Goal: Information Seeking & Learning: Learn about a topic

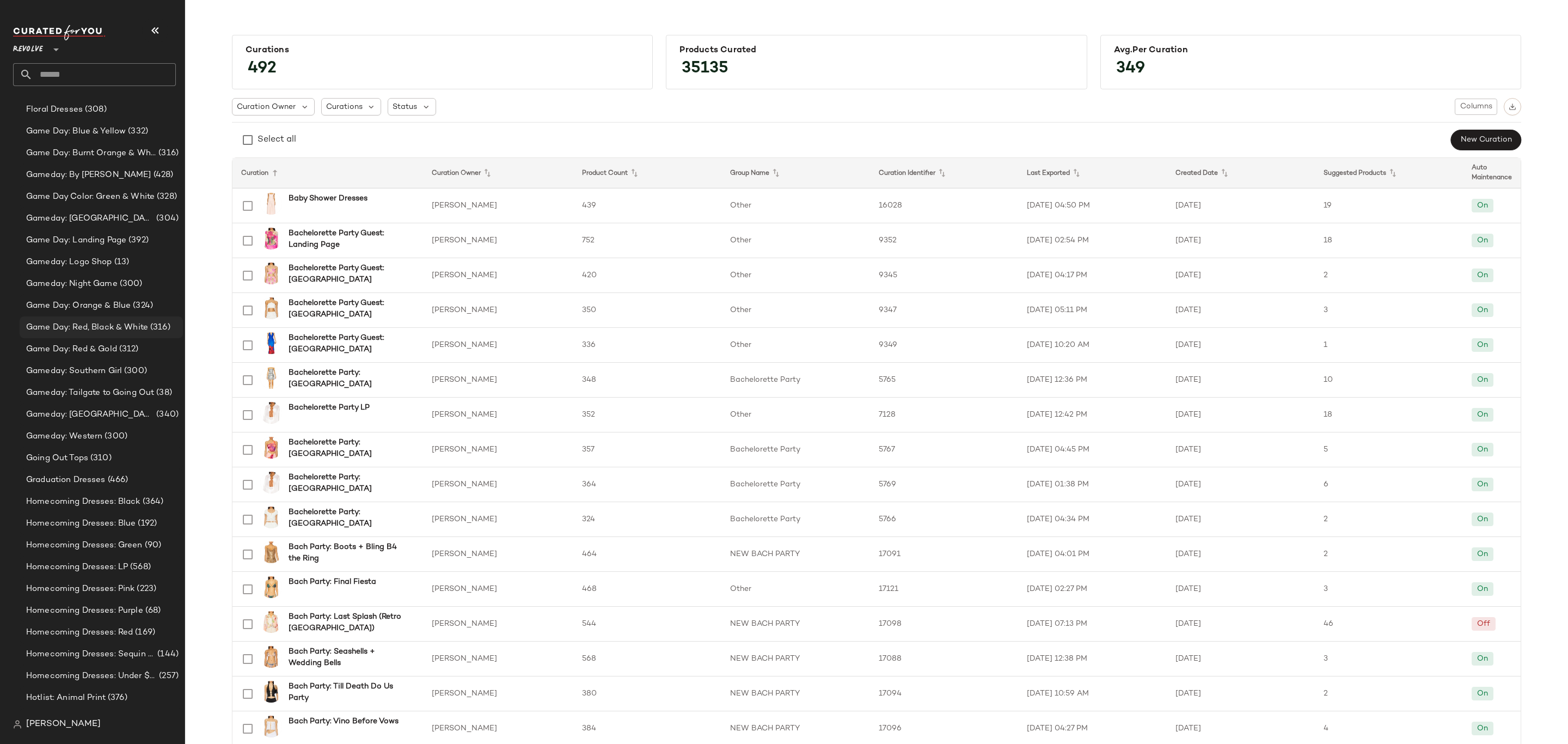
scroll to position [2567, 0]
click at [97, 469] on span "Graduation Dresses" at bounding box center [66, 466] width 80 height 13
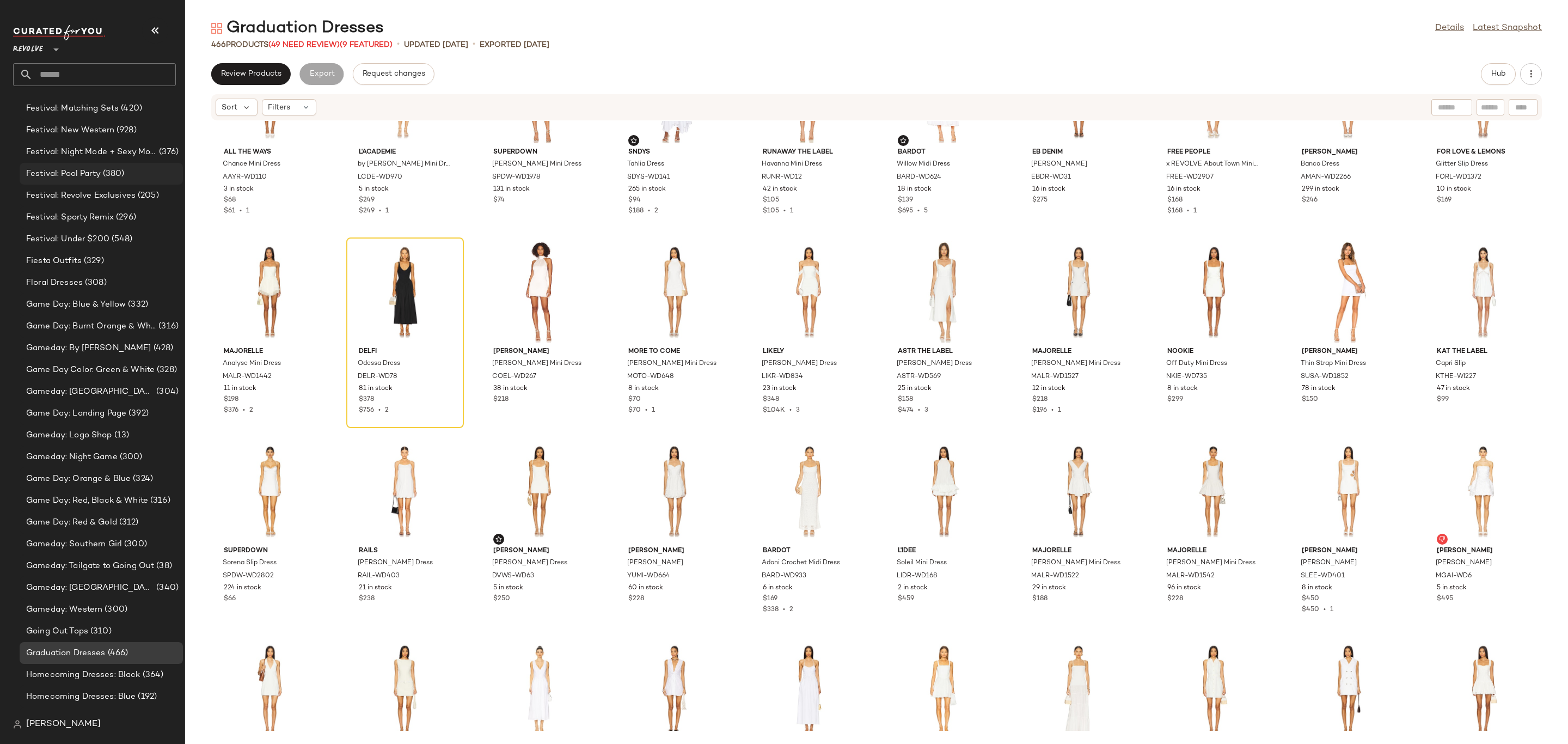
scroll to position [1913, 0]
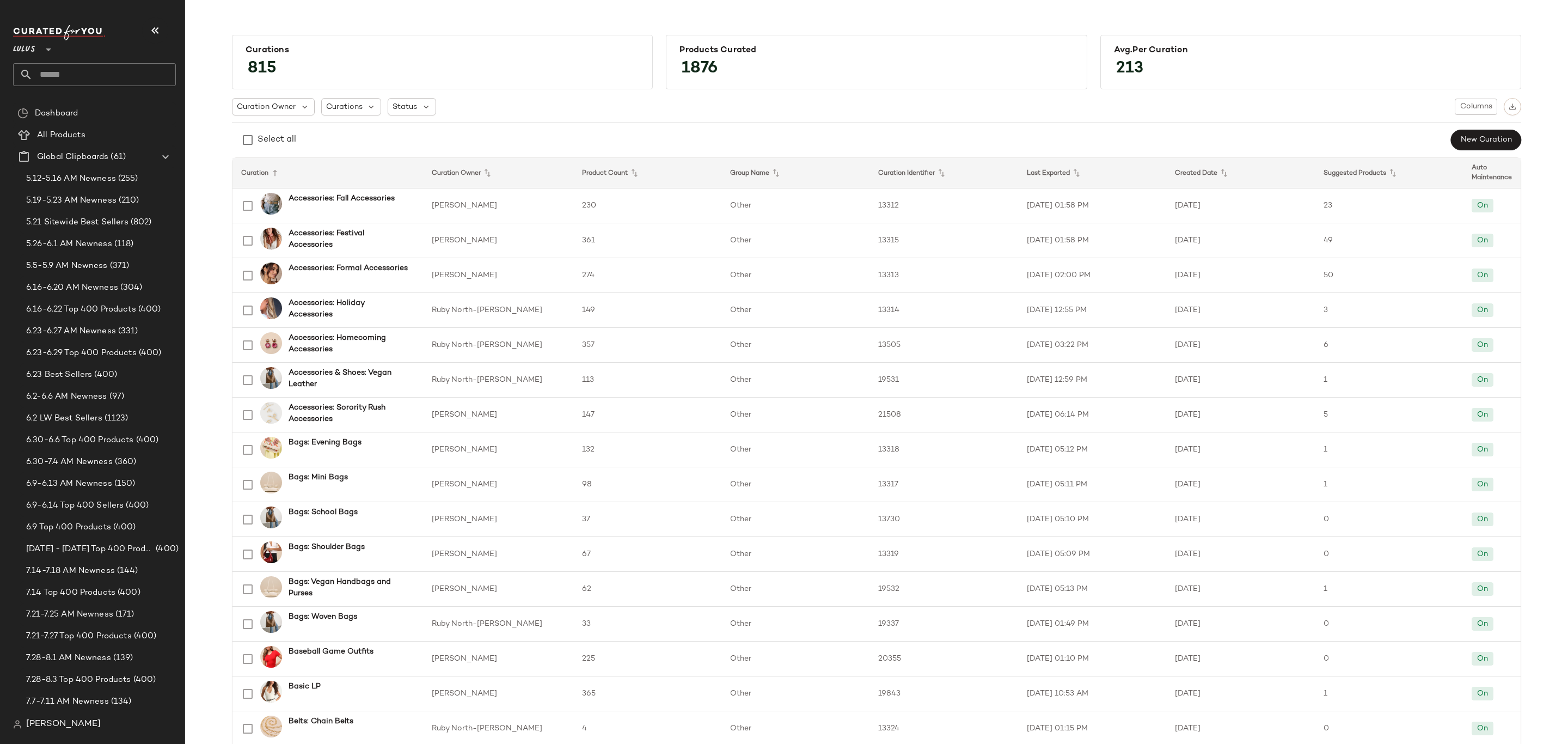
scroll to position [865, 0]
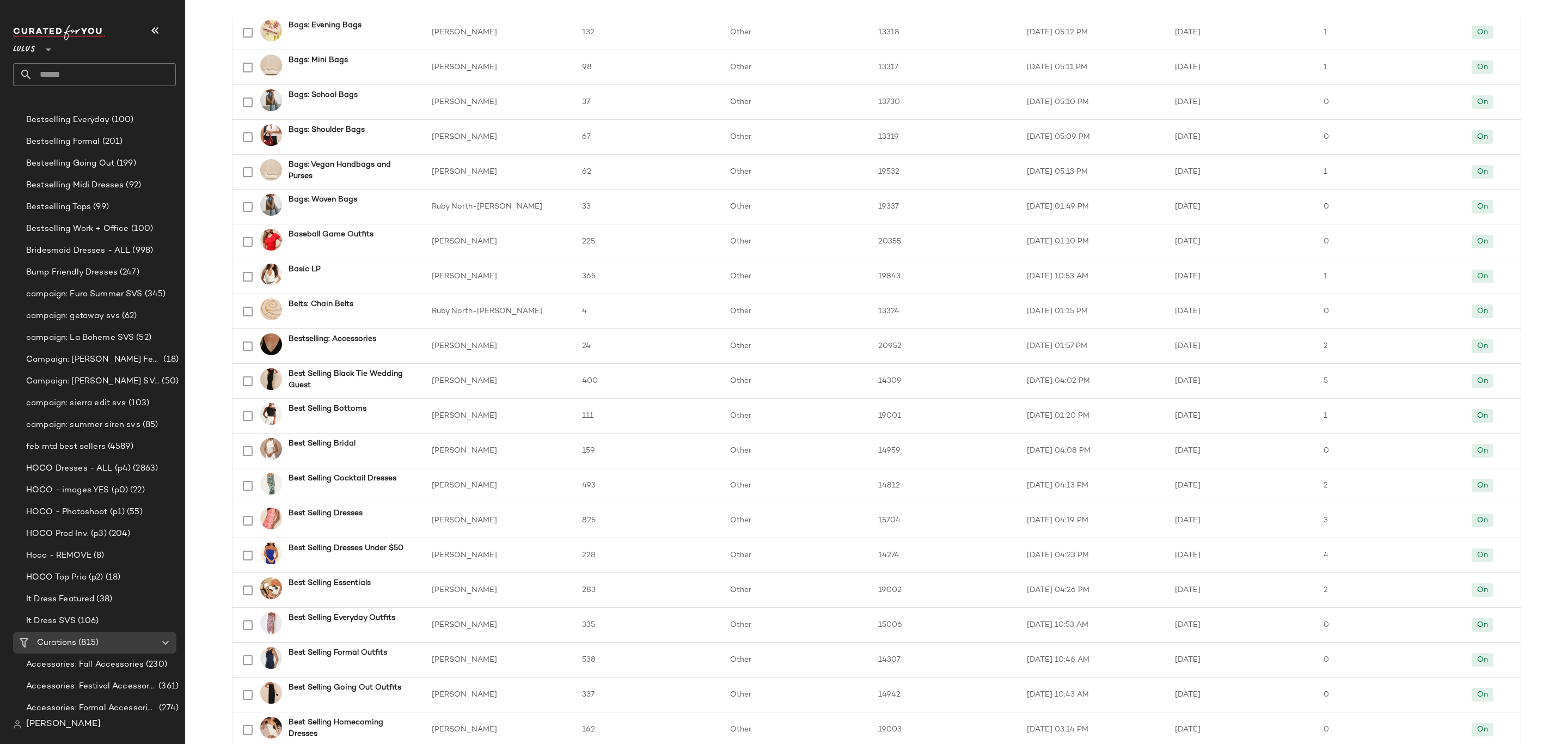
scroll to position [163, 0]
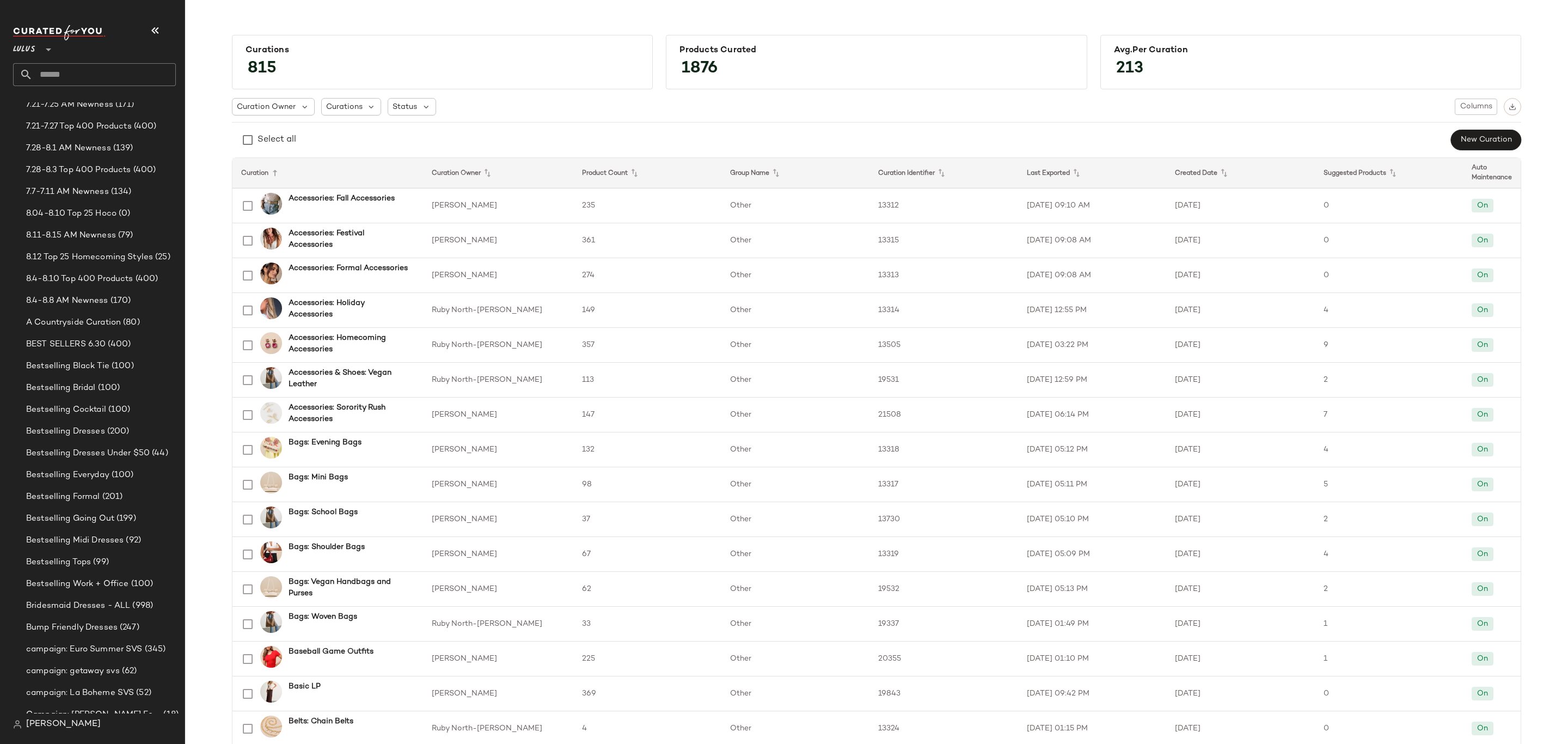
scroll to position [490, 0]
click at [100, 254] on span "8.11-8.15 AM Newness" at bounding box center [71, 255] width 90 height 13
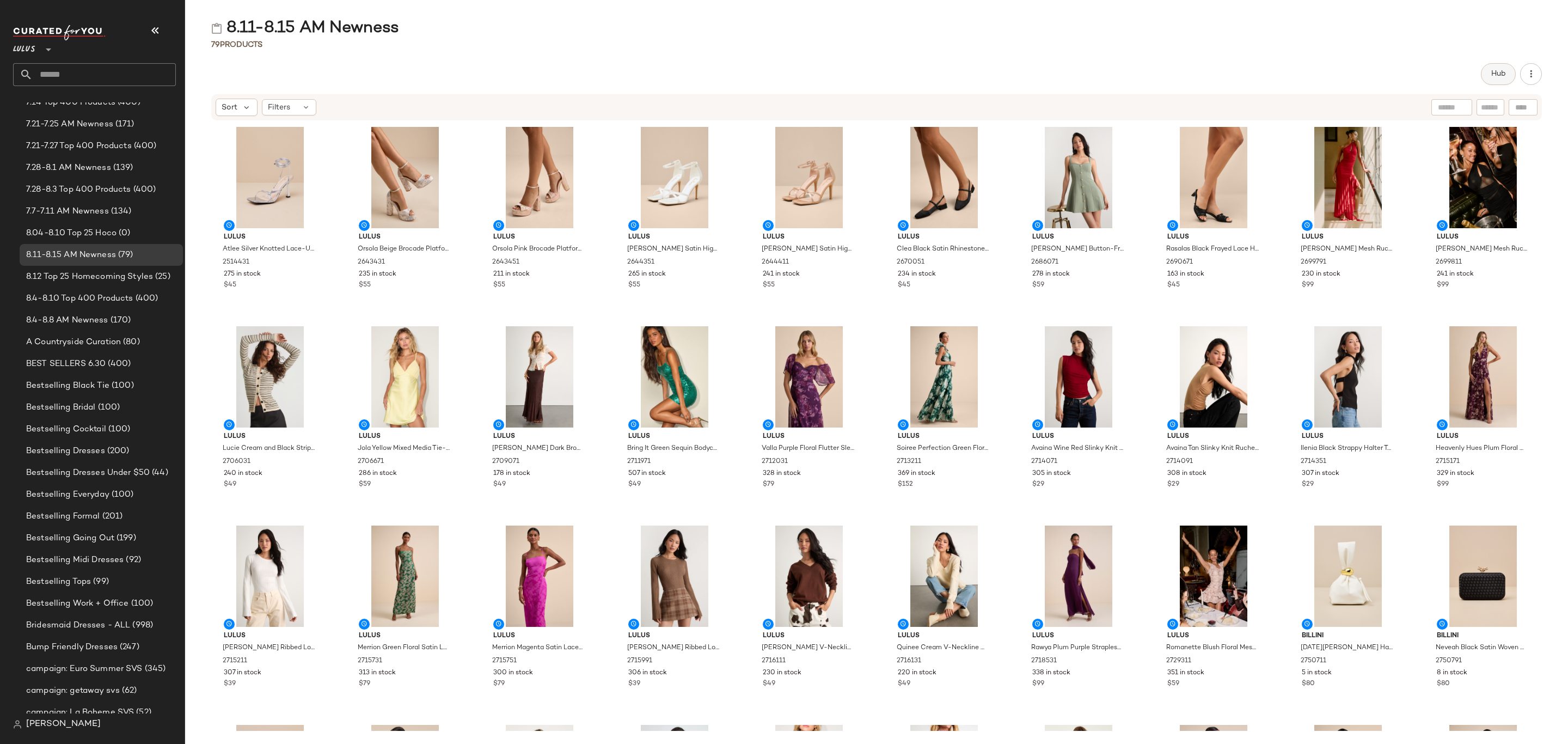
click at [1492, 69] on span "Hub" at bounding box center [1498, 74] width 15 height 9
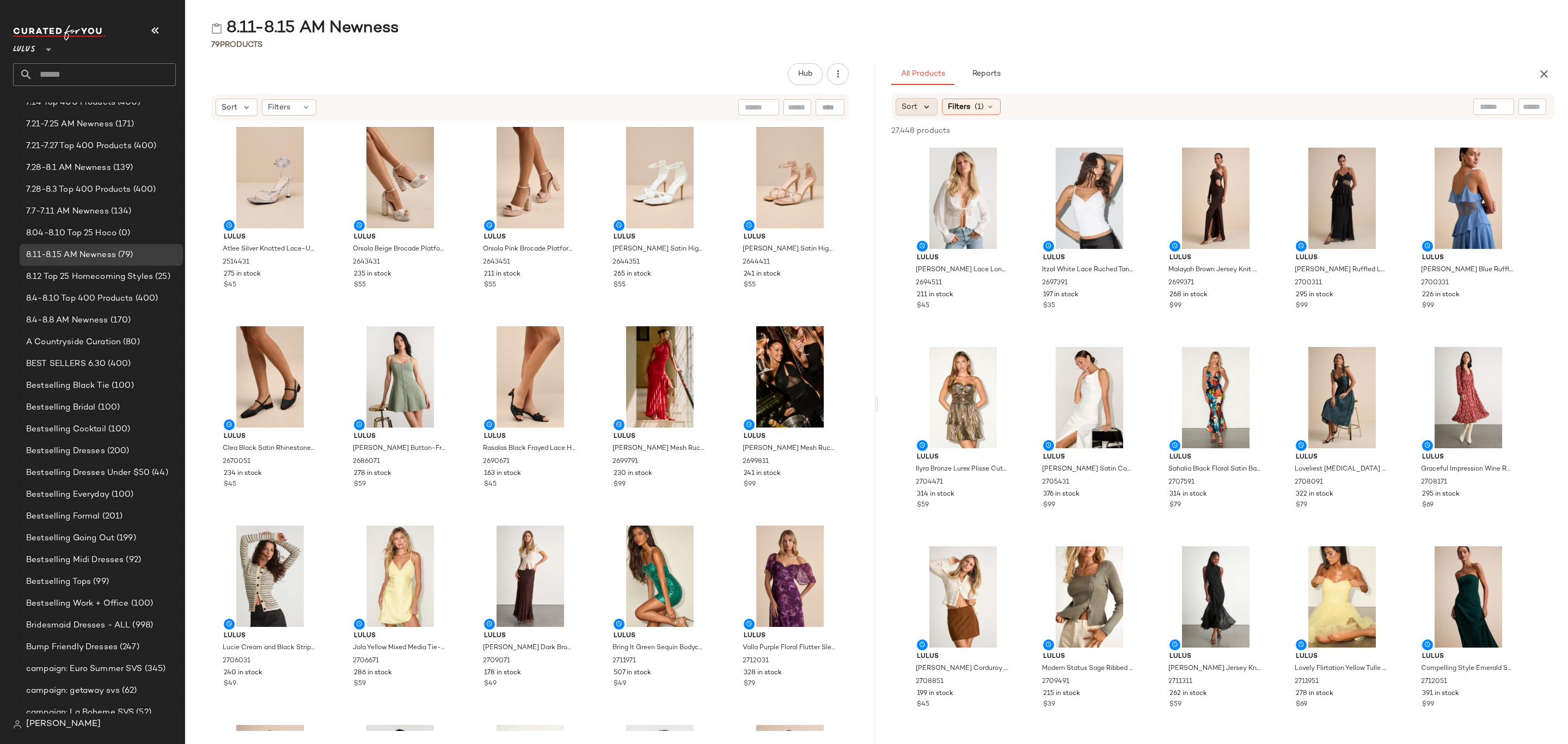
click at [925, 108] on icon at bounding box center [926, 107] width 10 height 10
click at [943, 139] on span "Newest" at bounding box center [936, 136] width 29 height 12
click at [1281, 75] on div "All Products Reports" at bounding box center [1205, 74] width 629 height 22
click at [962, 165] on div "View" at bounding box center [963, 198] width 110 height 101
click at [1005, 101] on div "Filters (1)" at bounding box center [1001, 107] width 59 height 16
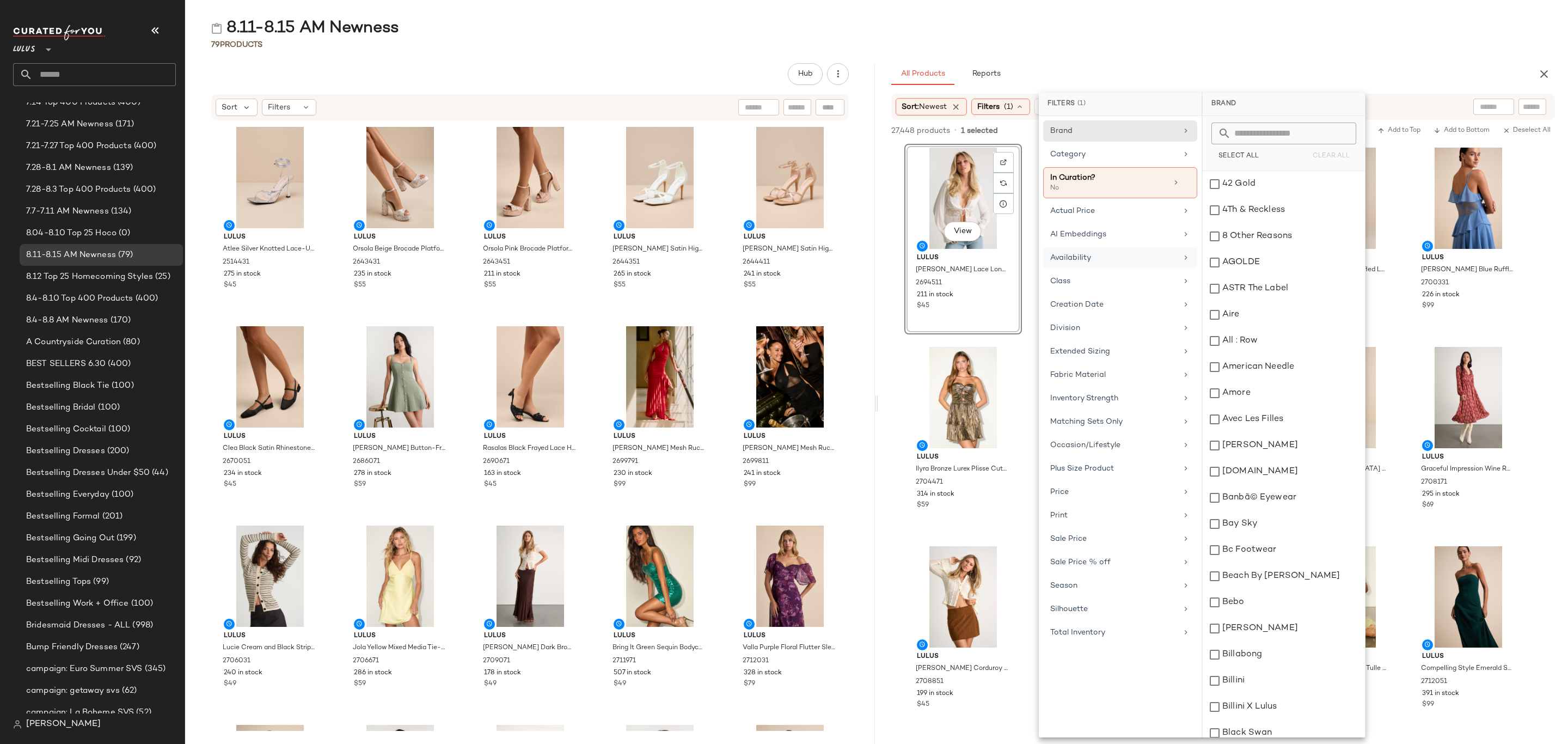
click at [1098, 255] on div "Availability" at bounding box center [1113, 258] width 127 height 12
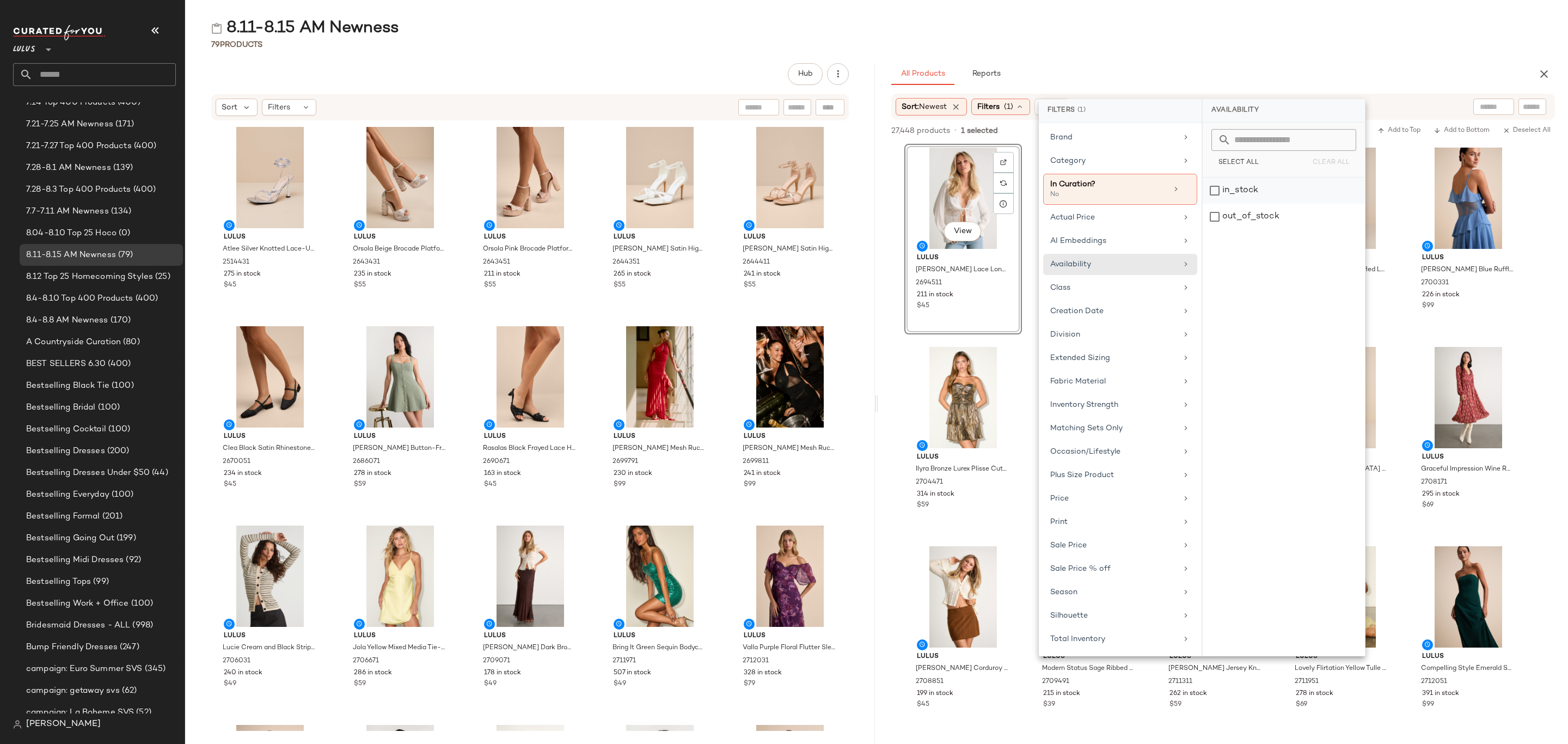
click at [1248, 204] on div "in_stock" at bounding box center [1284, 217] width 163 height 26
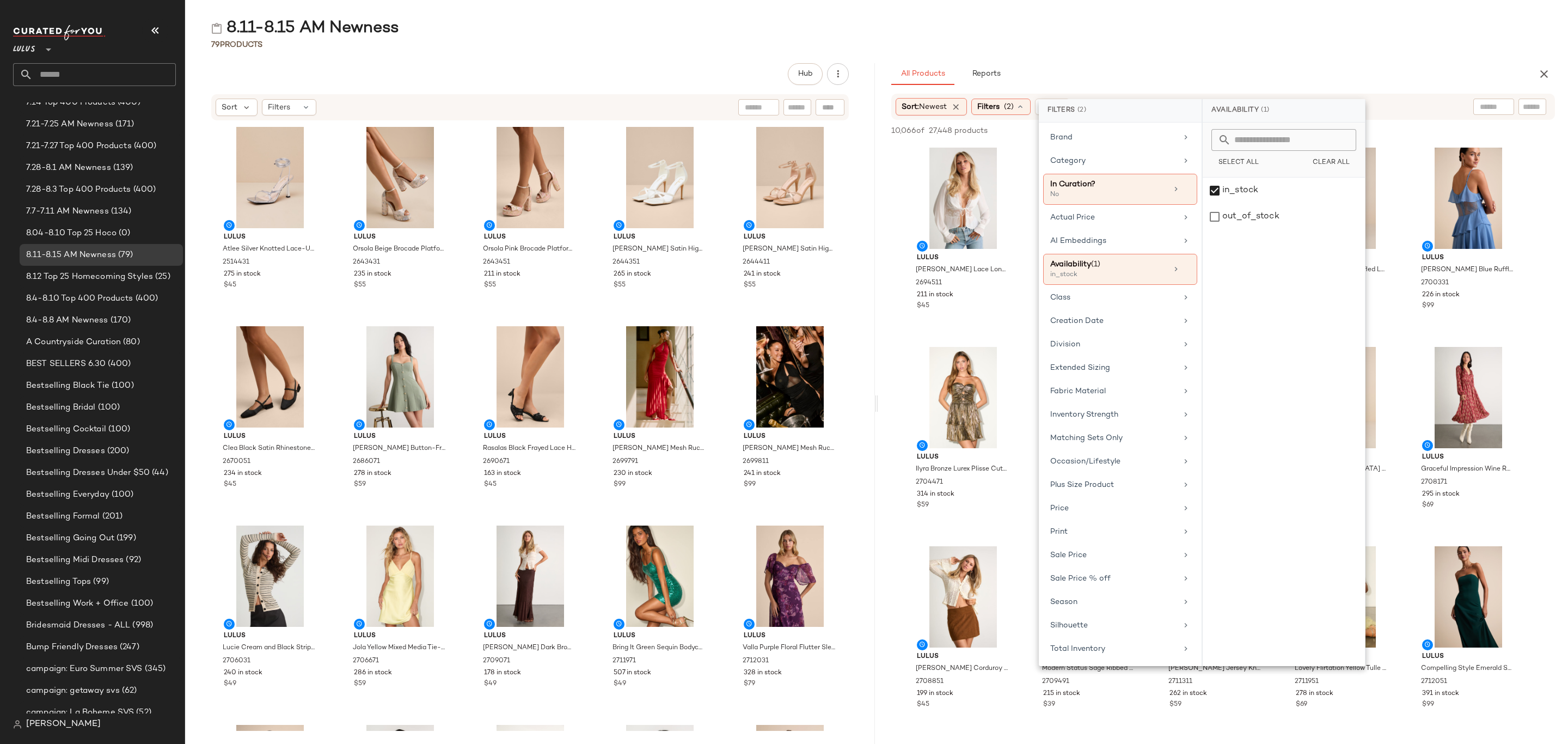
click at [1258, 47] on div "79 Products" at bounding box center [877, 44] width 1383 height 11
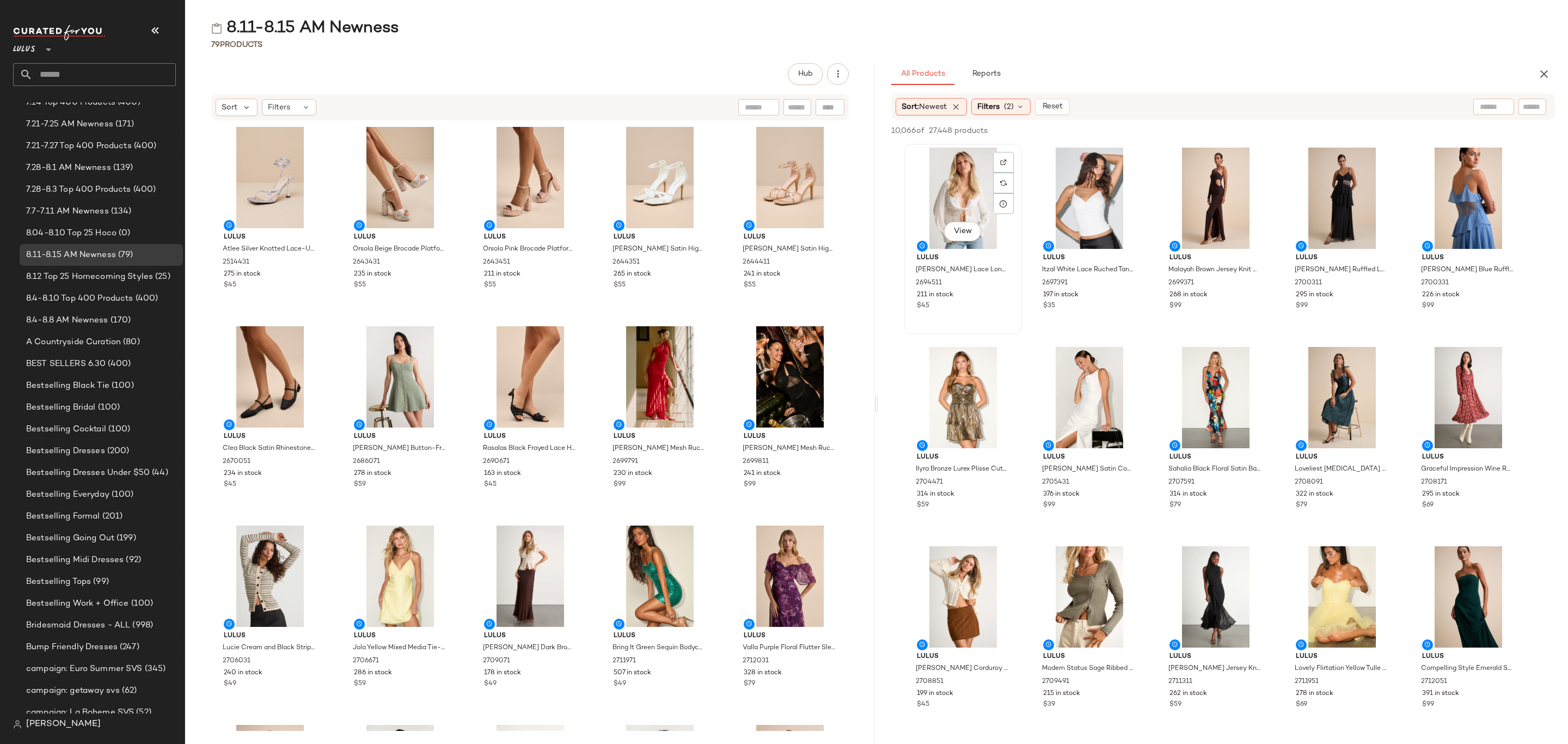
click at [967, 186] on div "View" at bounding box center [963, 198] width 110 height 101
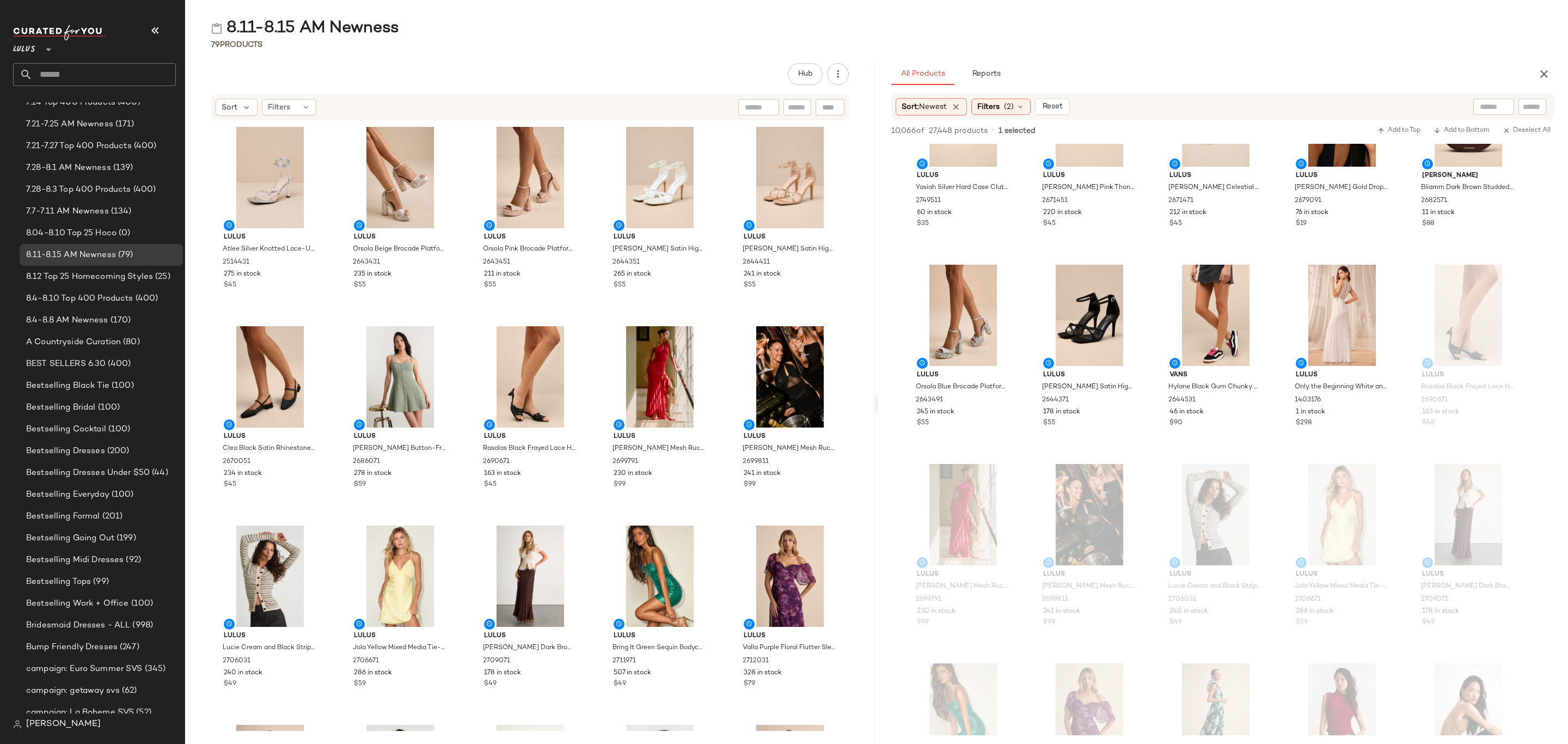
scroll to position [1879, 0]
click at [1372, 419] on div "$298" at bounding box center [1342, 420] width 93 height 10
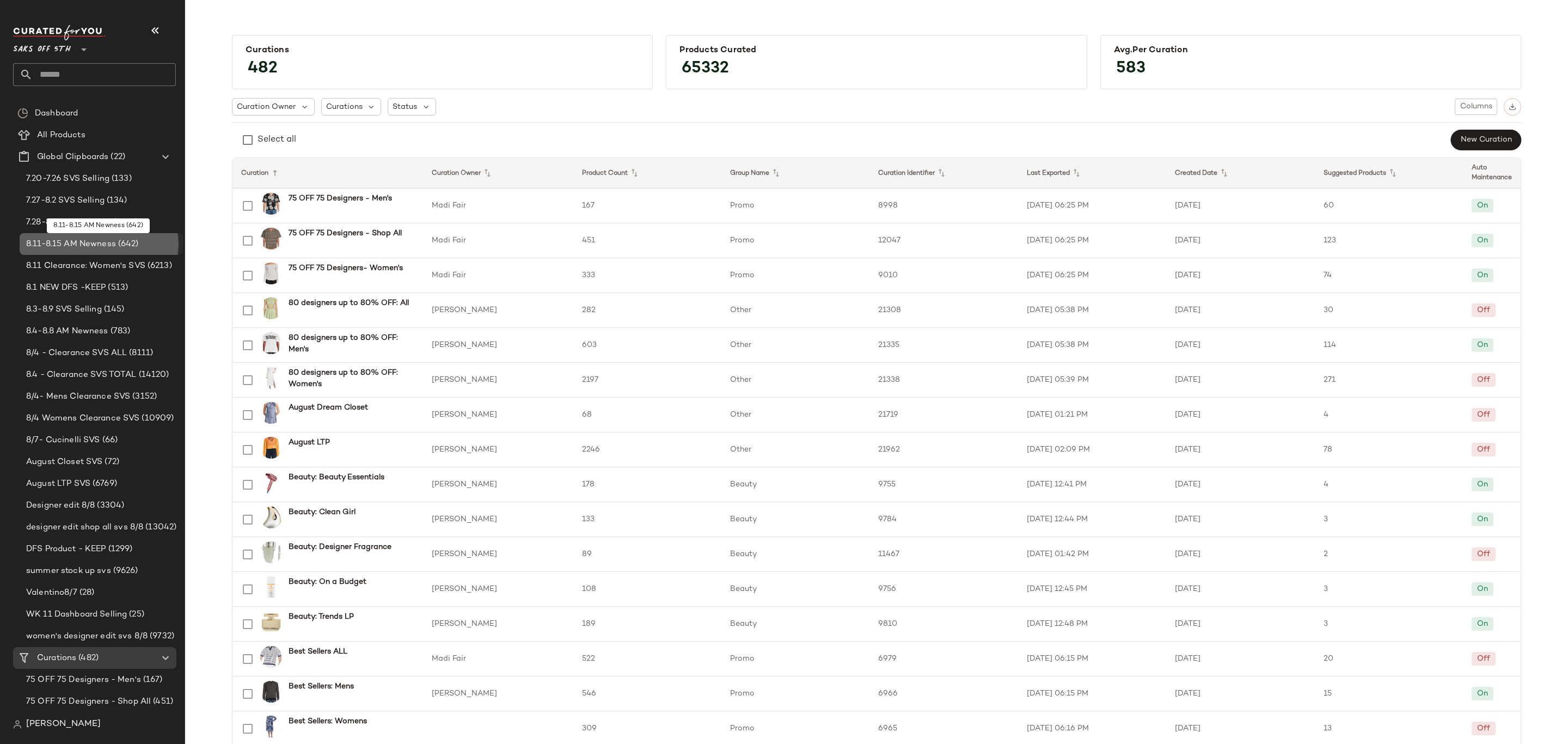
click at [106, 252] on div "8.11-8.15 AM Newness (642)" at bounding box center [101, 244] width 163 height 22
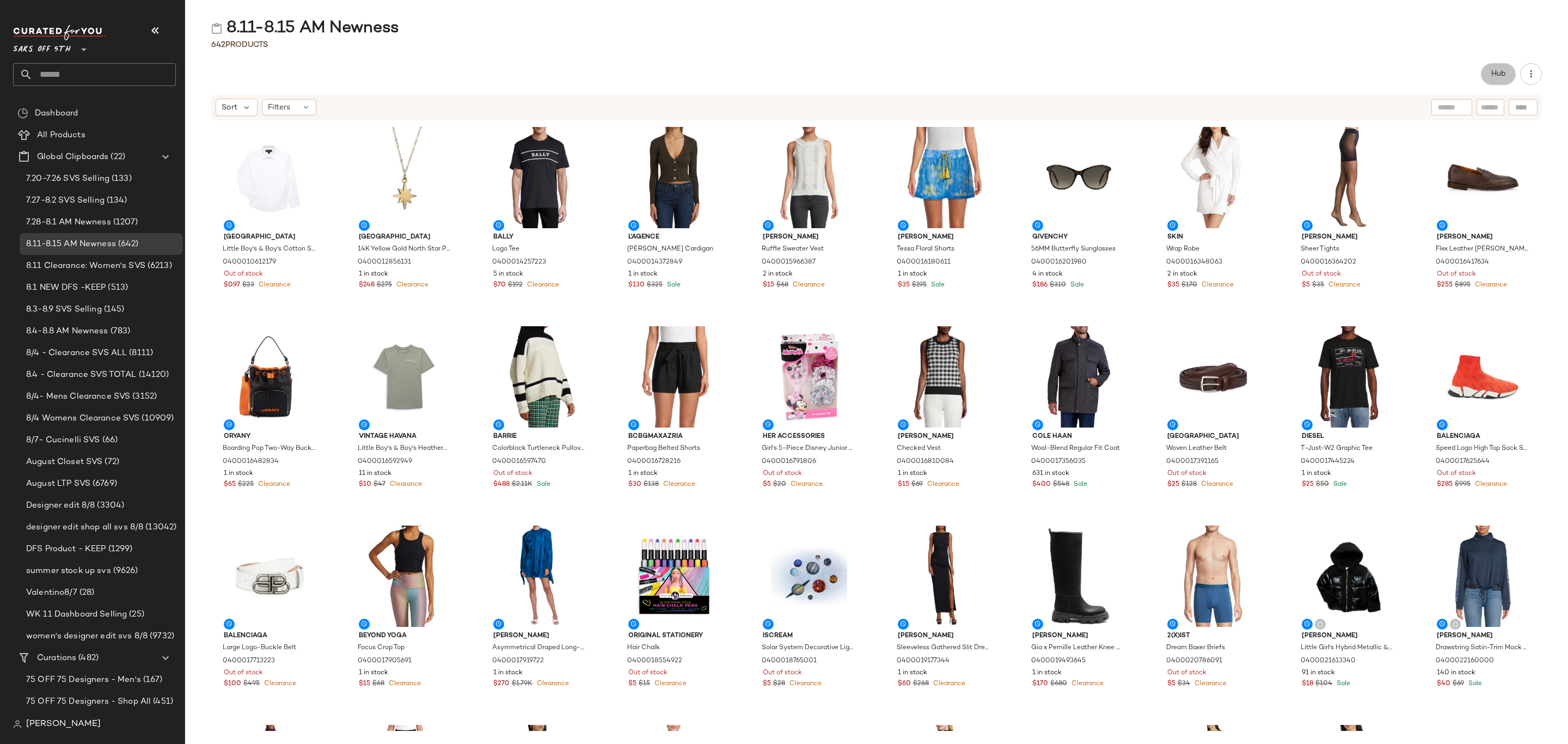
click at [1493, 69] on span "Hub" at bounding box center [1498, 74] width 15 height 9
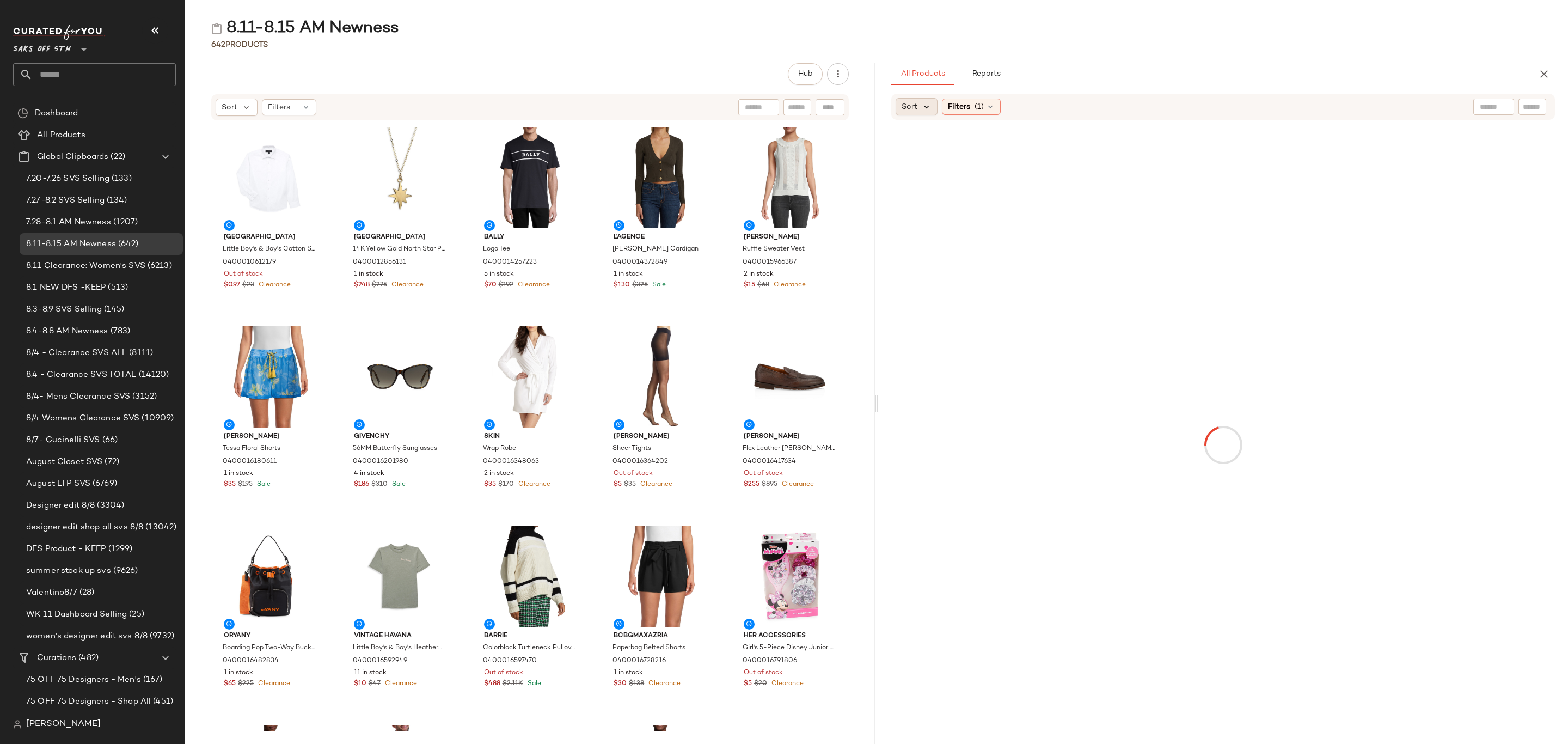
click at [928, 108] on icon at bounding box center [926, 107] width 10 height 10
click at [941, 134] on span "Newest" at bounding box center [936, 136] width 29 height 12
click at [992, 110] on span "Filters" at bounding box center [989, 107] width 23 height 12
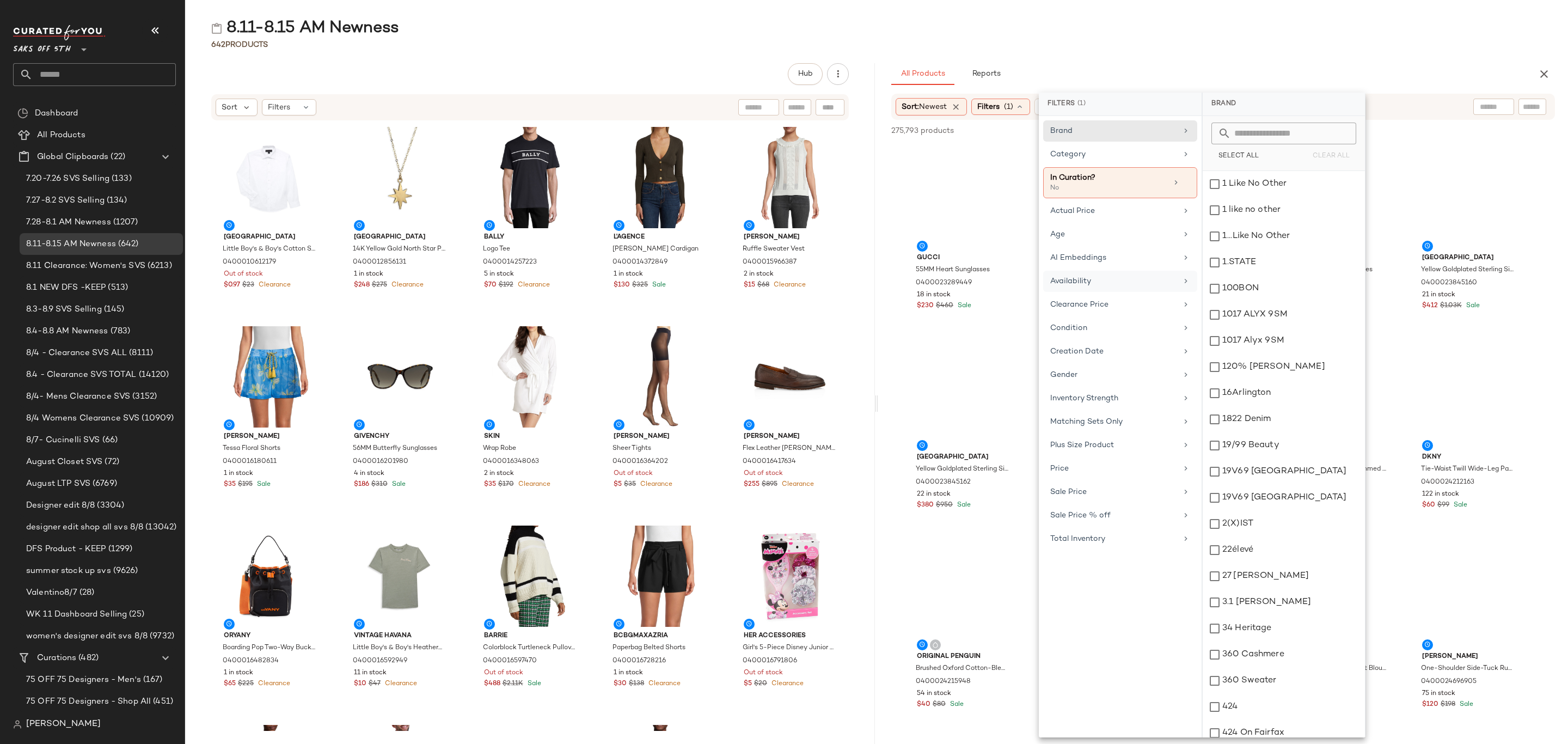
click at [1101, 278] on div "Availability" at bounding box center [1113, 281] width 127 height 12
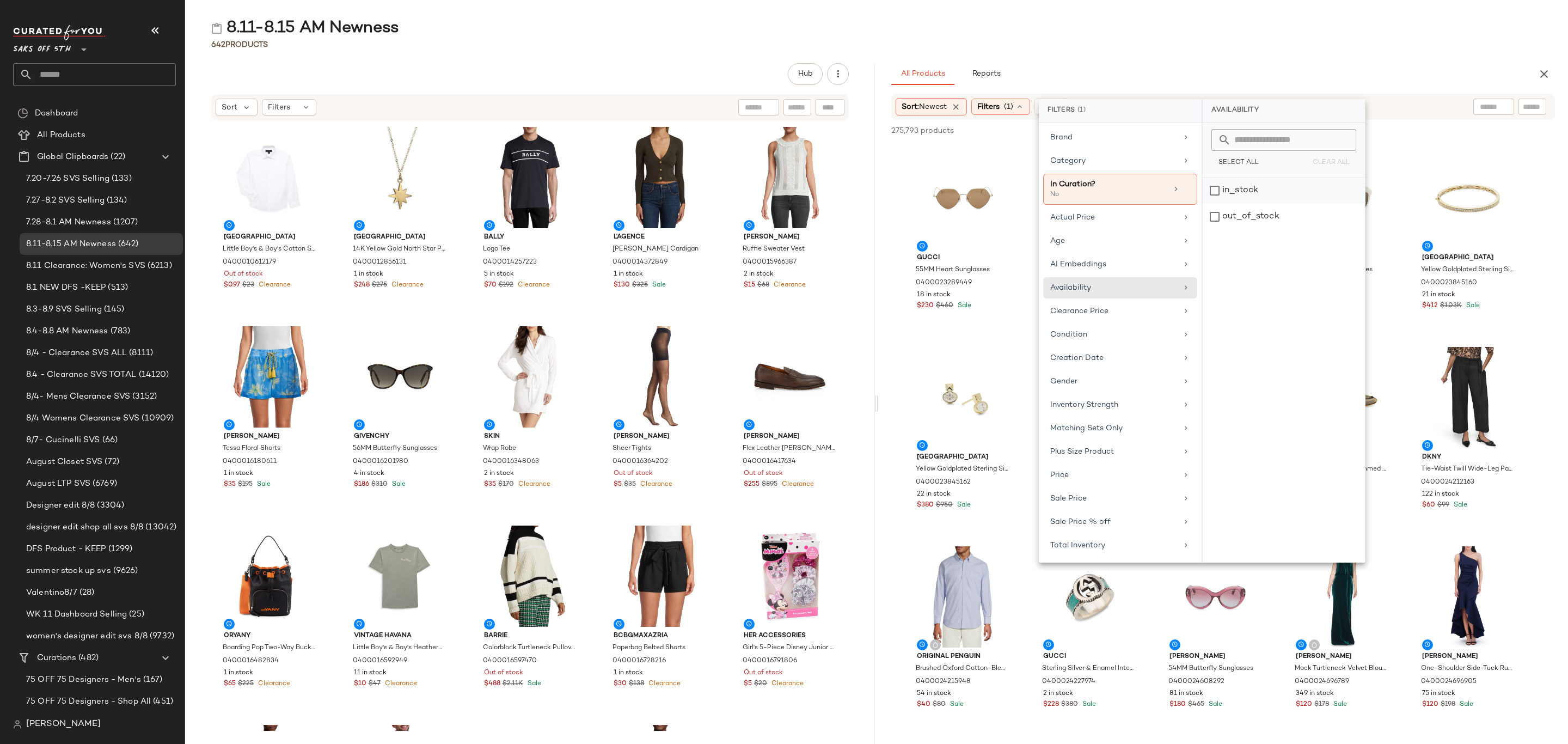
click at [1232, 204] on div "in_stock" at bounding box center [1284, 217] width 163 height 26
click at [1060, 38] on div "8.11-8.15 AM Newness 642 Products Hub Sort Filters Saks Fifth Avenue Little Boy…" at bounding box center [877, 381] width 1383 height 726
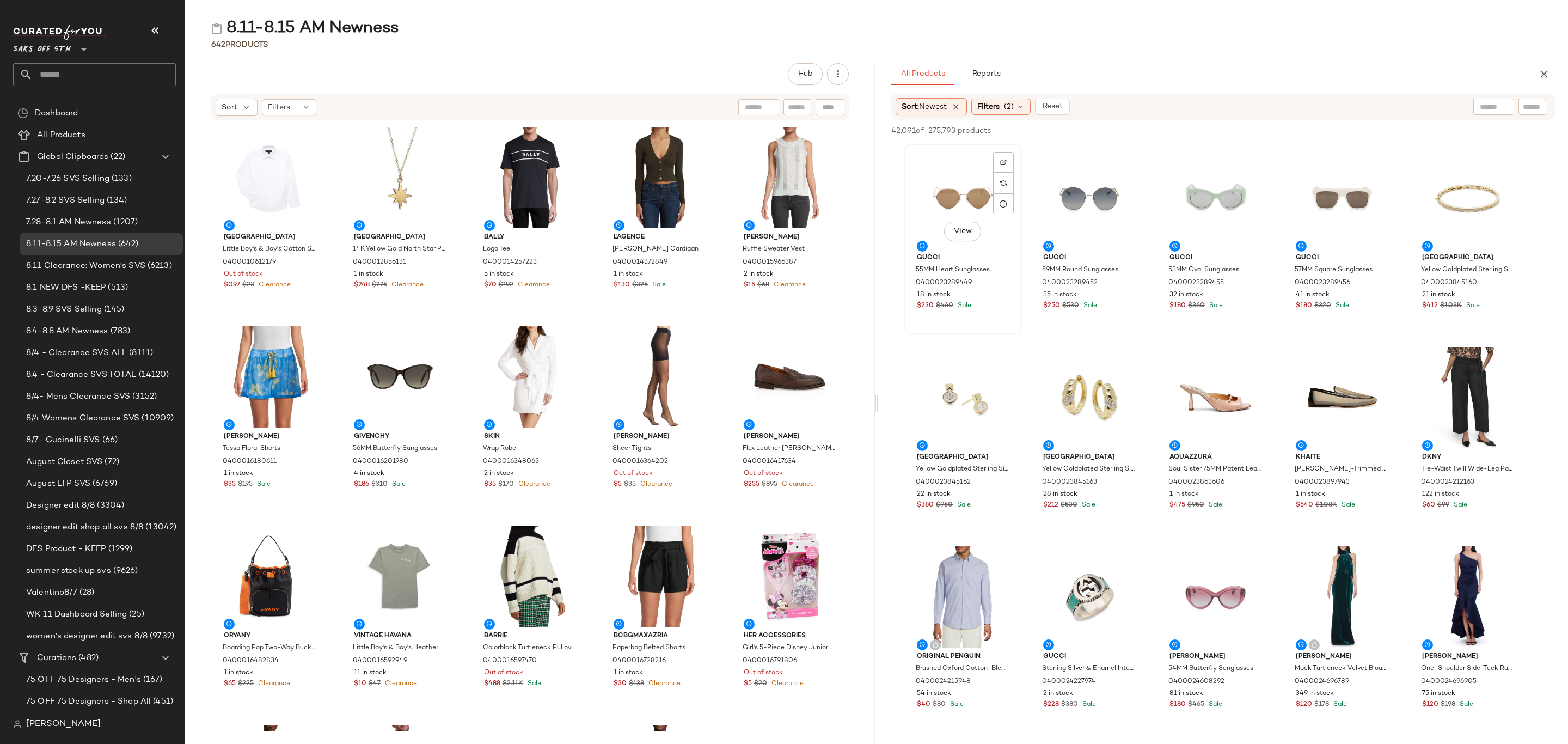
click at [950, 191] on div "View" at bounding box center [963, 198] width 110 height 101
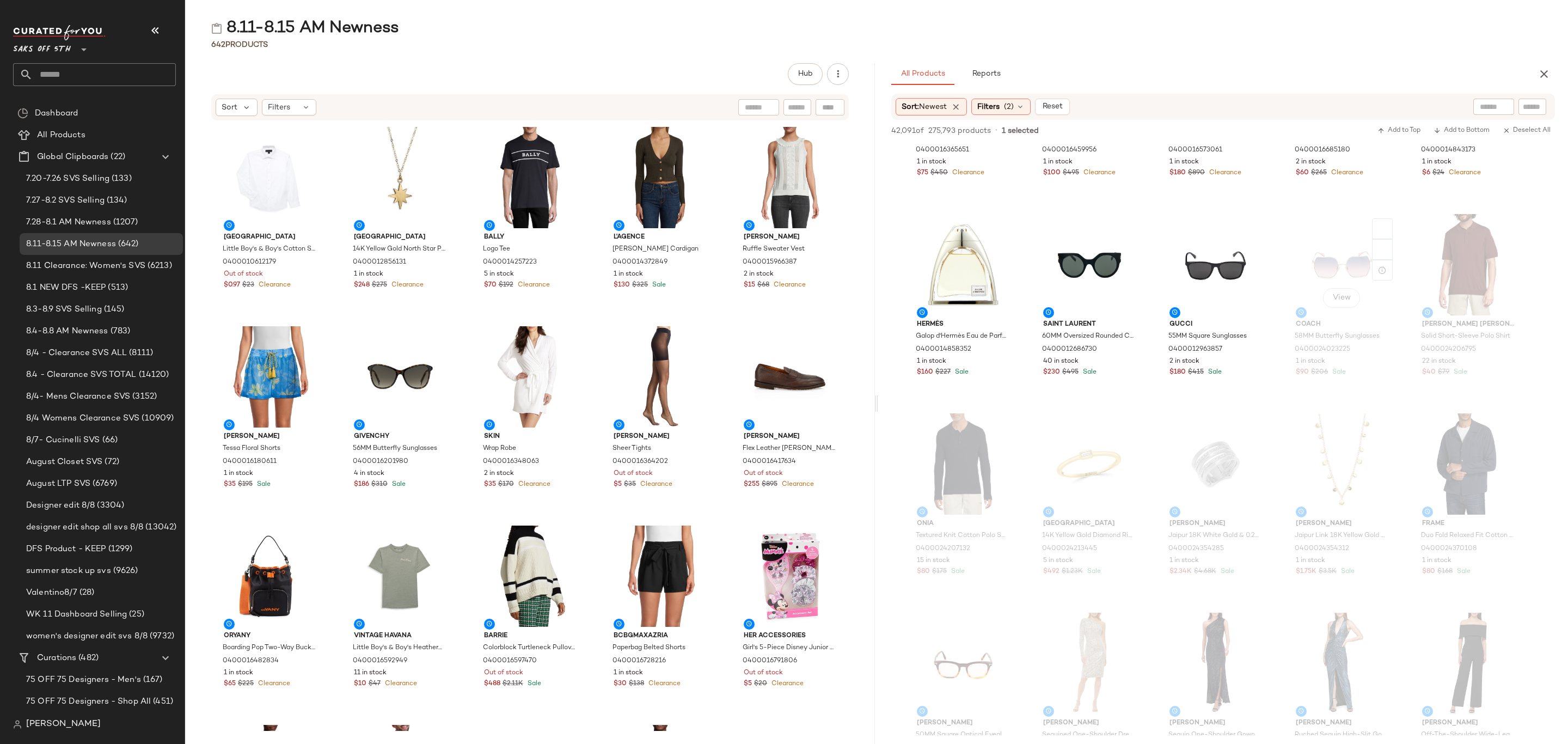
scroll to position [6045, 0]
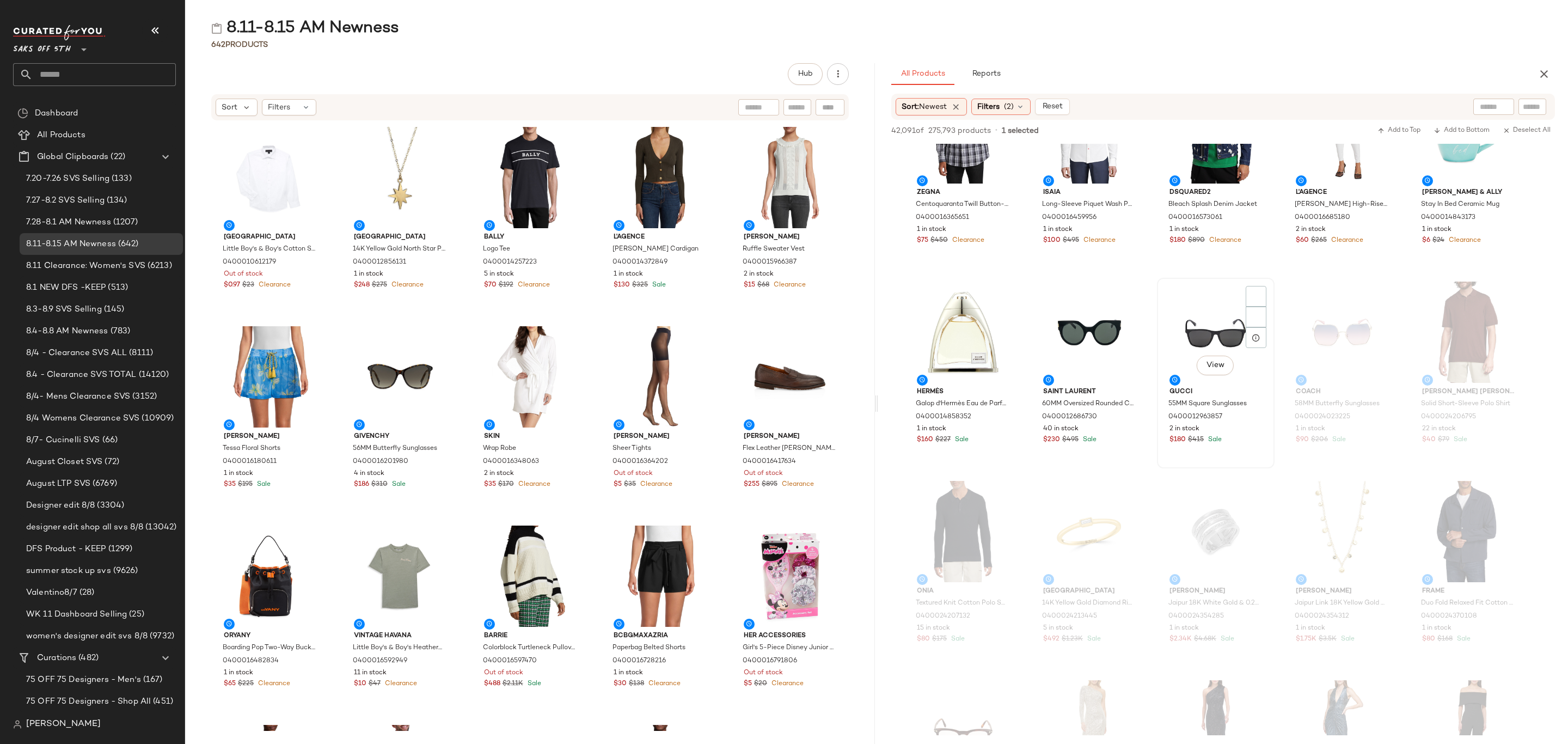
click at [1208, 441] on span "Sale" at bounding box center [1214, 440] width 16 height 7
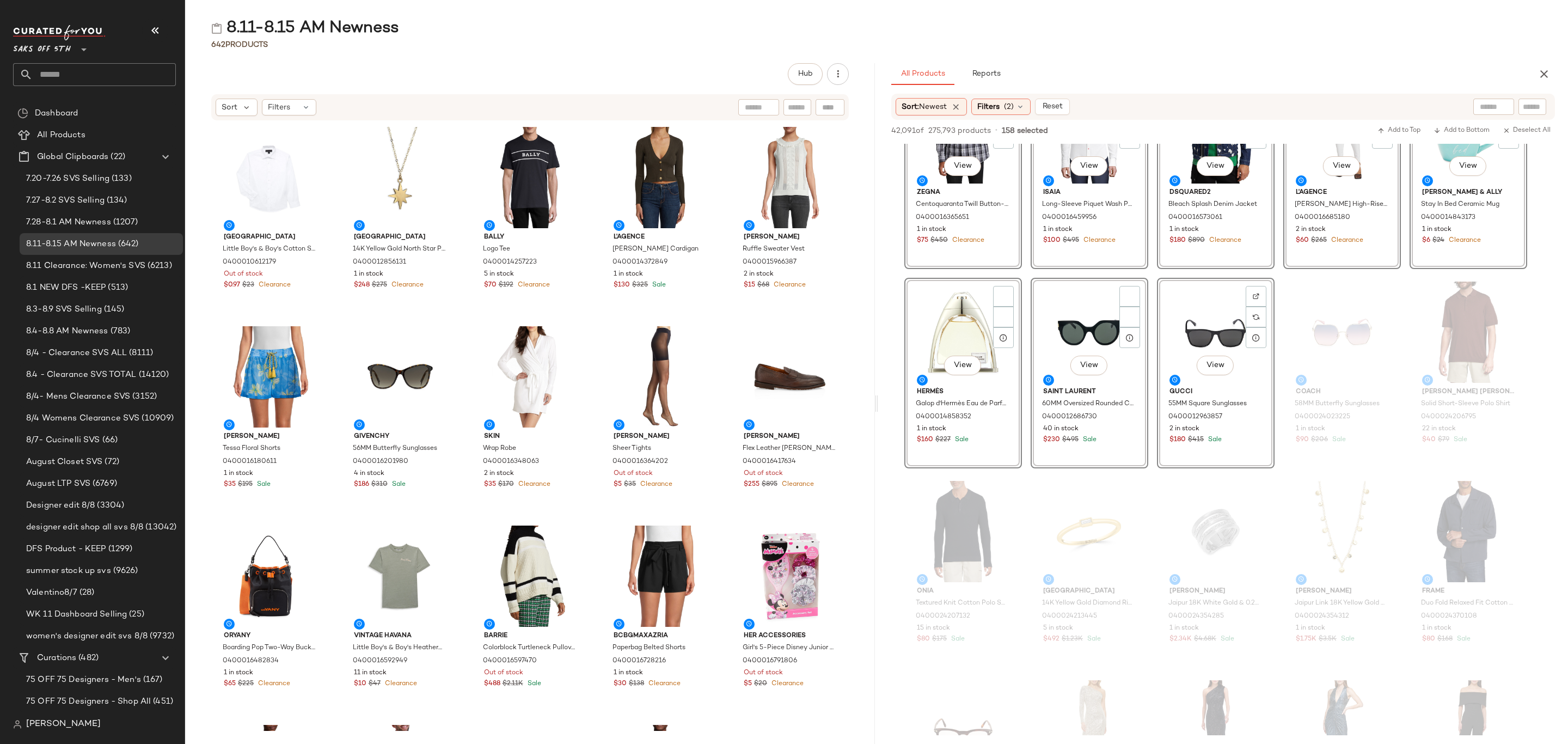
click at [1238, 423] on div "View Gucci 55MM Square Sunglasses 0400012963857 2 in stock $180 $415 Sale" at bounding box center [1216, 373] width 117 height 191
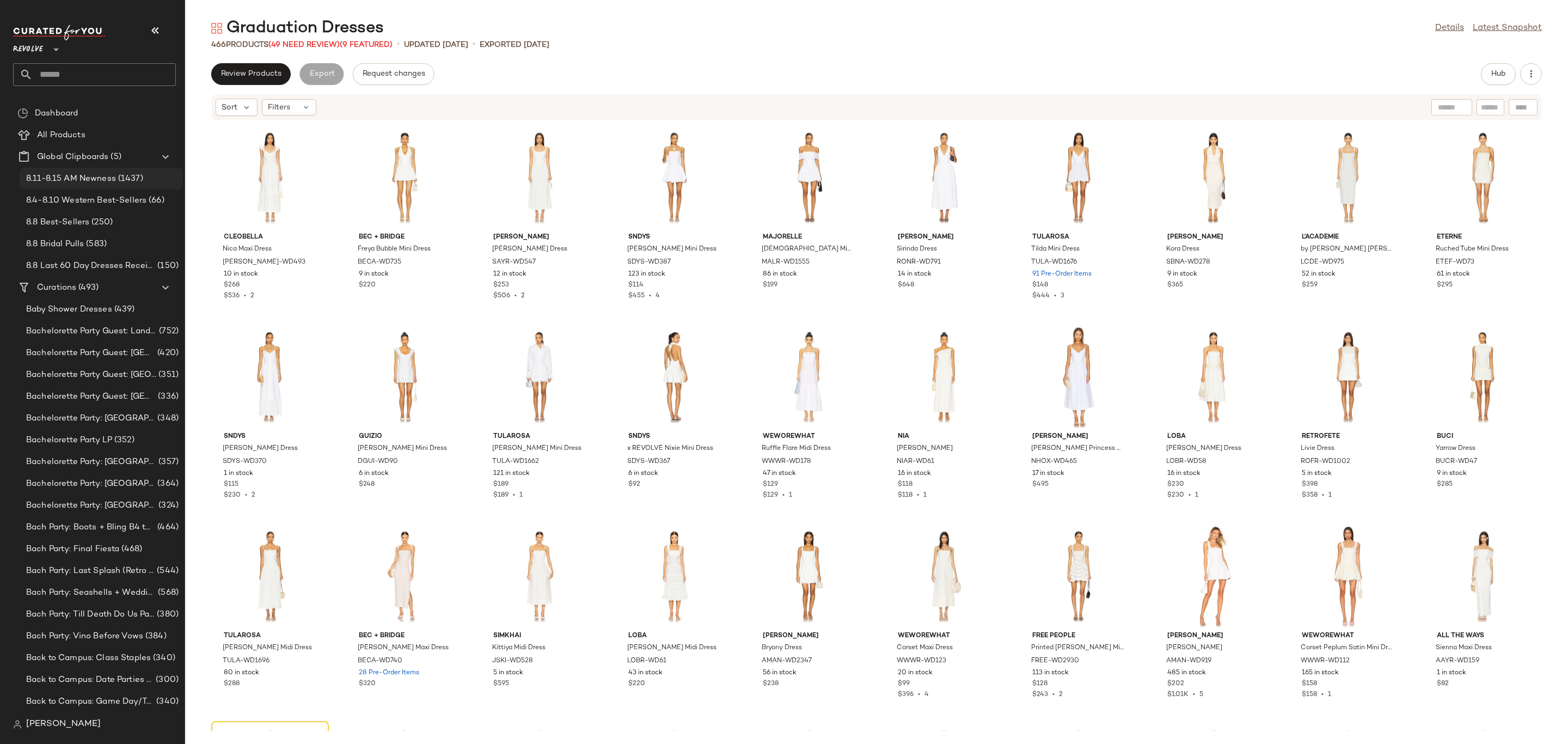
click at [118, 184] on span "(1437)" at bounding box center [130, 179] width 27 height 13
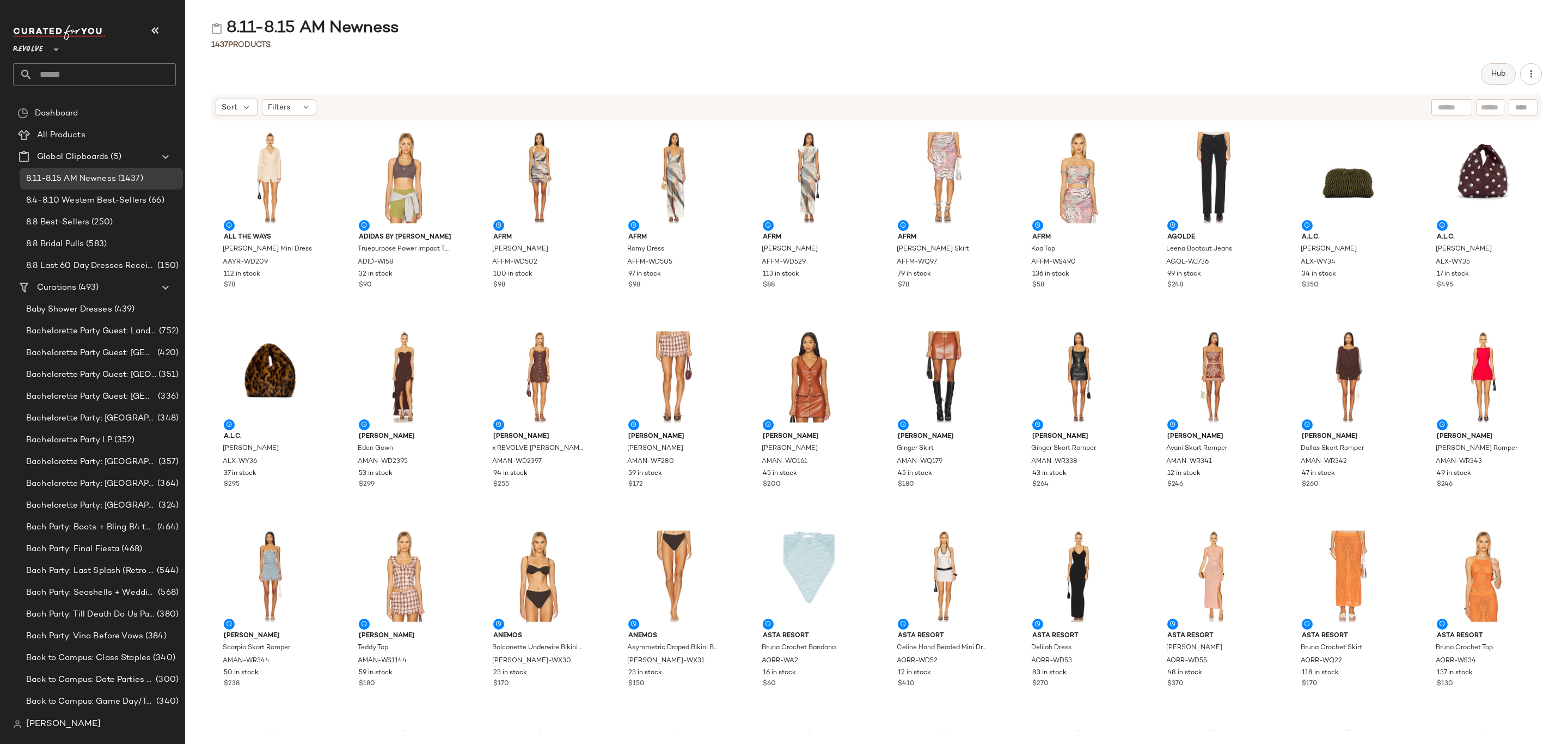
click at [1497, 79] on button "Hub" at bounding box center [1498, 74] width 35 height 22
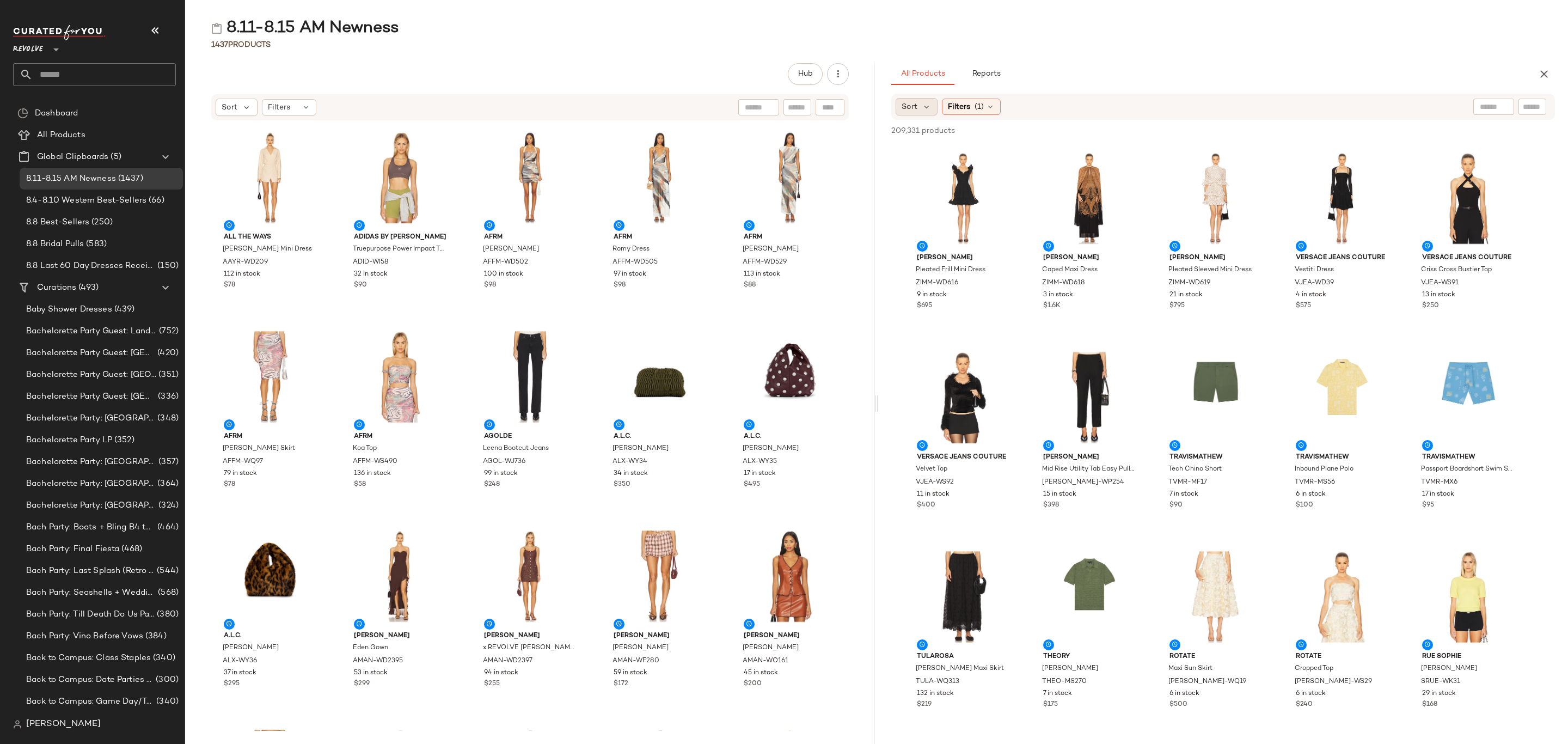
click at [917, 108] on span "Sort" at bounding box center [909, 107] width 16 height 12
click at [926, 134] on span "Newest" at bounding box center [936, 136] width 29 height 12
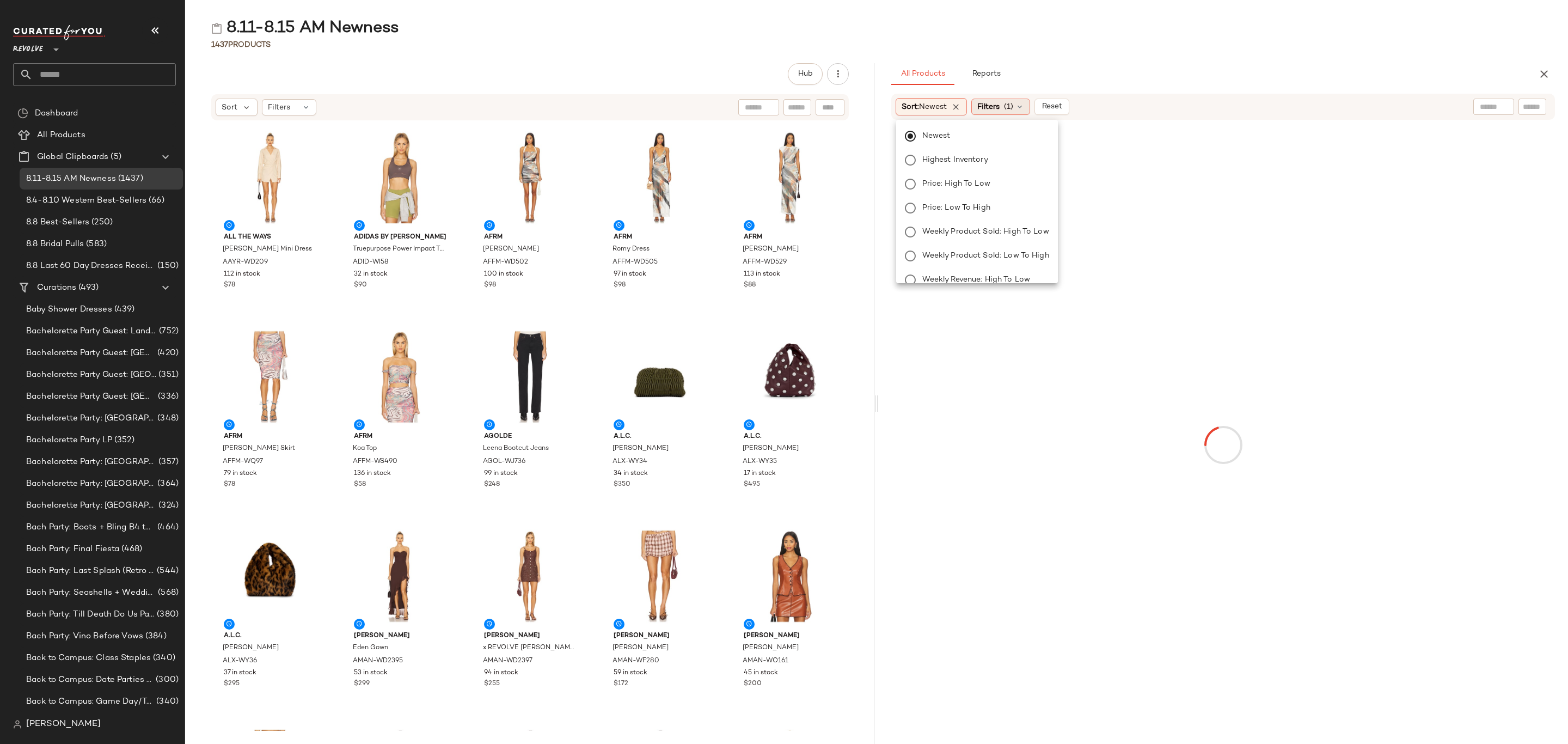
click at [1012, 113] on div "Filters (1)" at bounding box center [1001, 107] width 59 height 16
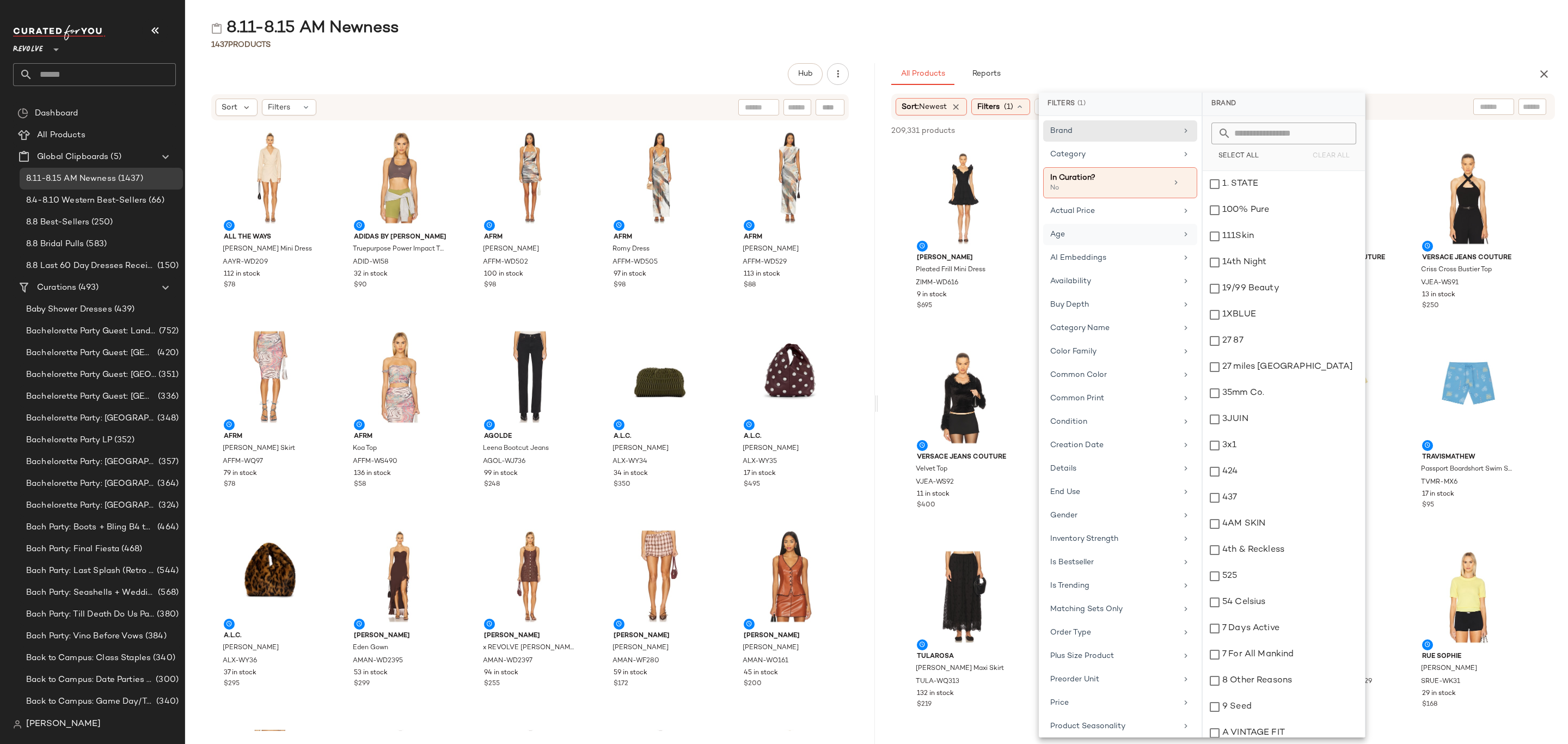
click at [1109, 236] on div "Age" at bounding box center [1113, 234] width 127 height 12
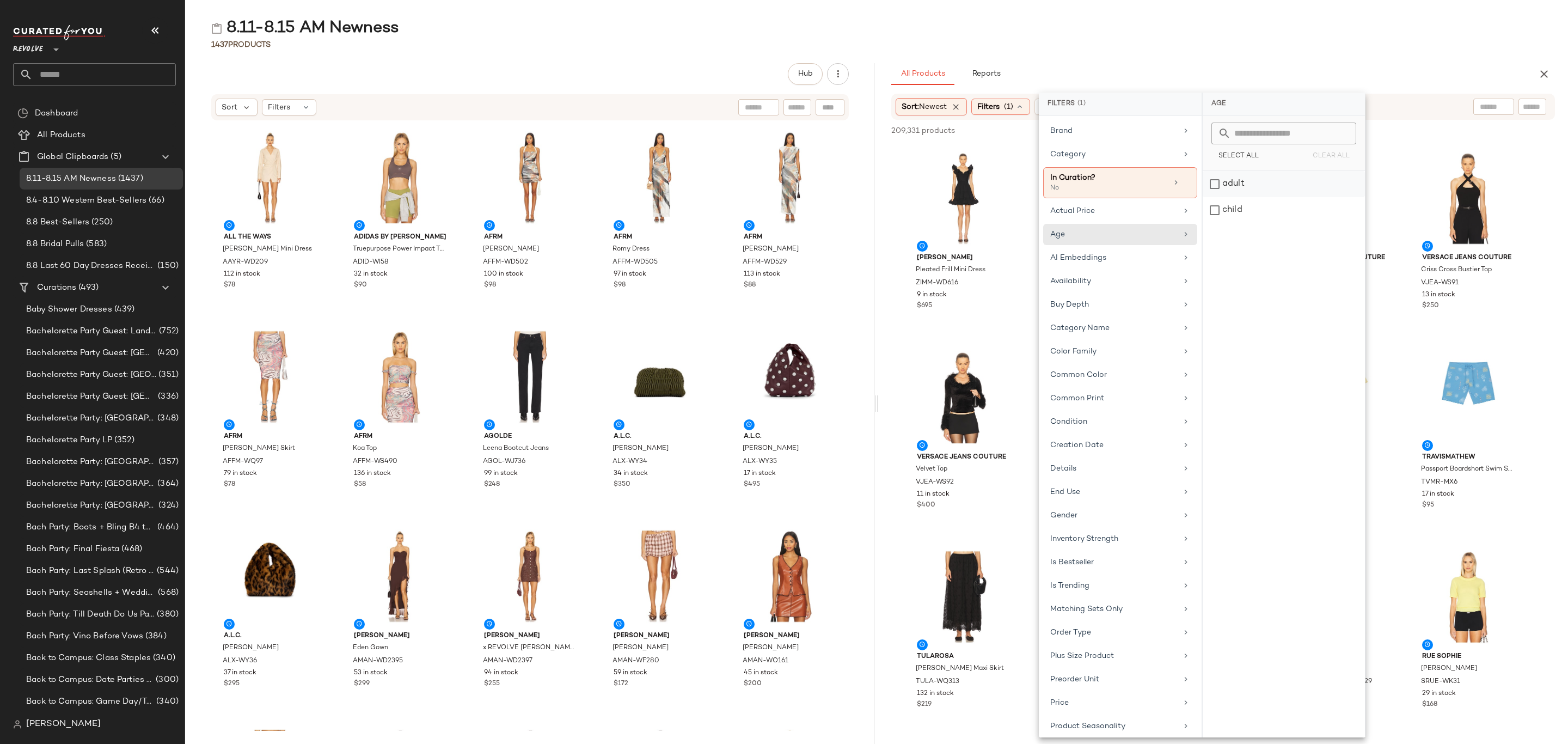
click at [1242, 197] on div "adult" at bounding box center [1284, 210] width 163 height 26
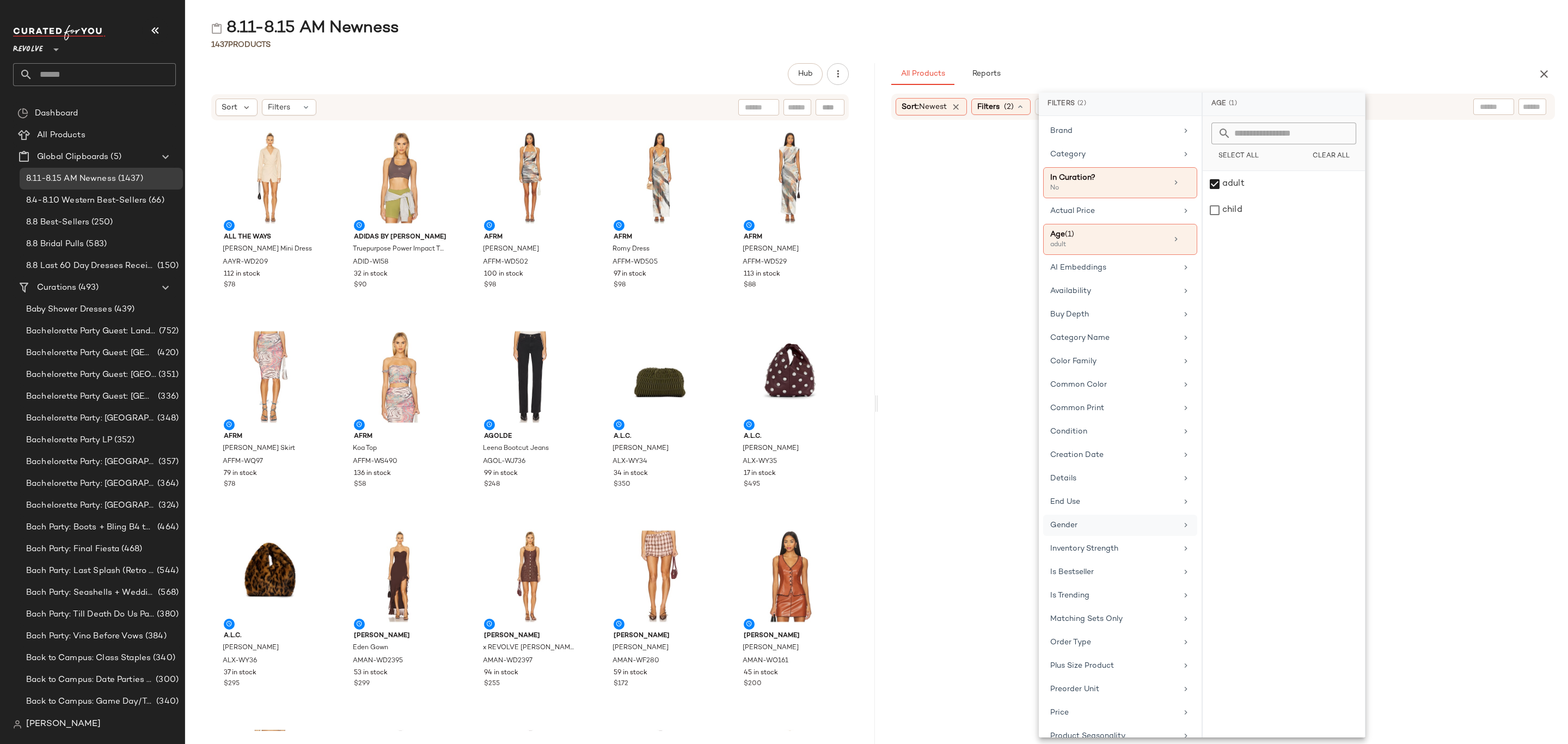
click at [1091, 538] on div "Gender" at bounding box center [1120, 549] width 154 height 21
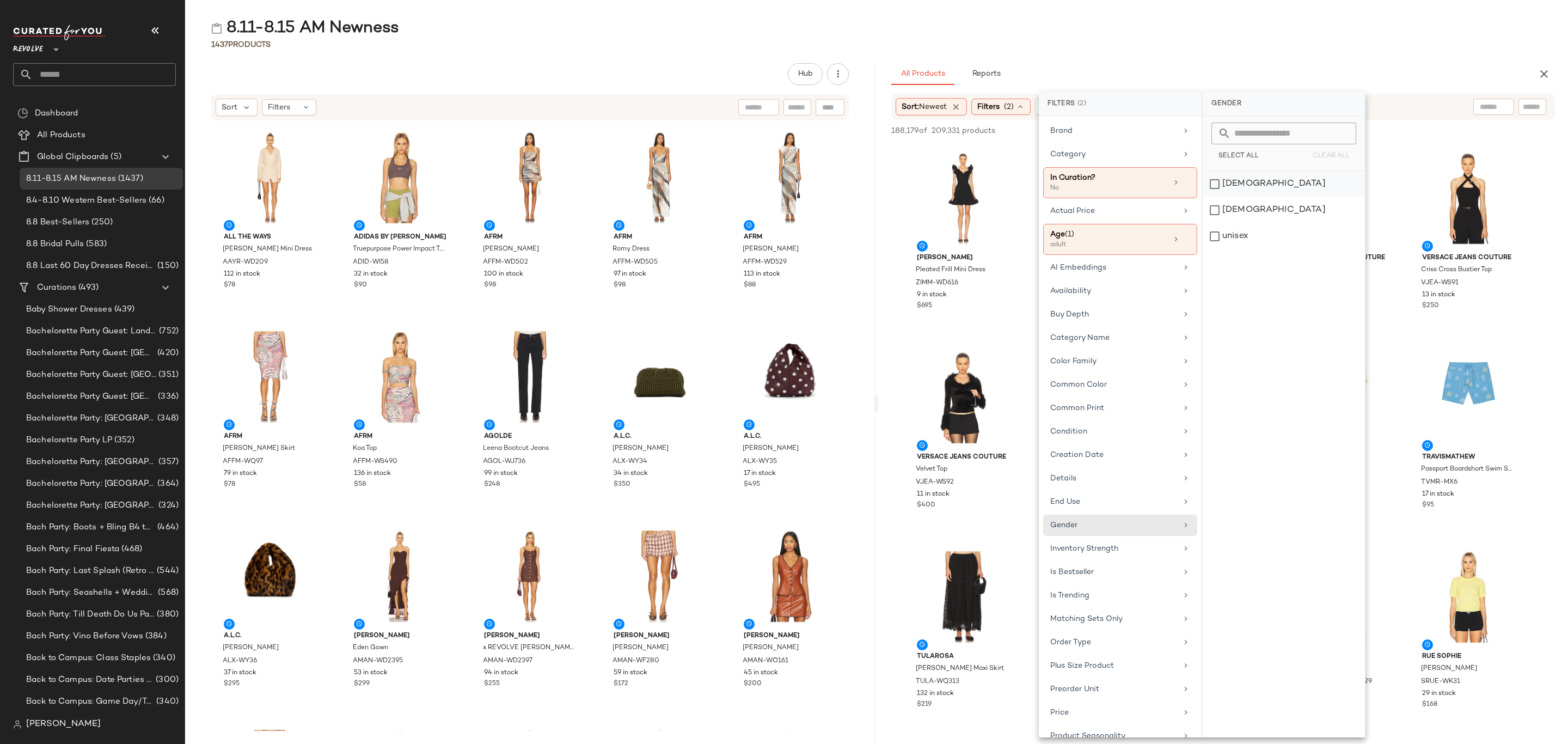
click at [1250, 197] on div "female" at bounding box center [1284, 210] width 163 height 26
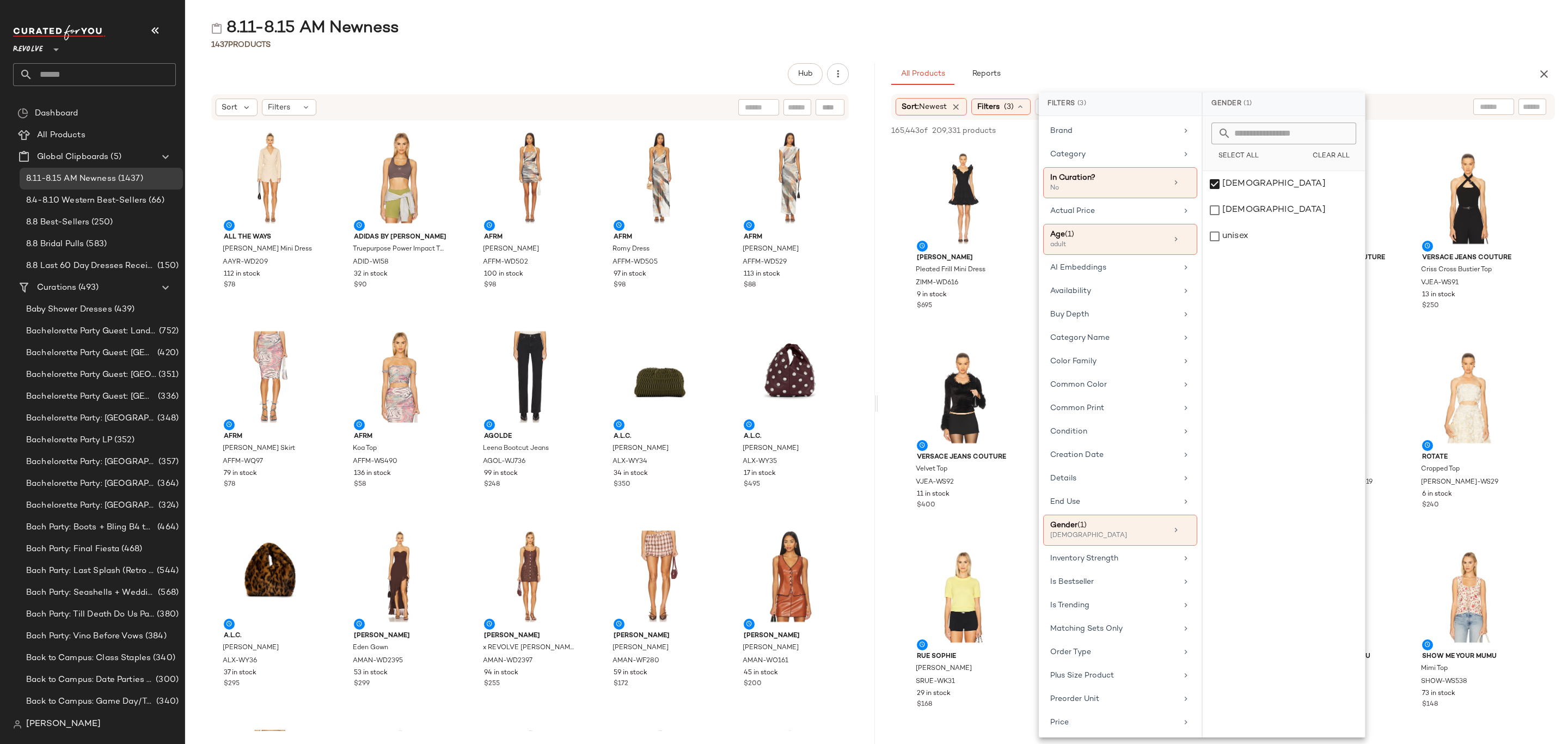
click at [1168, 35] on div "8.11-8.15 AM Newness" at bounding box center [877, 29] width 1383 height 22
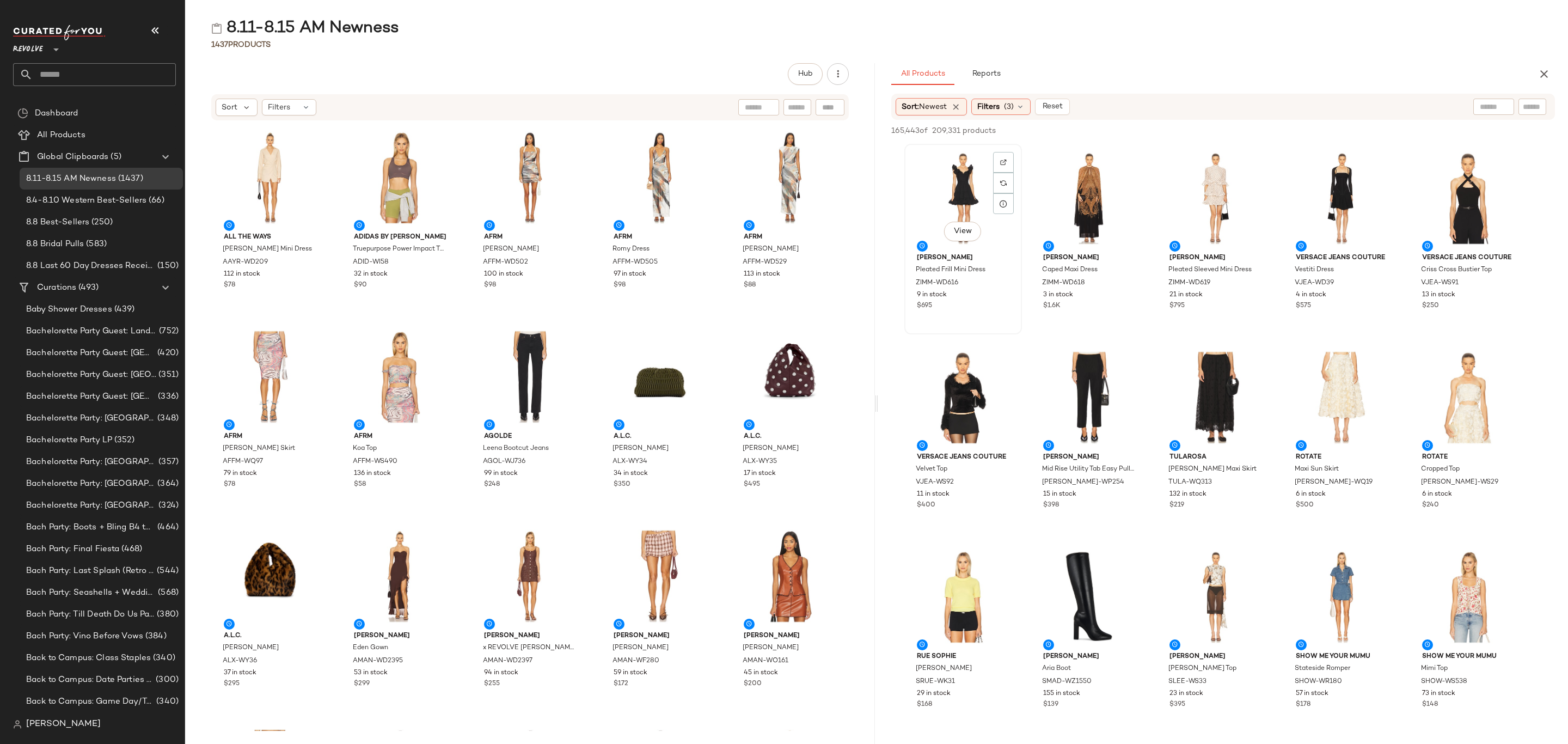
click at [917, 177] on div "View" at bounding box center [963, 198] width 110 height 101
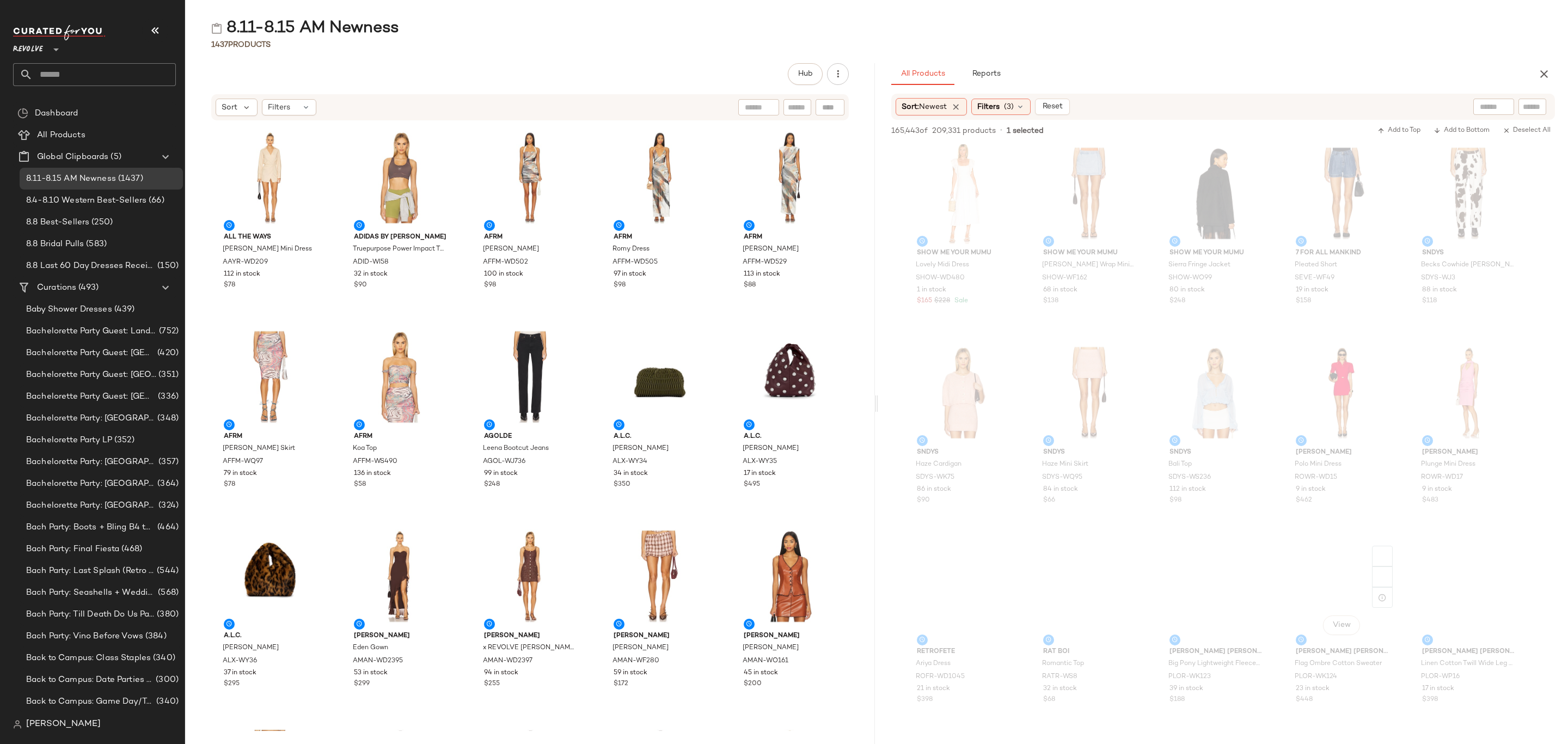
scroll to position [9802, 0]
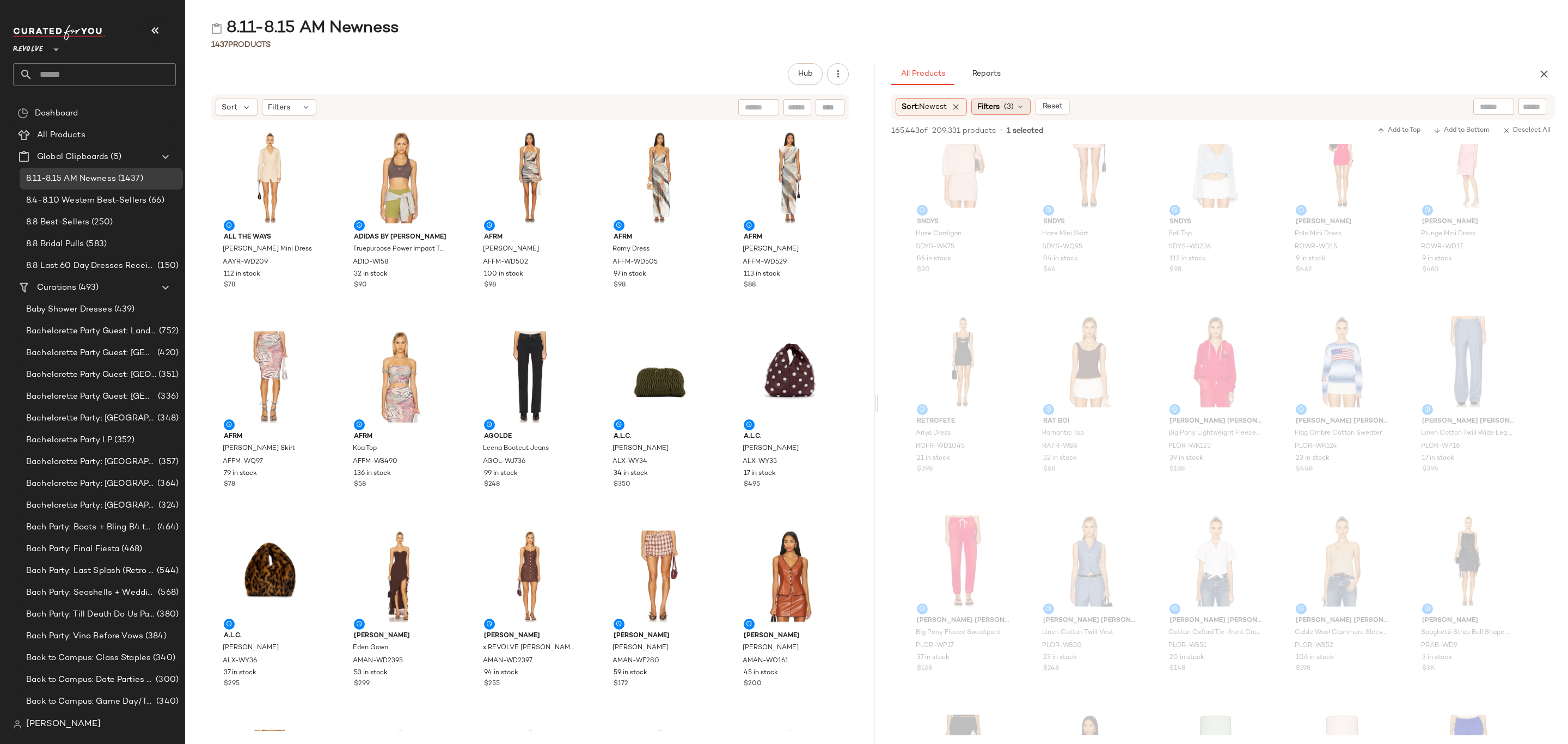
click at [1012, 107] on span "(3)" at bounding box center [1009, 107] width 10 height 12
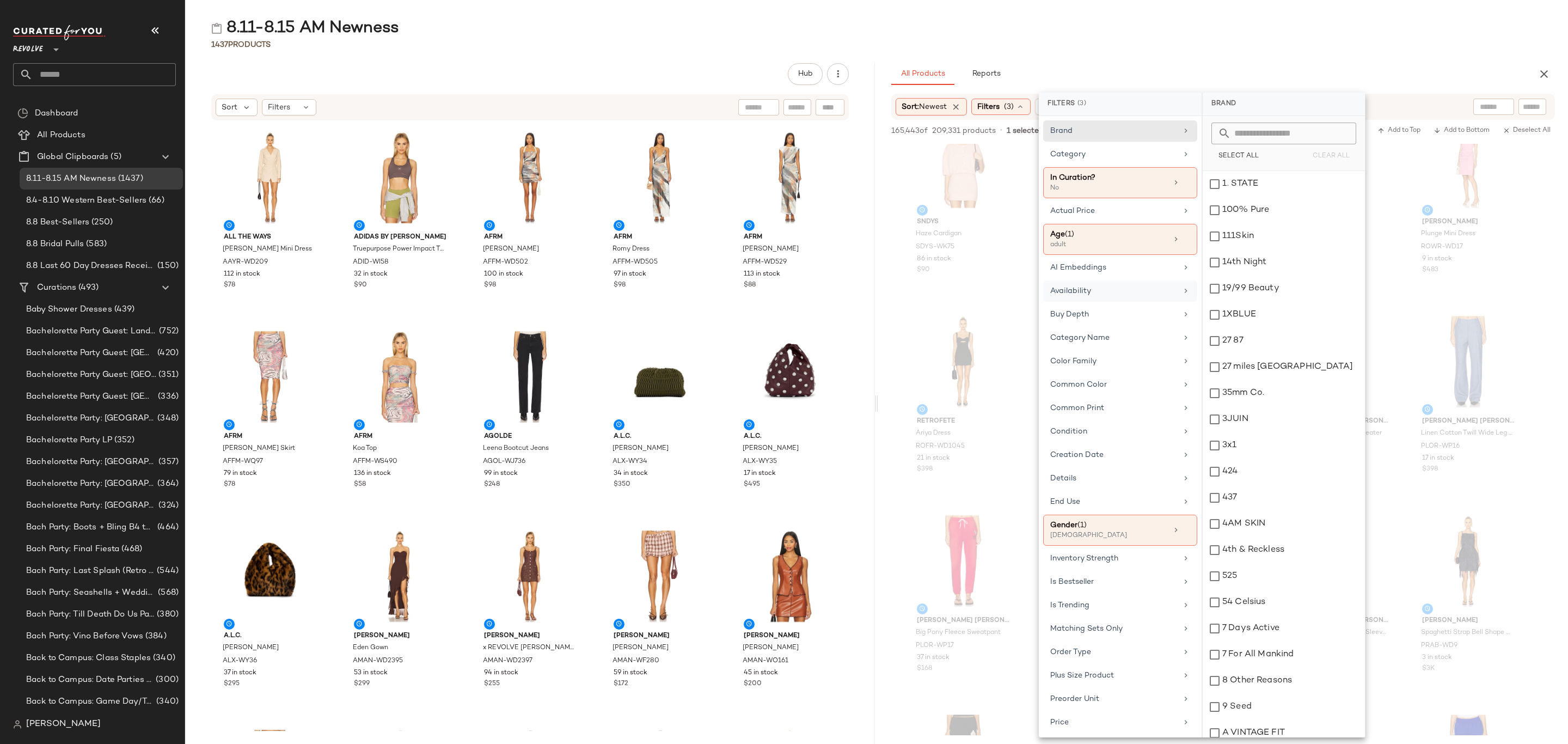
drag, startPoint x: 1129, startPoint y: 290, endPoint x: 1177, endPoint y: 289, distance: 48.0
click at [1129, 289] on div "Availability" at bounding box center [1113, 291] width 127 height 12
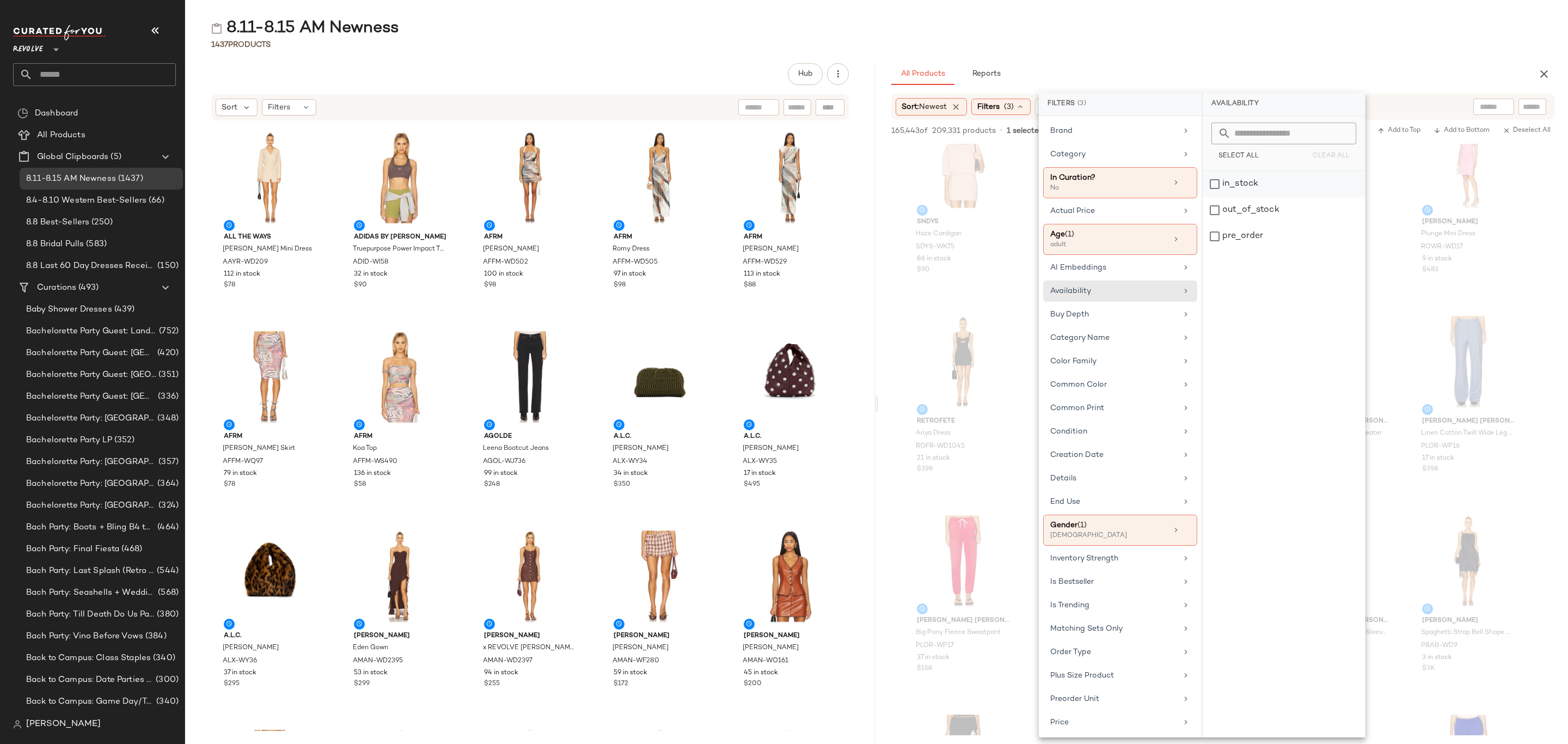
click at [1264, 197] on div "in_stock" at bounding box center [1284, 210] width 163 height 26
click at [1253, 236] on div "pre_order" at bounding box center [1285, 236] width 163 height 26
click at [1377, 51] on div "8.11-8.15 AM Newness 1437 Products Hub Sort Filters ALL THE WAYS Annamarie Mini…" at bounding box center [877, 381] width 1383 height 726
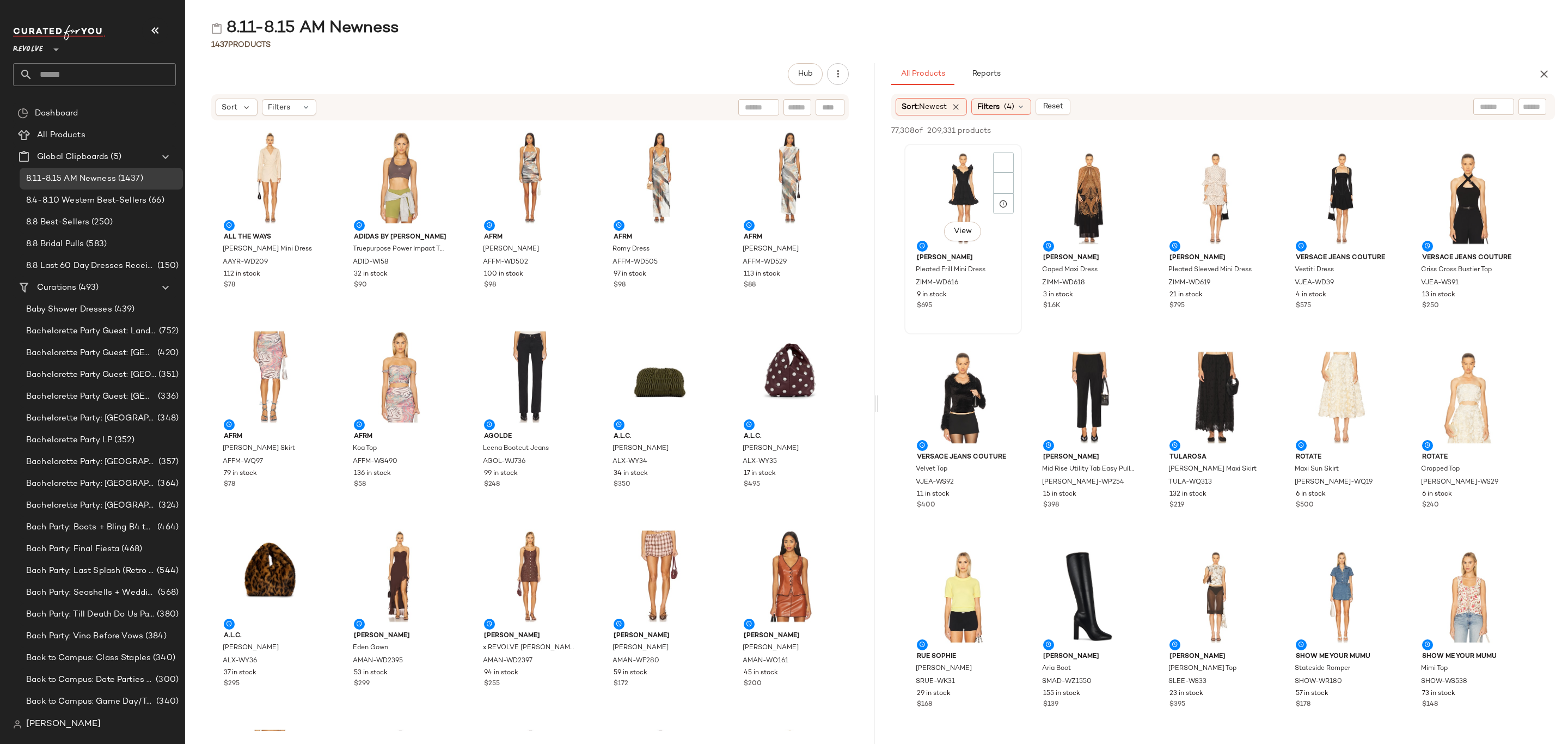
click at [930, 169] on div "View" at bounding box center [963, 198] width 110 height 101
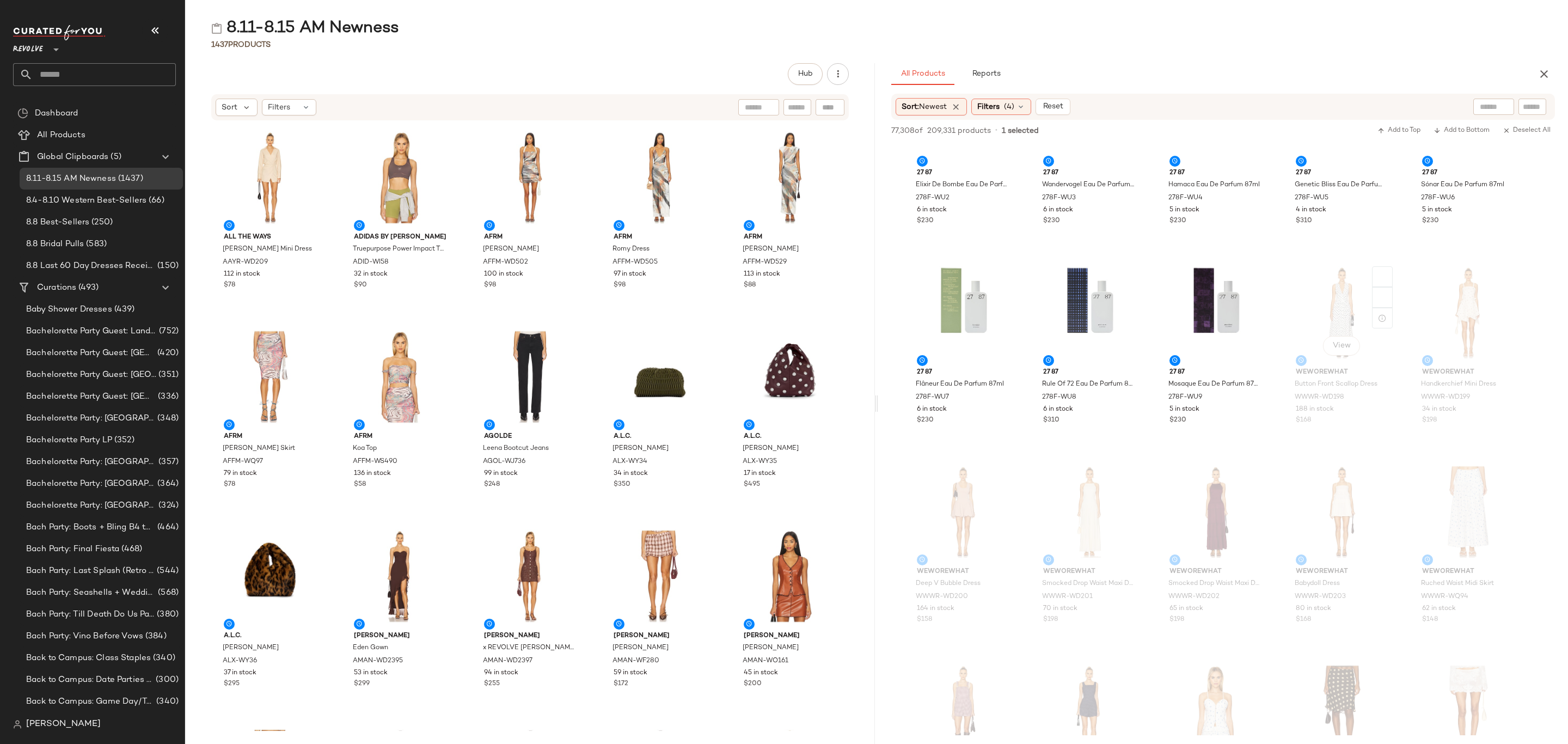
scroll to position [7760, 0]
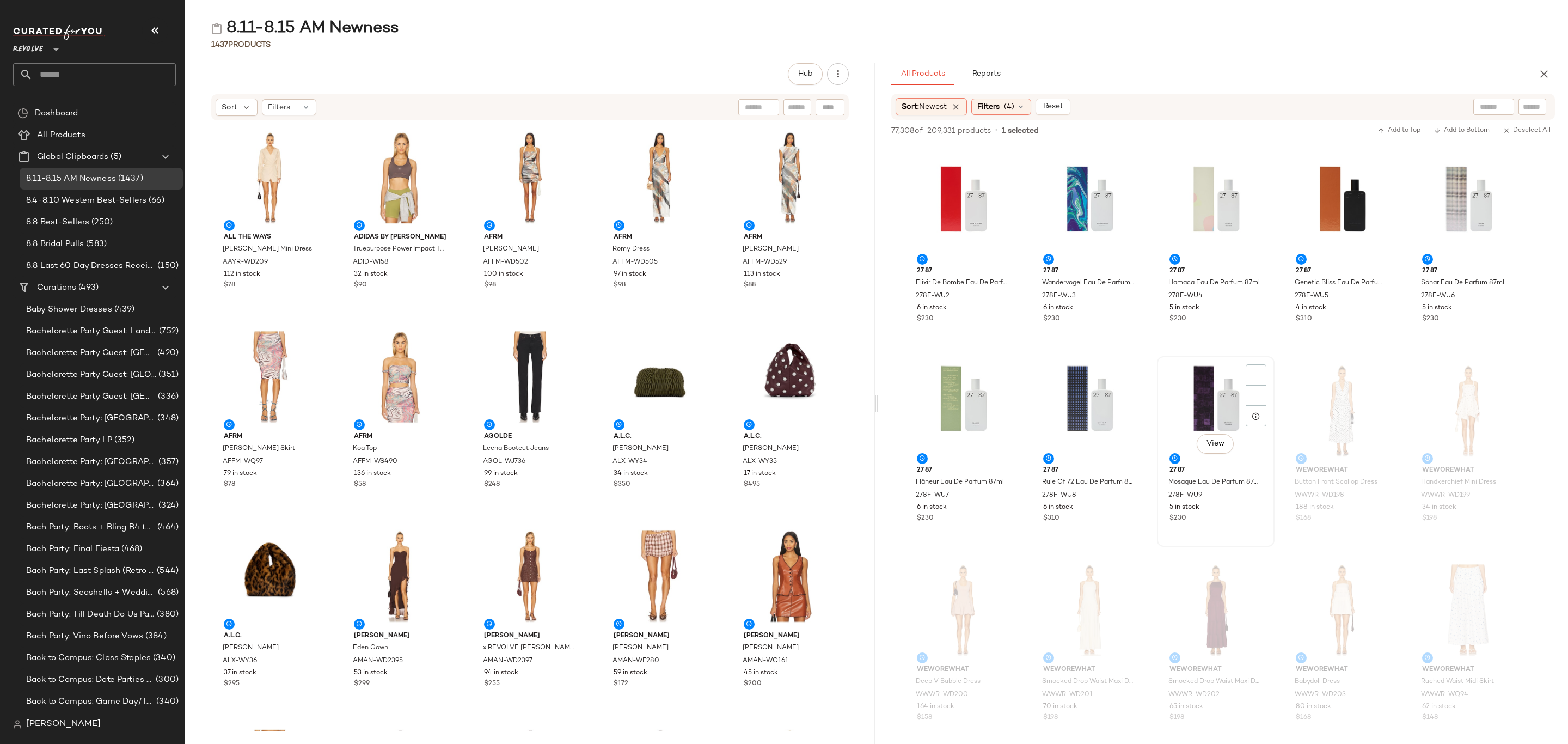
click at [1230, 510] on div "5 in stock" at bounding box center [1216, 508] width 93 height 10
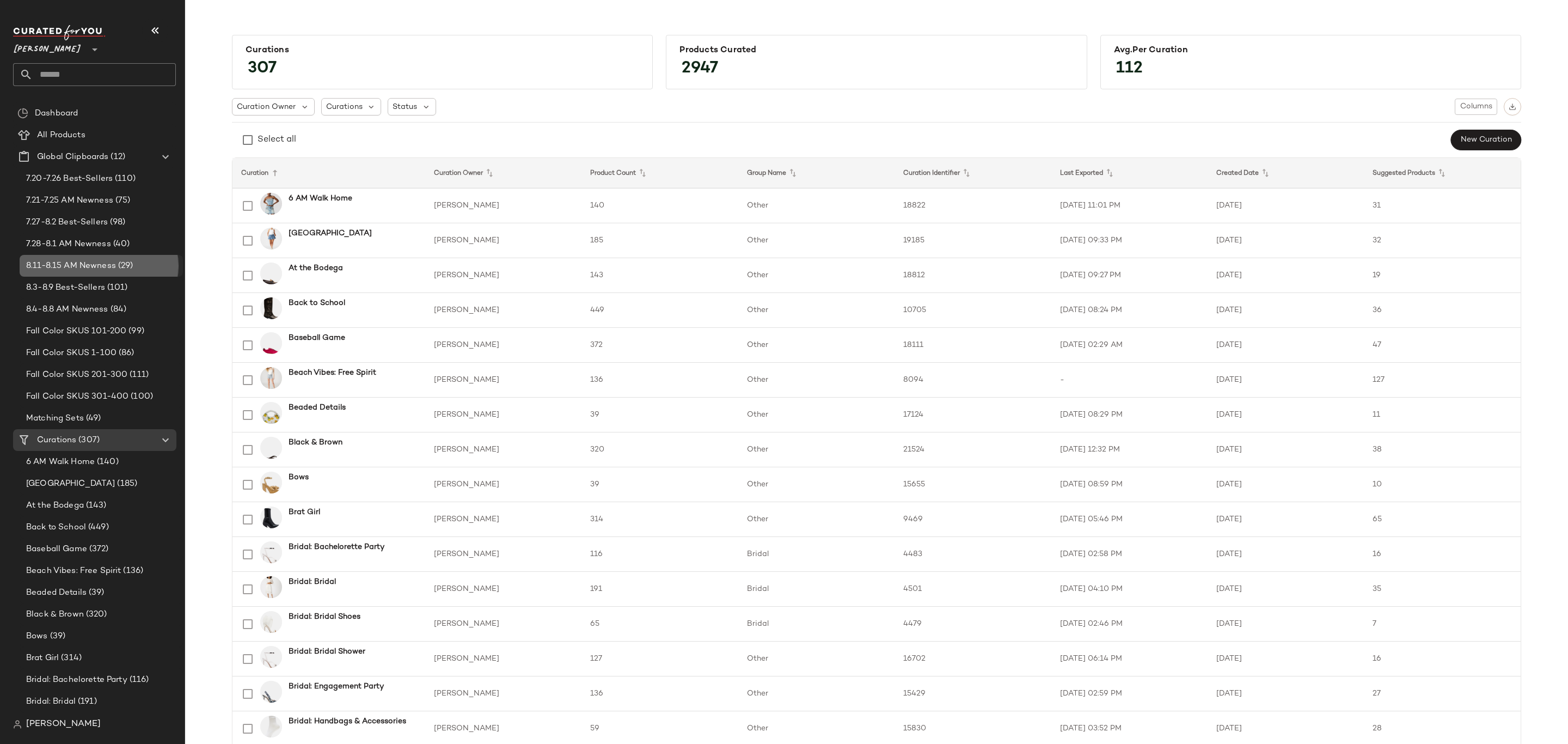
click at [77, 266] on span "8.11-8.15 AM Newness" at bounding box center [71, 266] width 90 height 13
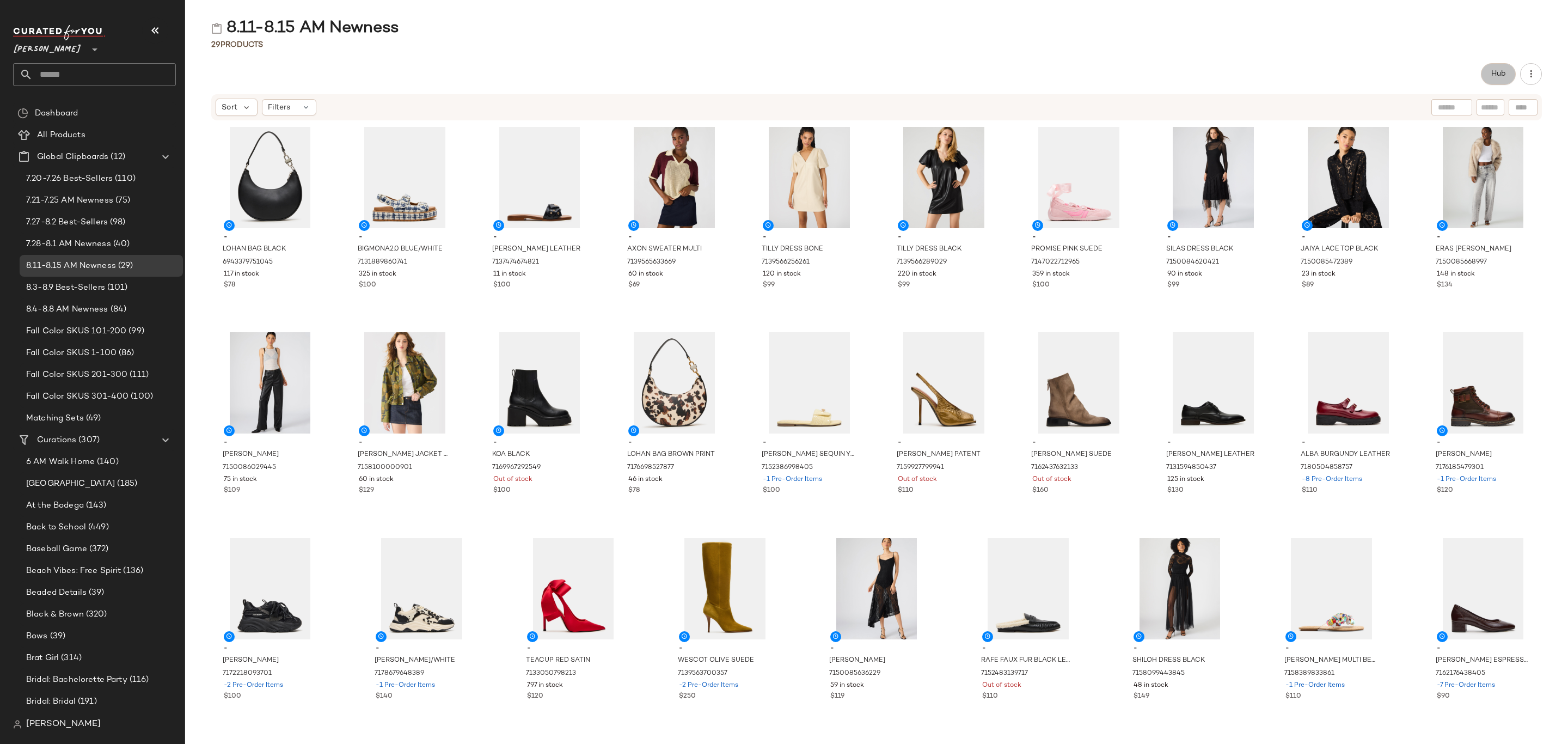
click at [1489, 77] on button "Hub" at bounding box center [1498, 74] width 35 height 22
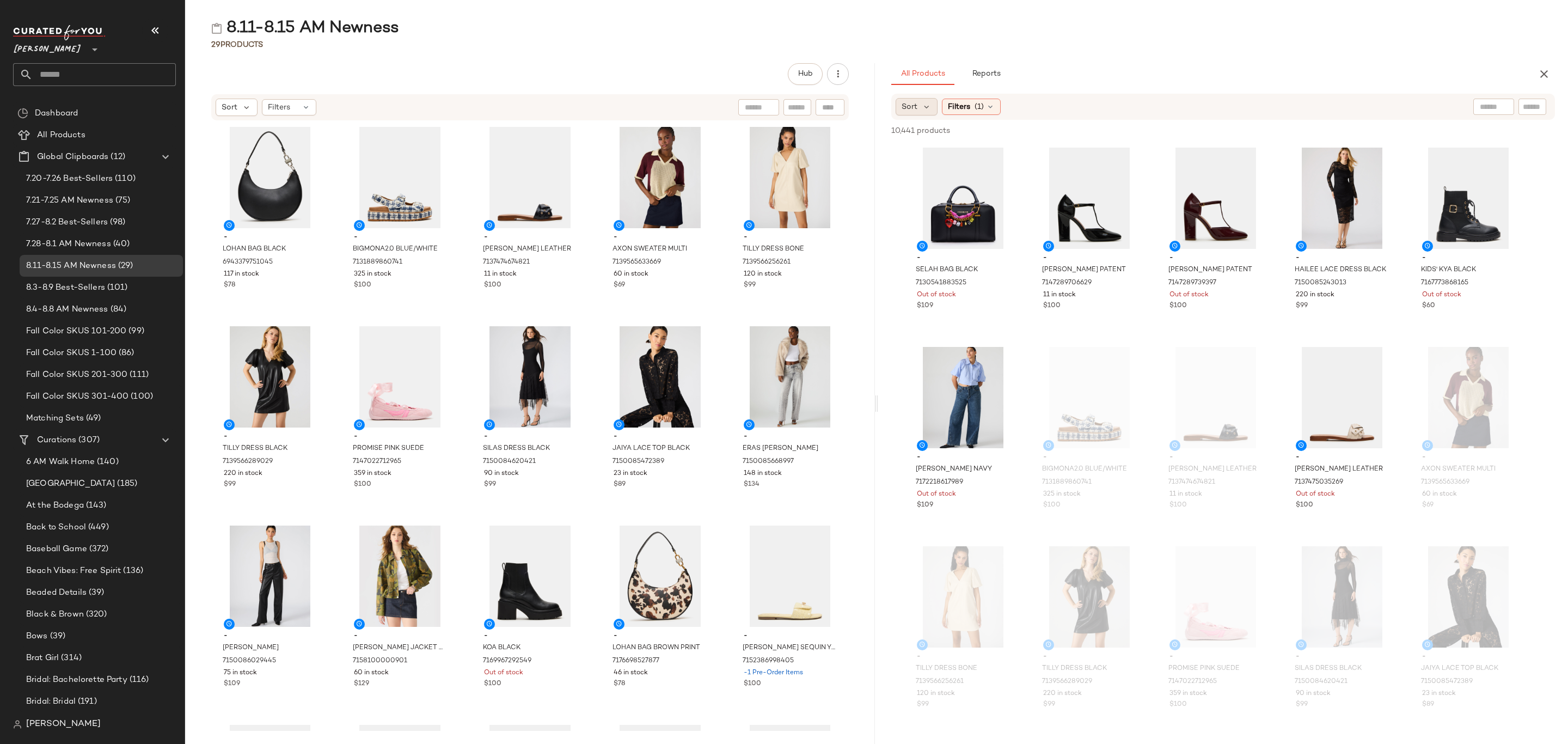
click at [902, 107] on span "Sort" at bounding box center [909, 107] width 16 height 12
click at [929, 130] on span "Newest" at bounding box center [936, 136] width 29 height 12
click at [1011, 105] on span "(1)" at bounding box center [1008, 107] width 9 height 12
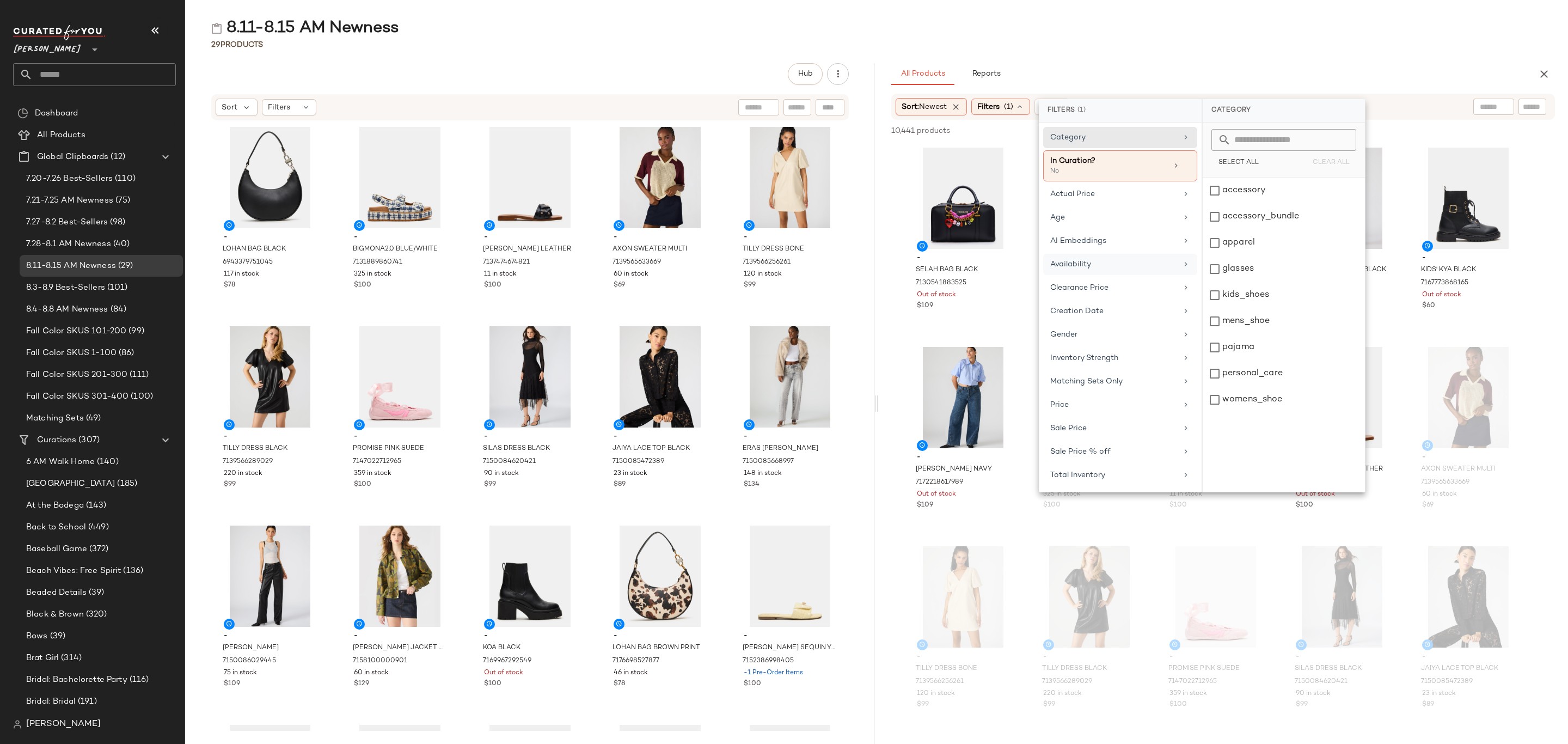
click at [1112, 265] on div "Availability" at bounding box center [1113, 264] width 127 height 12
click at [1236, 204] on div "in_stock" at bounding box center [1284, 217] width 163 height 26
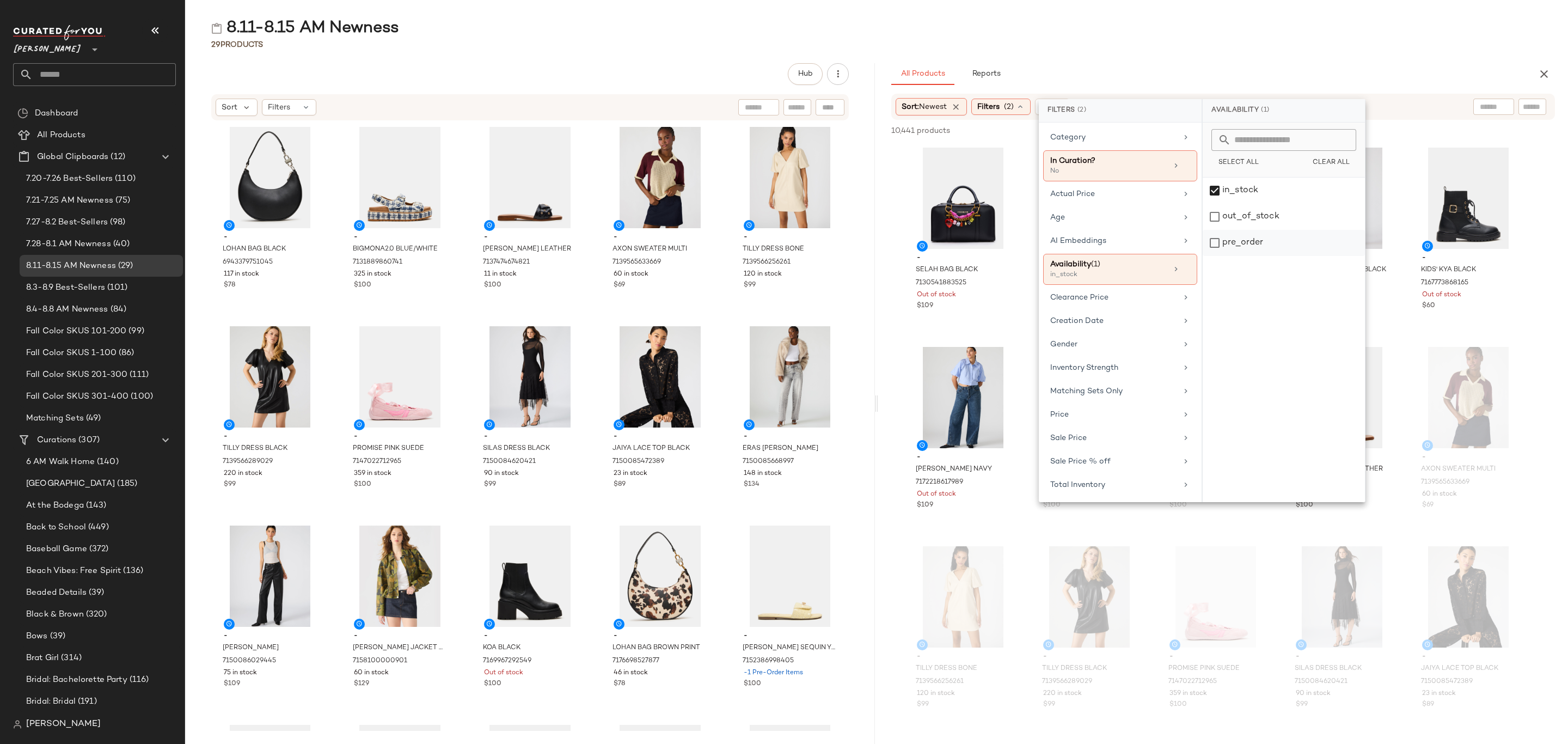
click at [1237, 242] on div "pre_order" at bounding box center [1284, 242] width 163 height 26
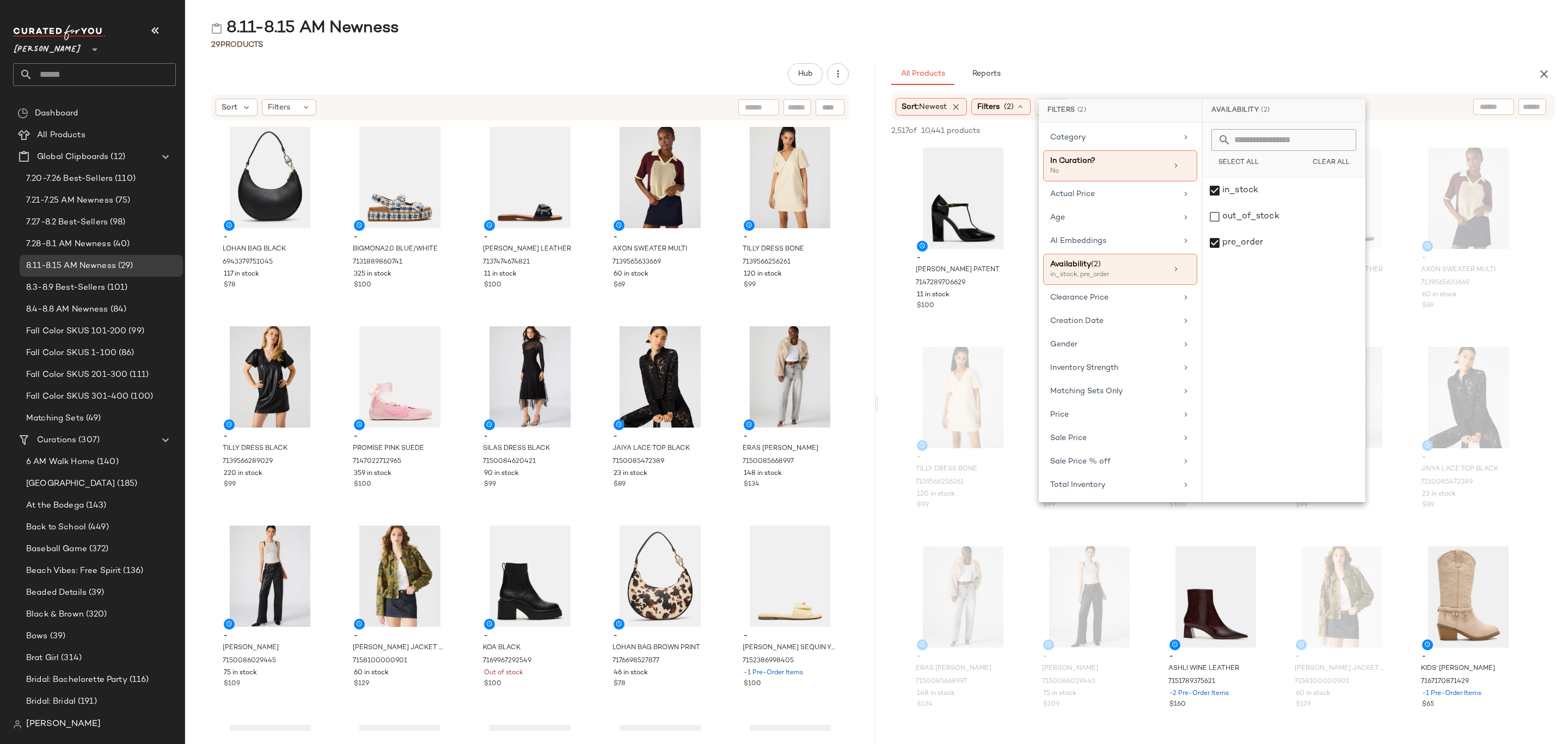
click at [1207, 23] on div "8.11-8.15 AM Newness" at bounding box center [877, 29] width 1383 height 22
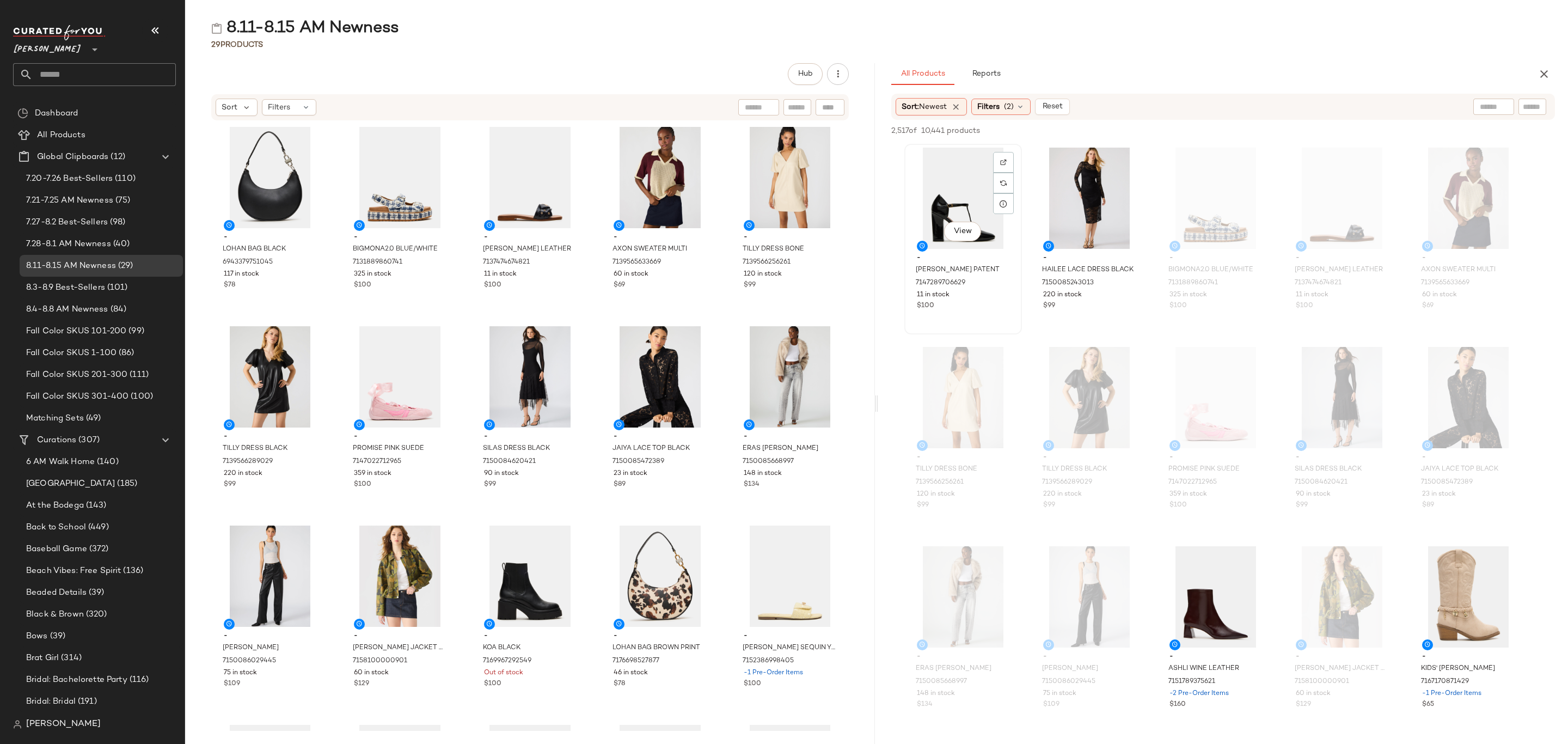
click at [933, 208] on div "View" at bounding box center [963, 198] width 110 height 101
click at [1096, 275] on span "HAILEE LACE DRESS BLACK" at bounding box center [1078, 275] width 72 height 19
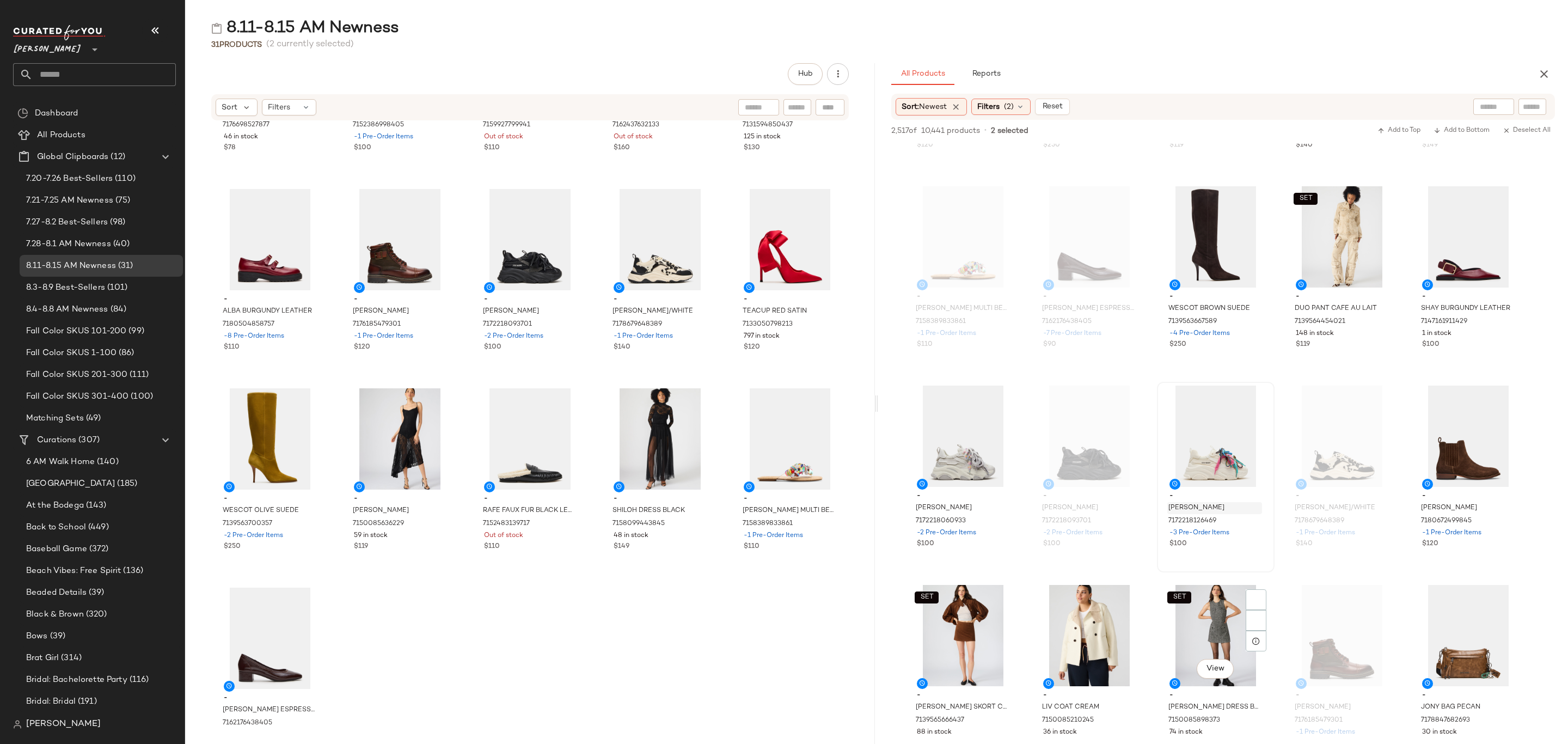
scroll to position [1307, 0]
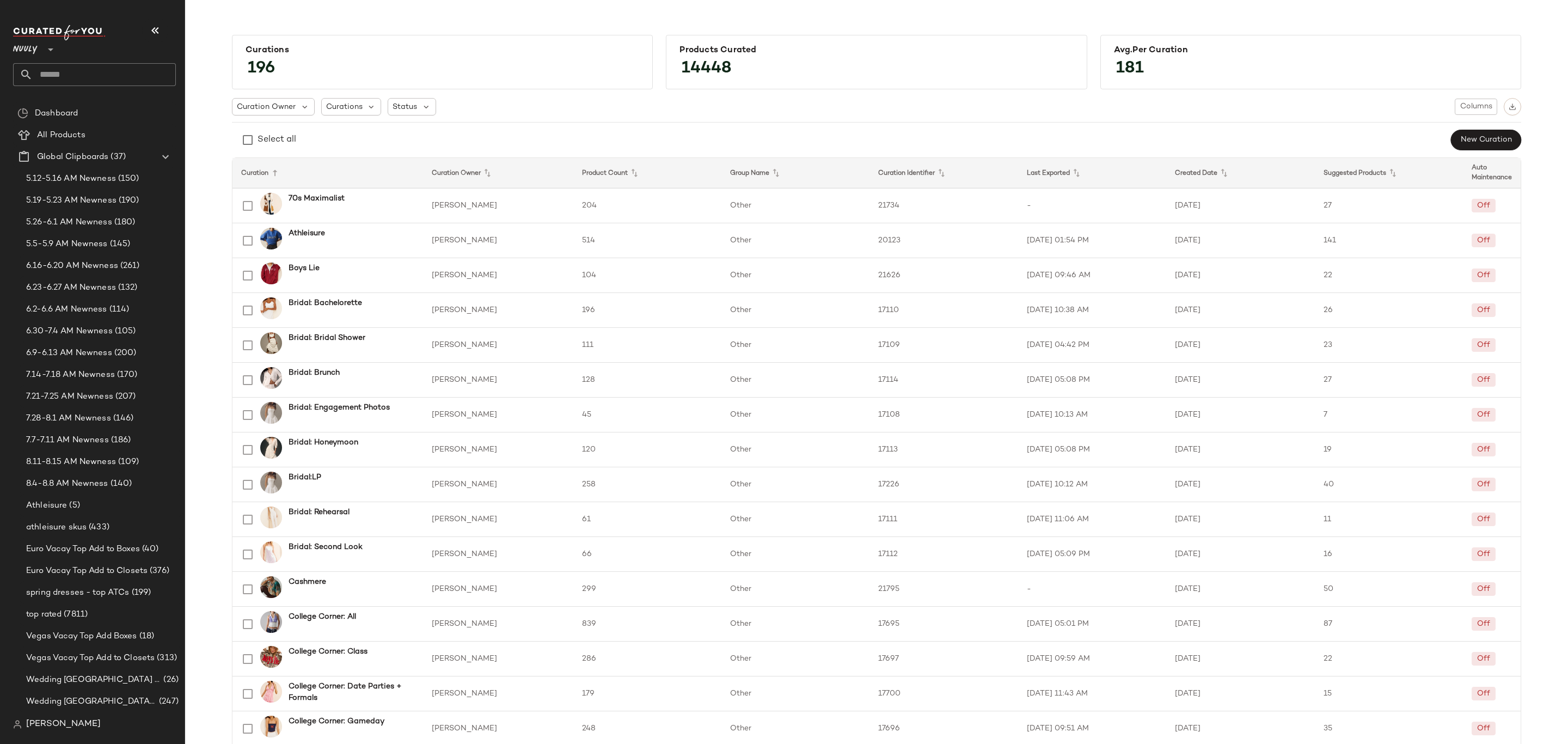
scroll to position [572, 0]
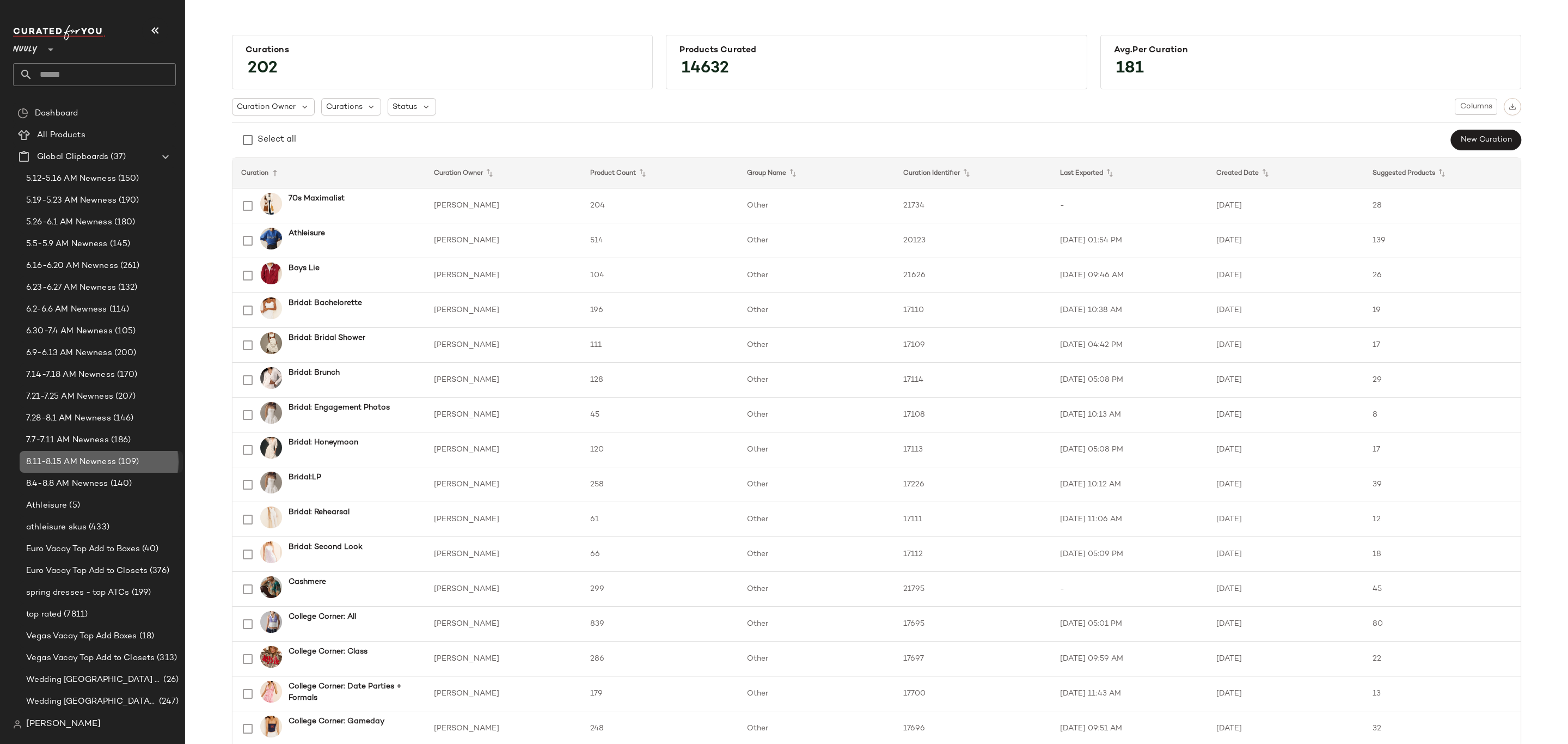
click at [75, 461] on span "8.11-8.15 AM Newness" at bounding box center [71, 462] width 90 height 13
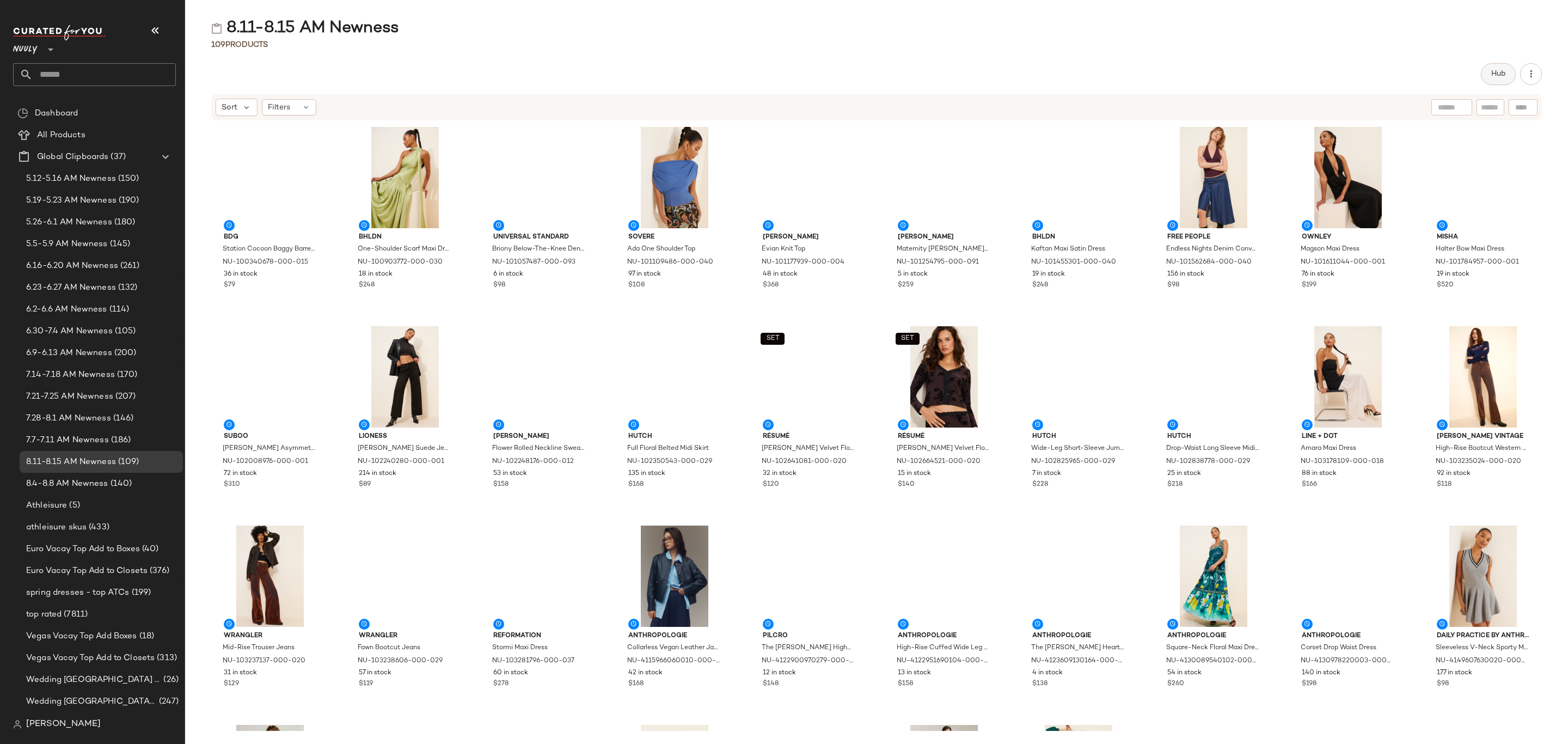
click at [1496, 69] on span "Hub" at bounding box center [1498, 74] width 15 height 9
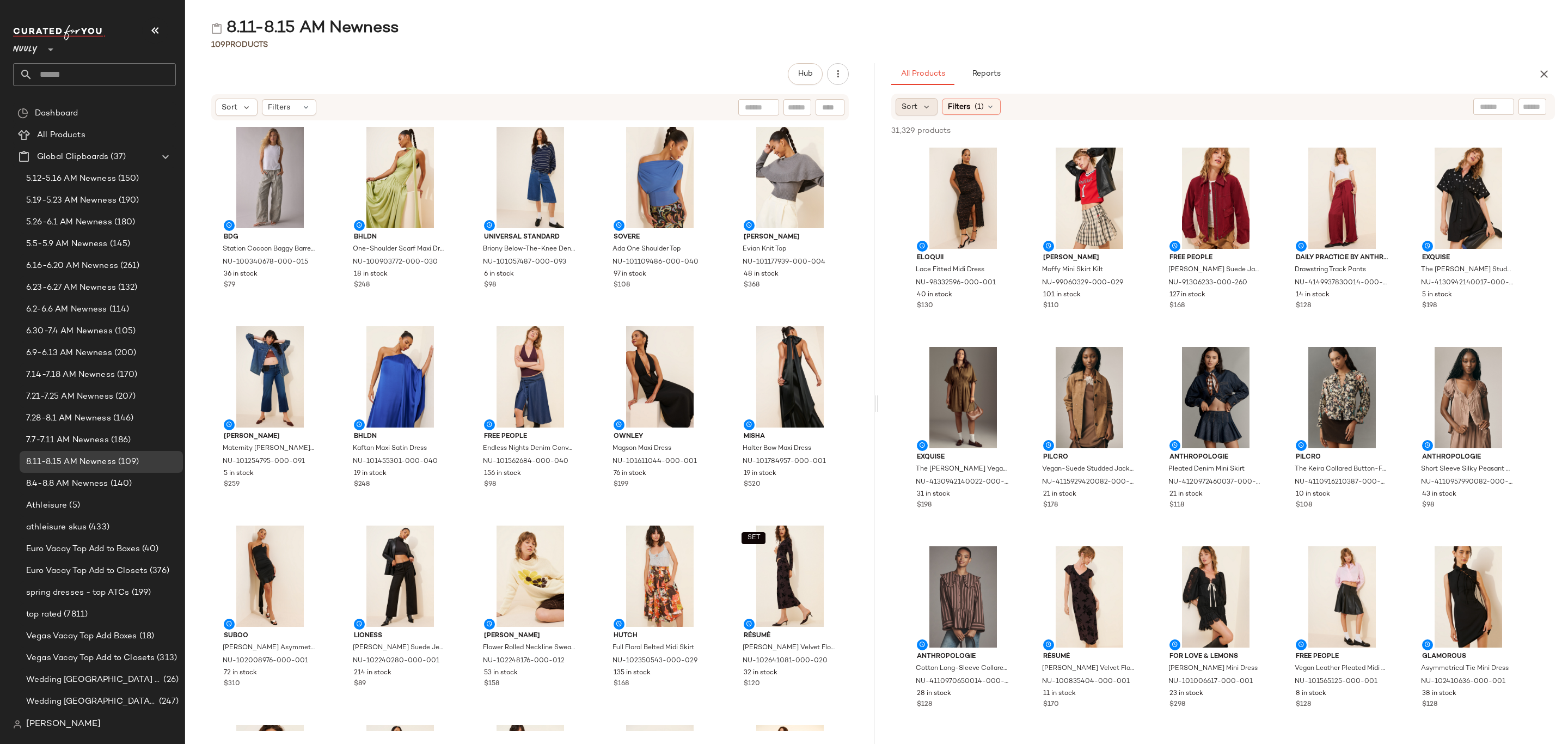
click at [906, 114] on div "Sort" at bounding box center [916, 107] width 42 height 18
click at [926, 137] on span "Newest" at bounding box center [936, 136] width 29 height 12
click at [1188, 79] on div "All Products Reports" at bounding box center [1205, 74] width 629 height 22
click at [946, 199] on div "View" at bounding box center [963, 198] width 110 height 101
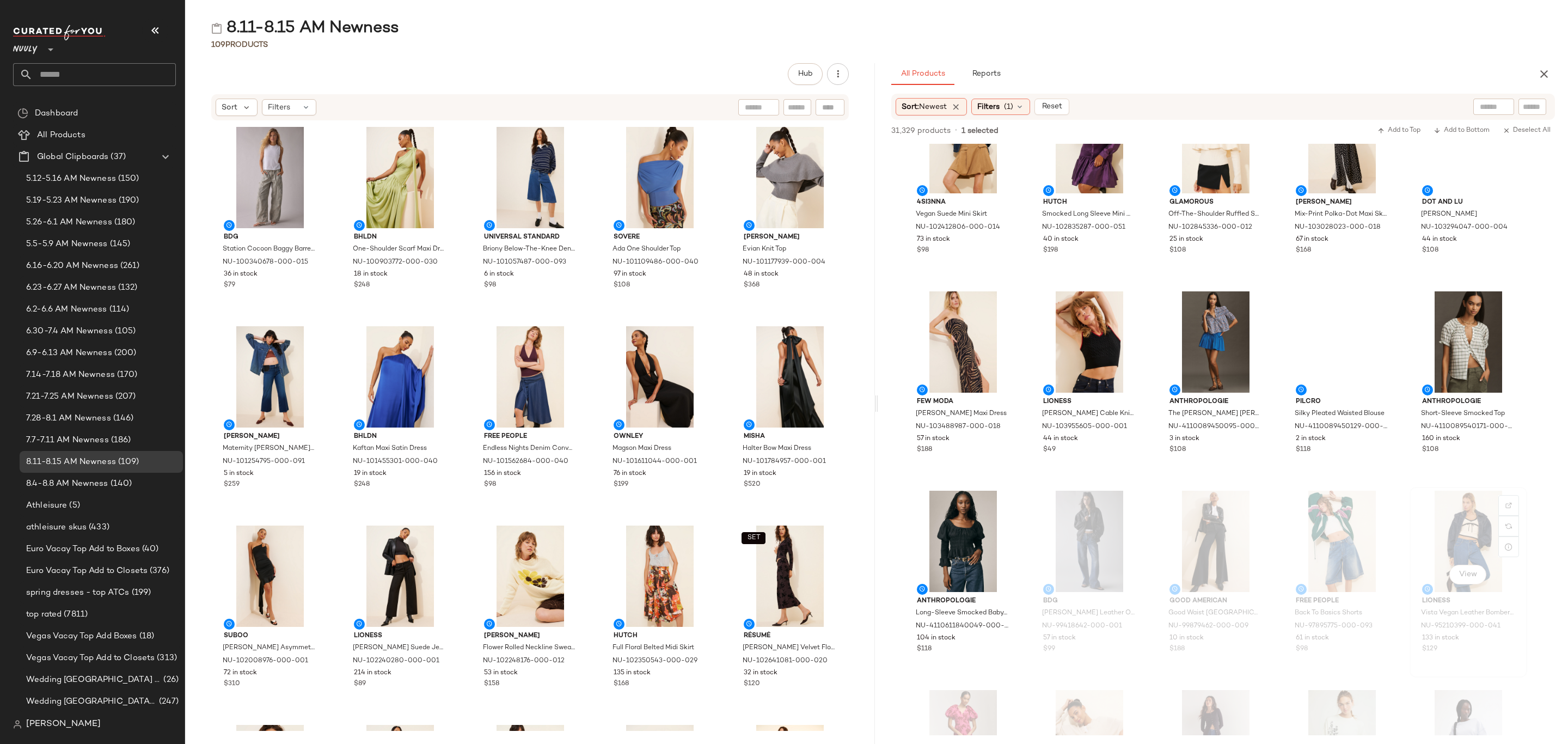
scroll to position [735, 0]
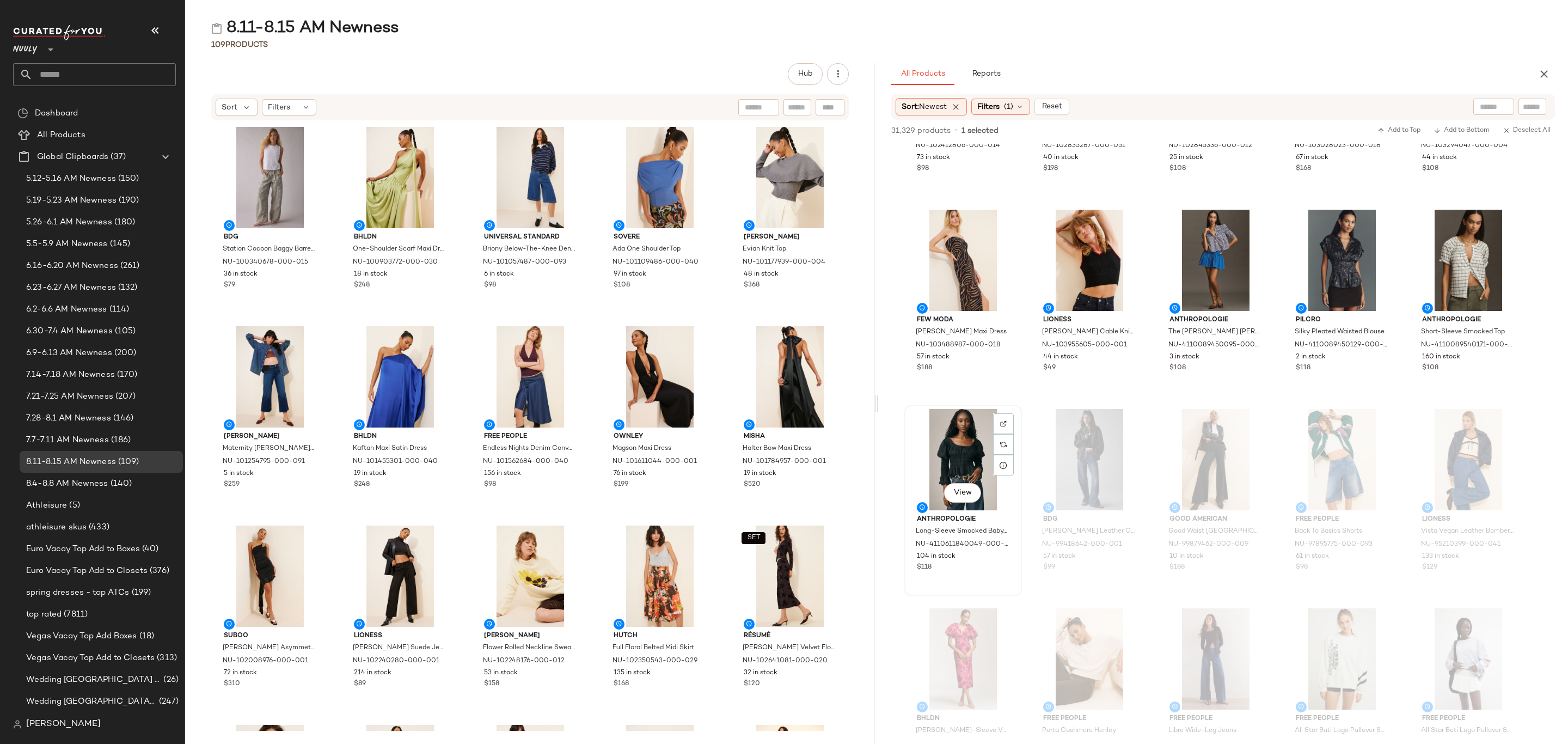
click at [981, 555] on div "104 in stock" at bounding box center [963, 556] width 93 height 10
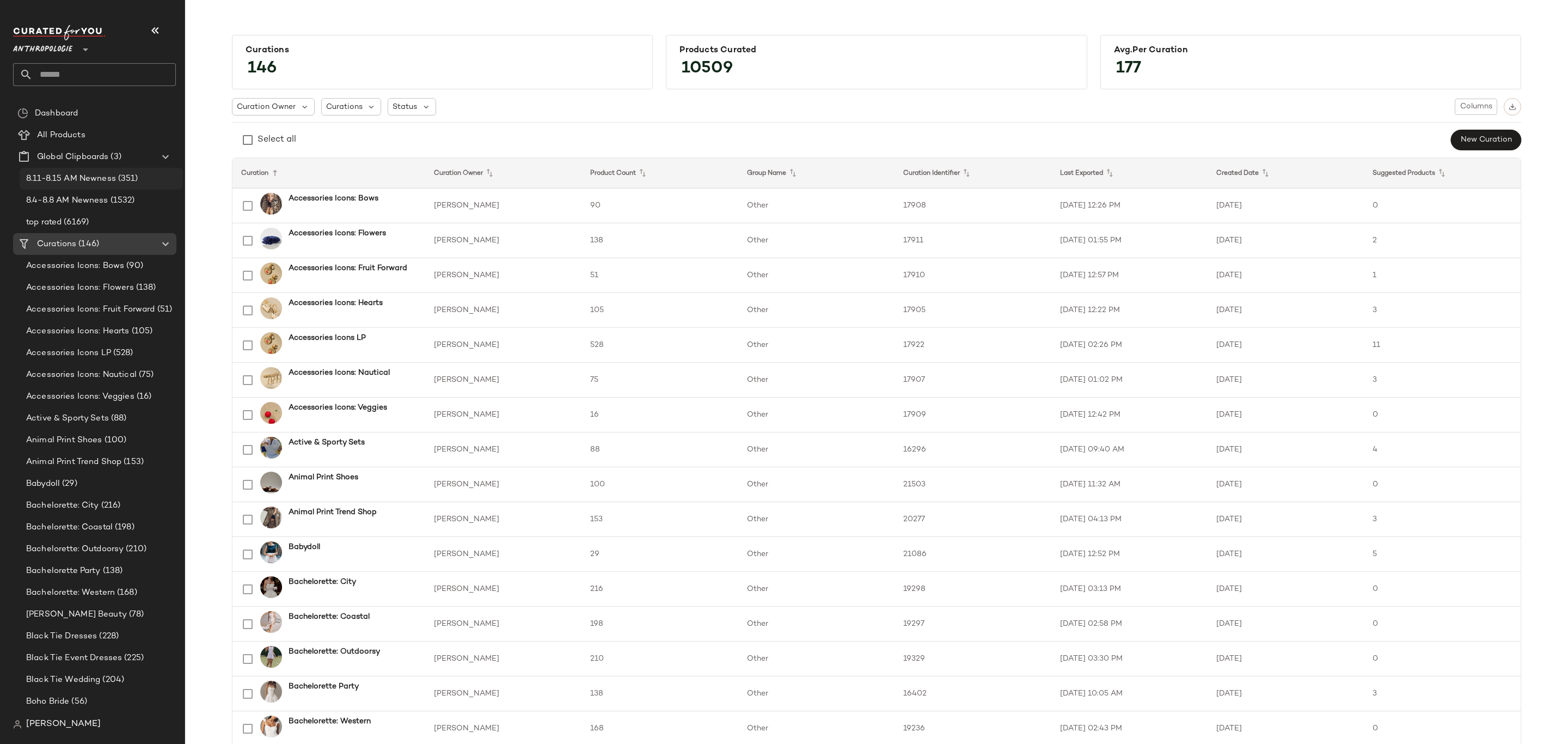
click at [103, 177] on span "8.11-8.15 AM Newness" at bounding box center [71, 179] width 90 height 13
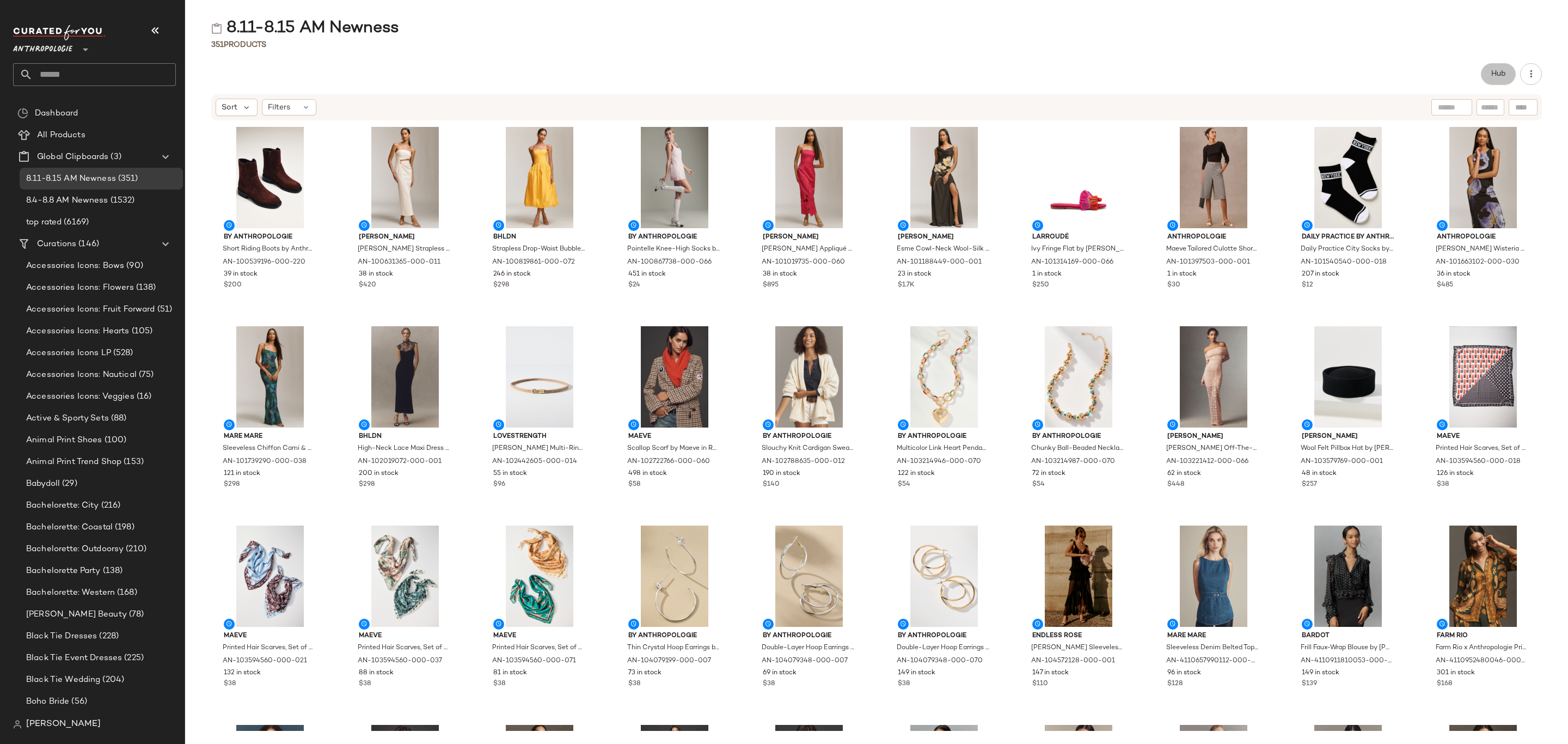
click at [1491, 70] on span "Hub" at bounding box center [1498, 74] width 15 height 9
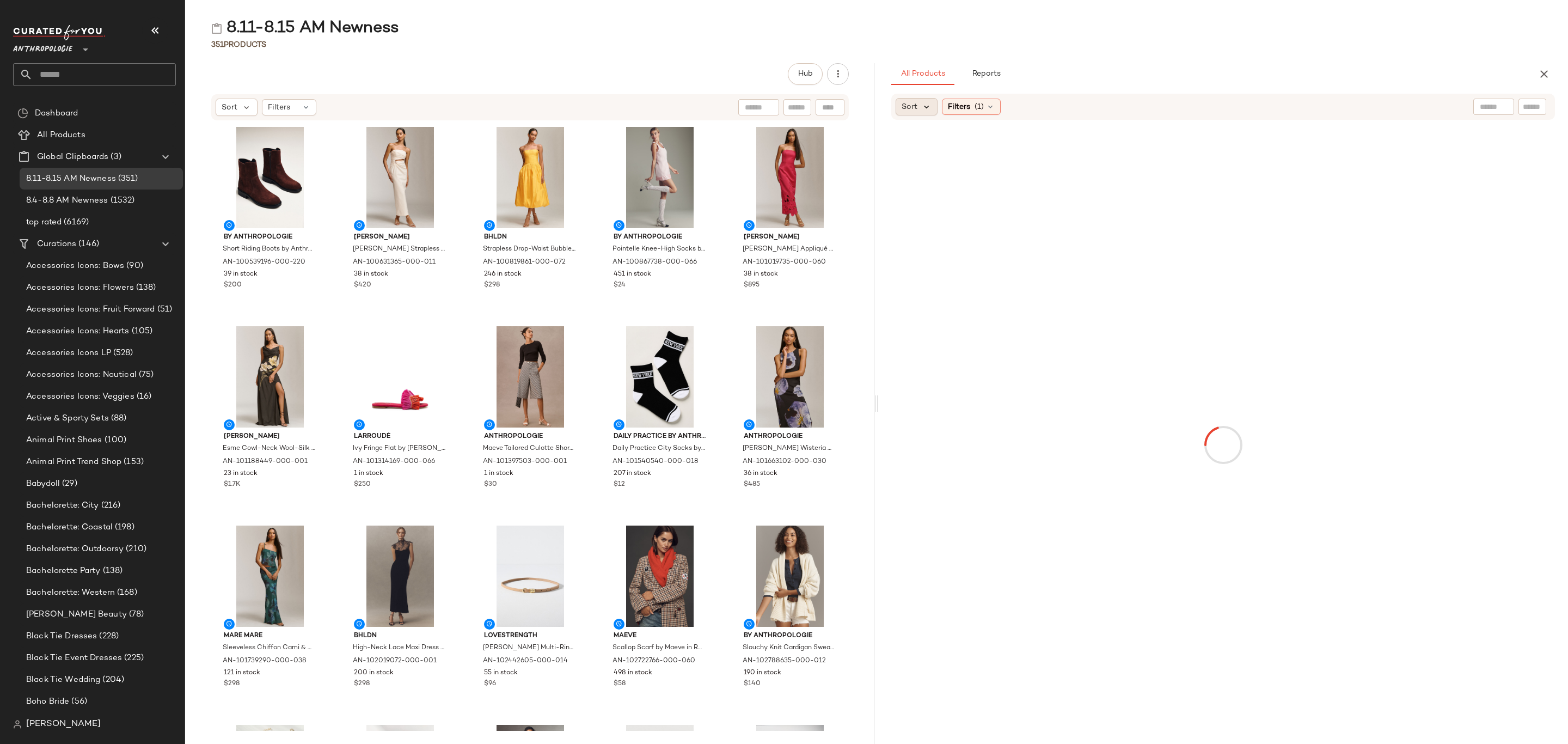
click at [929, 108] on icon at bounding box center [926, 107] width 10 height 10
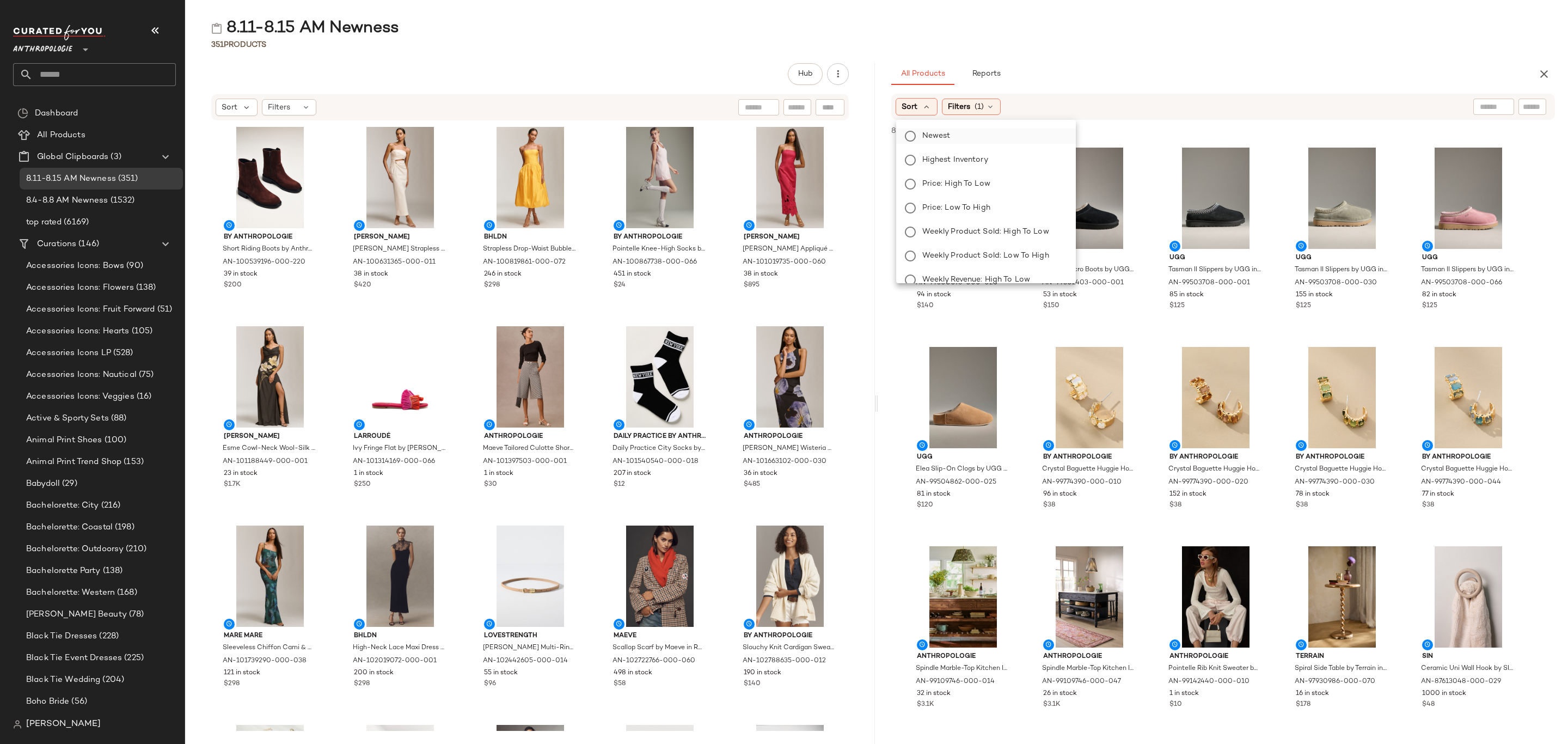
click at [951, 135] on label "Newest" at bounding box center [992, 136] width 149 height 15
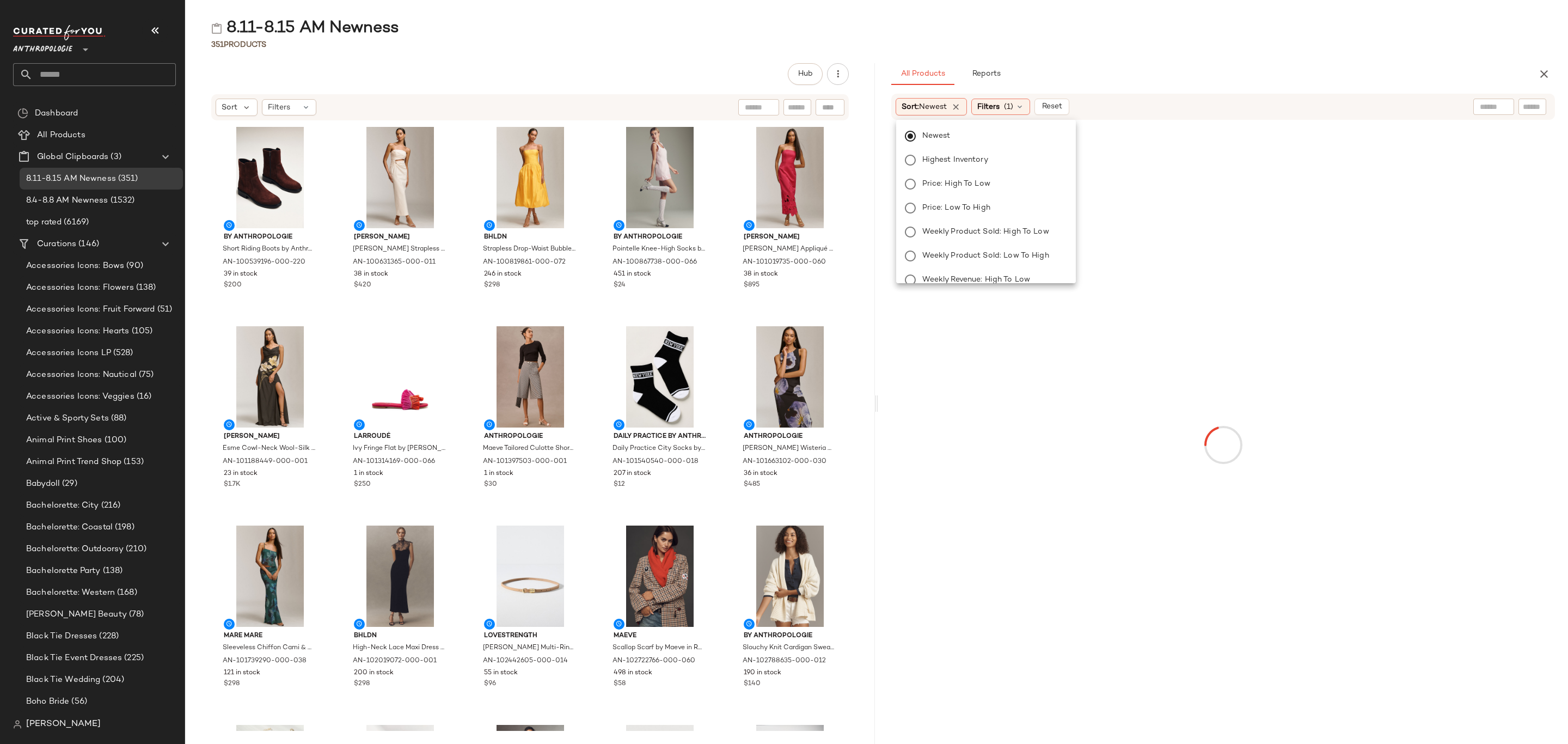
click at [998, 101] on span "Filters" at bounding box center [989, 107] width 23 height 12
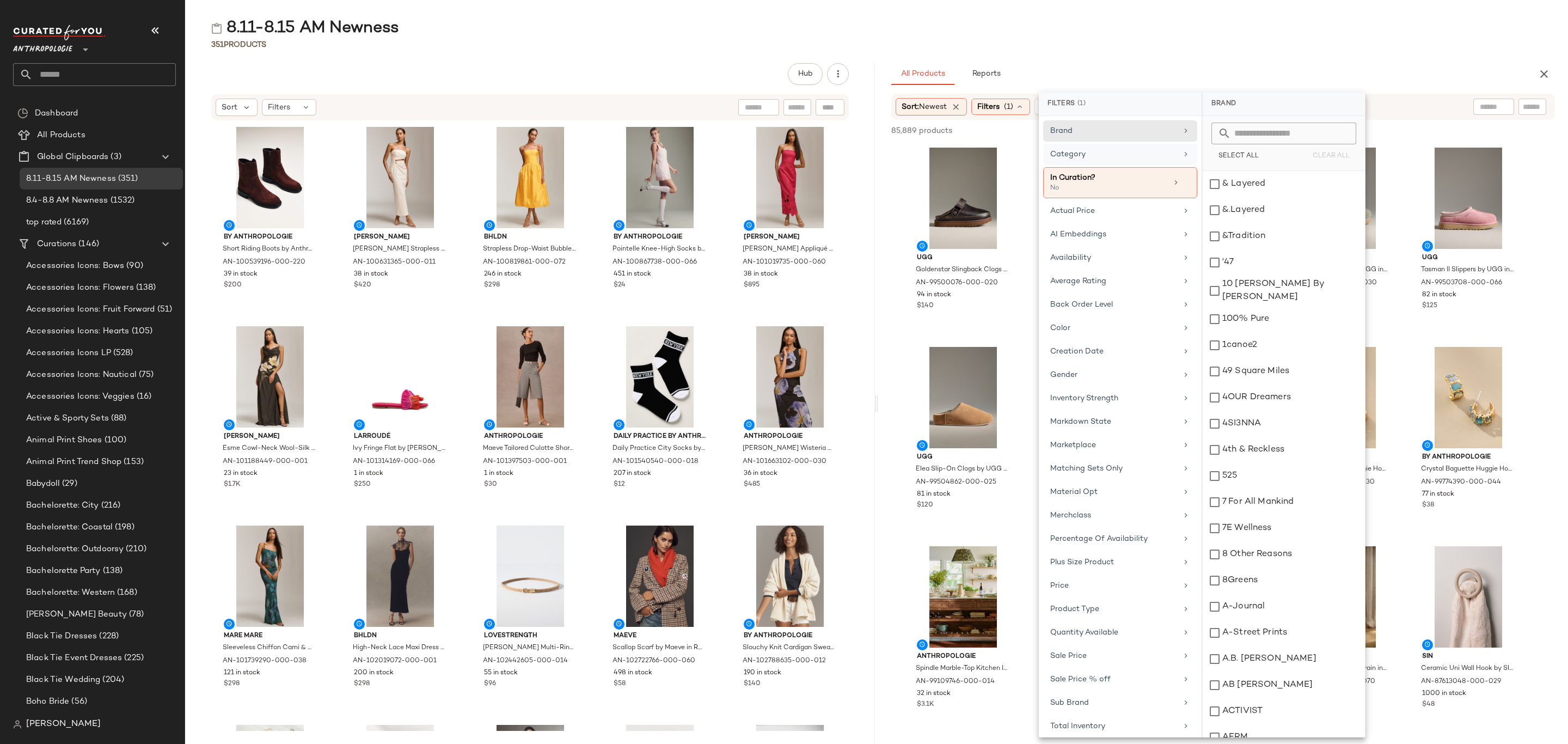
click at [1138, 155] on div "Category" at bounding box center [1113, 154] width 127 height 12
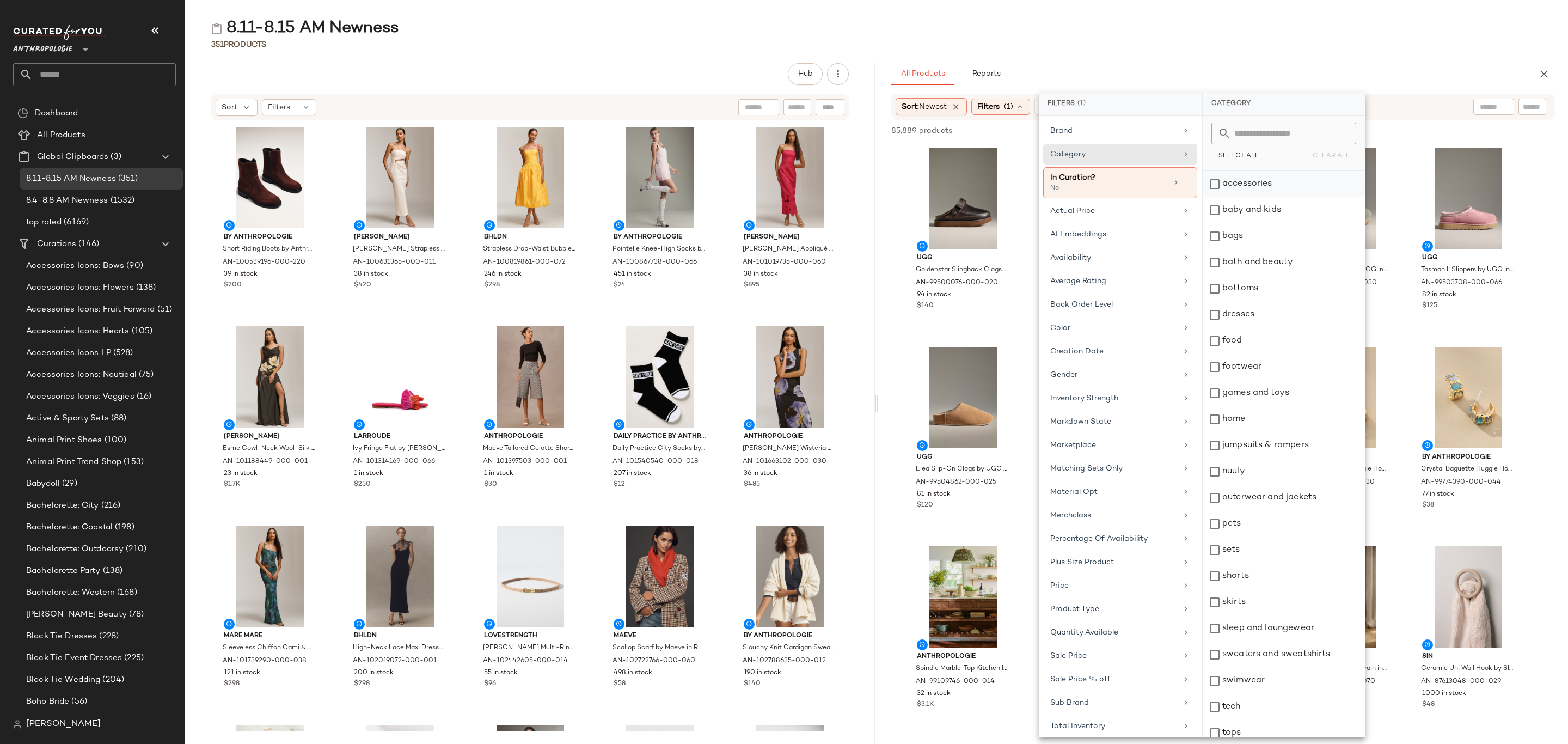
click at [1243, 181] on div "accessories" at bounding box center [1284, 184] width 163 height 26
click at [1250, 233] on div "bags" at bounding box center [1284, 236] width 163 height 26
click at [1260, 292] on div "bottoms" at bounding box center [1284, 289] width 163 height 26
click at [1263, 309] on div "dresses" at bounding box center [1284, 315] width 163 height 26
click at [1259, 368] on div "footwear" at bounding box center [1284, 367] width 163 height 26
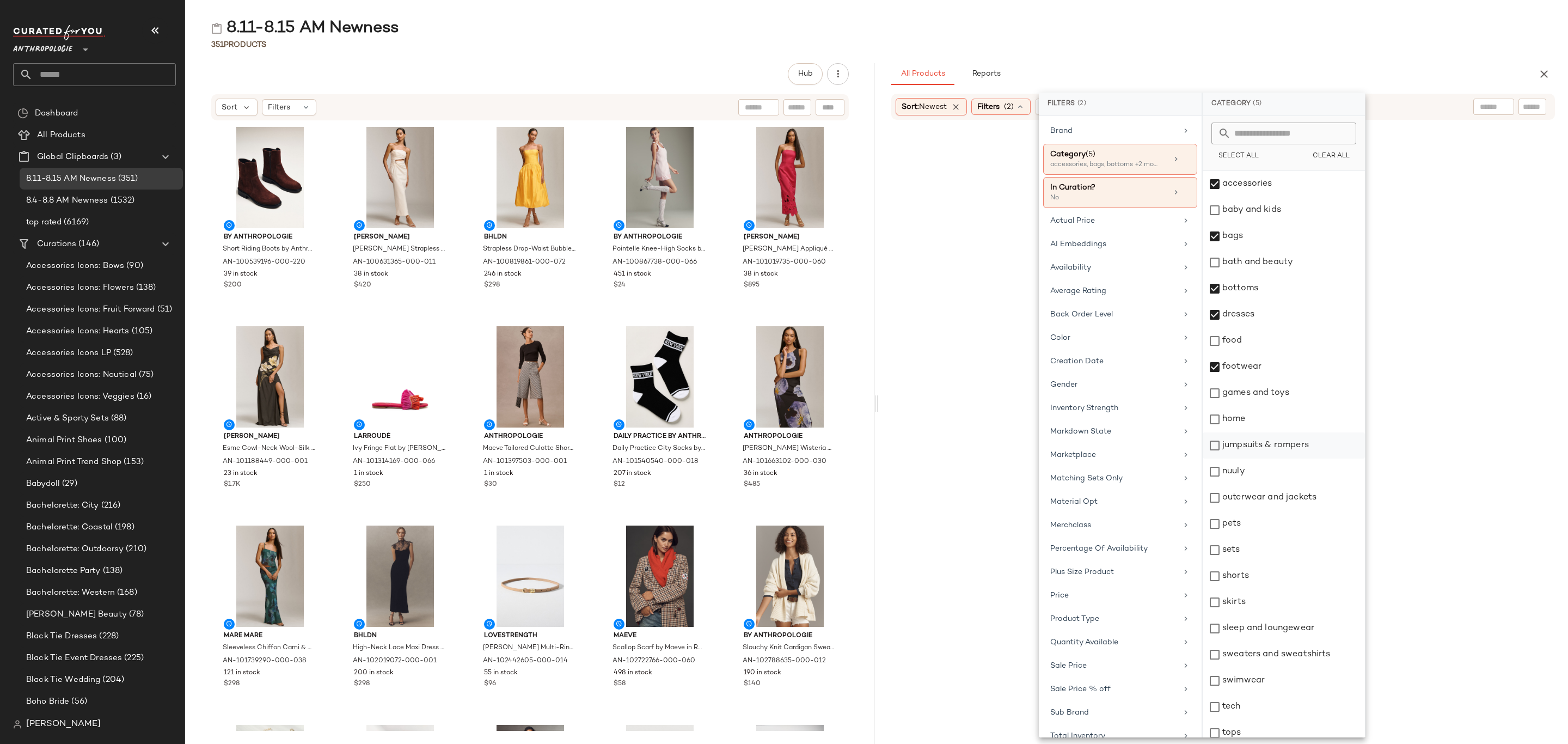
click at [1279, 444] on div "jumpsuits & rompers" at bounding box center [1284, 445] width 163 height 26
click at [1268, 474] on div "nuuly" at bounding box center [1284, 471] width 163 height 26
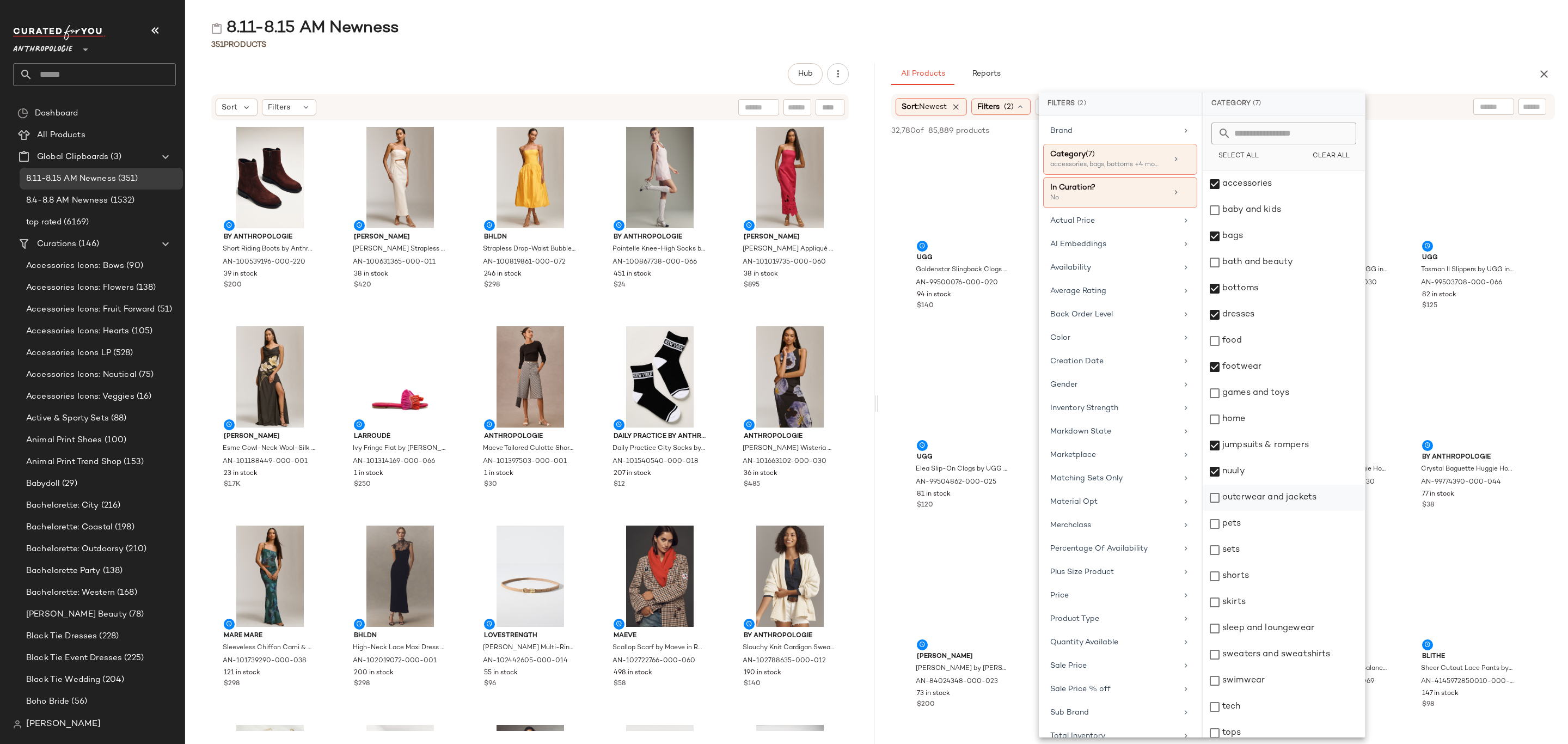
click at [1278, 494] on div "outerwear and jackets" at bounding box center [1284, 497] width 163 height 26
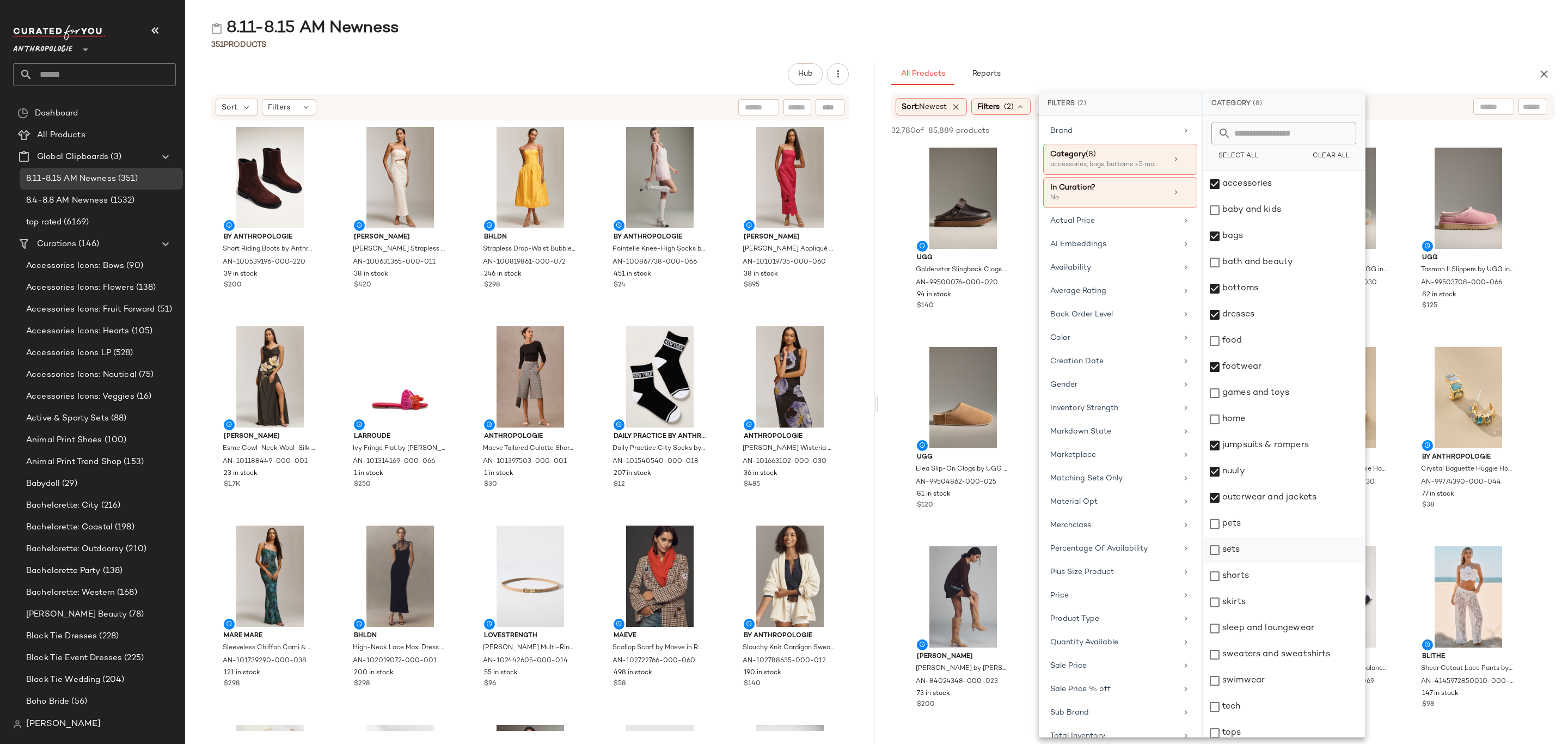
click at [1256, 544] on div "sets" at bounding box center [1284, 550] width 163 height 26
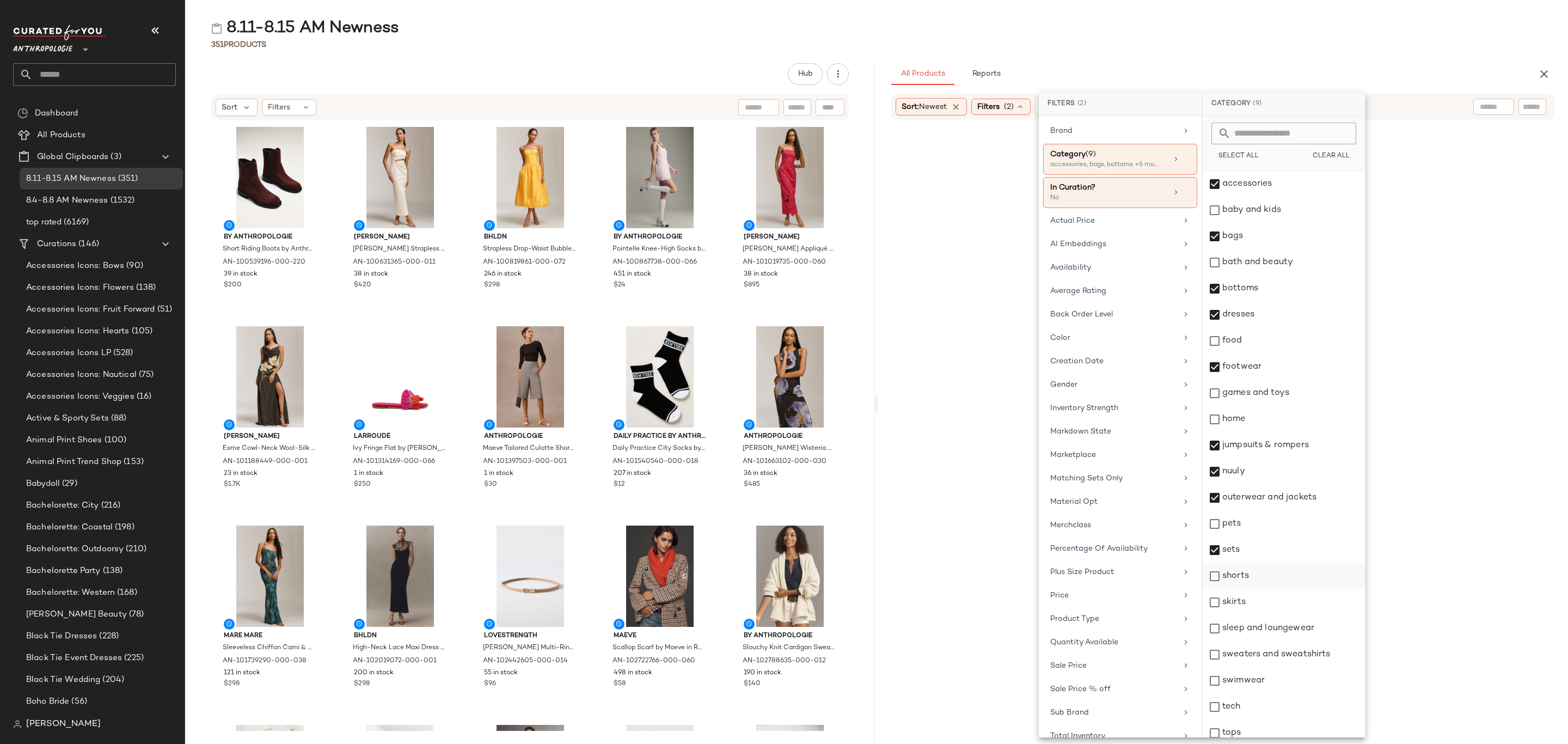
click at [1261, 580] on div "shorts" at bounding box center [1284, 576] width 163 height 26
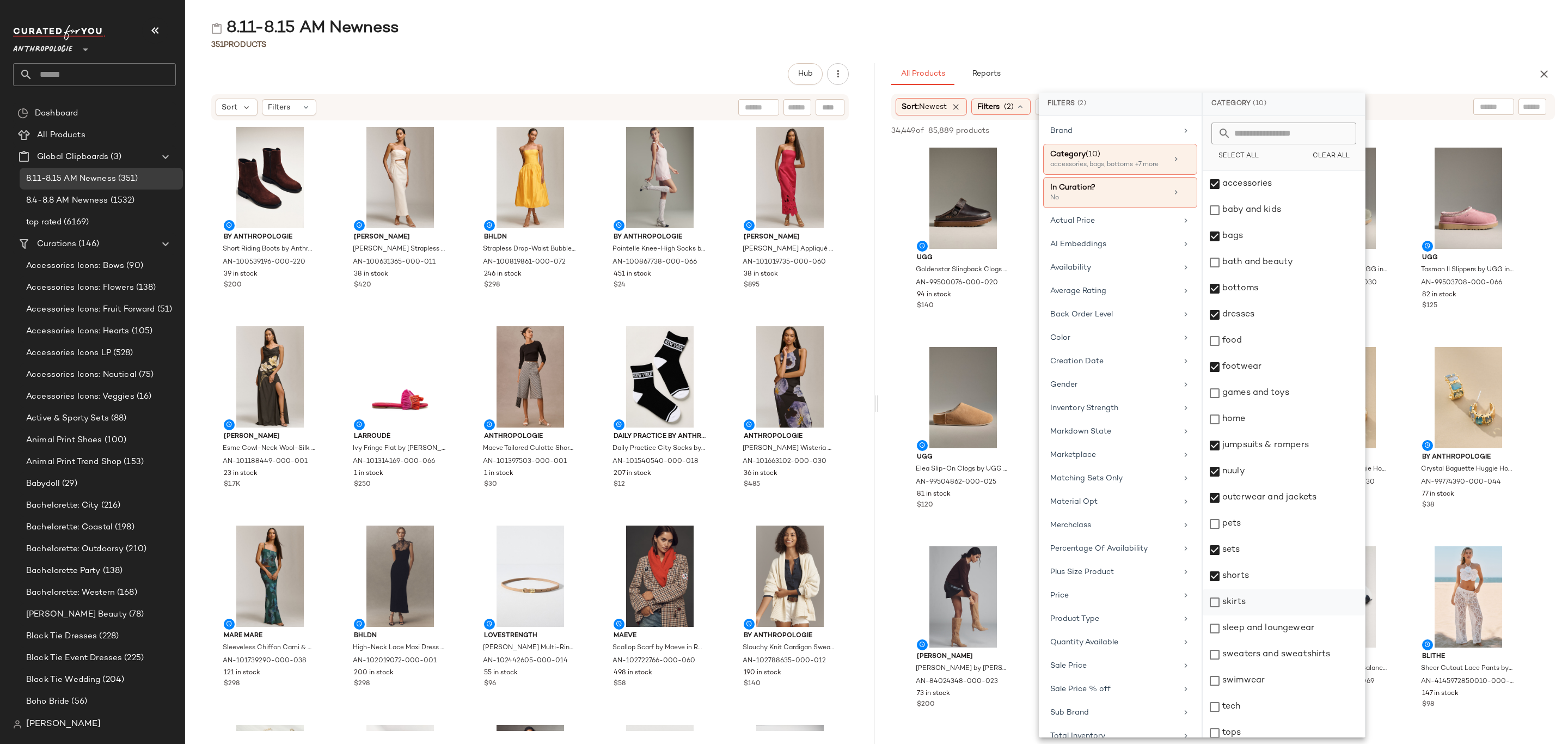
click at [1258, 600] on div "skirts" at bounding box center [1284, 602] width 163 height 26
click at [1266, 628] on div "sleep and loungewear" at bounding box center [1284, 628] width 163 height 26
click at [1297, 662] on div "sweaters and sweatshirts" at bounding box center [1284, 655] width 163 height 26
click at [1270, 683] on div "swimwear" at bounding box center [1284, 681] width 163 height 26
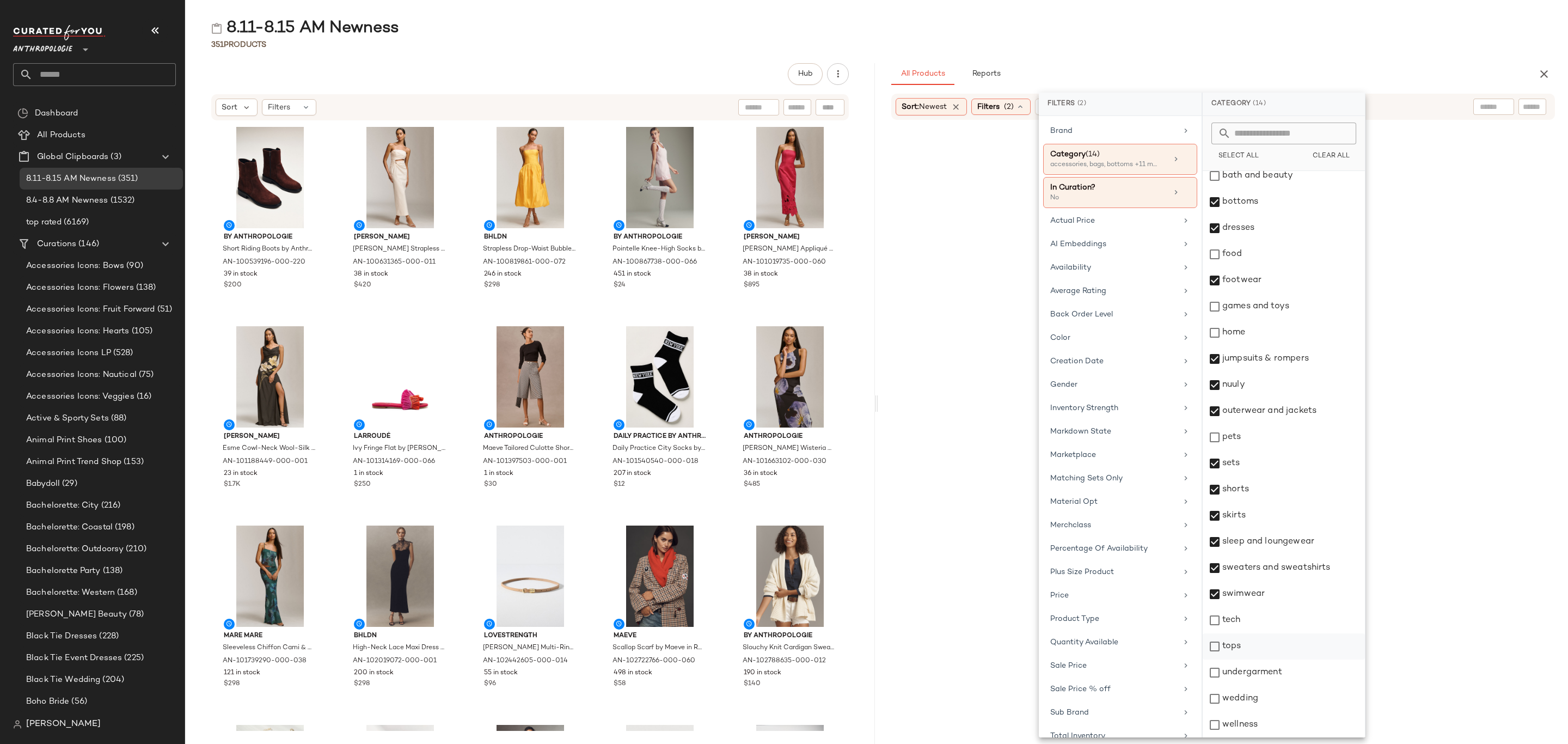
click at [1237, 647] on div "tops" at bounding box center [1284, 646] width 163 height 26
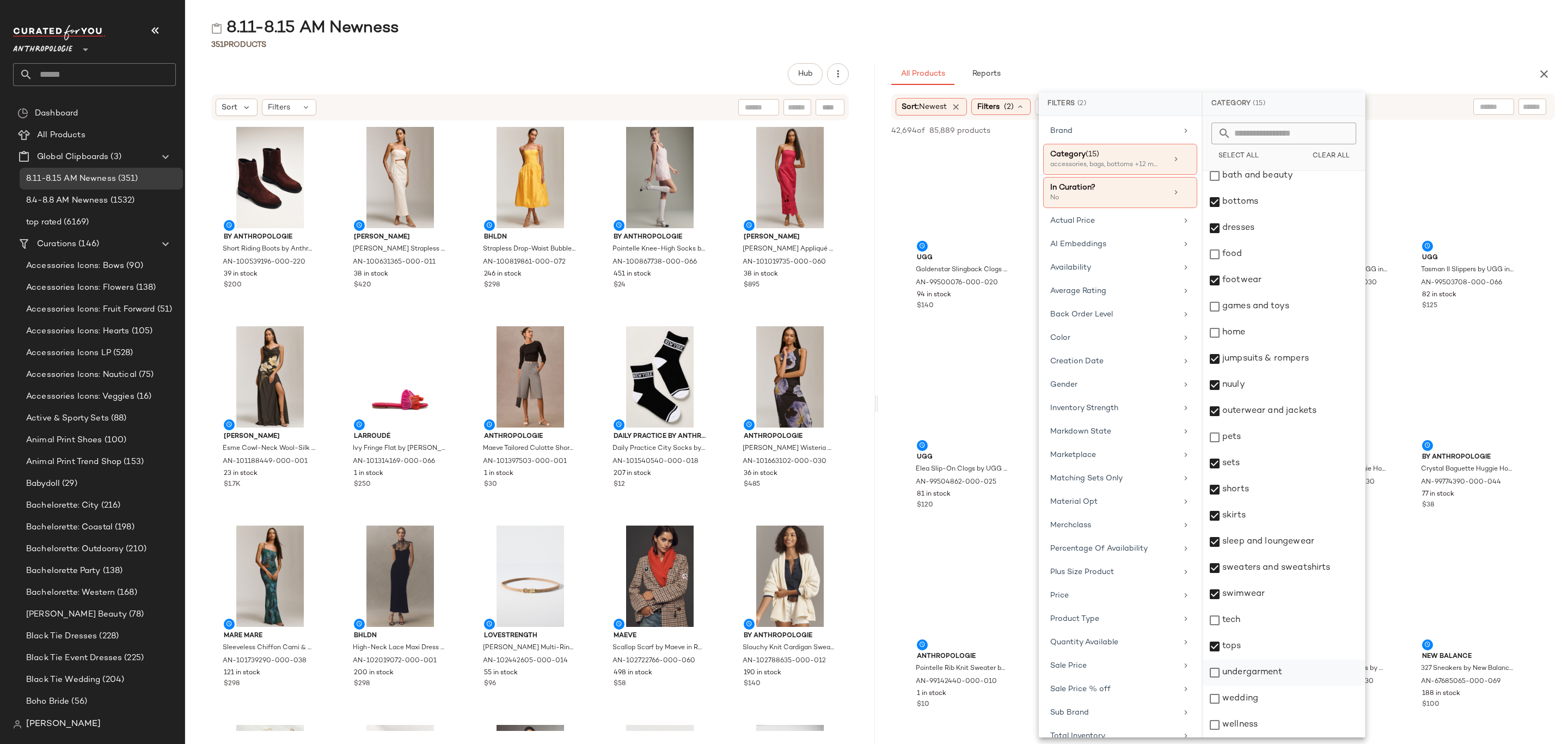
click at [1251, 675] on div "undergarment" at bounding box center [1284, 672] width 163 height 26
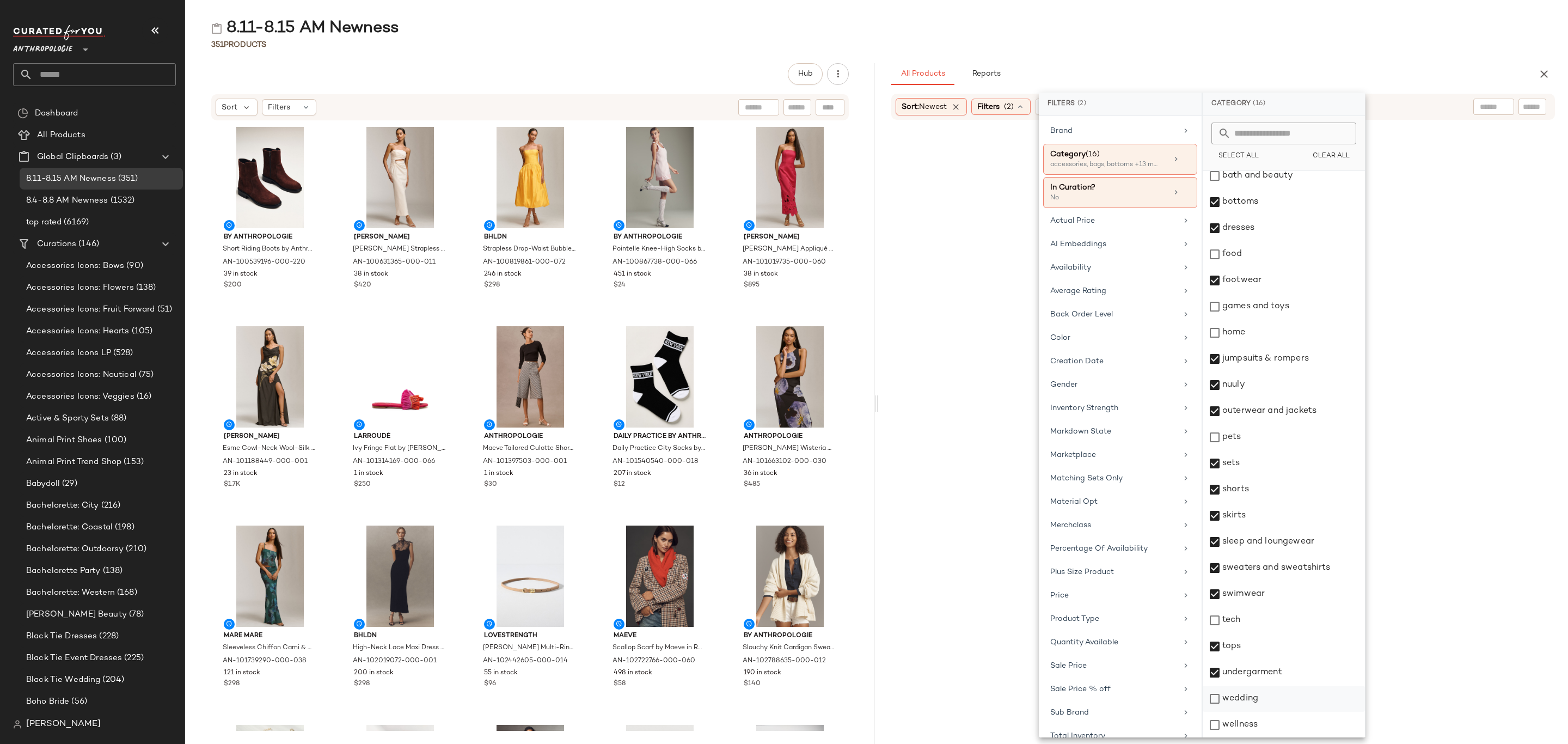
click at [1258, 696] on div "wedding" at bounding box center [1284, 698] width 163 height 26
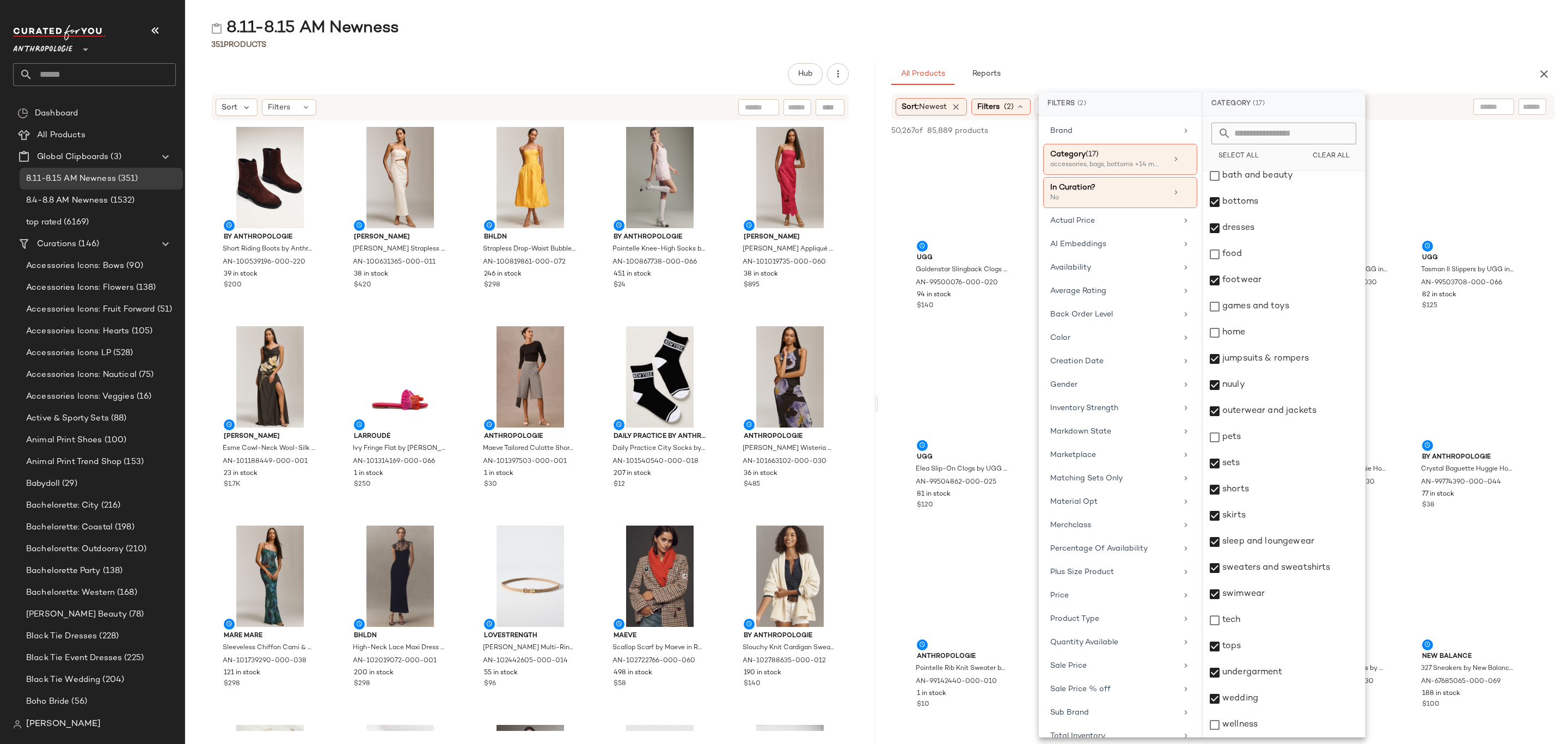
scroll to position [0, 0]
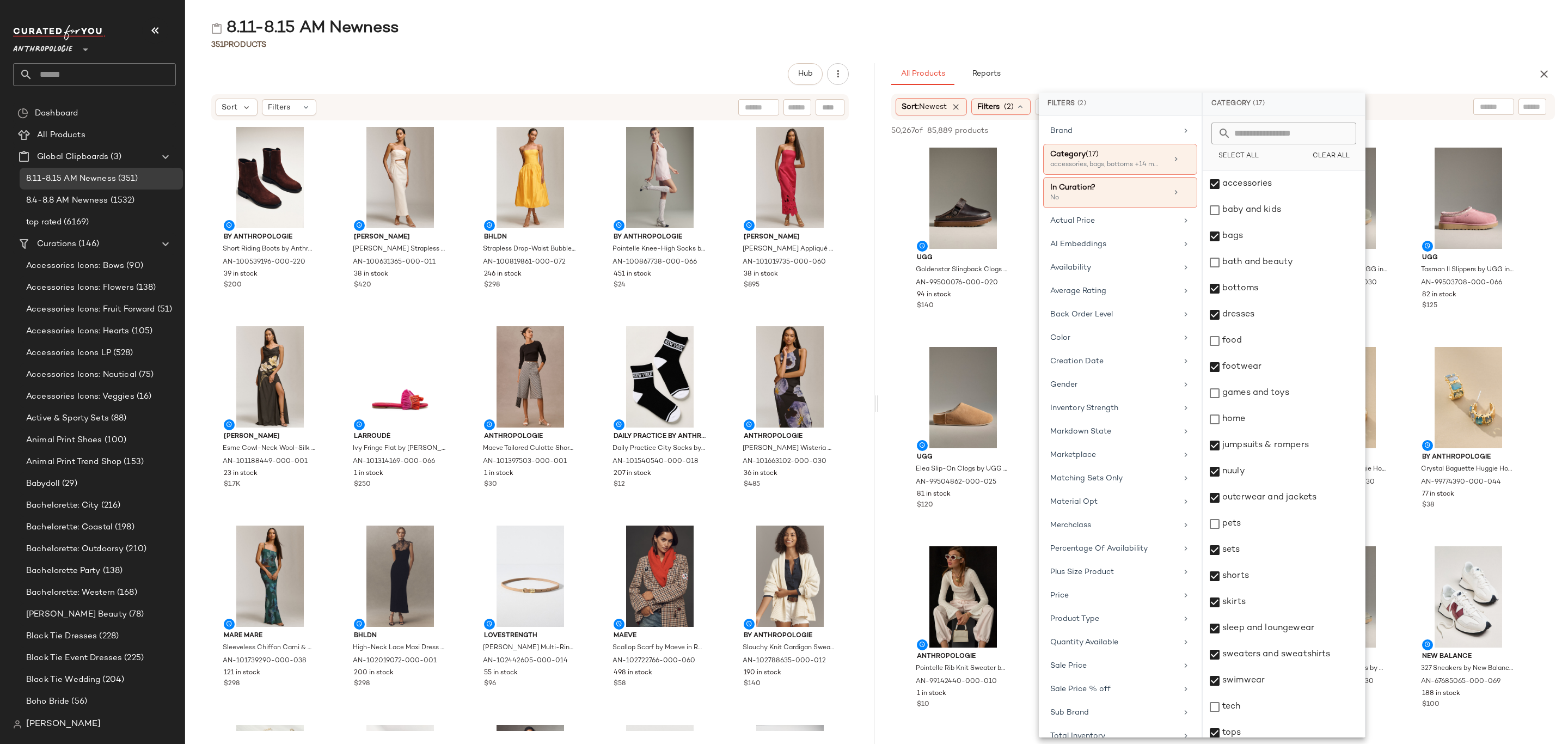
click at [1184, 38] on div "8.11-8.15 AM Newness" at bounding box center [877, 29] width 1383 height 22
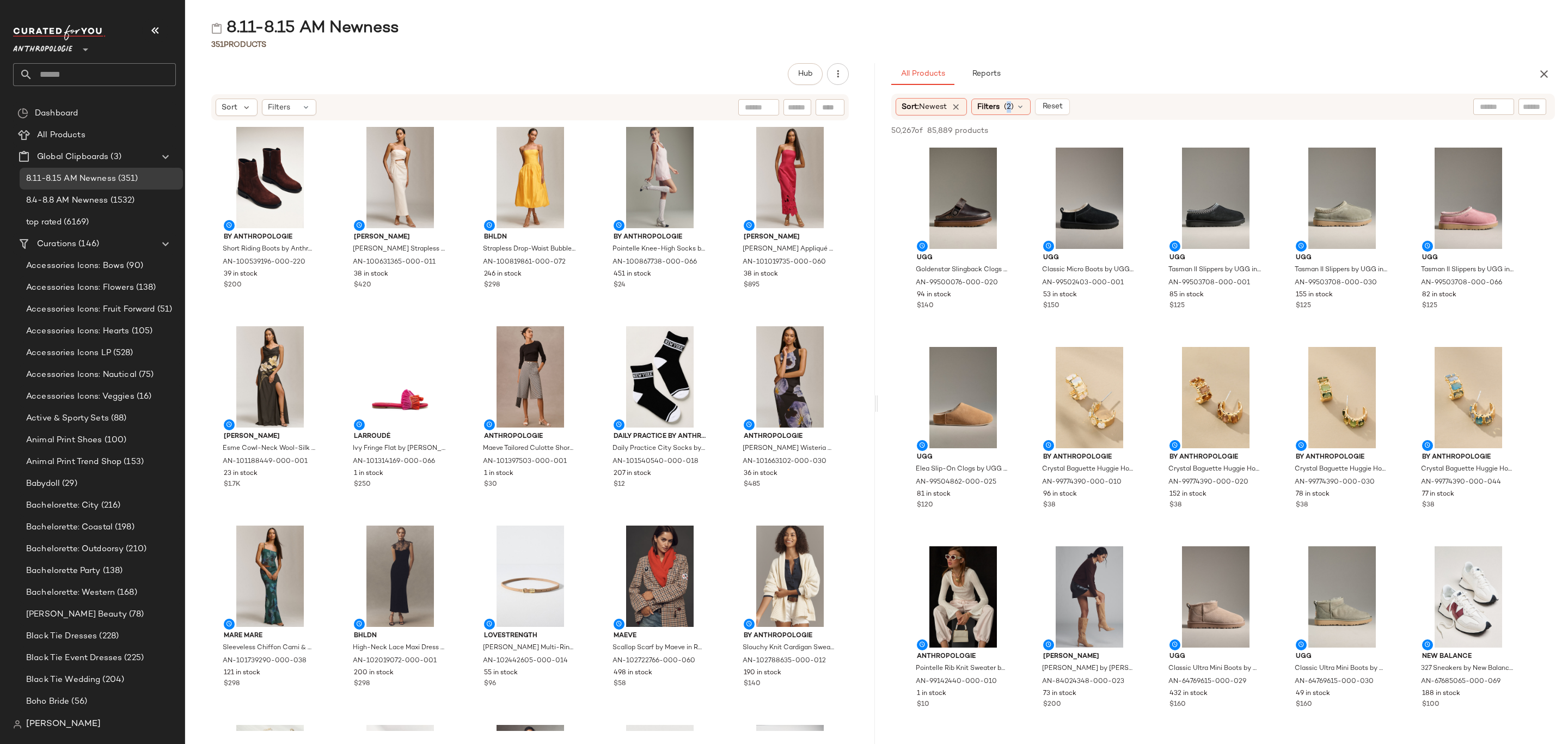
click at [1010, 111] on span "(2)" at bounding box center [1009, 107] width 10 height 12
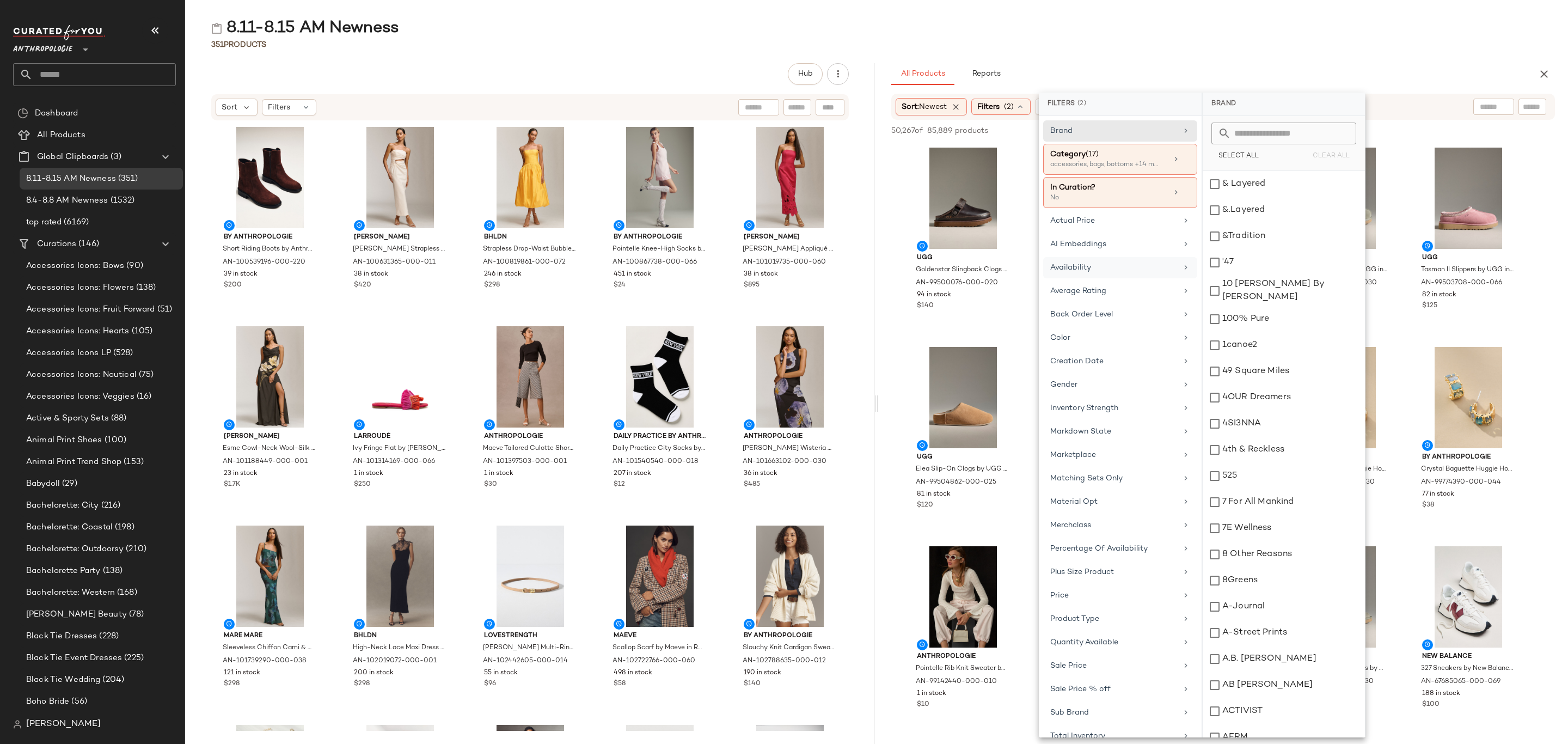
click at [1101, 281] on div "Availability" at bounding box center [1120, 291] width 154 height 21
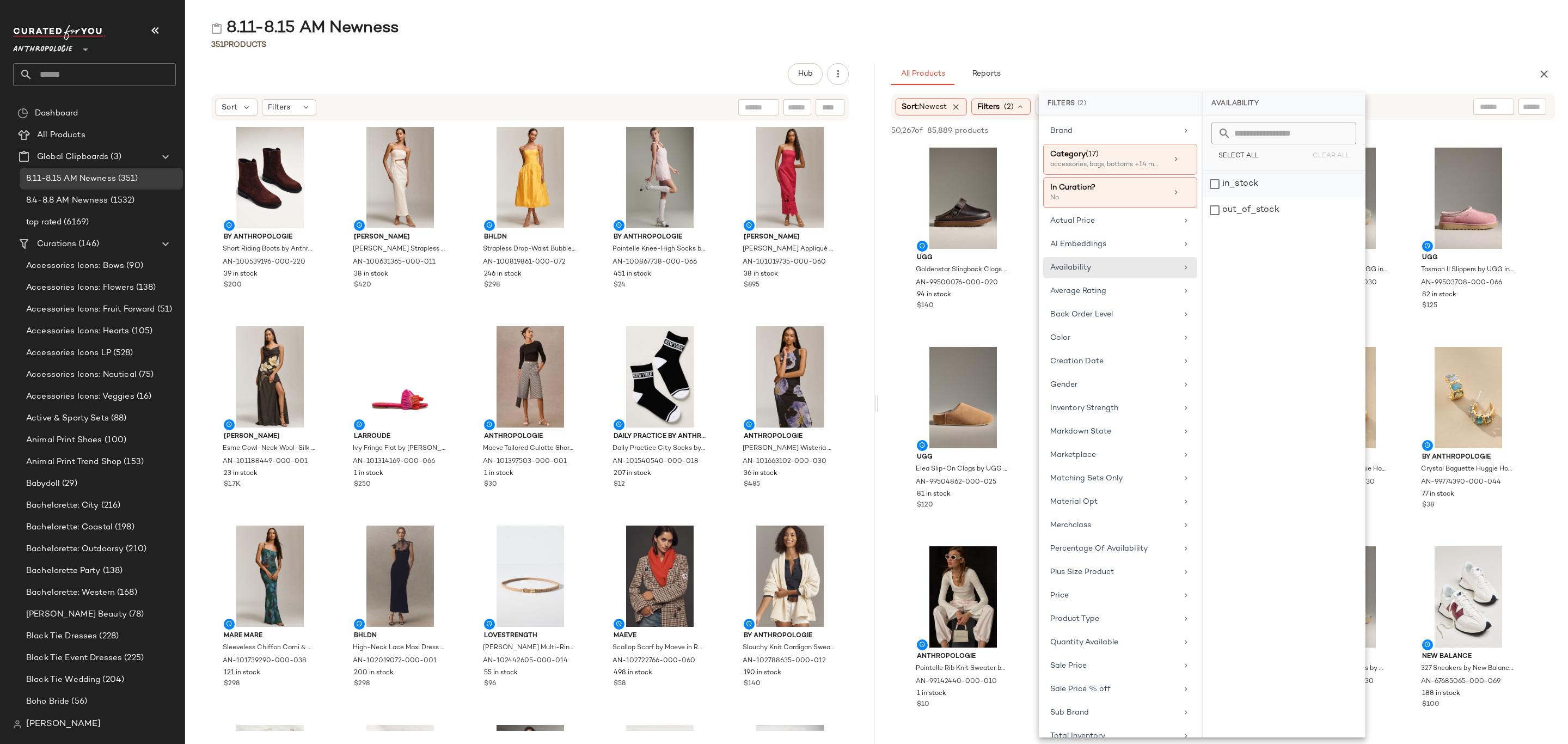
click at [1246, 197] on div "in_stock" at bounding box center [1284, 210] width 163 height 26
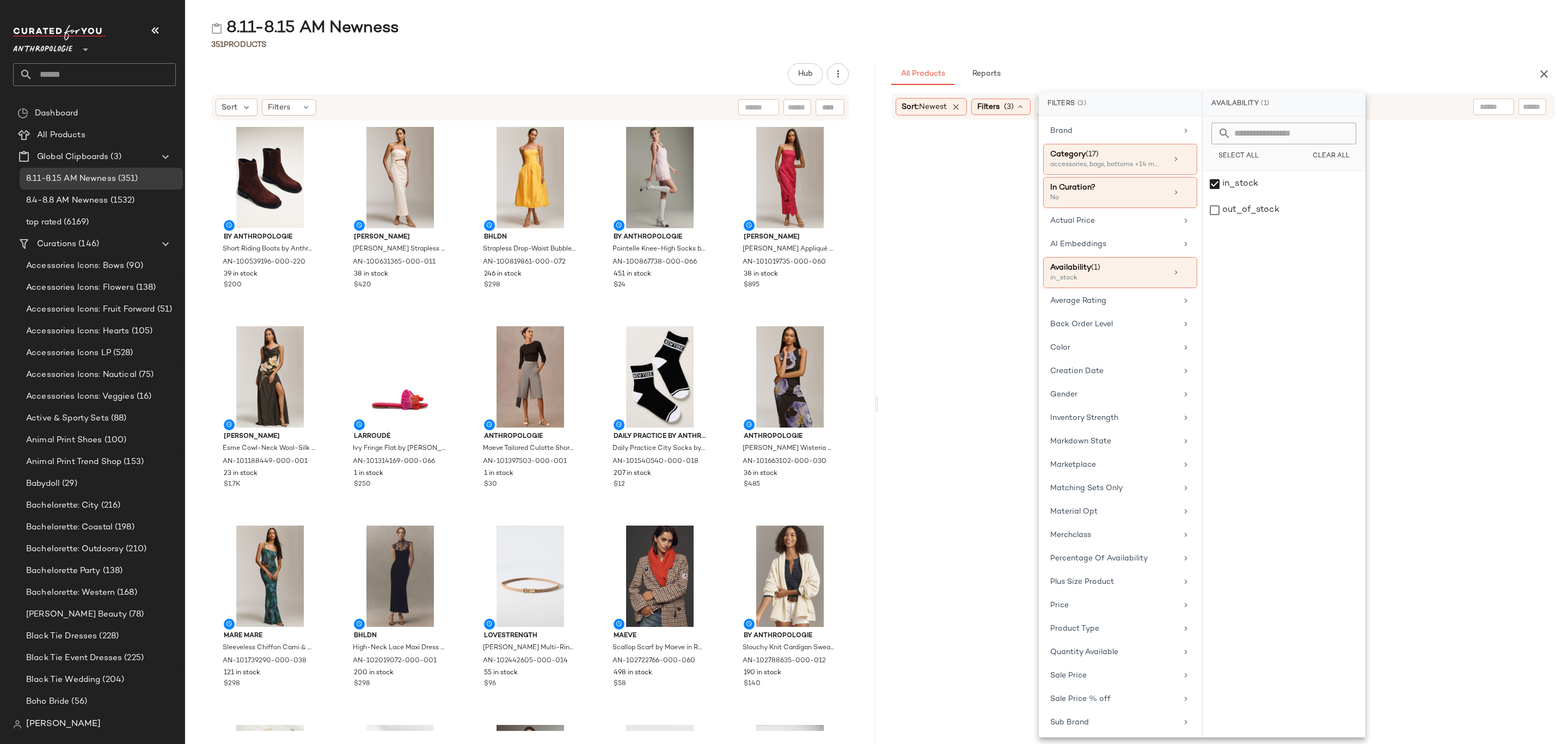
click at [1314, 47] on div "351 Products" at bounding box center [877, 44] width 1383 height 11
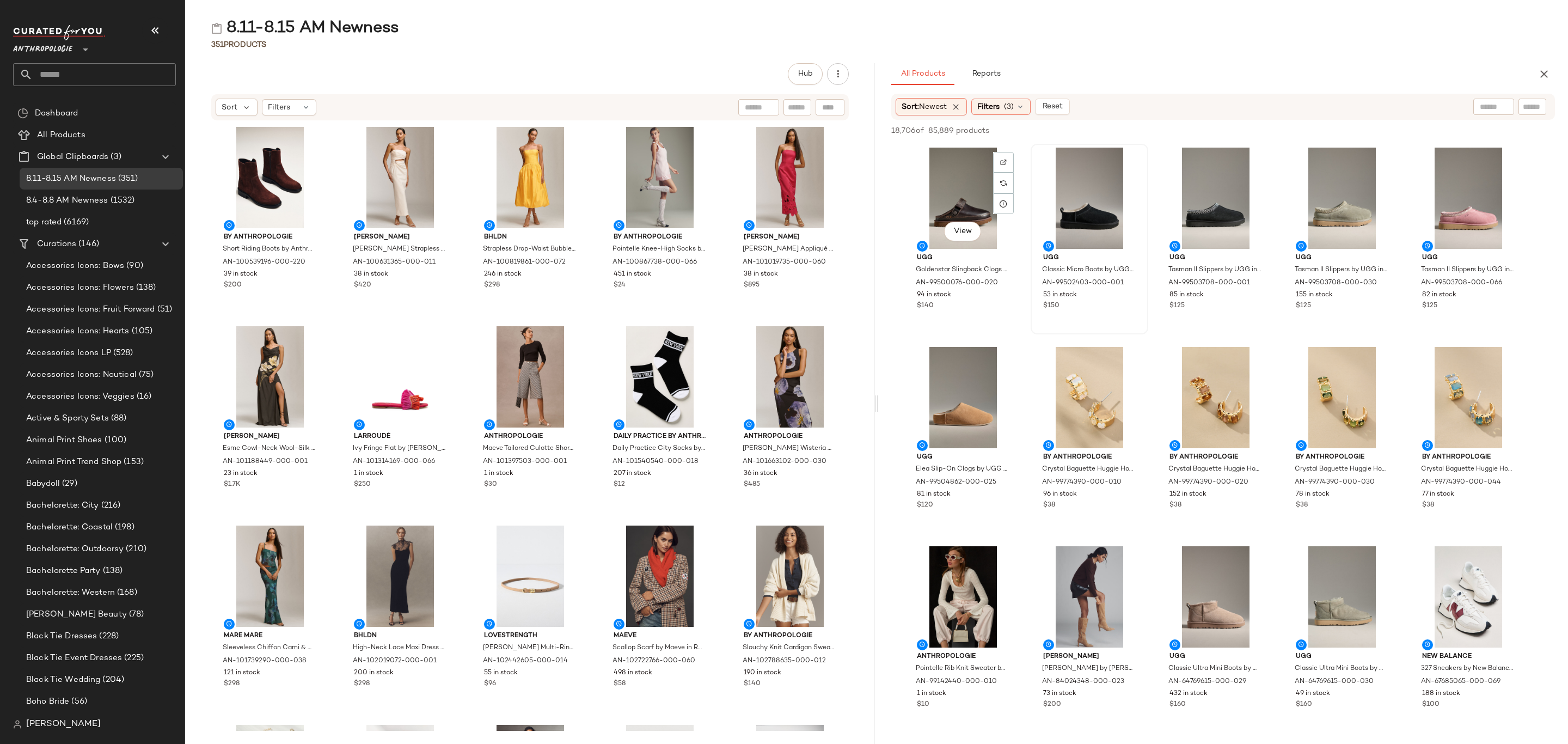
click at [936, 157] on div "View" at bounding box center [963, 198] width 110 height 101
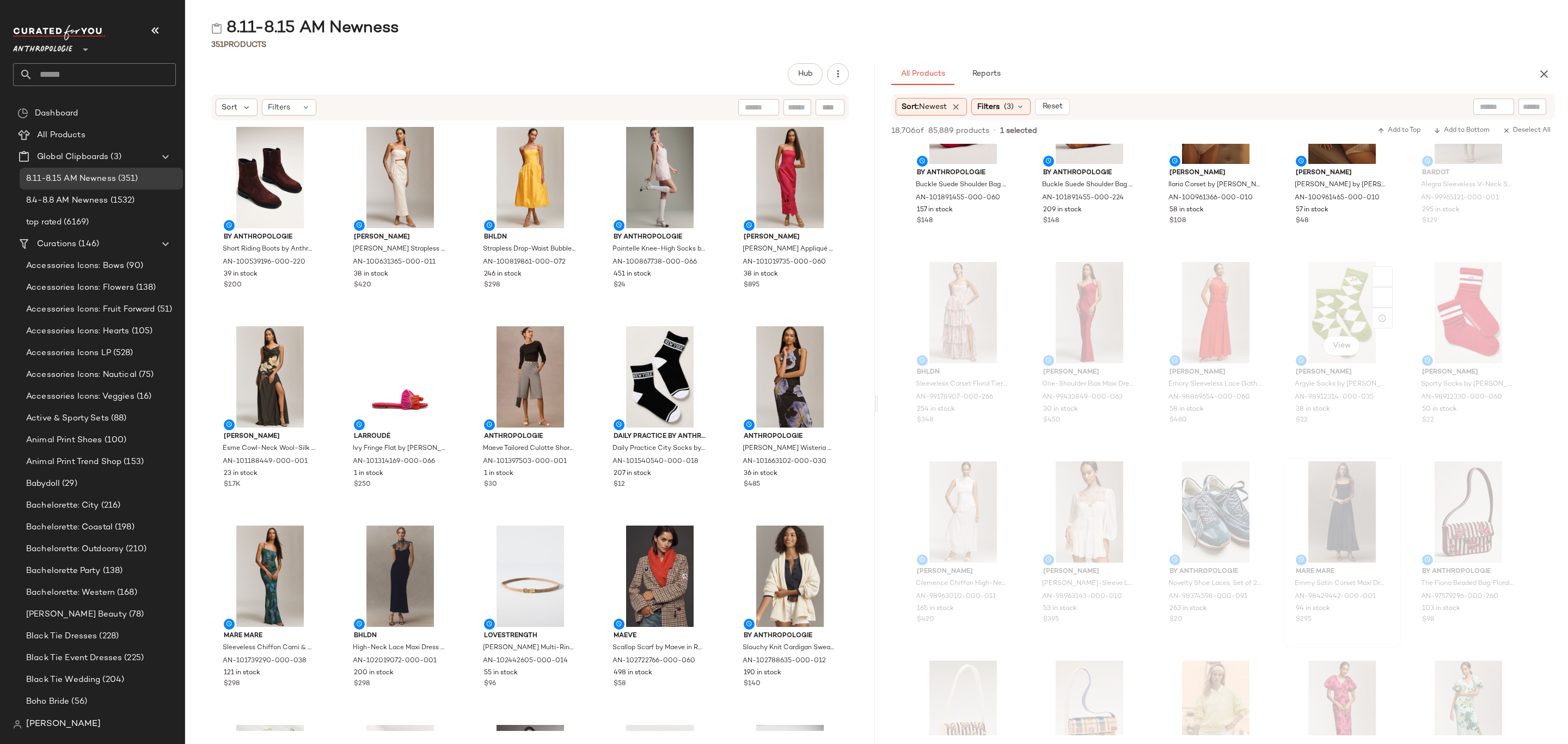
scroll to position [6617, 0]
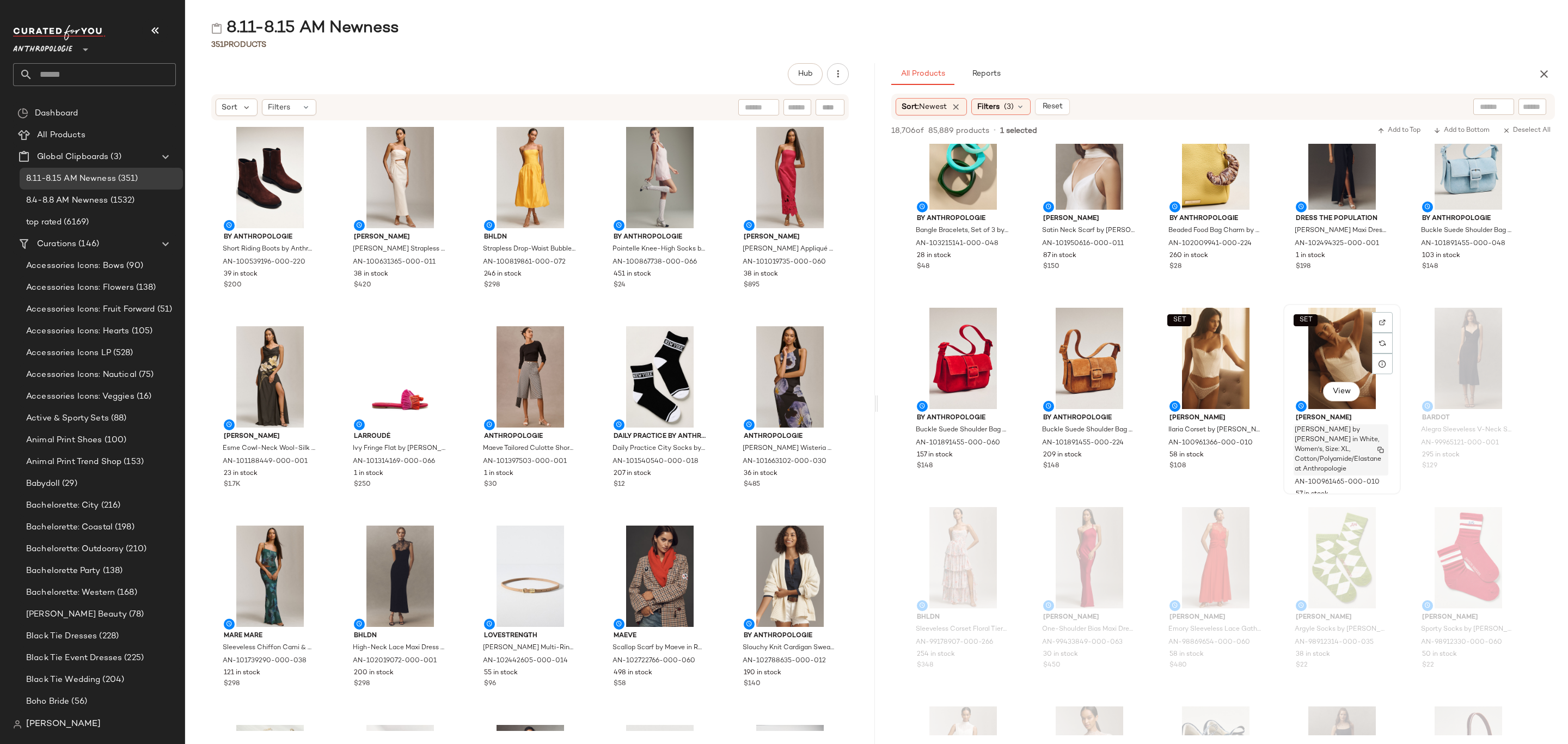
click at [1354, 450] on span "Francesca Thong by Mucci in White, Women's, Size: XL, Cotton/Polyamide/Elastane…" at bounding box center [1338, 450] width 86 height 49
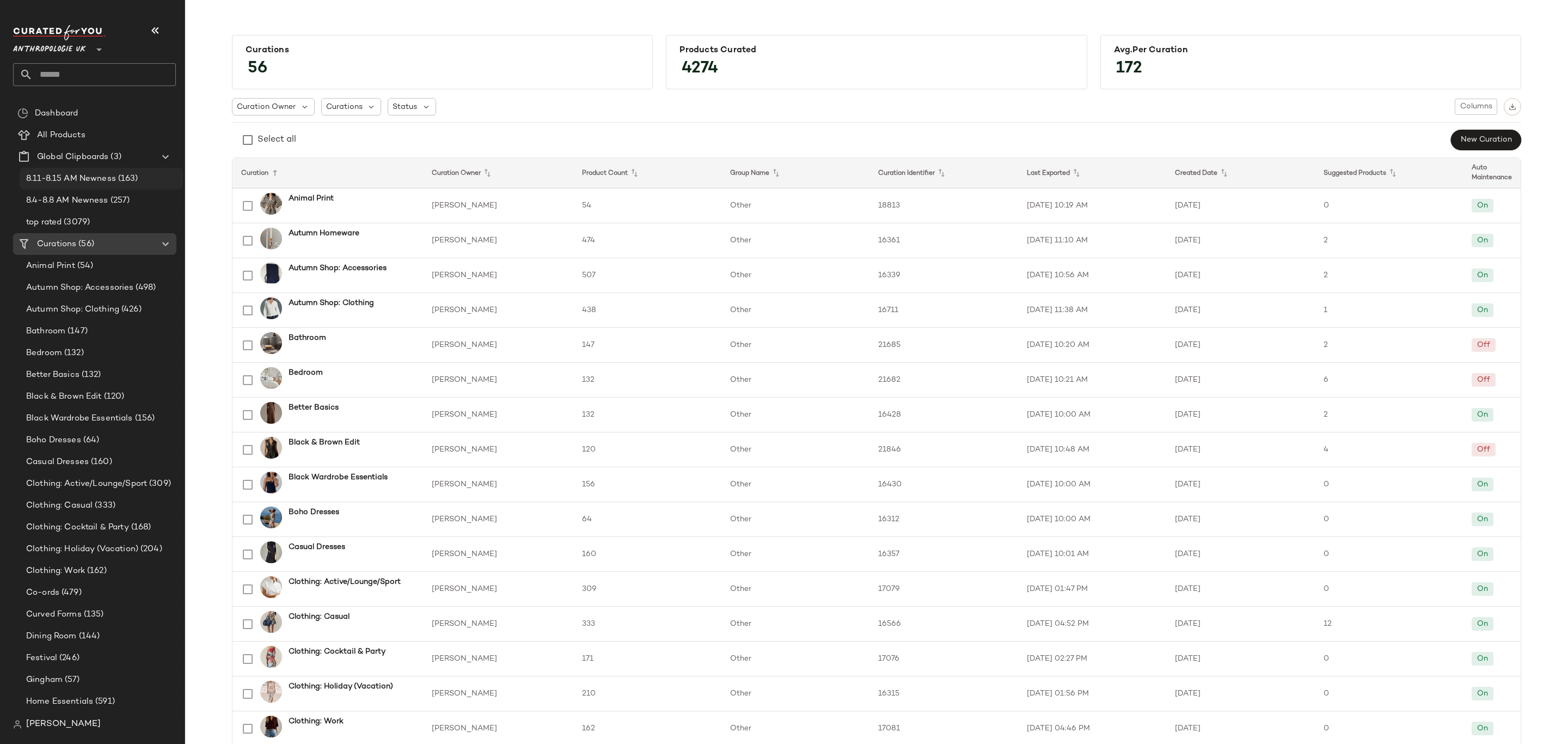
click at [105, 175] on span "8.11-8.15 AM Newness" at bounding box center [71, 179] width 90 height 13
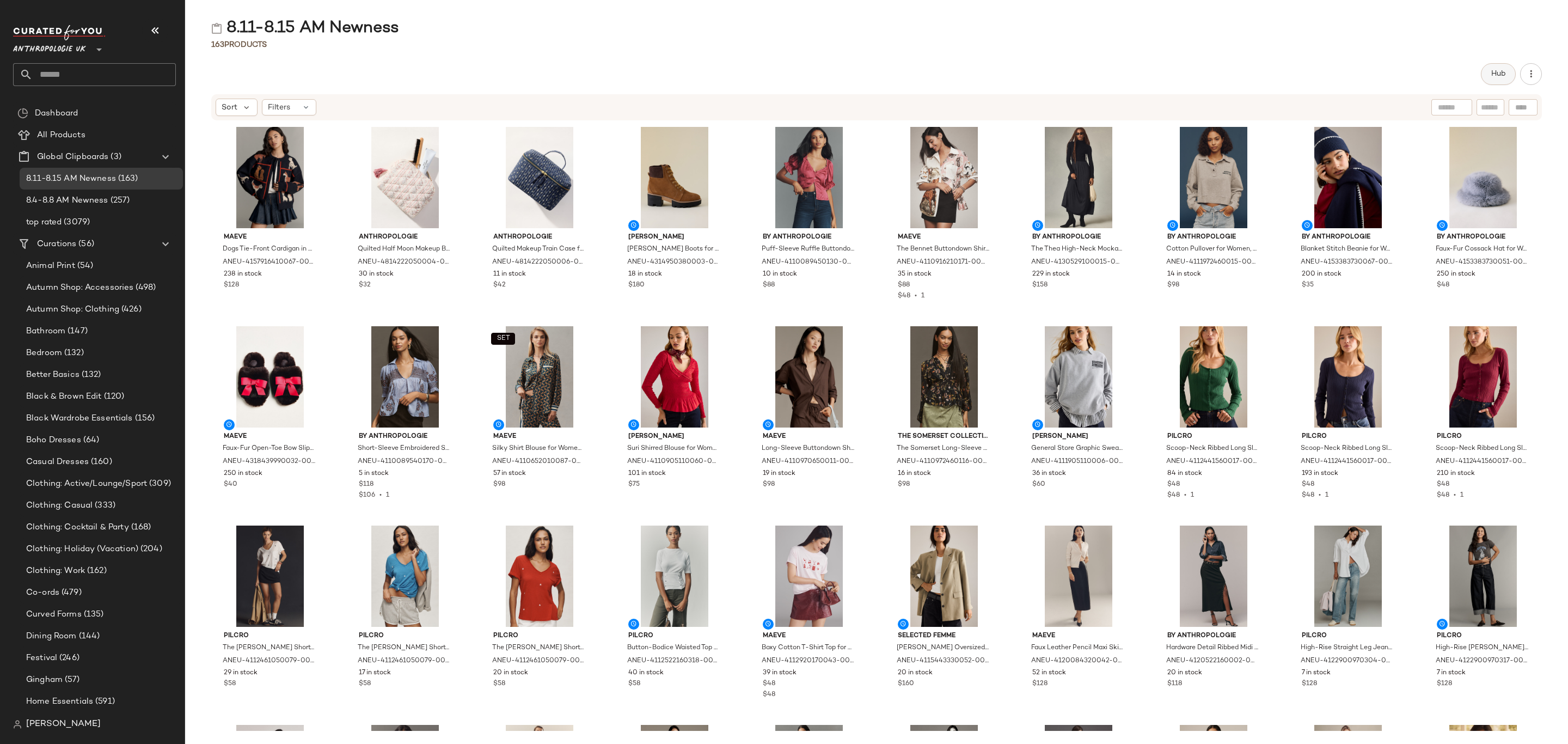
click at [1499, 69] on span "Hub" at bounding box center [1498, 74] width 15 height 9
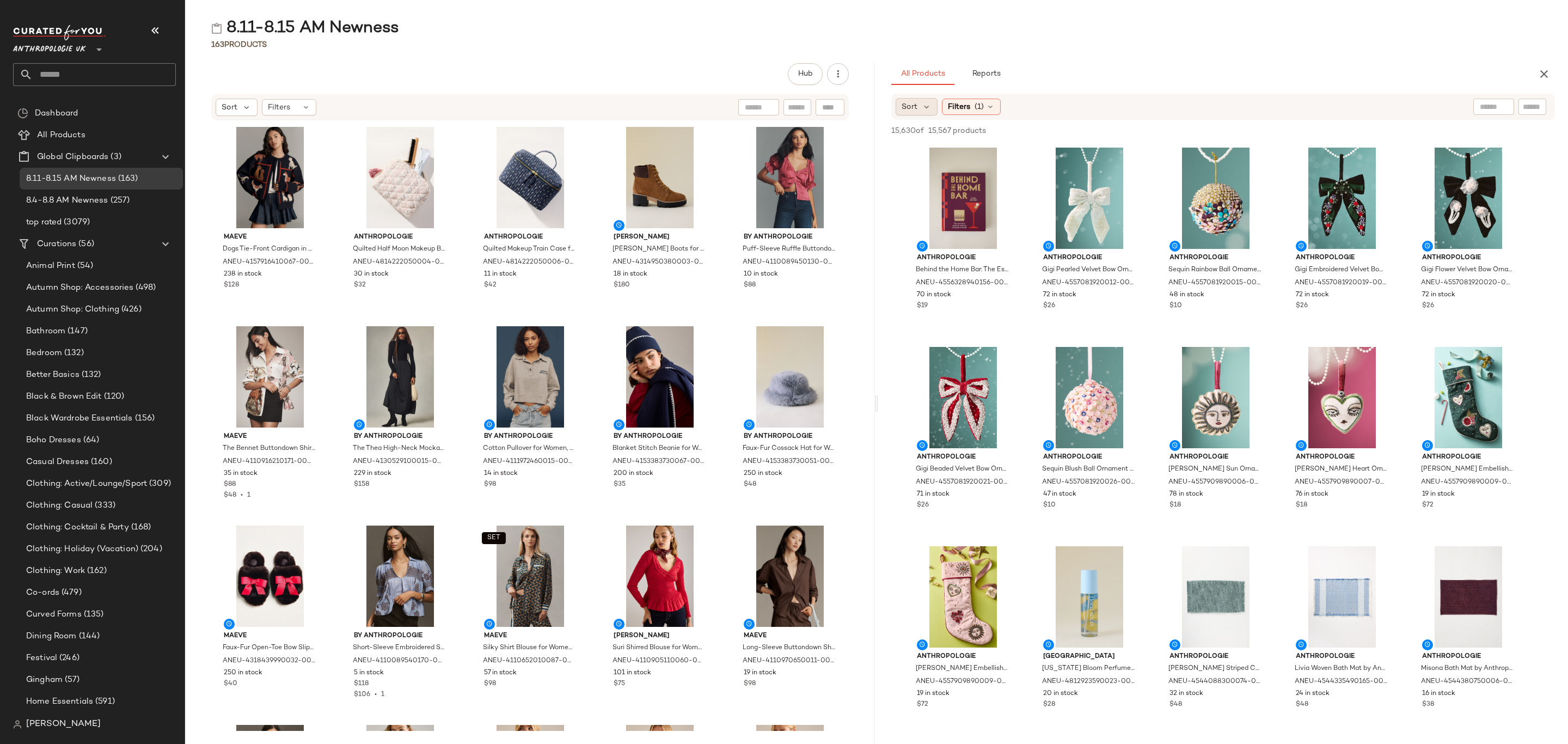
click at [916, 106] on span "Sort" at bounding box center [909, 107] width 16 height 12
click at [933, 133] on span "Newest" at bounding box center [936, 136] width 29 height 12
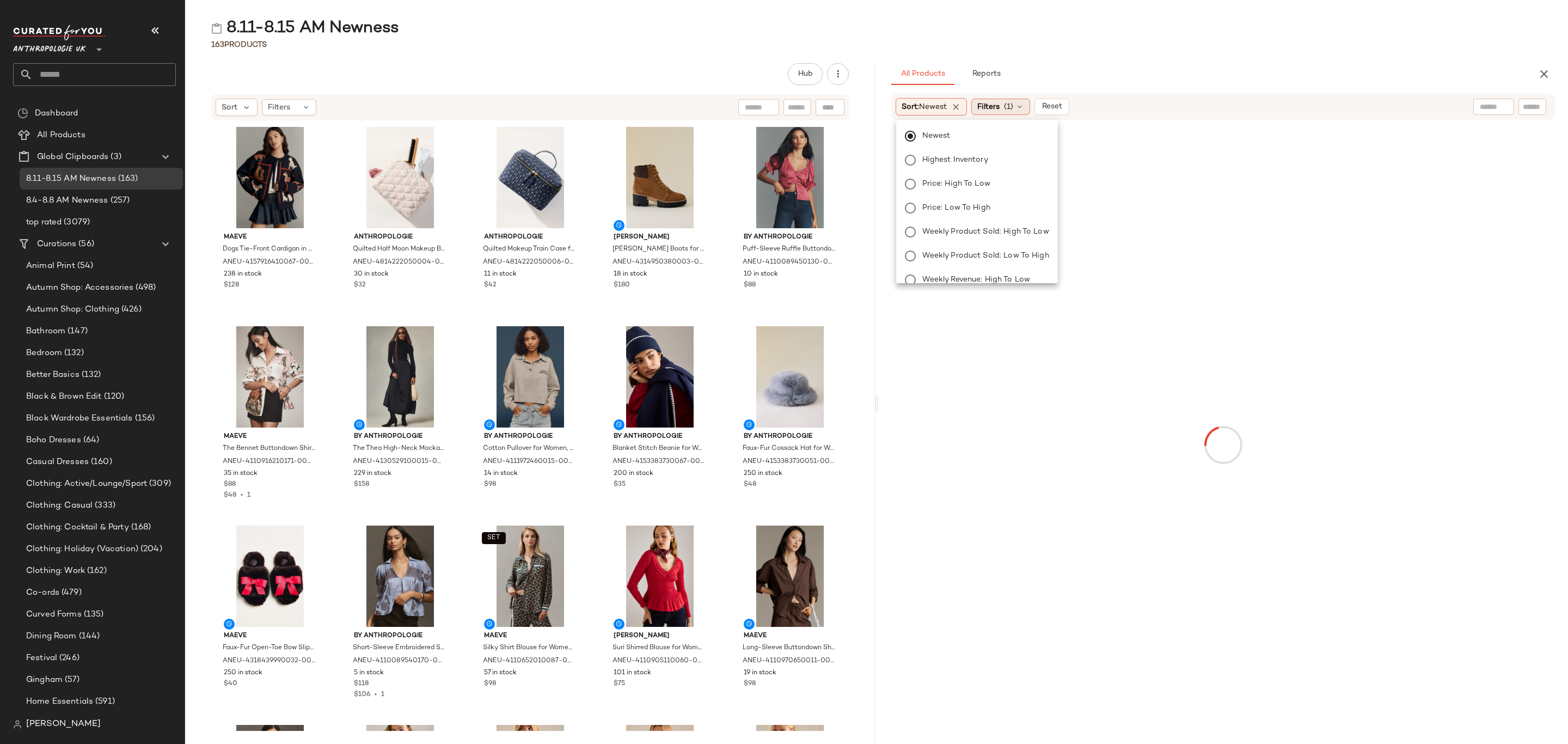
click at [999, 110] on span "Filters" at bounding box center [989, 107] width 23 height 12
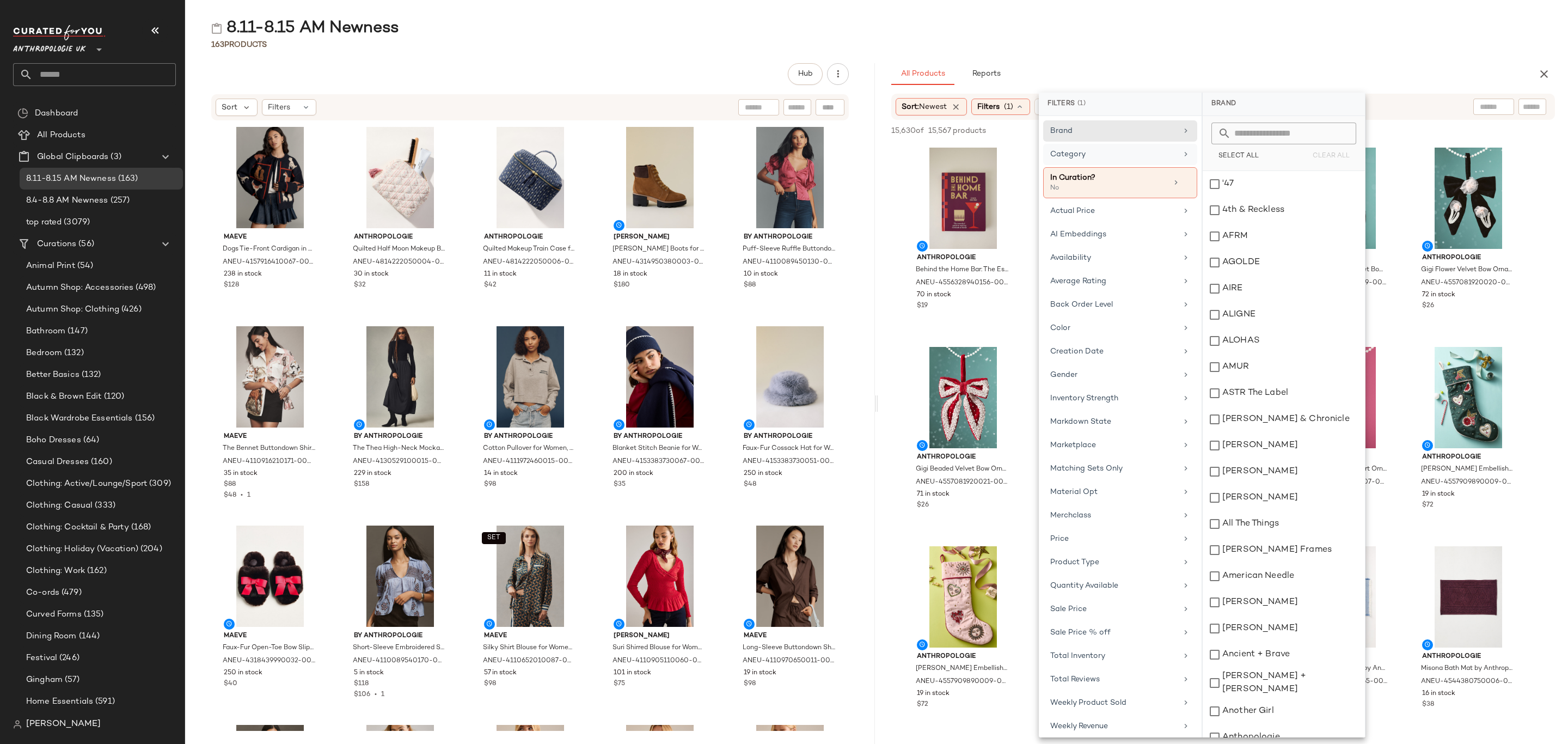
click at [1103, 167] on div "Category" at bounding box center [1120, 183] width 154 height 31
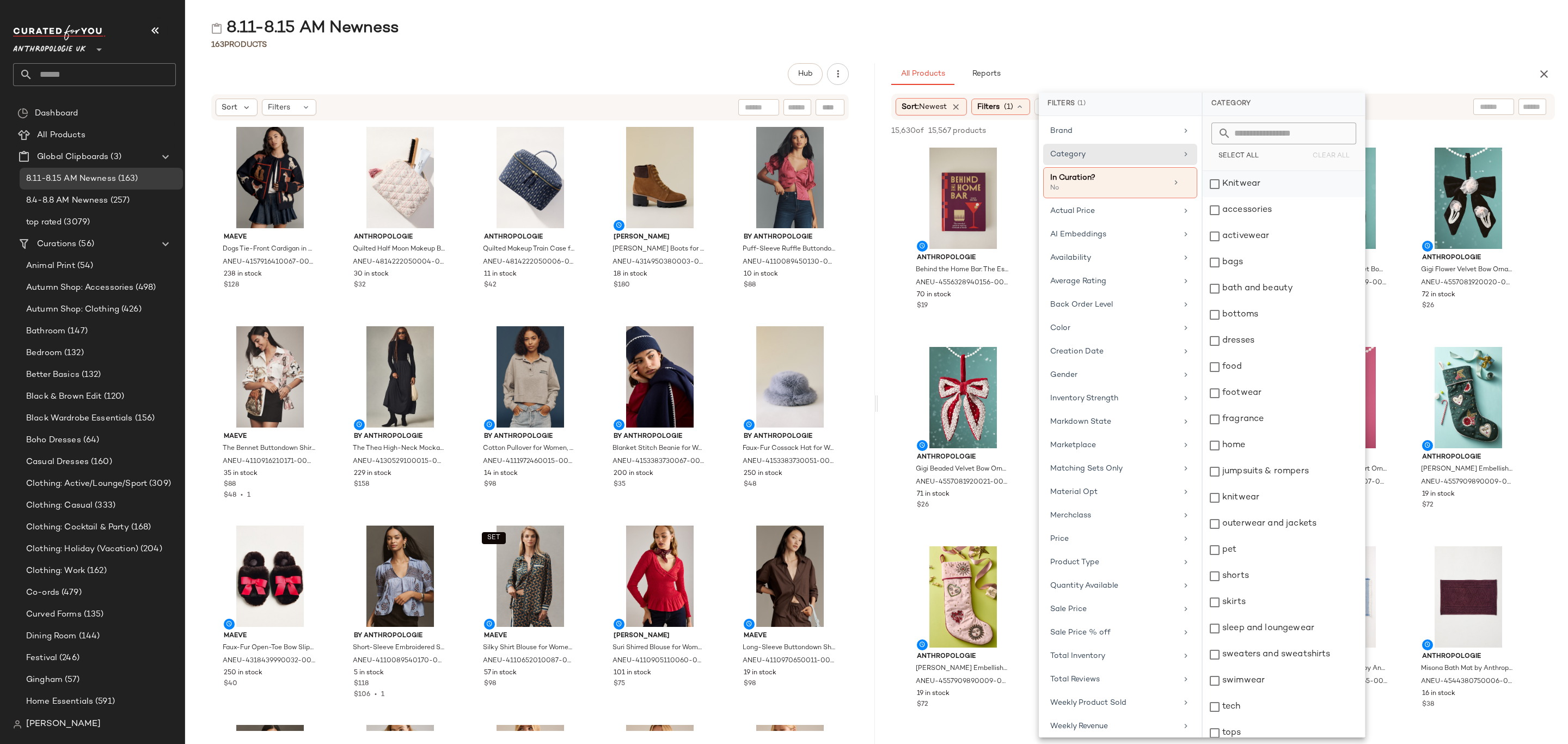
click at [1276, 193] on div "Knitwear" at bounding box center [1284, 184] width 163 height 26
drag, startPoint x: 1276, startPoint y: 206, endPoint x: 1274, endPoint y: 213, distance: 7.3
click at [1276, 206] on div "accessories" at bounding box center [1284, 210] width 163 height 26
click at [1281, 235] on div "activewear" at bounding box center [1284, 236] width 163 height 26
click at [1275, 255] on div "bags" at bounding box center [1284, 262] width 163 height 26
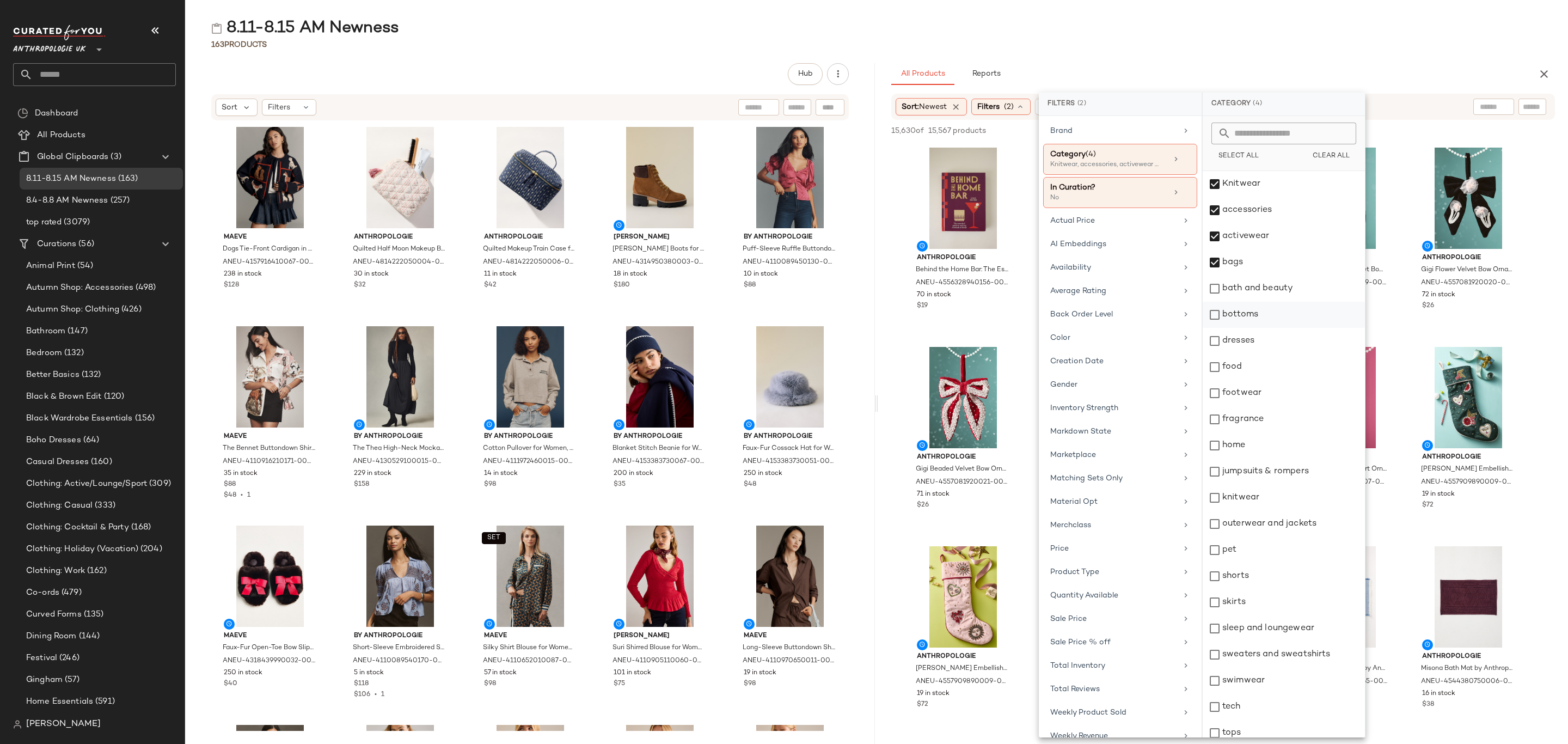
click at [1292, 318] on div "bottoms" at bounding box center [1284, 315] width 163 height 26
click at [1287, 342] on div "dresses" at bounding box center [1284, 340] width 163 height 26
click at [1268, 387] on div "footwear" at bounding box center [1284, 393] width 163 height 26
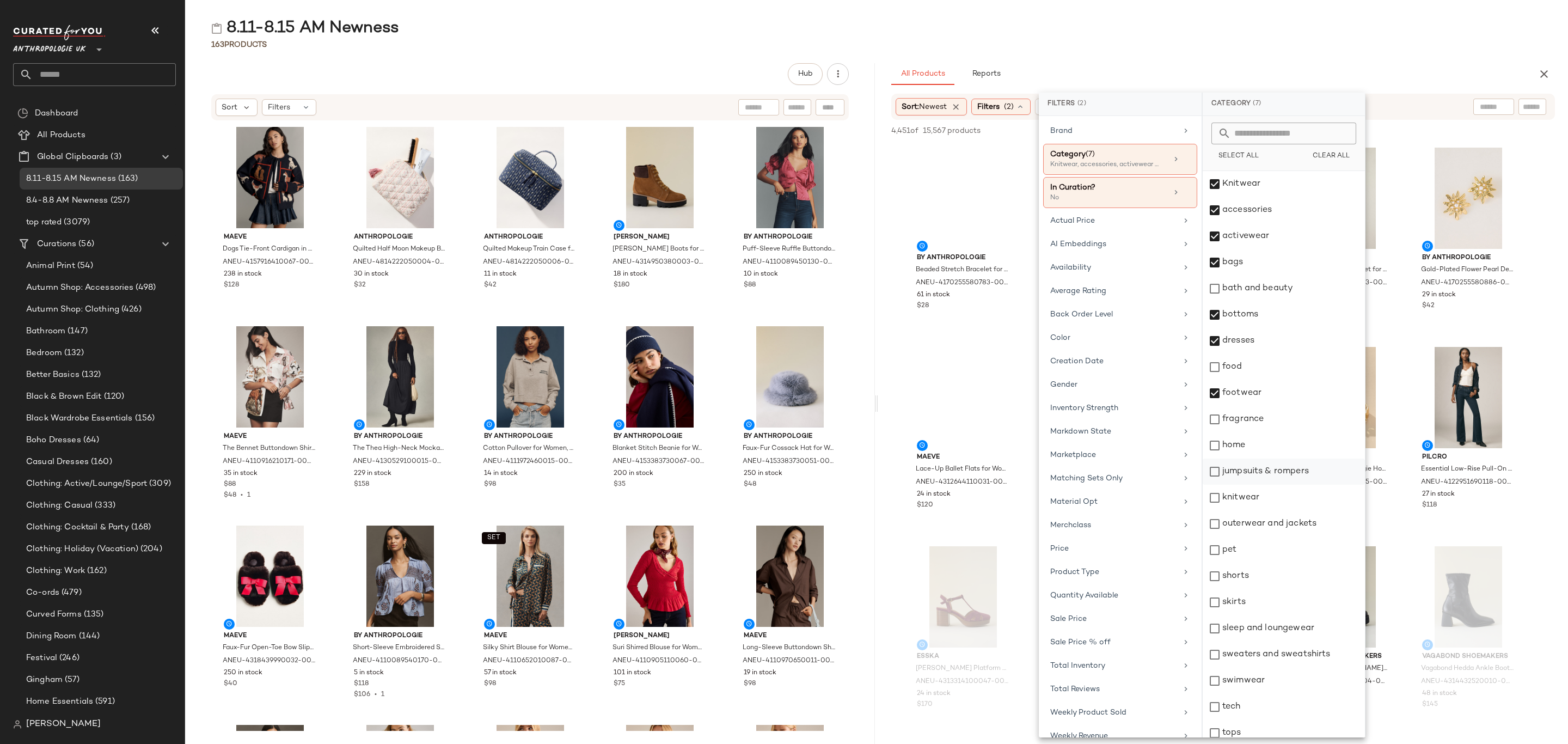
click at [1289, 474] on div "jumpsuits & rompers" at bounding box center [1284, 471] width 163 height 26
click at [1272, 497] on div "knitwear" at bounding box center [1284, 497] width 163 height 26
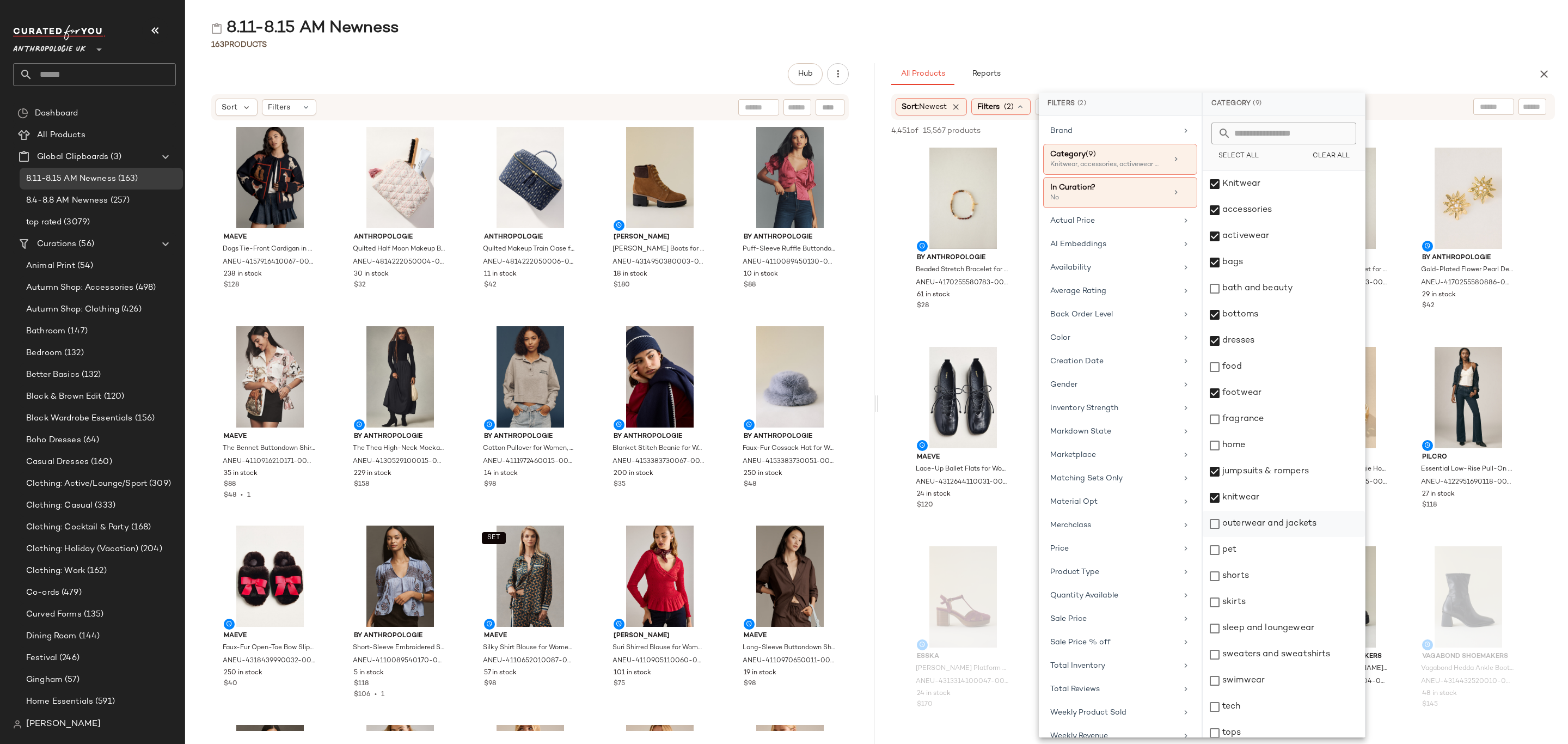
click at [1287, 525] on div "outerwear and jackets" at bounding box center [1284, 524] width 163 height 26
click at [1248, 577] on div "shorts" at bounding box center [1284, 576] width 163 height 26
click at [1255, 611] on div "skirts" at bounding box center [1284, 602] width 163 height 26
click at [1265, 623] on div "sleep and loungewear" at bounding box center [1284, 628] width 163 height 26
click at [1278, 657] on div "sweaters and sweatshirts" at bounding box center [1284, 655] width 163 height 26
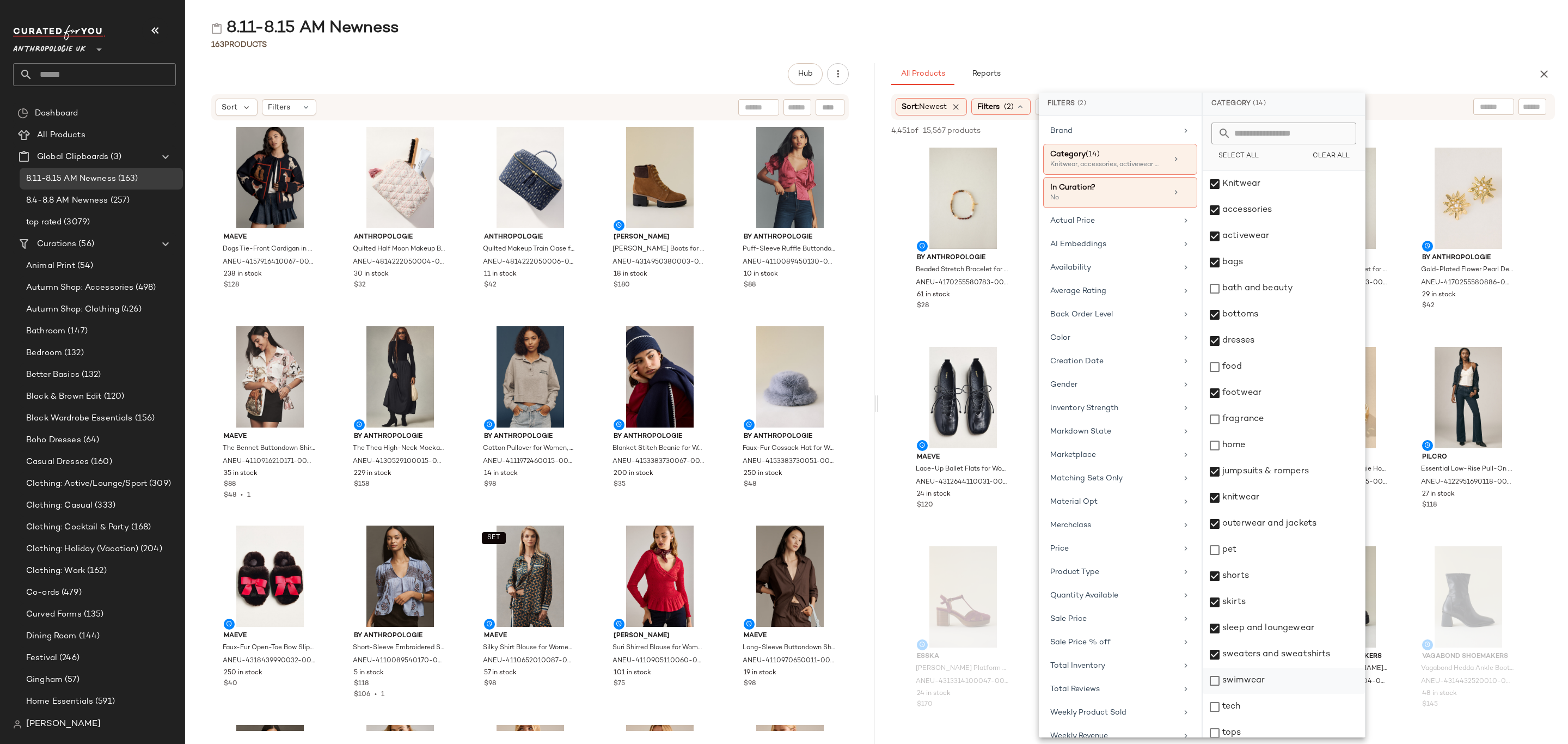
click at [1271, 678] on div "swimwear" at bounding box center [1284, 681] width 163 height 26
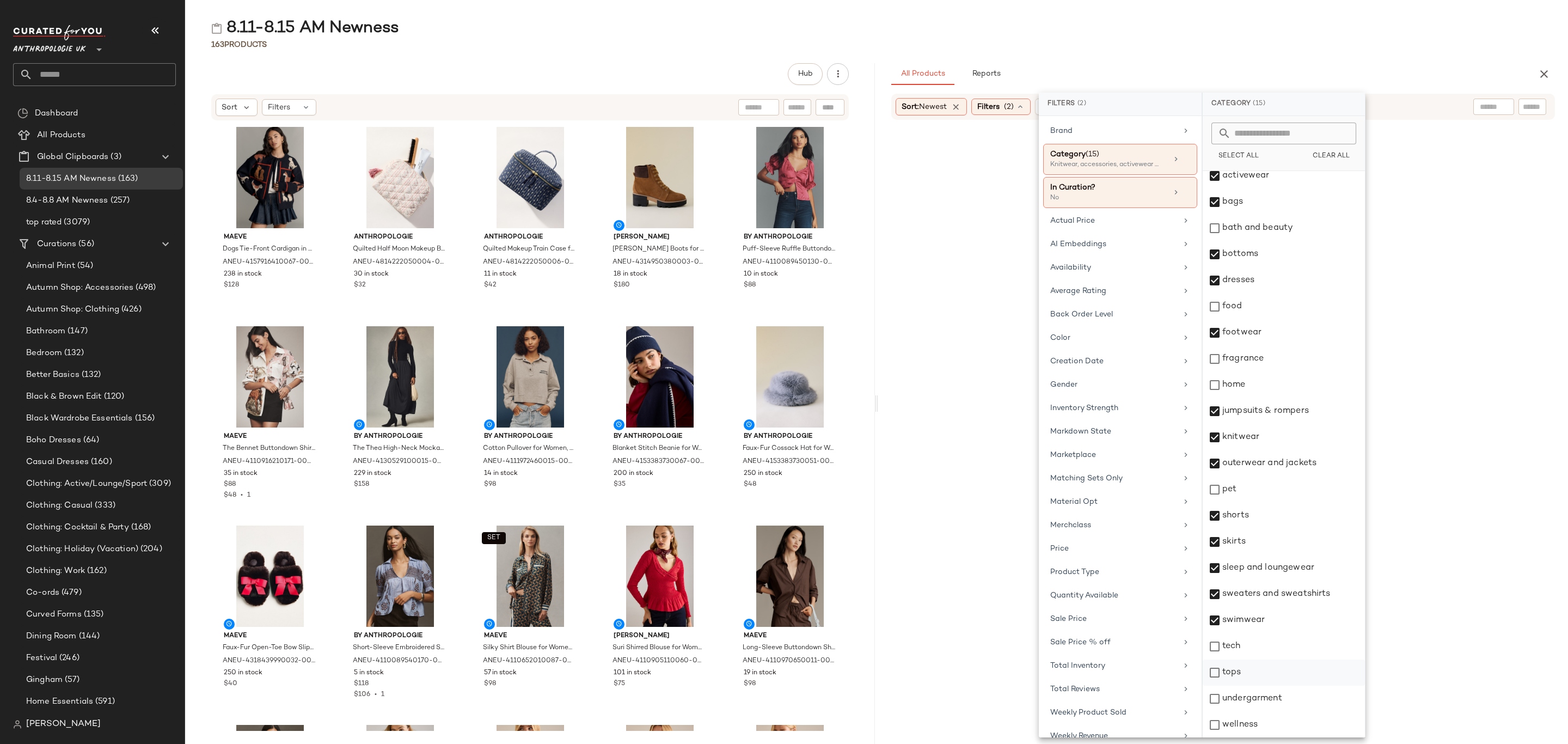
click at [1250, 678] on div "tops" at bounding box center [1284, 672] width 163 height 26
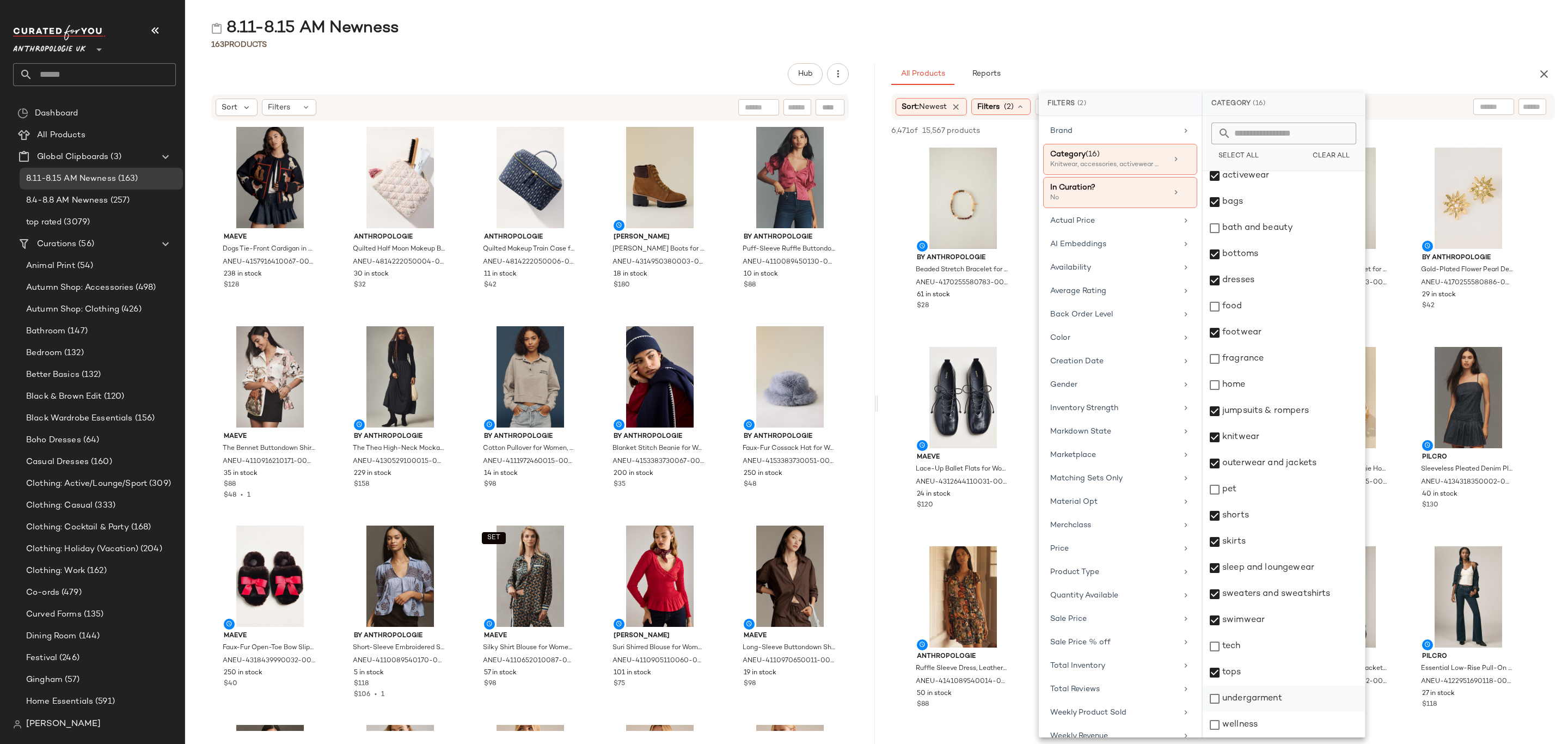
click at [1265, 701] on div "undergarment" at bounding box center [1284, 698] width 163 height 26
click at [1096, 268] on div "Availability" at bounding box center [1113, 267] width 127 height 12
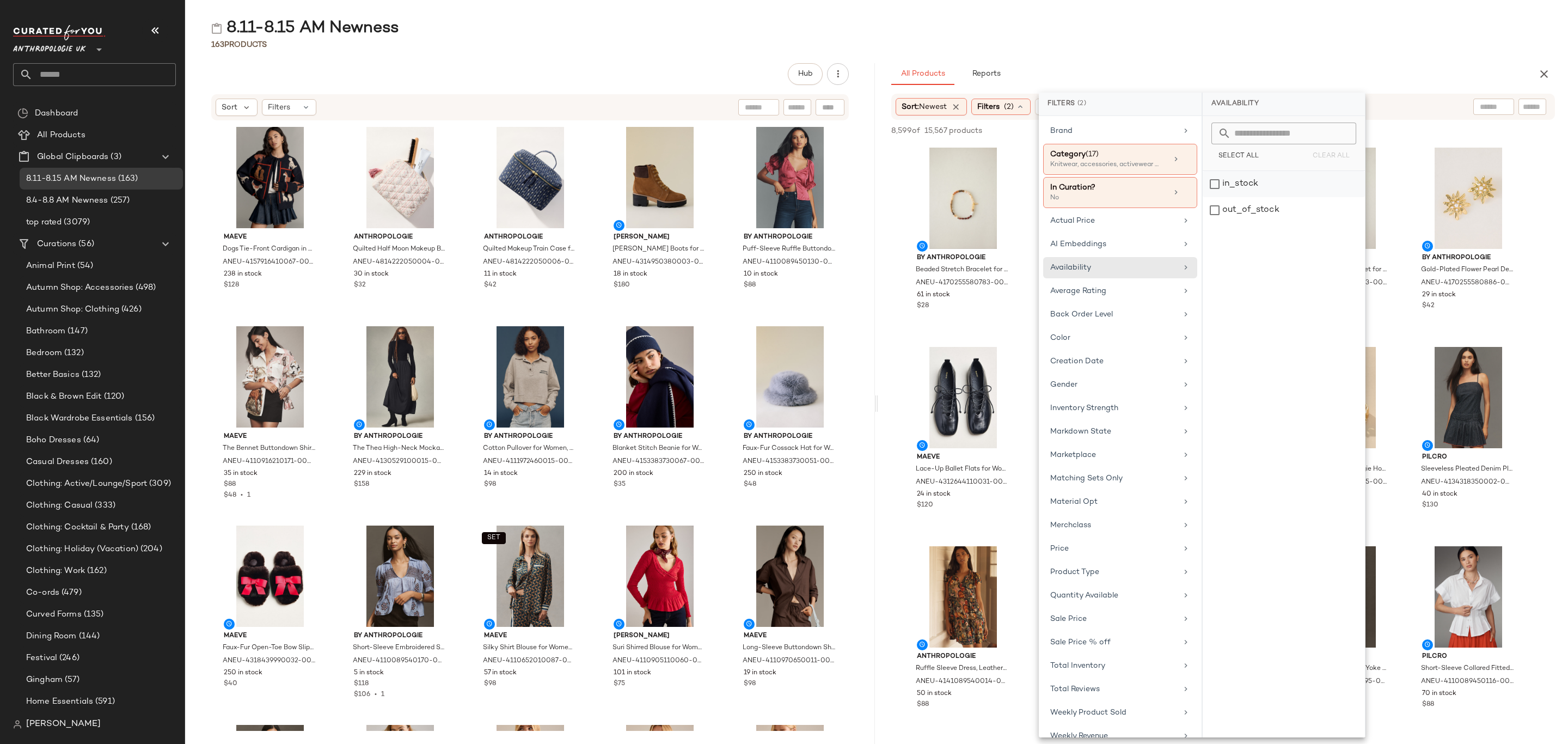
click at [1292, 197] on div "in_stock" at bounding box center [1284, 210] width 163 height 26
click at [1222, 28] on div "8.11-8.15 AM Newness" at bounding box center [877, 29] width 1383 height 22
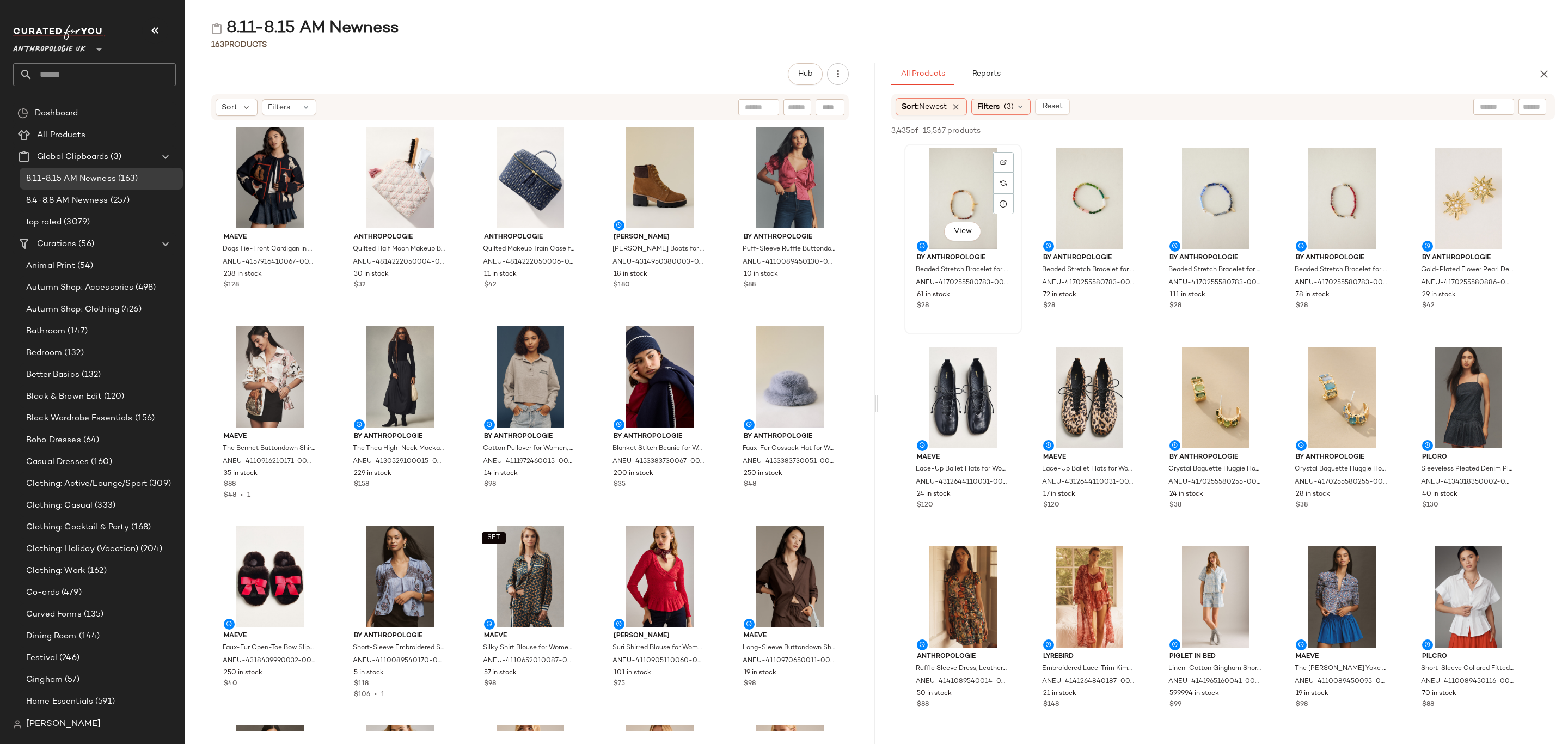
click at [921, 172] on div "View" at bounding box center [963, 198] width 110 height 101
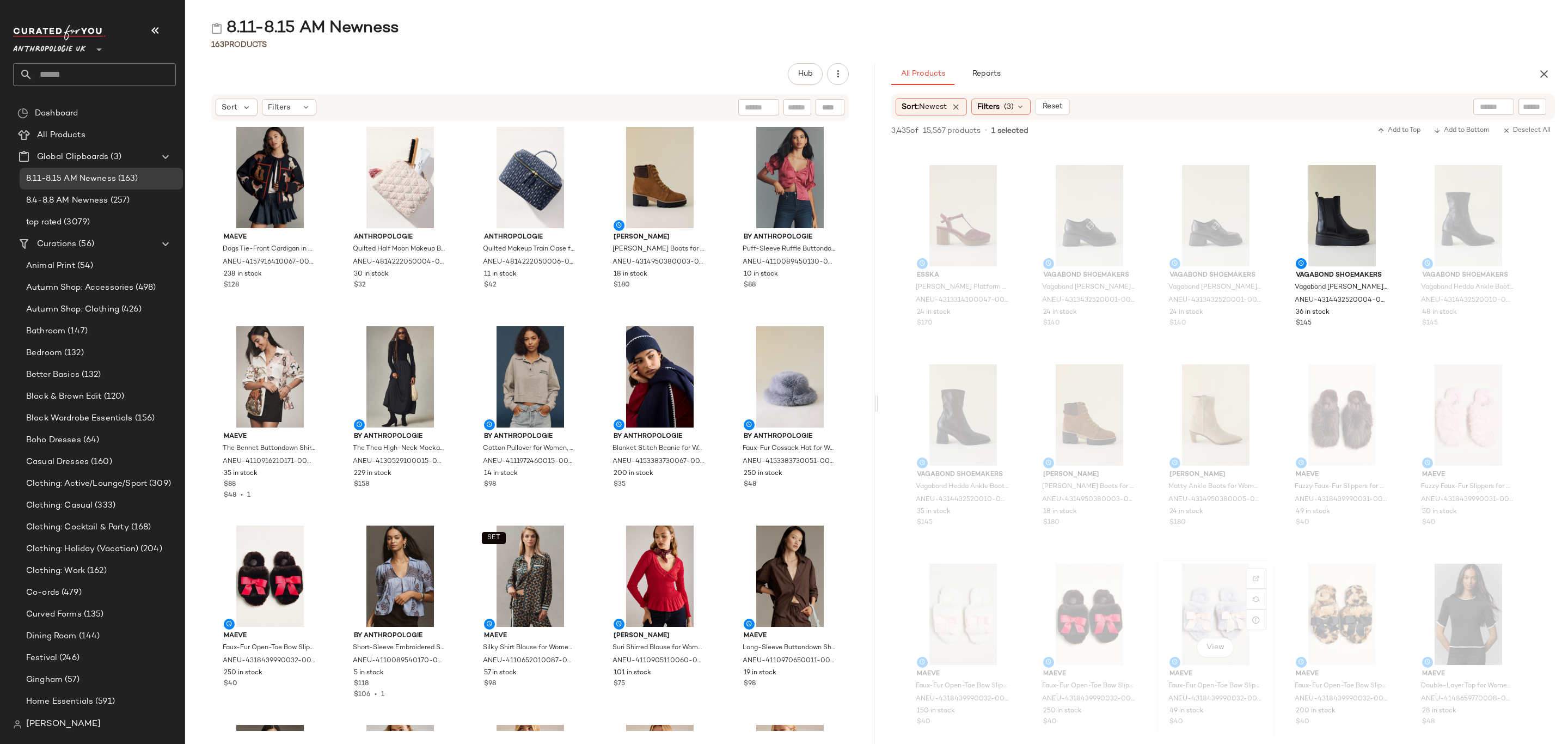
scroll to position [653, 0]
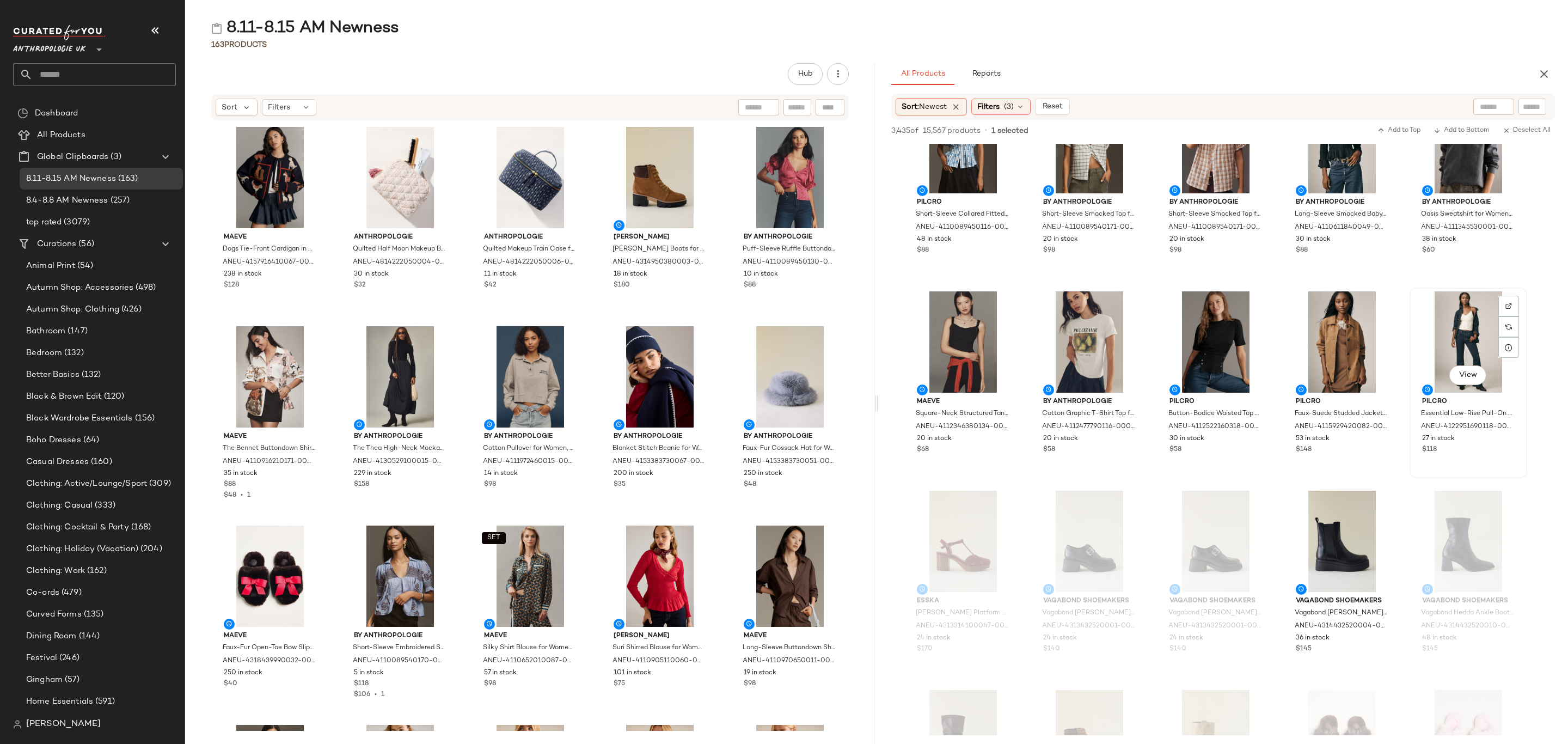
click at [1504, 464] on div "View Pilcro Essential Low-Rise Pull-On Flare Jeans for Women in Blue, Polyester…" at bounding box center [1469, 382] width 116 height 188
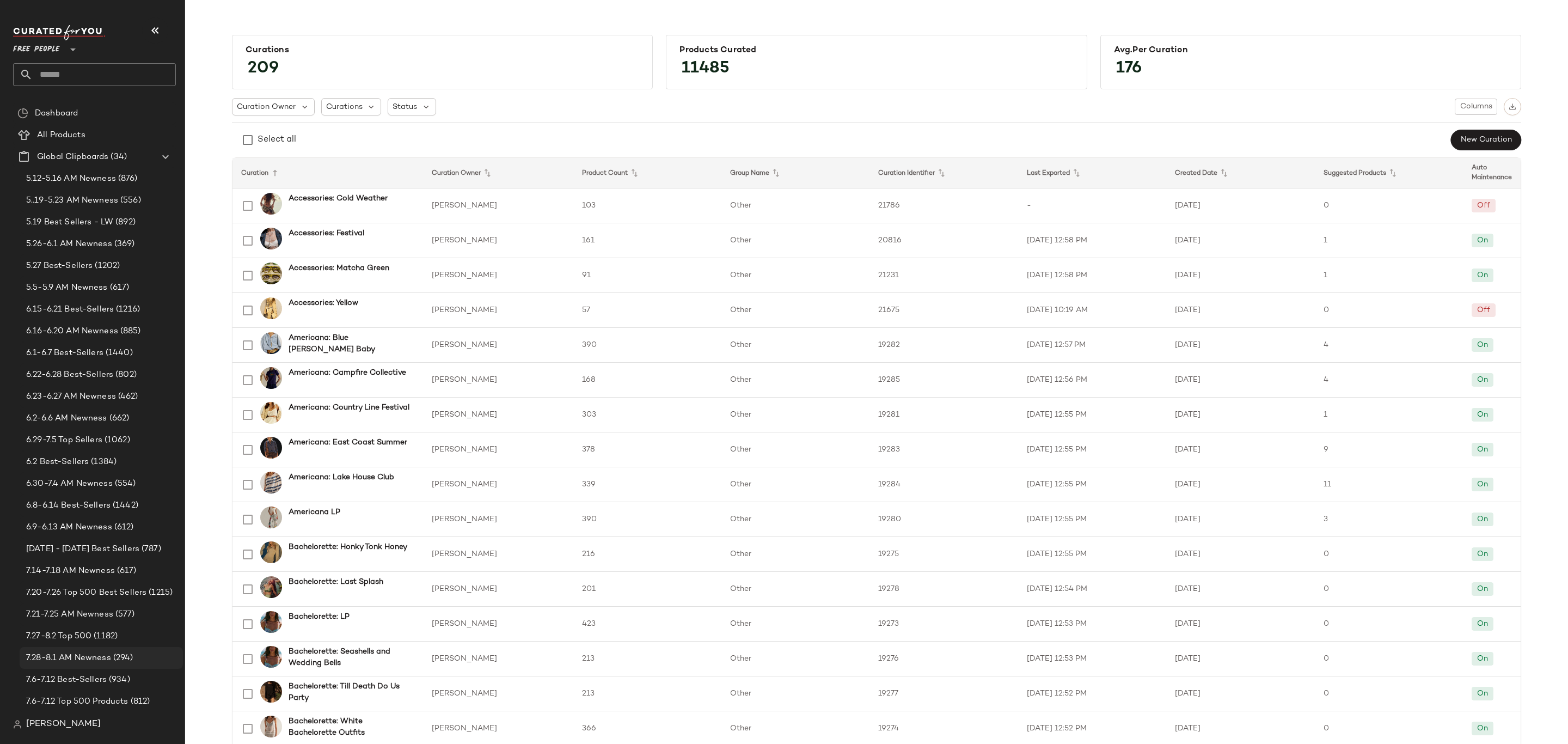
scroll to position [490, 0]
click at [96, 252] on span "8.11-8.15 AM Newness" at bounding box center [71, 255] width 90 height 13
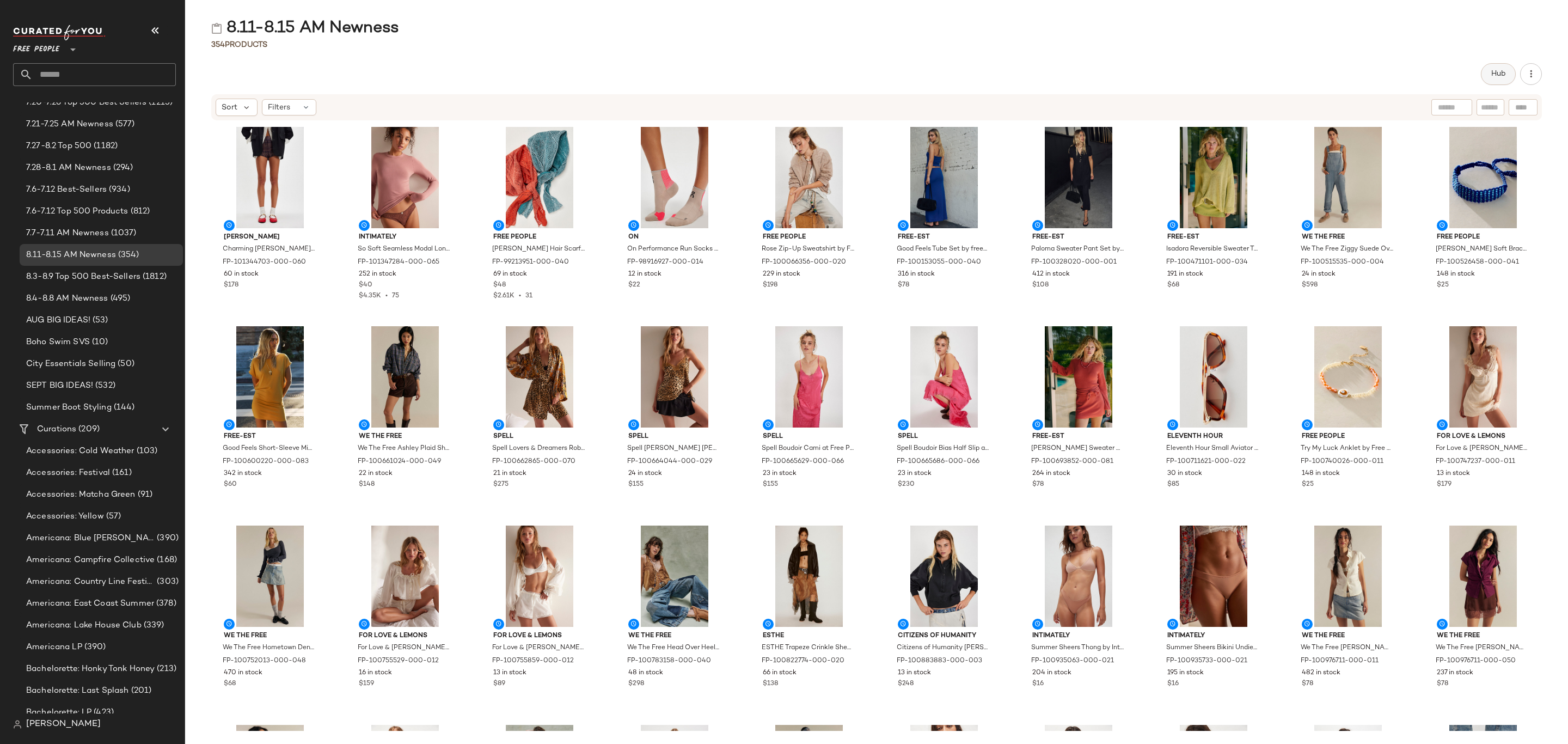
click at [1503, 75] on span "Hub" at bounding box center [1498, 74] width 15 height 9
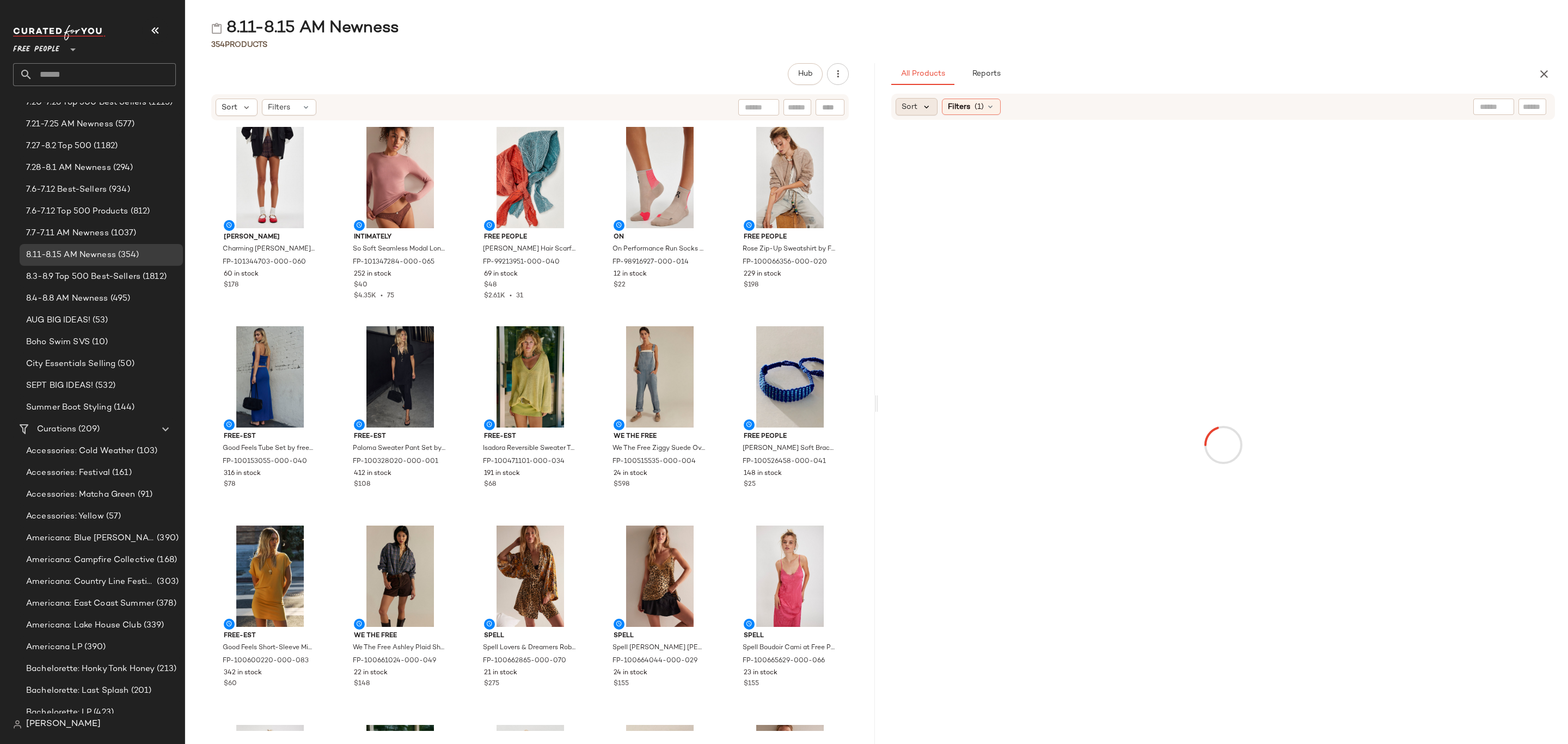
click at [923, 104] on icon at bounding box center [926, 107] width 10 height 10
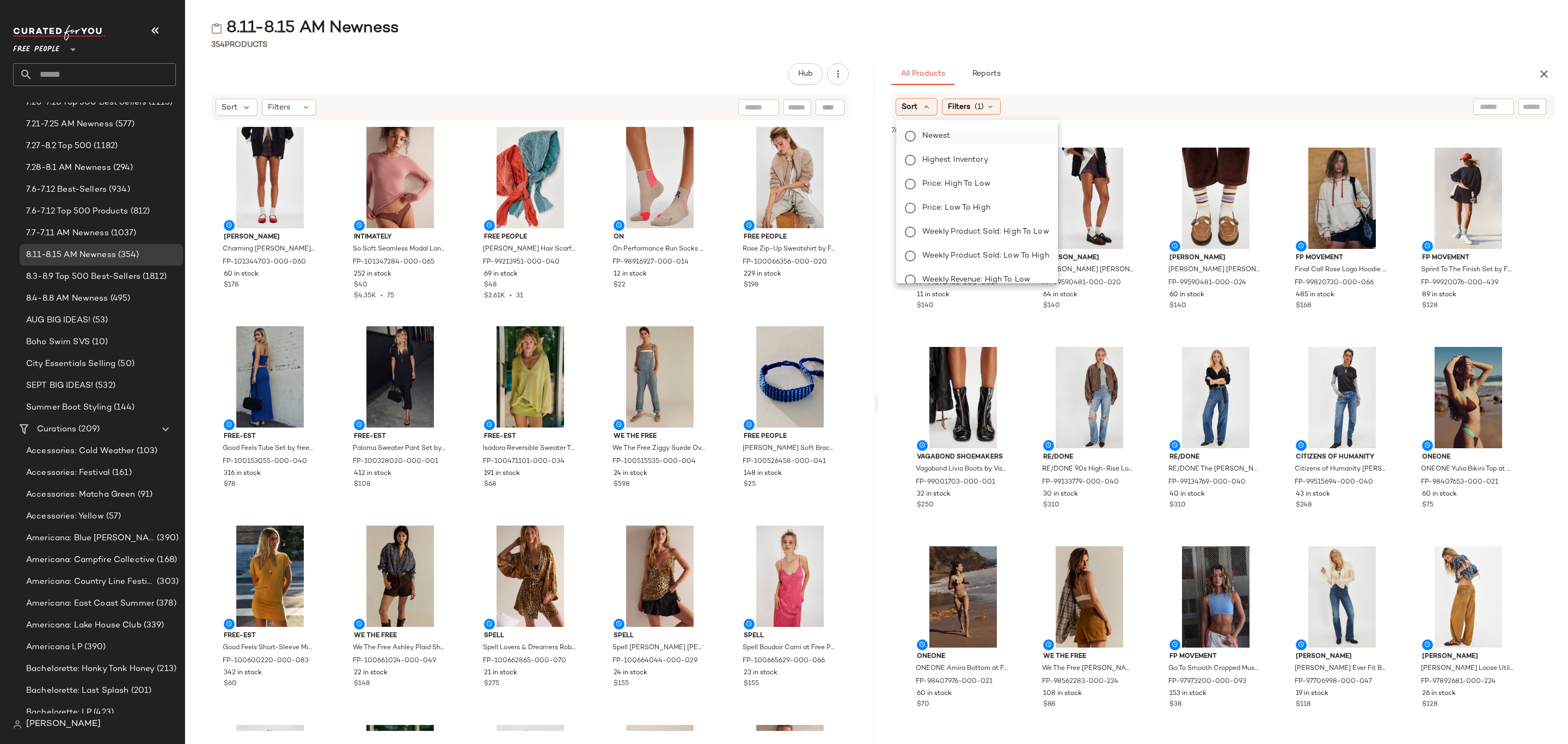
click at [938, 137] on span "Newest" at bounding box center [936, 136] width 29 height 12
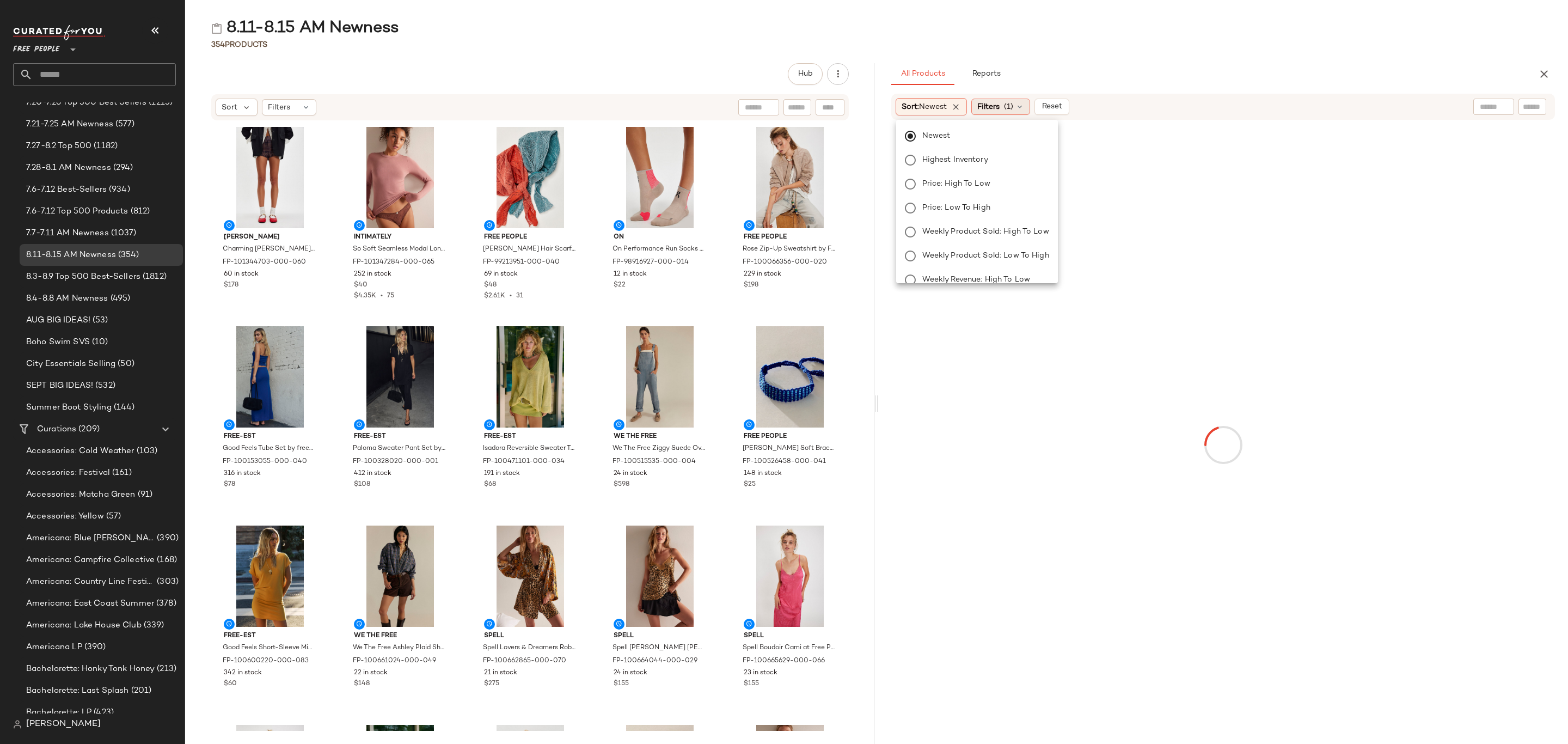
click at [1003, 100] on div "Filters (1)" at bounding box center [1001, 107] width 59 height 16
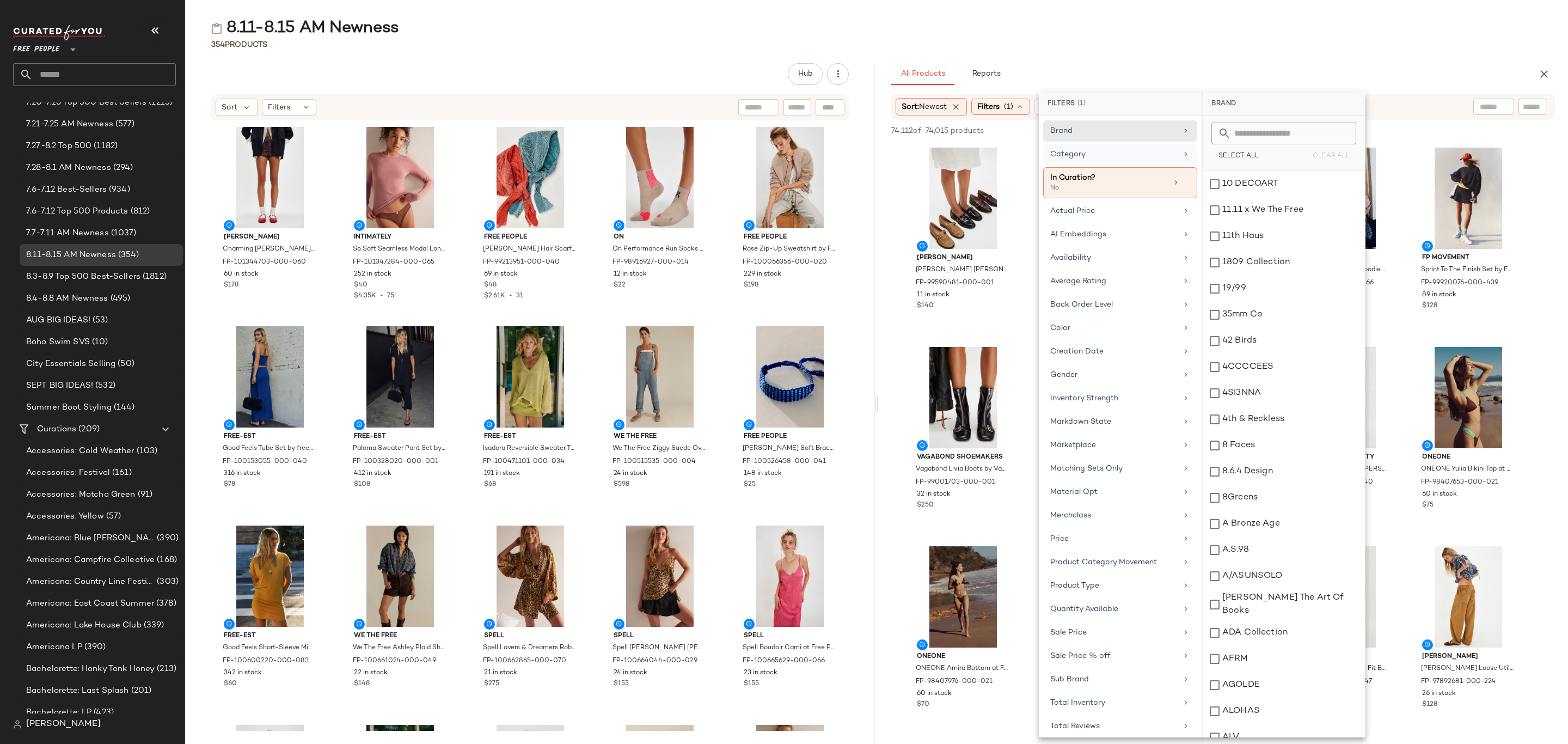
click at [1090, 152] on div "Category" at bounding box center [1113, 154] width 127 height 12
click at [1243, 186] on div "Accessories" at bounding box center [1284, 184] width 163 height 26
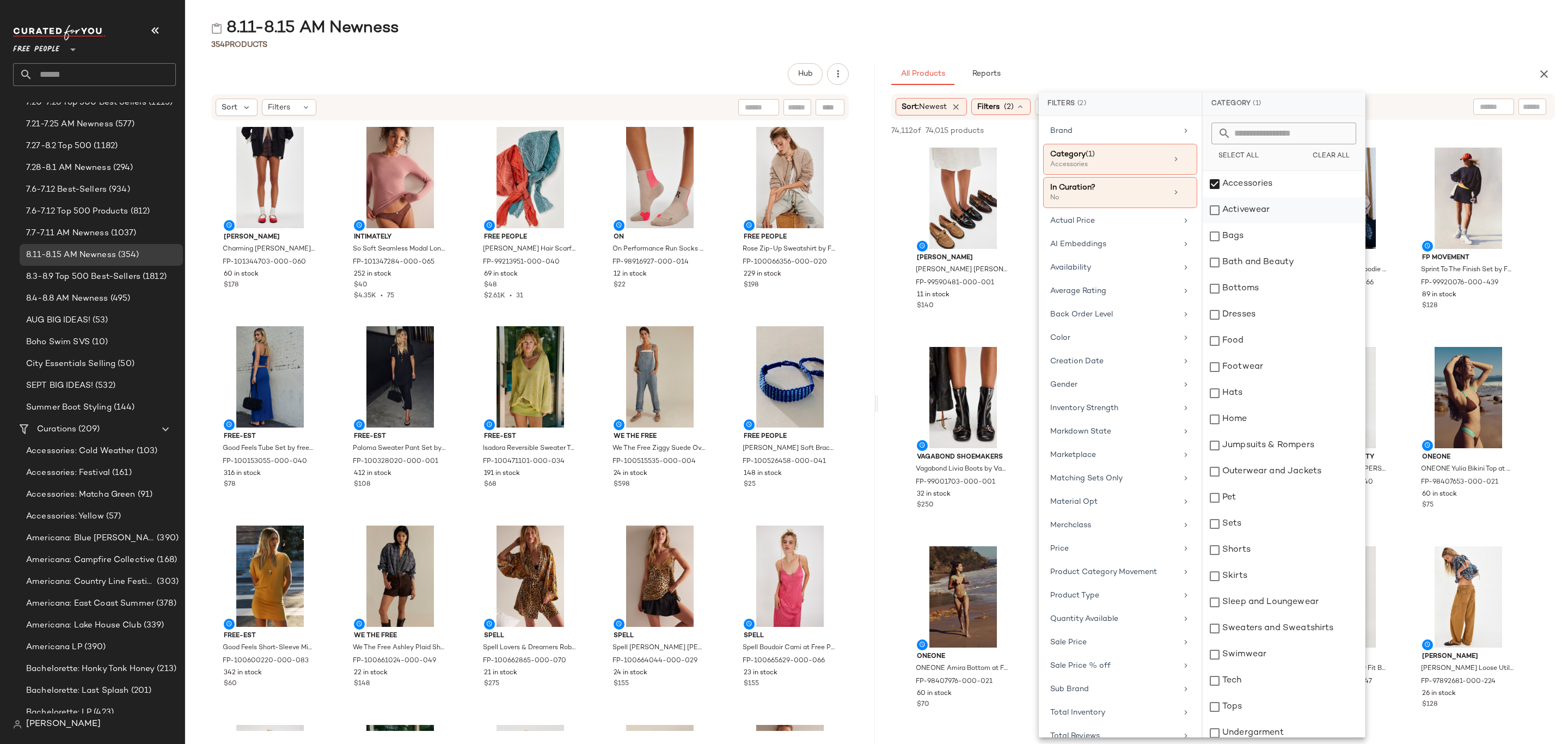
click at [1253, 208] on div "Activewear" at bounding box center [1284, 210] width 163 height 26
click at [1258, 231] on div "Bags" at bounding box center [1284, 236] width 163 height 26
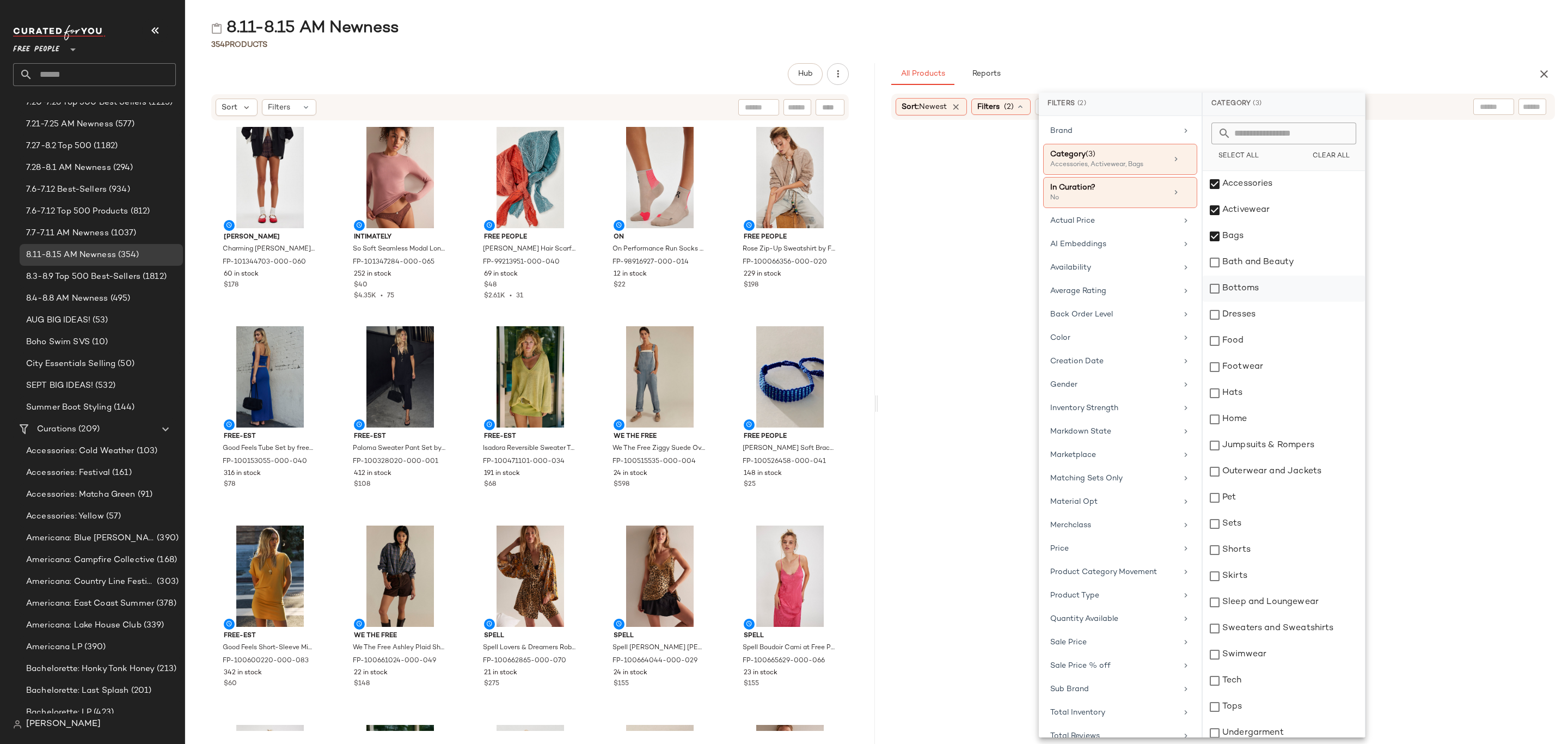
click at [1268, 288] on div "Bottoms" at bounding box center [1284, 289] width 163 height 26
click at [1267, 316] on div "Dresses" at bounding box center [1284, 315] width 163 height 26
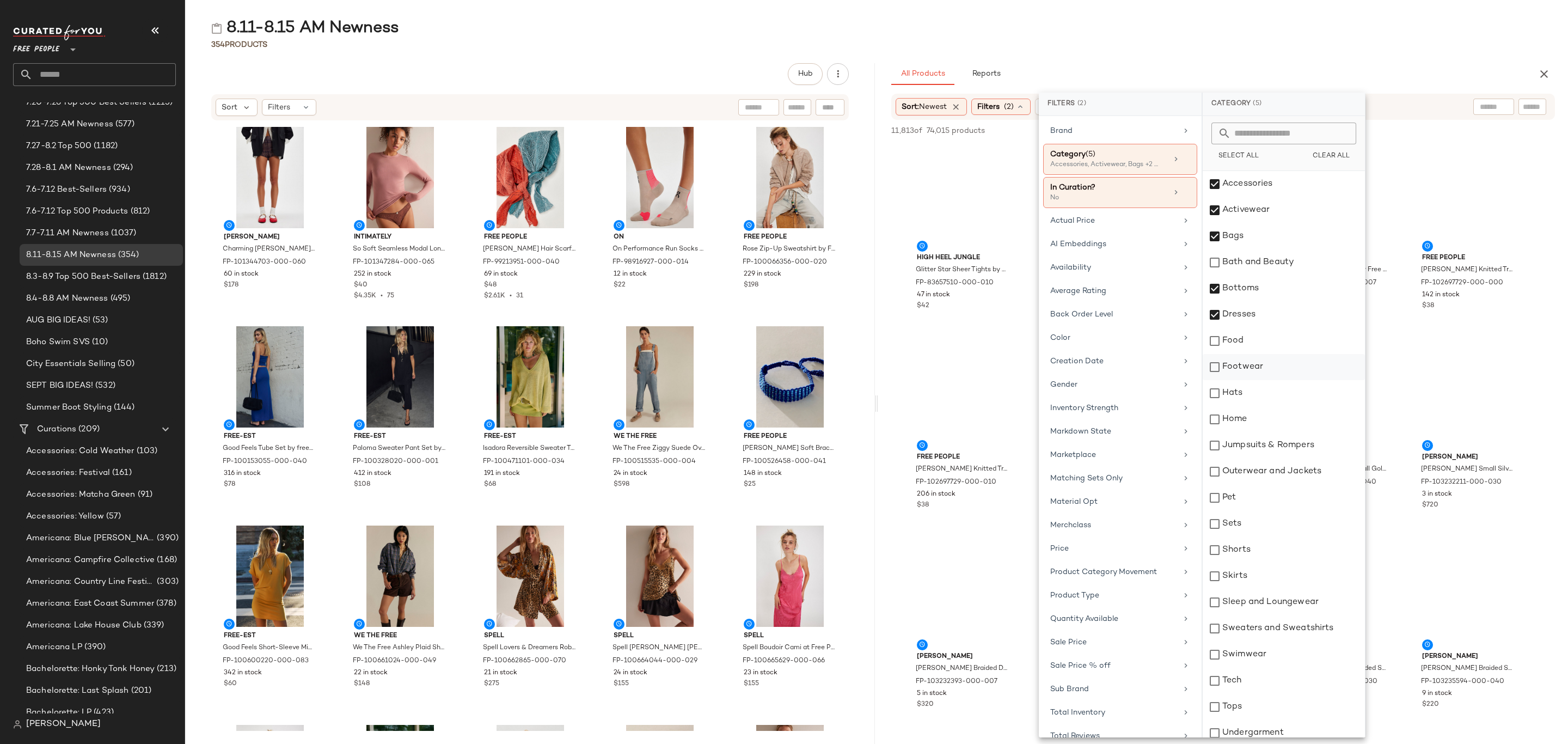
click at [1275, 364] on div "Footwear" at bounding box center [1284, 367] width 163 height 26
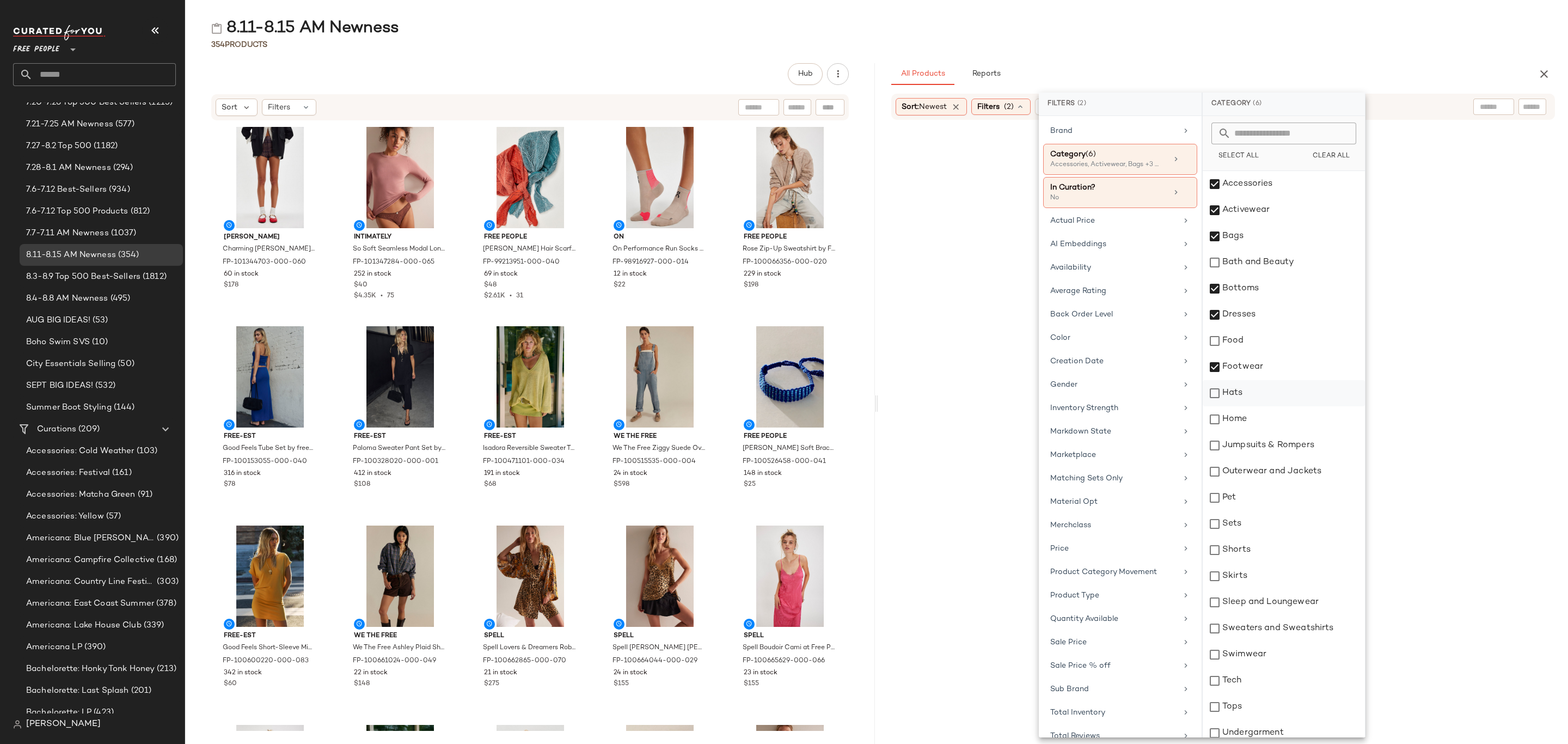
click at [1261, 394] on div "Hats" at bounding box center [1284, 393] width 163 height 26
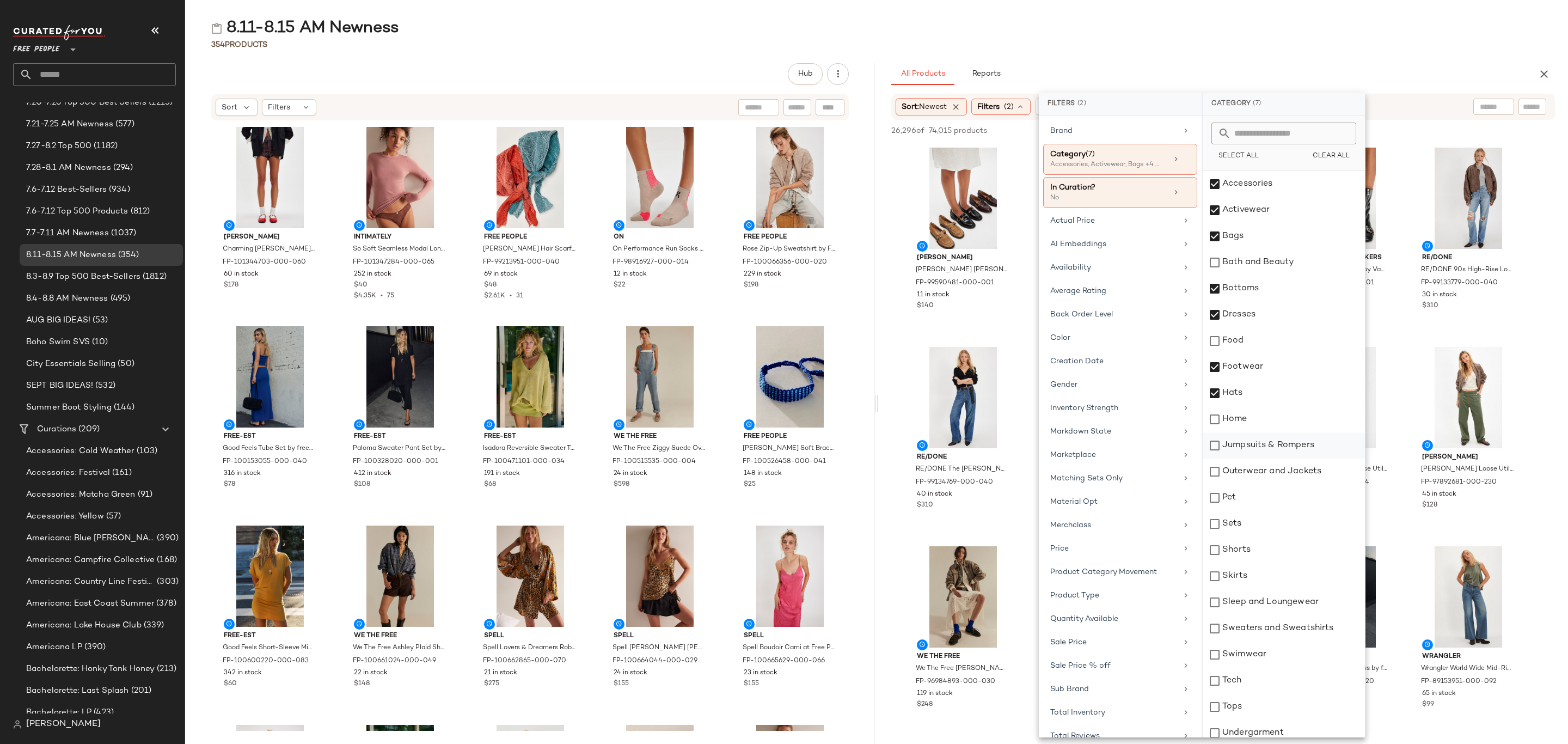
click at [1276, 451] on div "Jumpsuits & Rompers" at bounding box center [1284, 445] width 163 height 26
click at [1281, 469] on div "Outerwear and Jackets" at bounding box center [1284, 471] width 163 height 26
click at [1266, 511] on div "Sets" at bounding box center [1284, 524] width 163 height 26
click at [1272, 546] on div "Shorts" at bounding box center [1284, 550] width 163 height 26
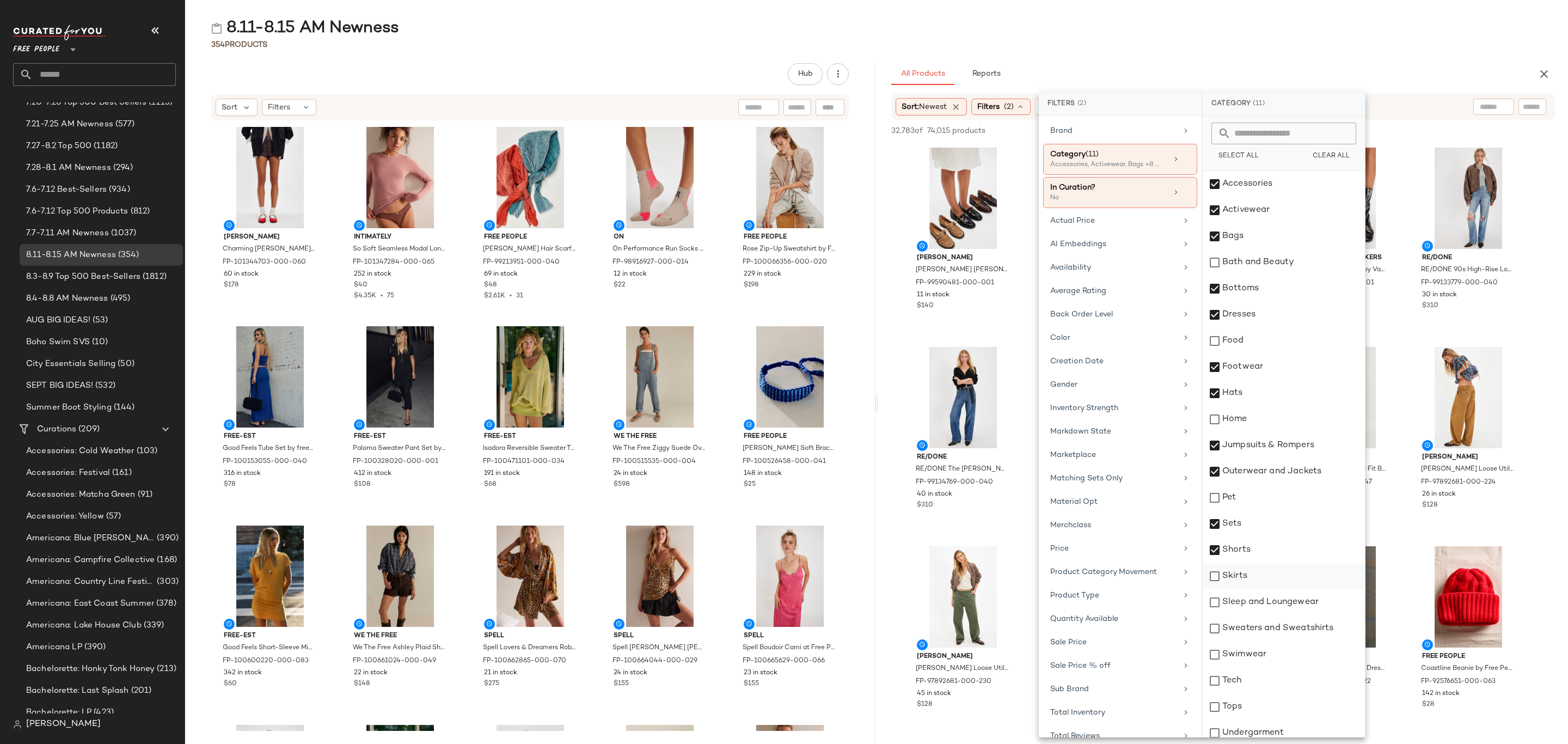
click at [1272, 572] on div "Skirts" at bounding box center [1284, 576] width 163 height 26
click at [1282, 605] on div "Sleep and Loungewear" at bounding box center [1284, 602] width 163 height 26
click at [1284, 624] on div "Sweaters and Sweatshirts" at bounding box center [1284, 628] width 163 height 26
click at [1276, 647] on div "Swimwear" at bounding box center [1284, 655] width 163 height 26
click at [1260, 720] on div "Undergarment" at bounding box center [1284, 732] width 163 height 26
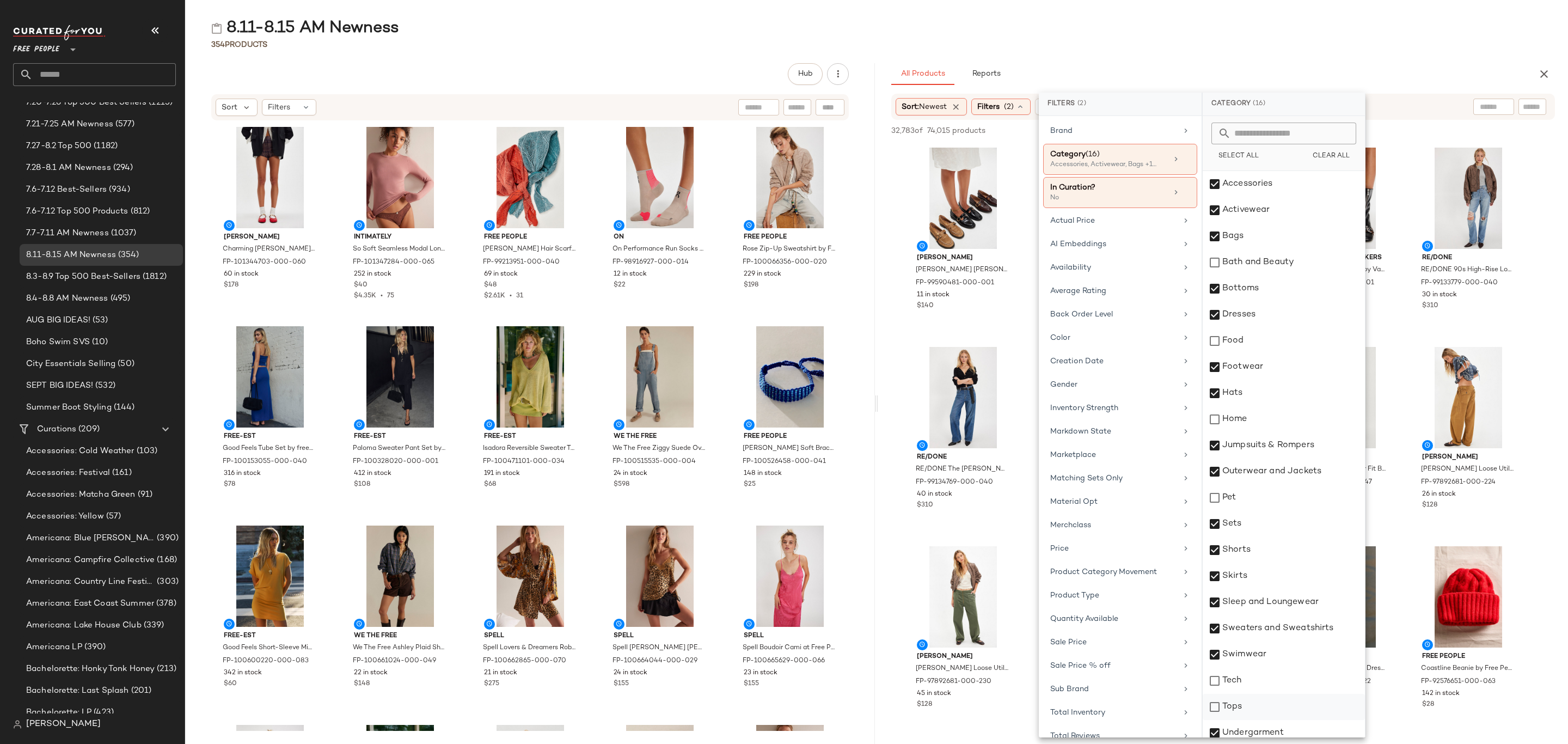
click at [1267, 709] on div "Tops" at bounding box center [1284, 707] width 163 height 26
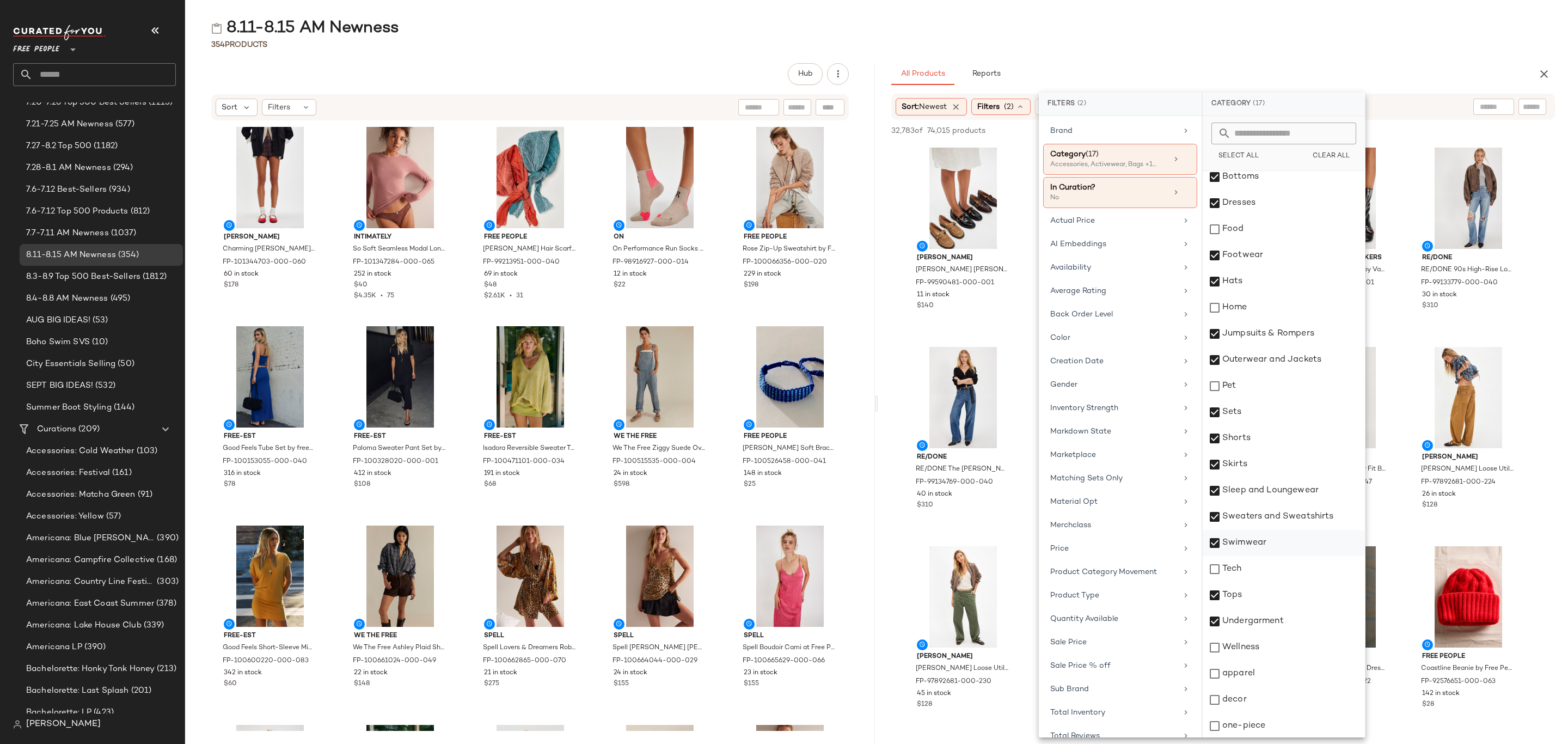
scroll to position [113, 0]
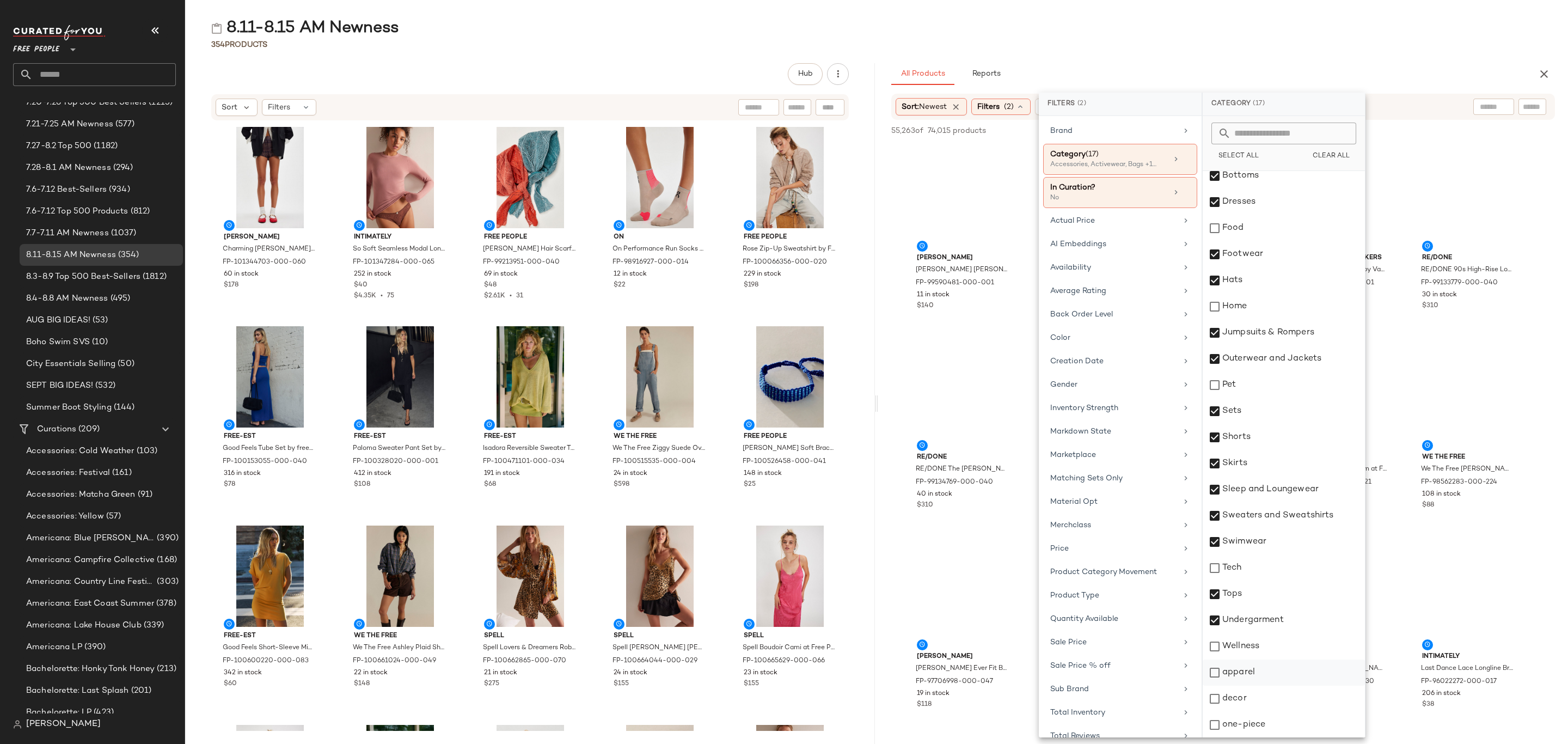
click at [1253, 673] on div "apparel" at bounding box center [1284, 672] width 163 height 26
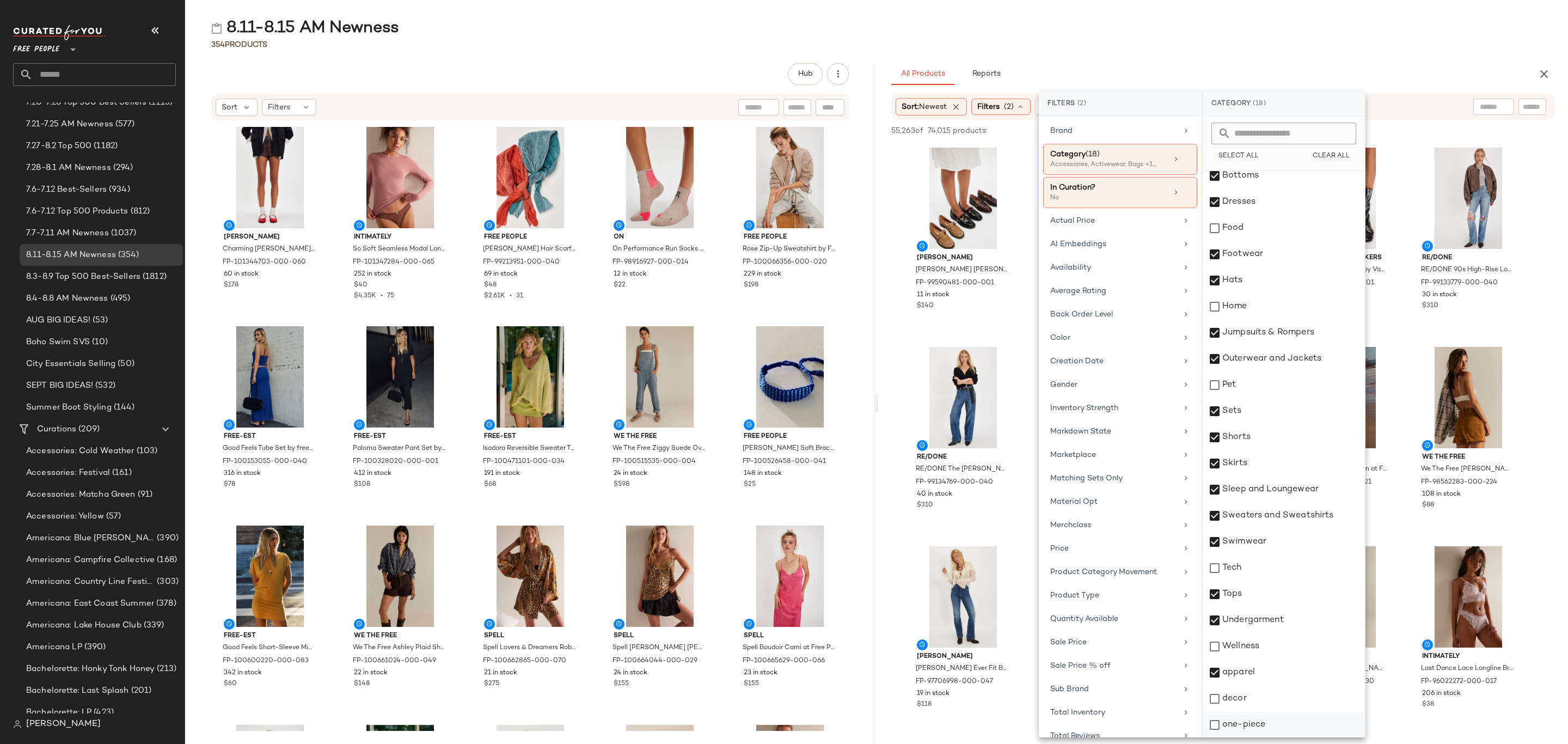
click at [1251, 728] on div "one-piece" at bounding box center [1284, 725] width 163 height 26
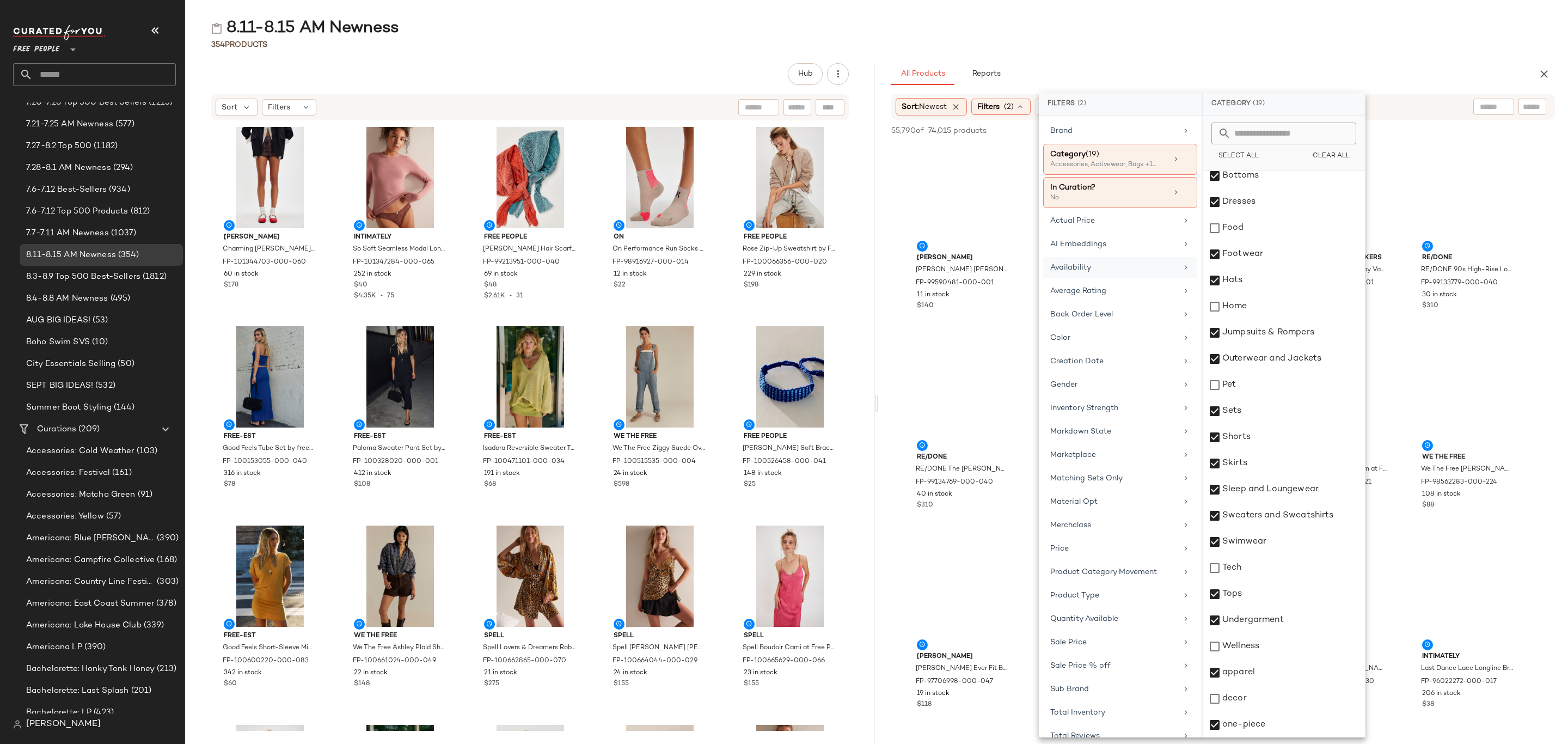
click at [1109, 267] on div "Availability" at bounding box center [1113, 267] width 127 height 12
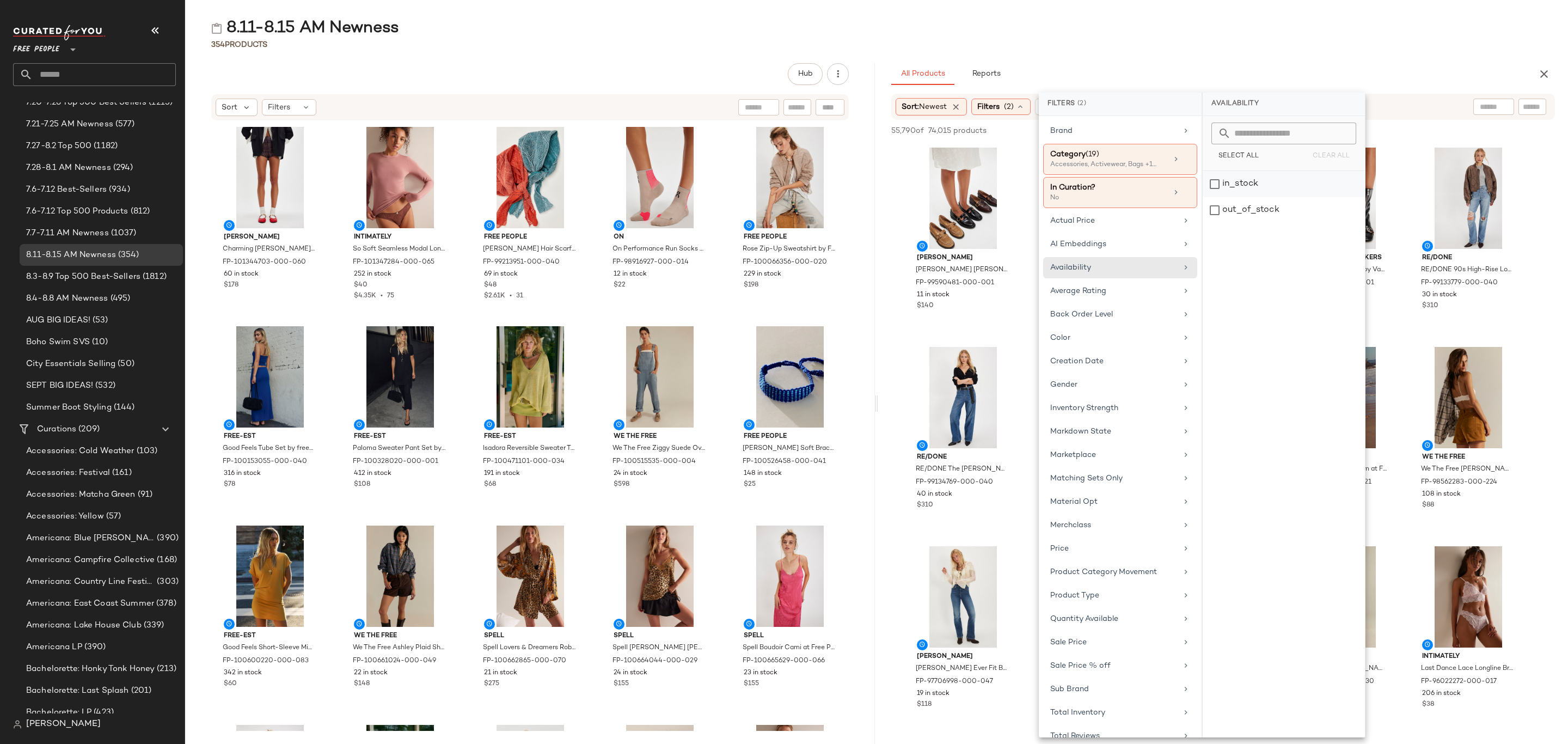
click at [1266, 197] on div "in_stock" at bounding box center [1284, 210] width 163 height 26
click at [1369, 56] on div "8.11-8.15 AM Newness 354 Products Hub Sort Filters Jeffrey Campbell Charming Ma…" at bounding box center [877, 381] width 1383 height 726
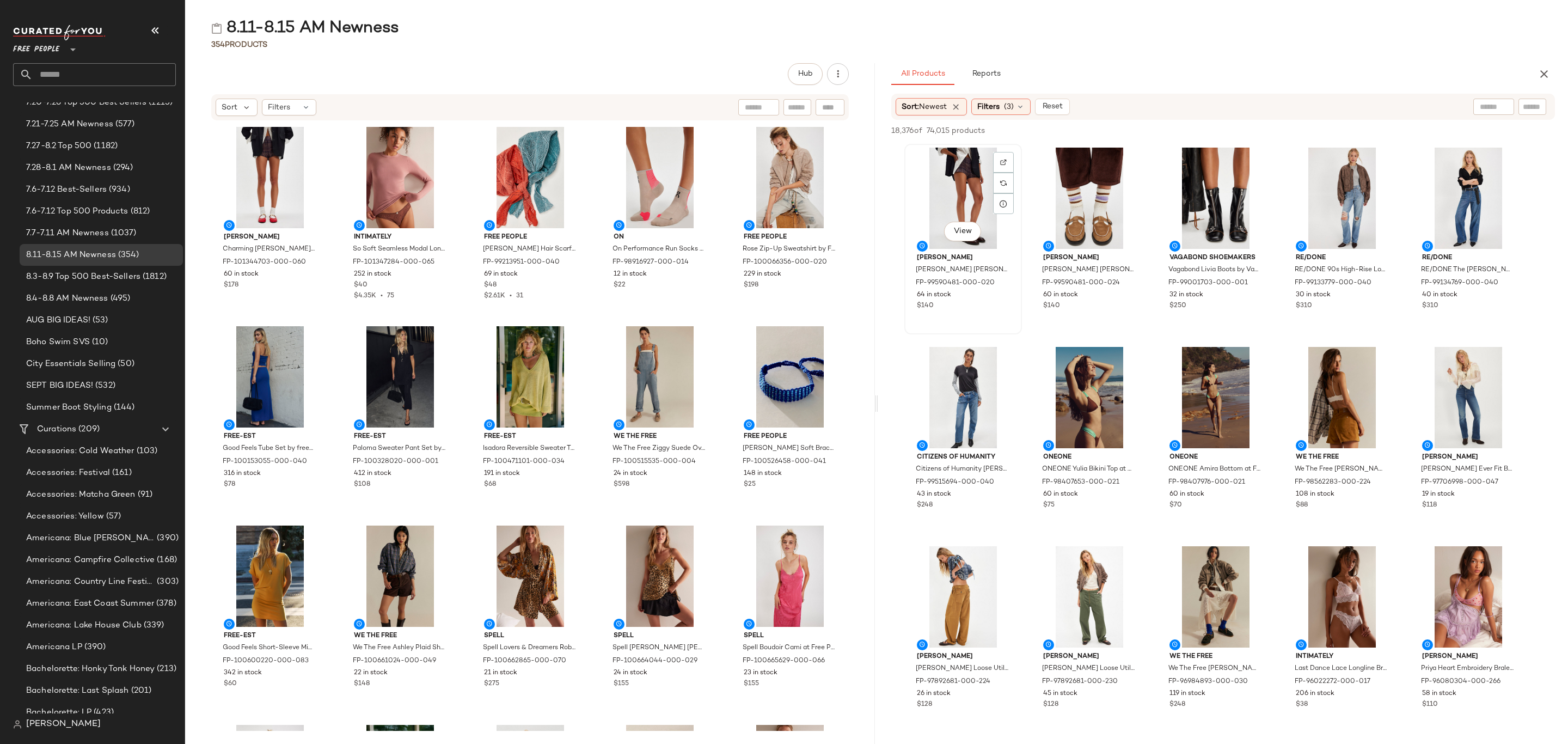
click at [930, 167] on div "View" at bounding box center [963, 198] width 110 height 101
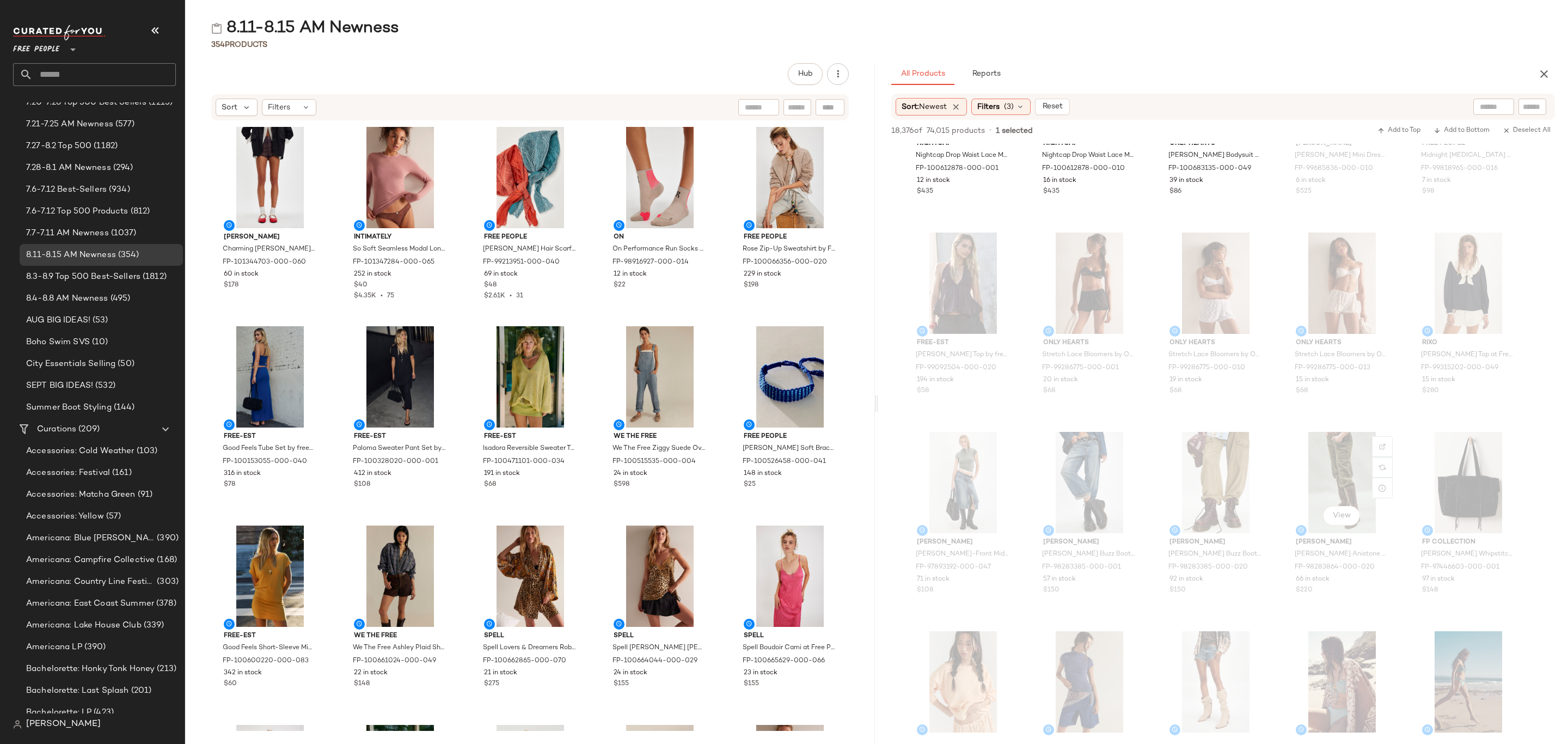
scroll to position [2778, 0]
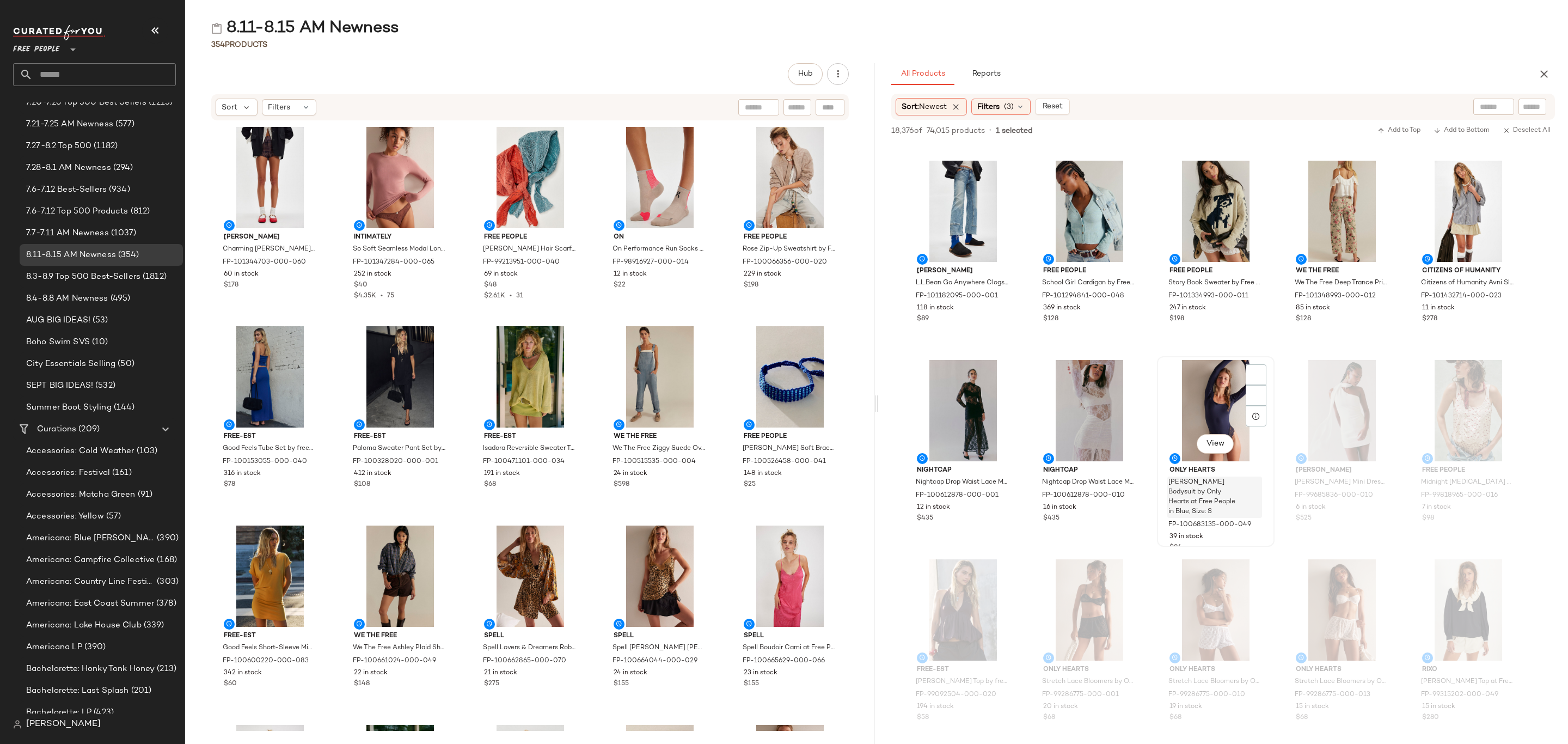
click at [1248, 482] on div "Blake Bodysuit by Only Hearts at Free People in Blue, Size: S" at bounding box center [1215, 497] width 95 height 41
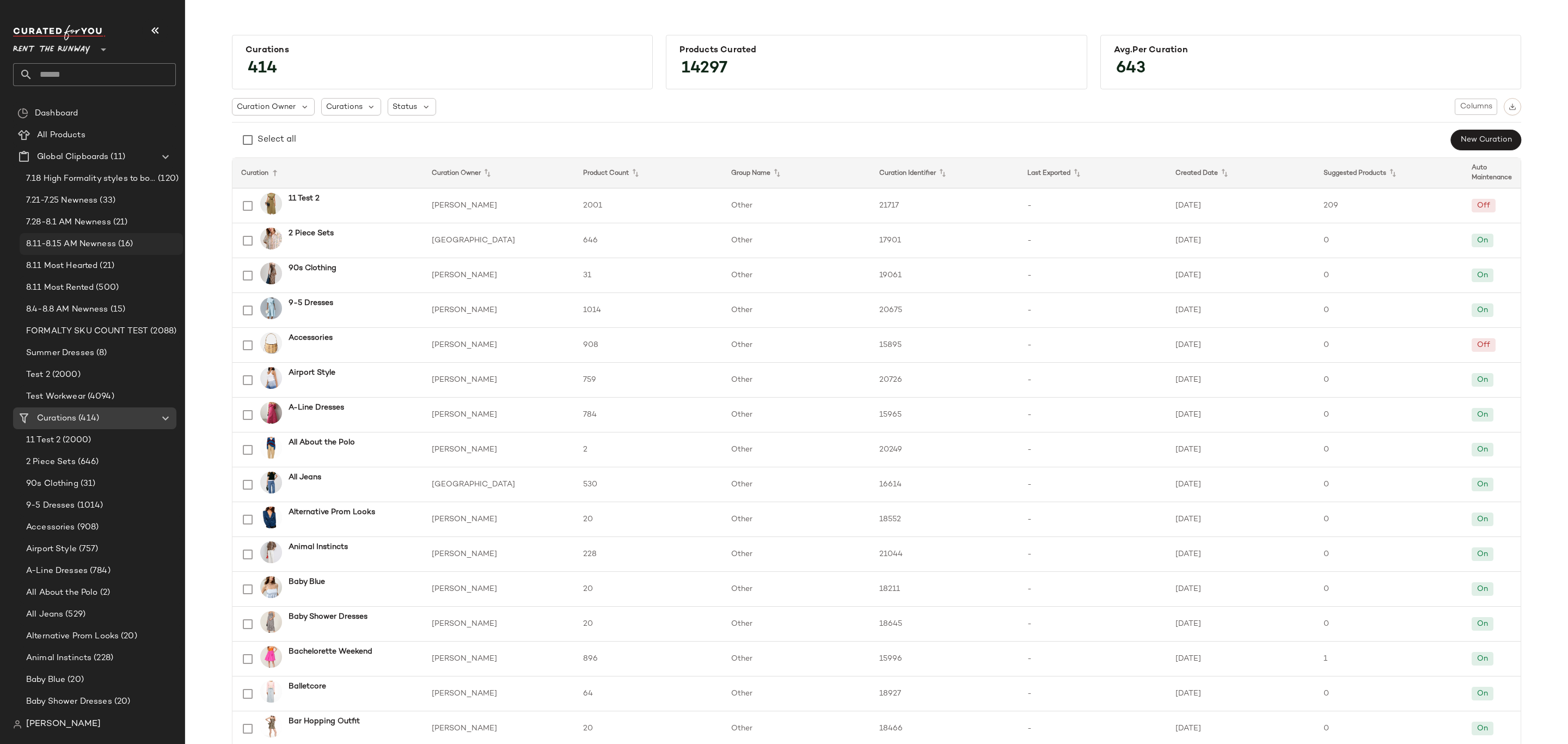
click at [75, 245] on span "8.11-8.15 AM Newness" at bounding box center [71, 244] width 90 height 13
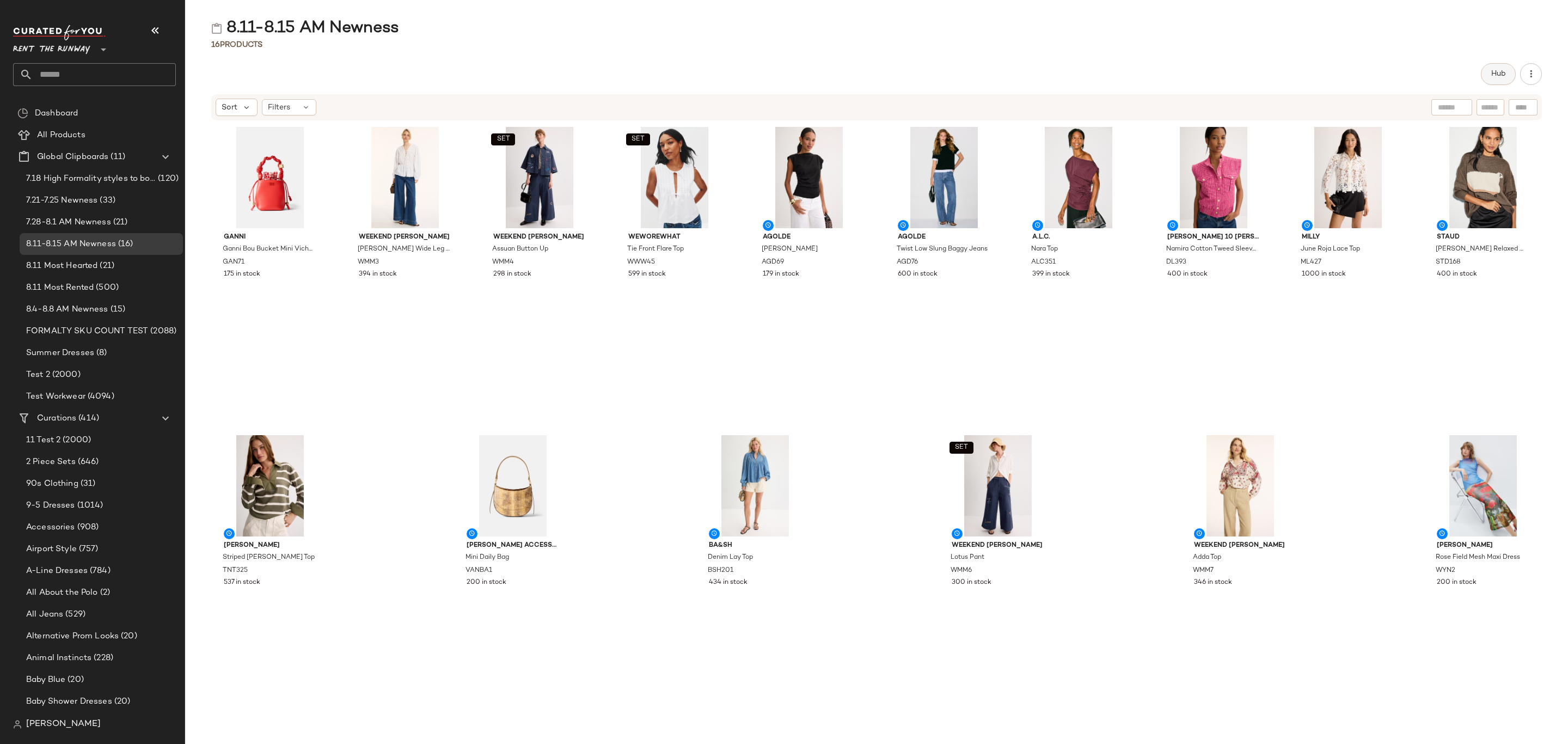
click at [1498, 77] on span "Hub" at bounding box center [1498, 74] width 15 height 9
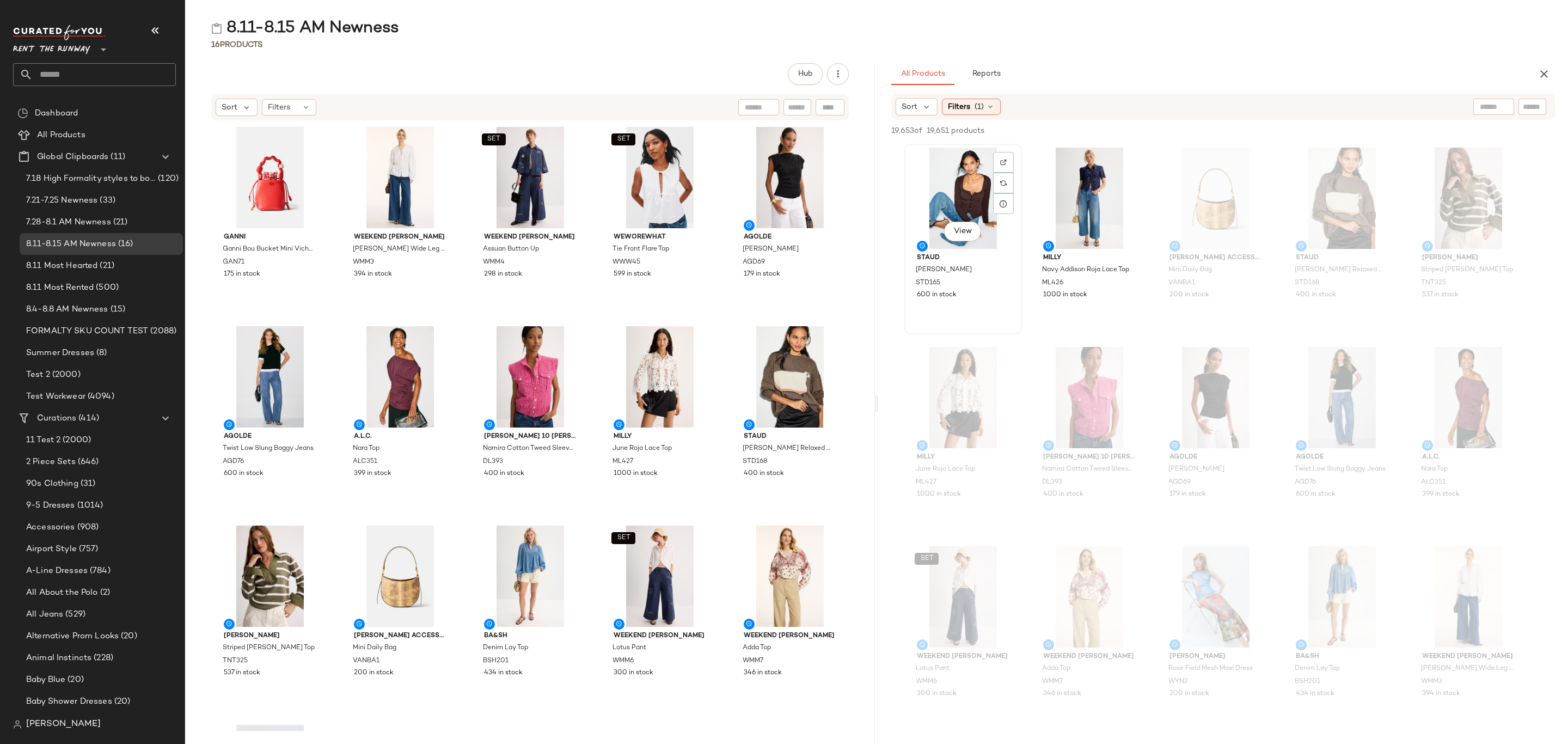
click at [962, 174] on div "View" at bounding box center [963, 198] width 110 height 101
click at [1091, 237] on button "View" at bounding box center [1088, 231] width 37 height 19
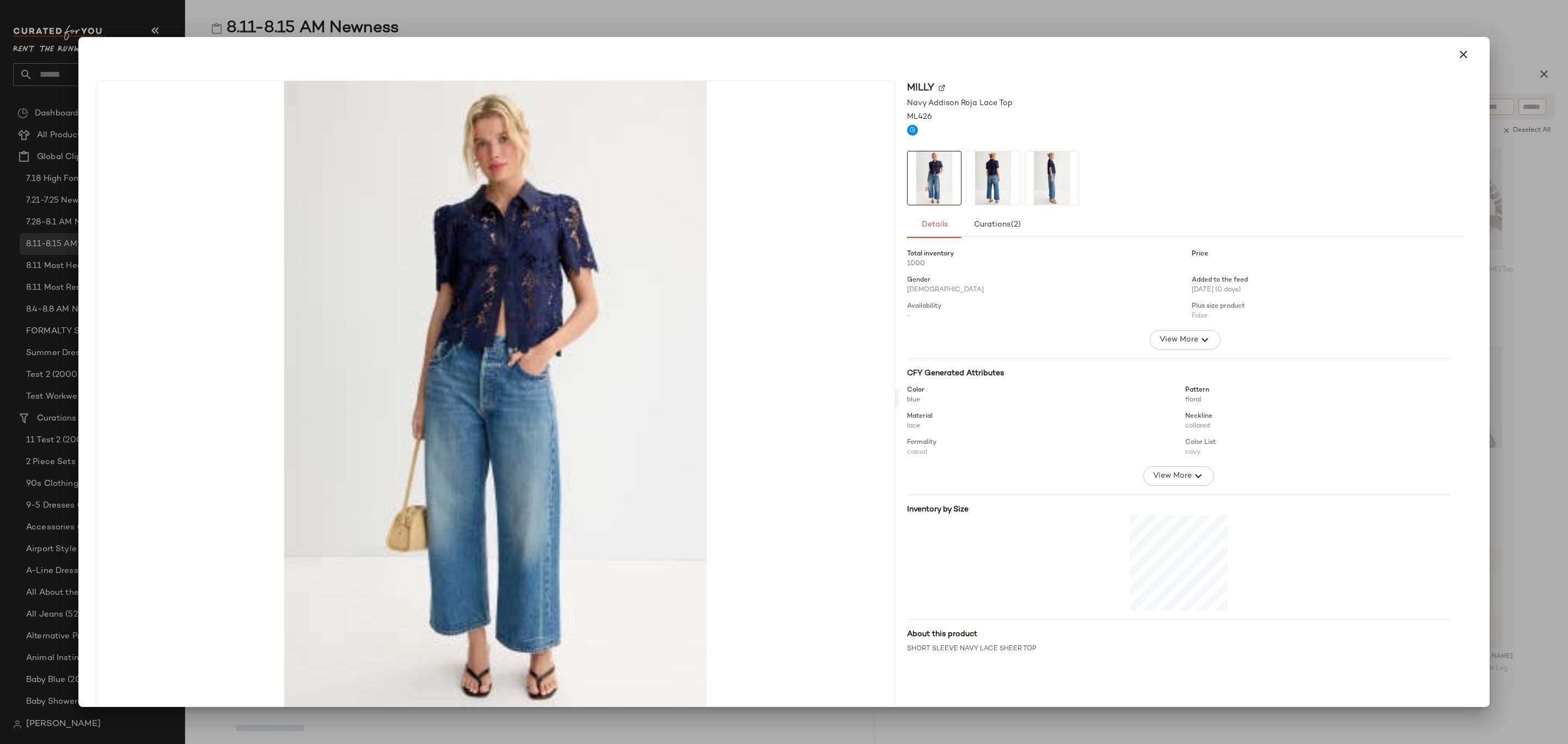
click at [1443, 46] on div at bounding box center [783, 54] width 1385 height 26
click at [1457, 54] on icon "button" at bounding box center [1463, 54] width 13 height 13
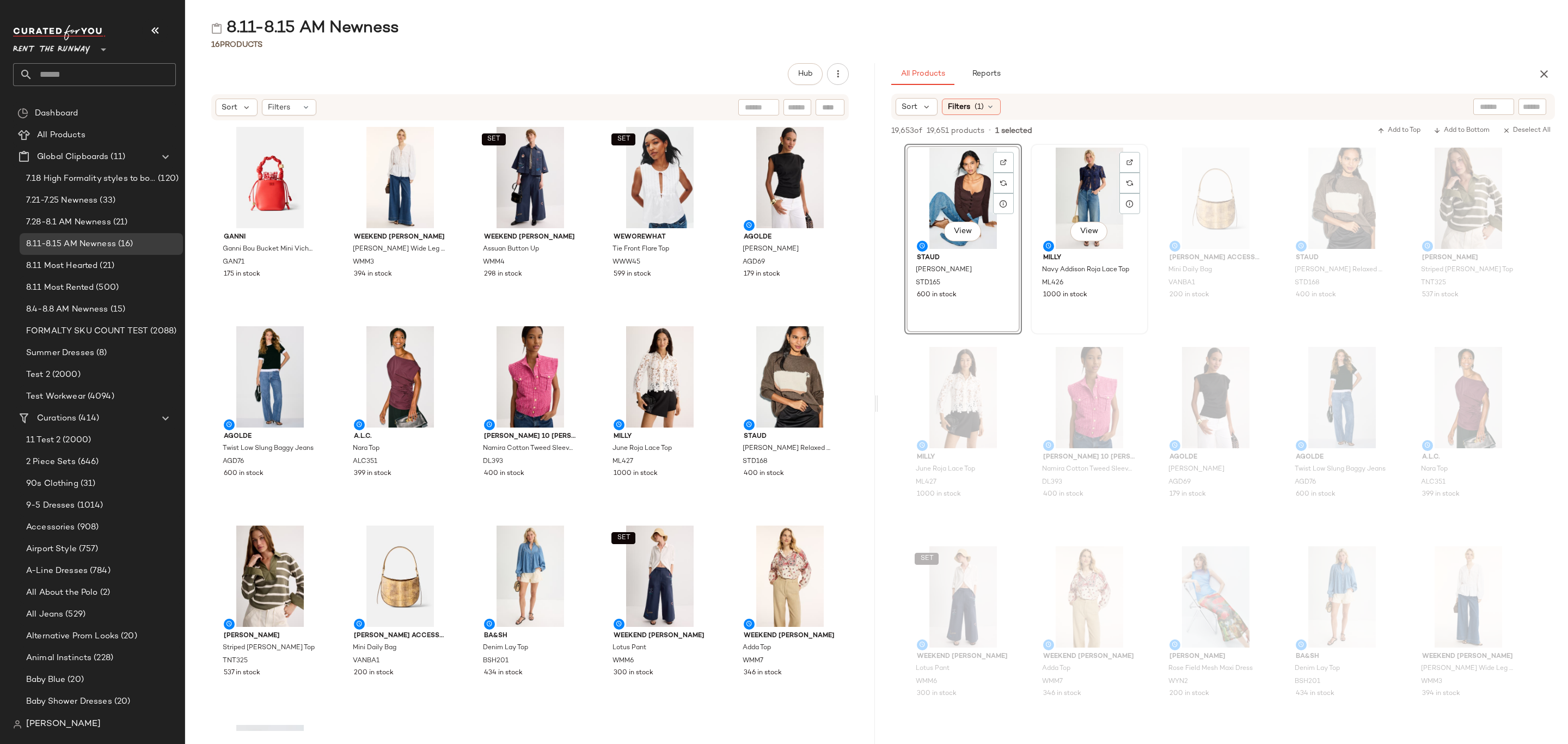
click at [1080, 291] on span "1000 in stock" at bounding box center [1065, 295] width 44 height 10
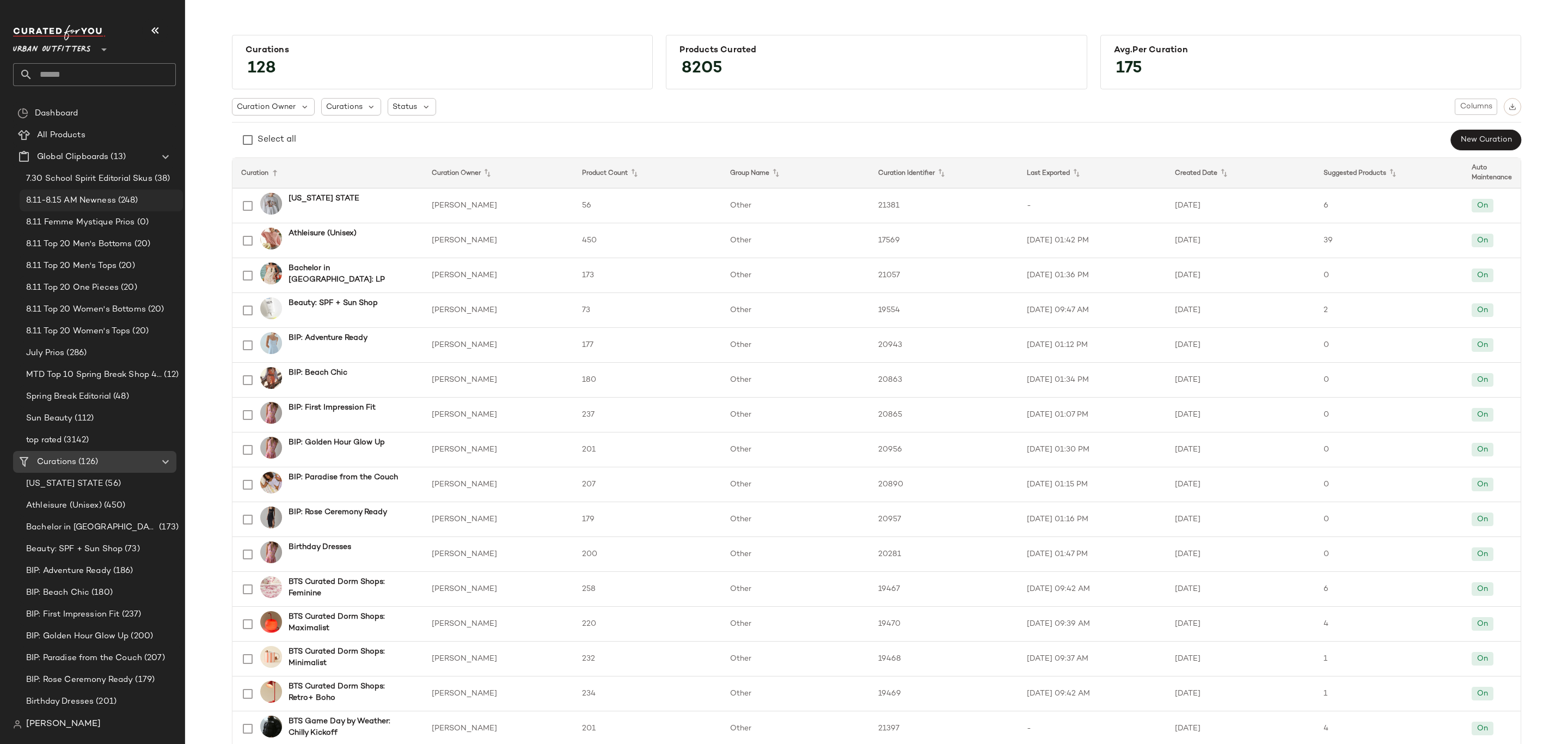
click at [100, 199] on span "8.11-8.15 AM Newness" at bounding box center [71, 200] width 90 height 13
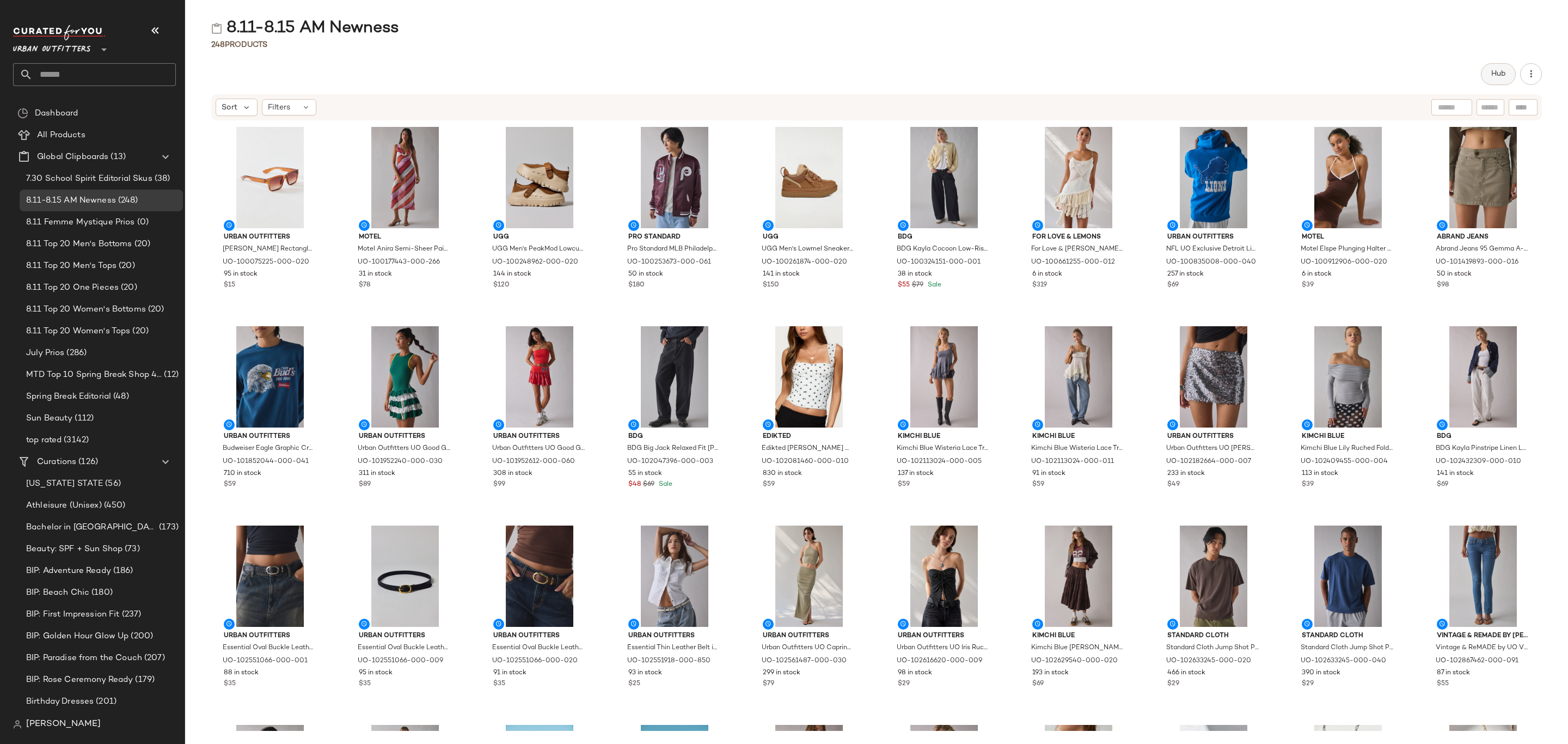
click at [1498, 69] on span "Hub" at bounding box center [1498, 74] width 15 height 9
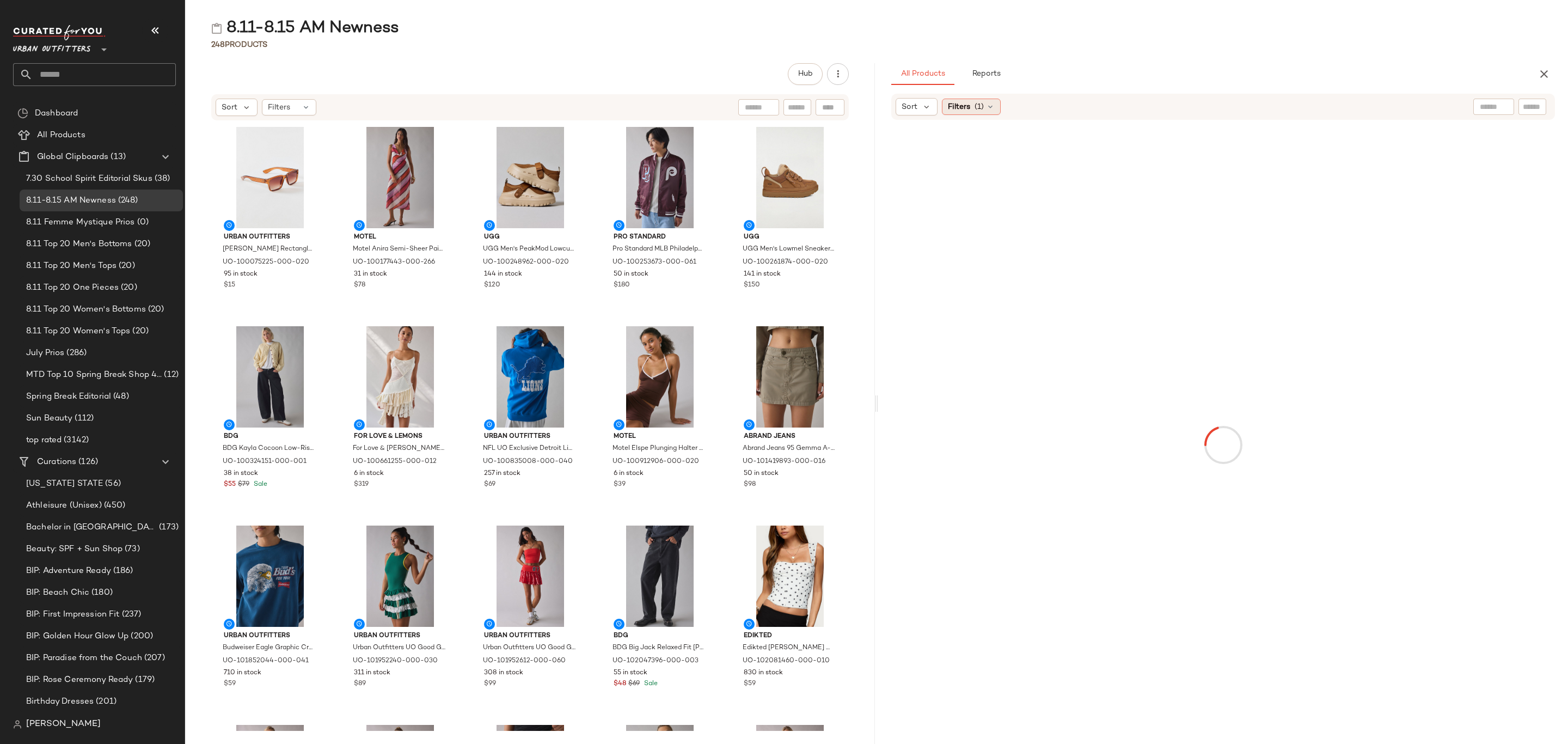
click at [975, 100] on div "Filters (1)" at bounding box center [971, 107] width 59 height 16
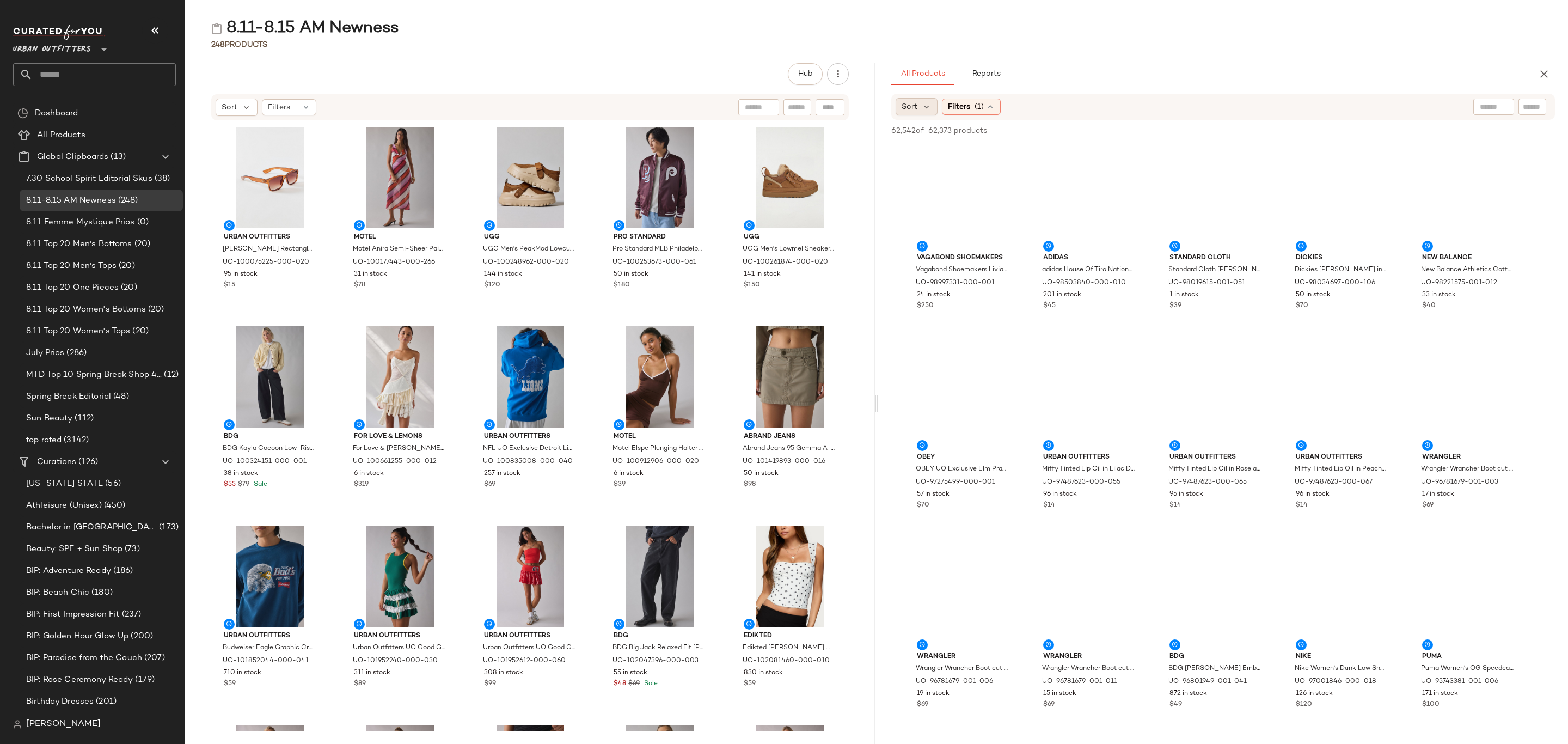
click at [918, 107] on div "Sort" at bounding box center [916, 107] width 42 height 18
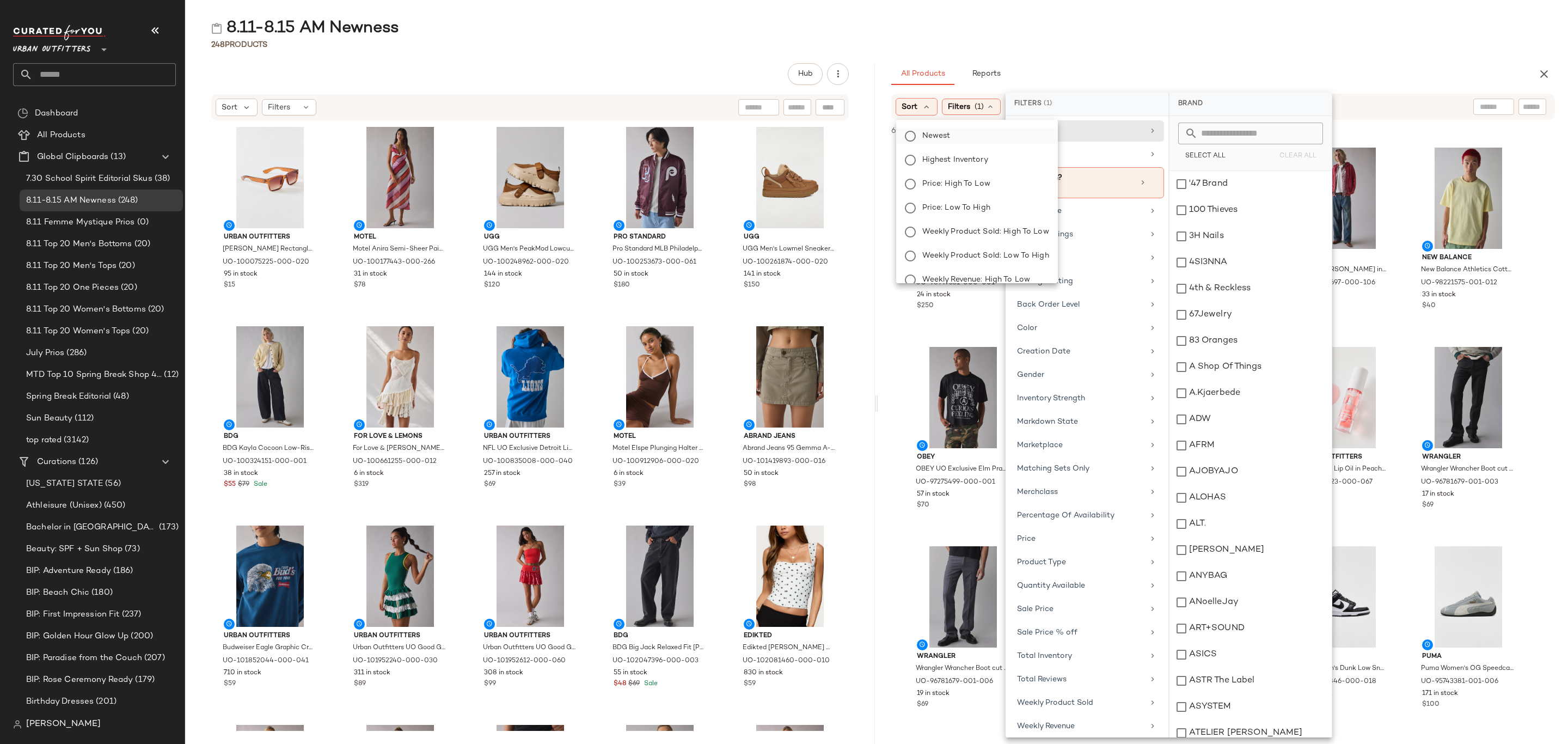
click at [956, 139] on label "Newest" at bounding box center [984, 136] width 131 height 15
click at [985, 110] on span "Filters" at bounding box center [989, 107] width 23 height 12
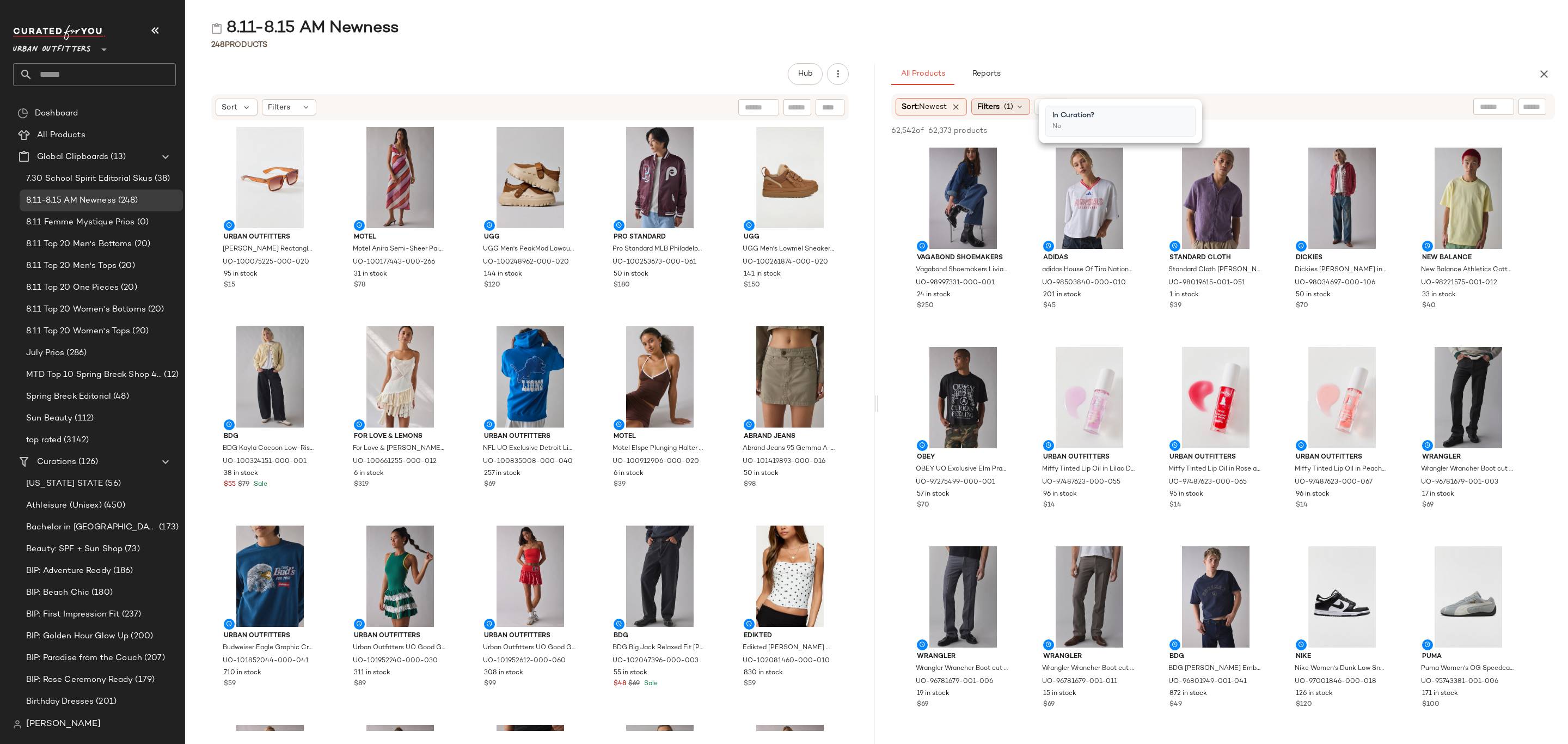
click at [984, 108] on span "Filters" at bounding box center [989, 107] width 23 height 12
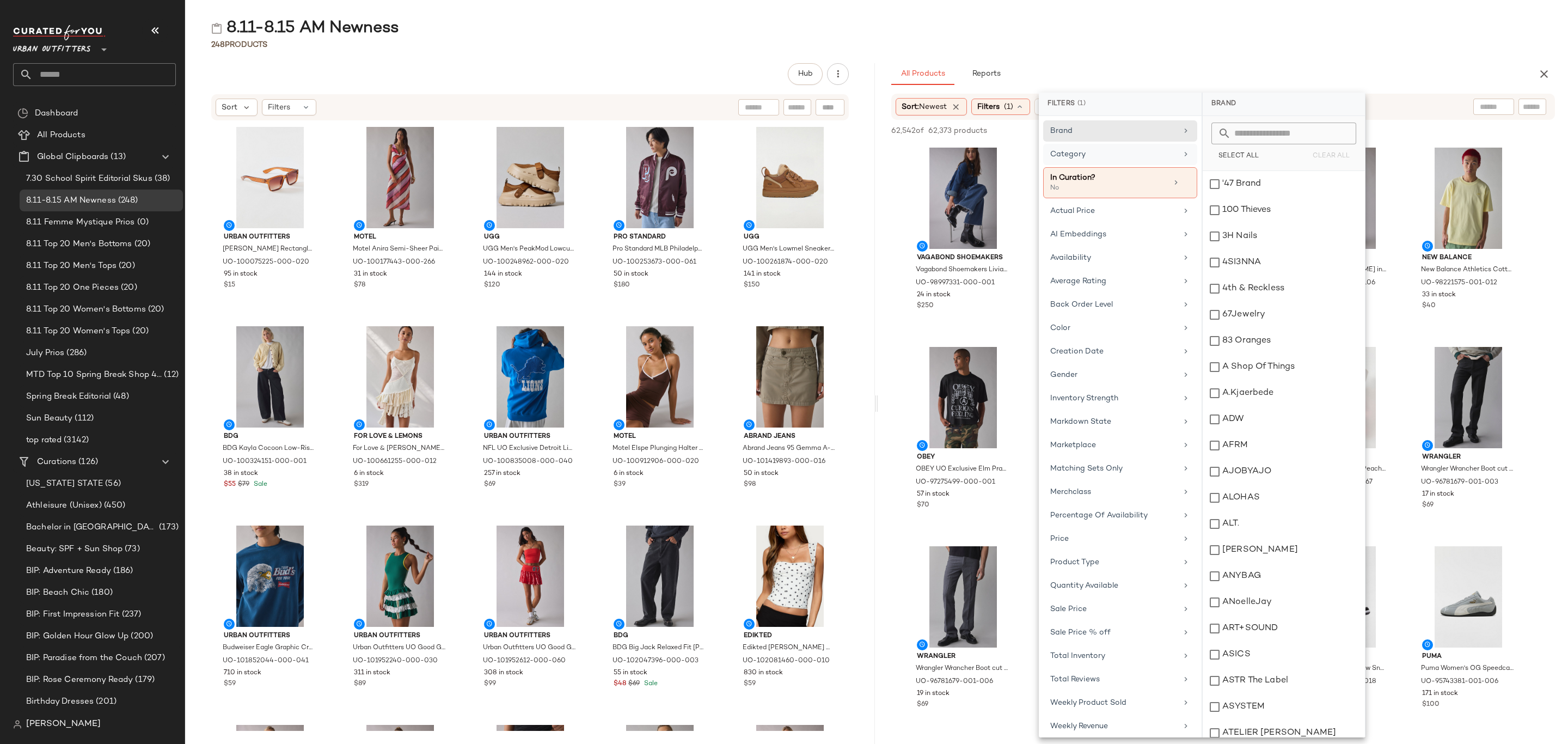
click at [1088, 154] on div "Category" at bounding box center [1113, 154] width 127 height 12
click at [1227, 183] on div "Accessories" at bounding box center [1284, 184] width 163 height 26
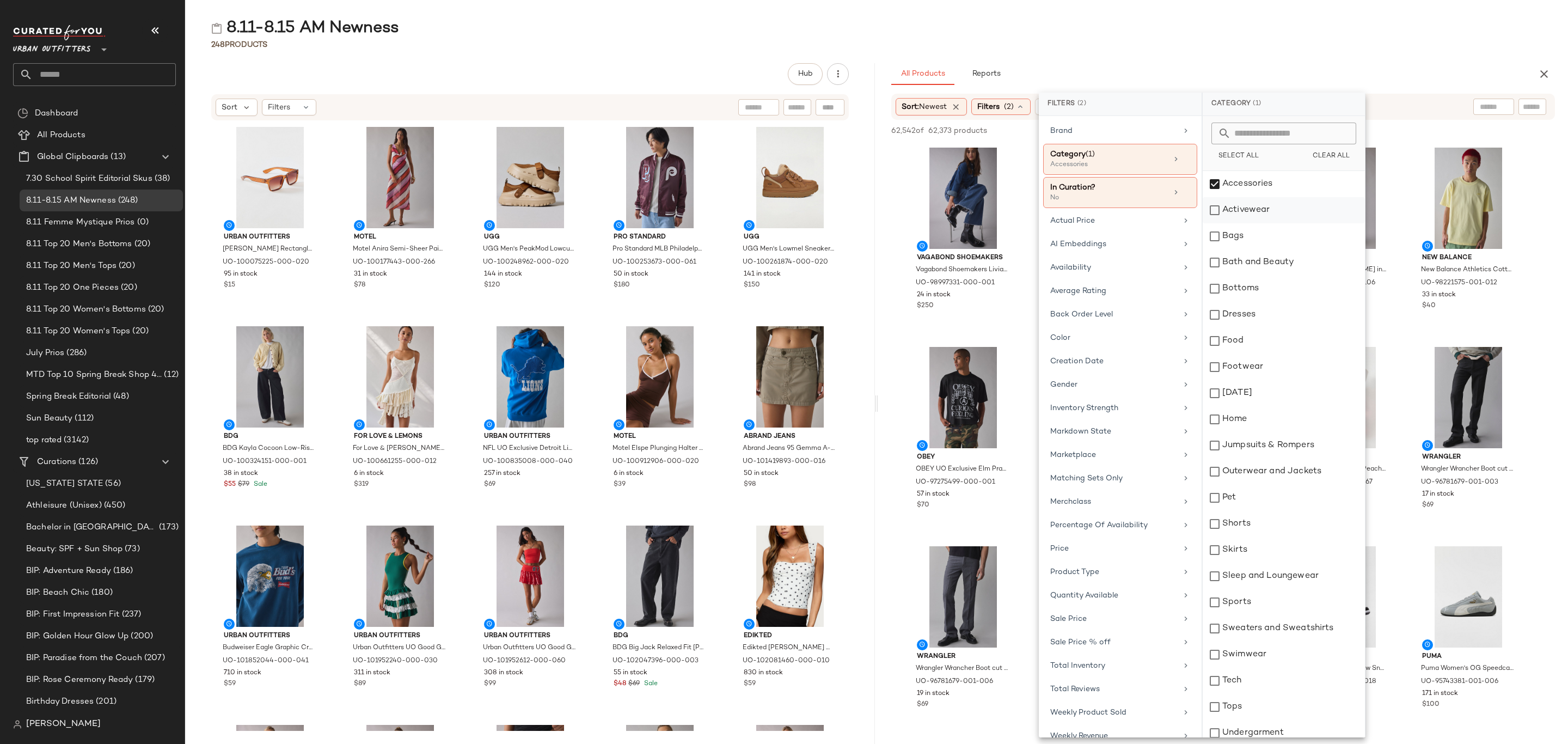
click at [1245, 208] on div "Activewear" at bounding box center [1284, 210] width 163 height 26
click at [1255, 234] on div "Bags" at bounding box center [1284, 236] width 163 height 26
click at [1267, 292] on div "Bottoms" at bounding box center [1284, 289] width 163 height 26
click at [1265, 320] on div "Dresses" at bounding box center [1284, 315] width 163 height 26
click at [1264, 357] on div "Footwear" at bounding box center [1284, 367] width 163 height 26
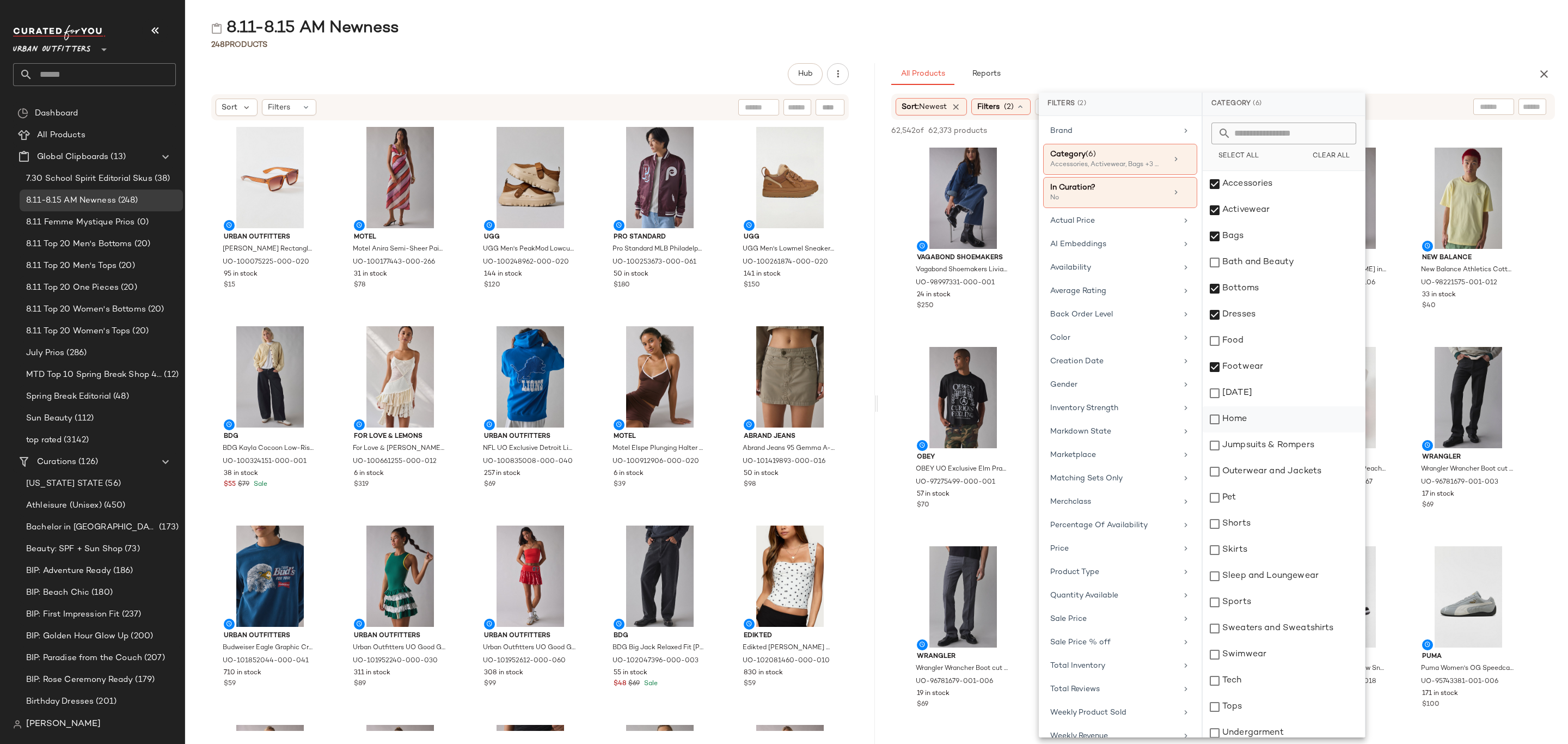
click at [1266, 415] on div "Home" at bounding box center [1284, 419] width 163 height 26
click at [1271, 416] on div "Home" at bounding box center [1284, 419] width 163 height 26
click at [1276, 440] on div "Jumpsuits & Rompers" at bounding box center [1284, 445] width 163 height 26
click at [1281, 472] on div "Outerwear and Jackets" at bounding box center [1284, 471] width 163 height 26
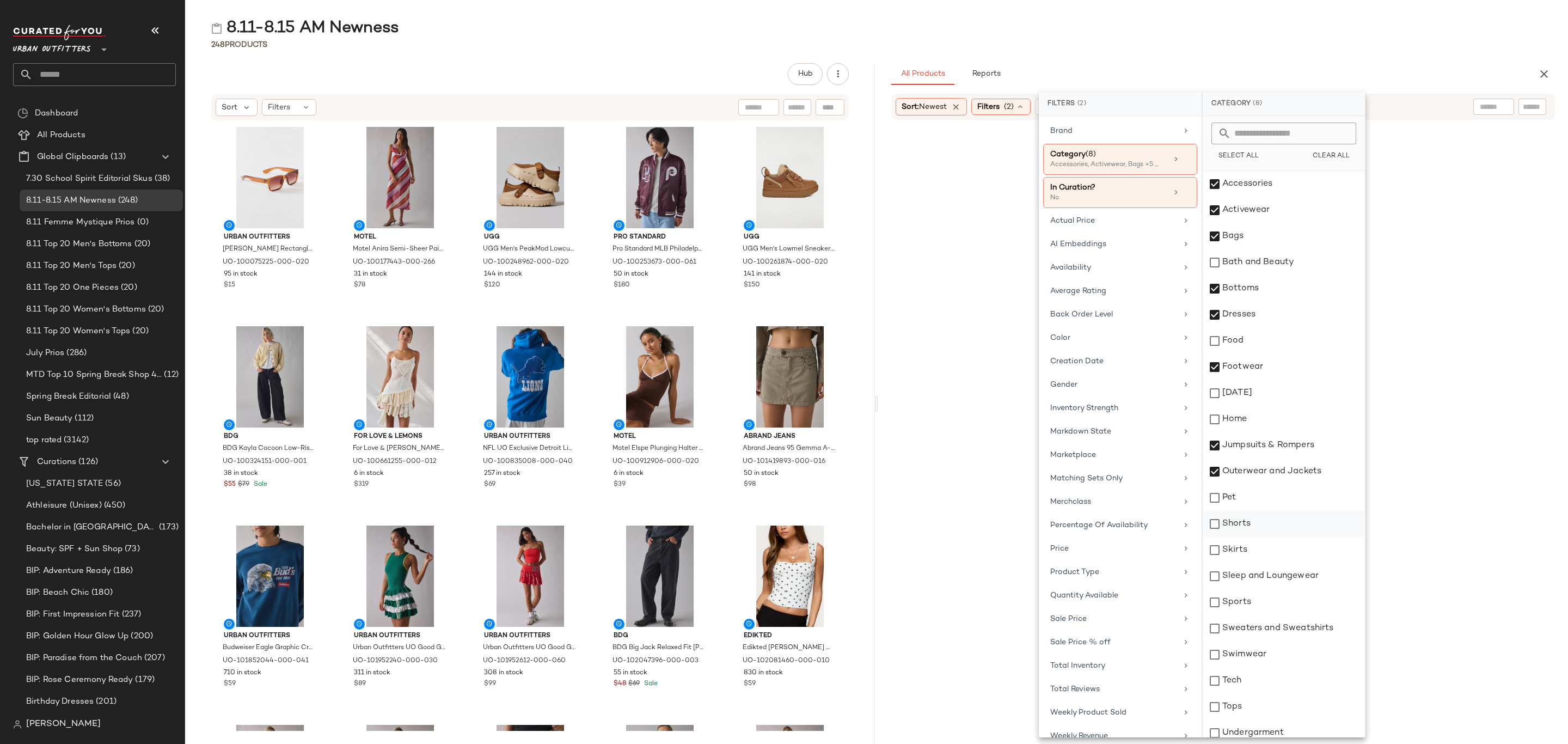
click at [1269, 515] on div "Shorts" at bounding box center [1284, 524] width 163 height 26
click at [1261, 546] on div "Skirts" at bounding box center [1284, 550] width 163 height 26
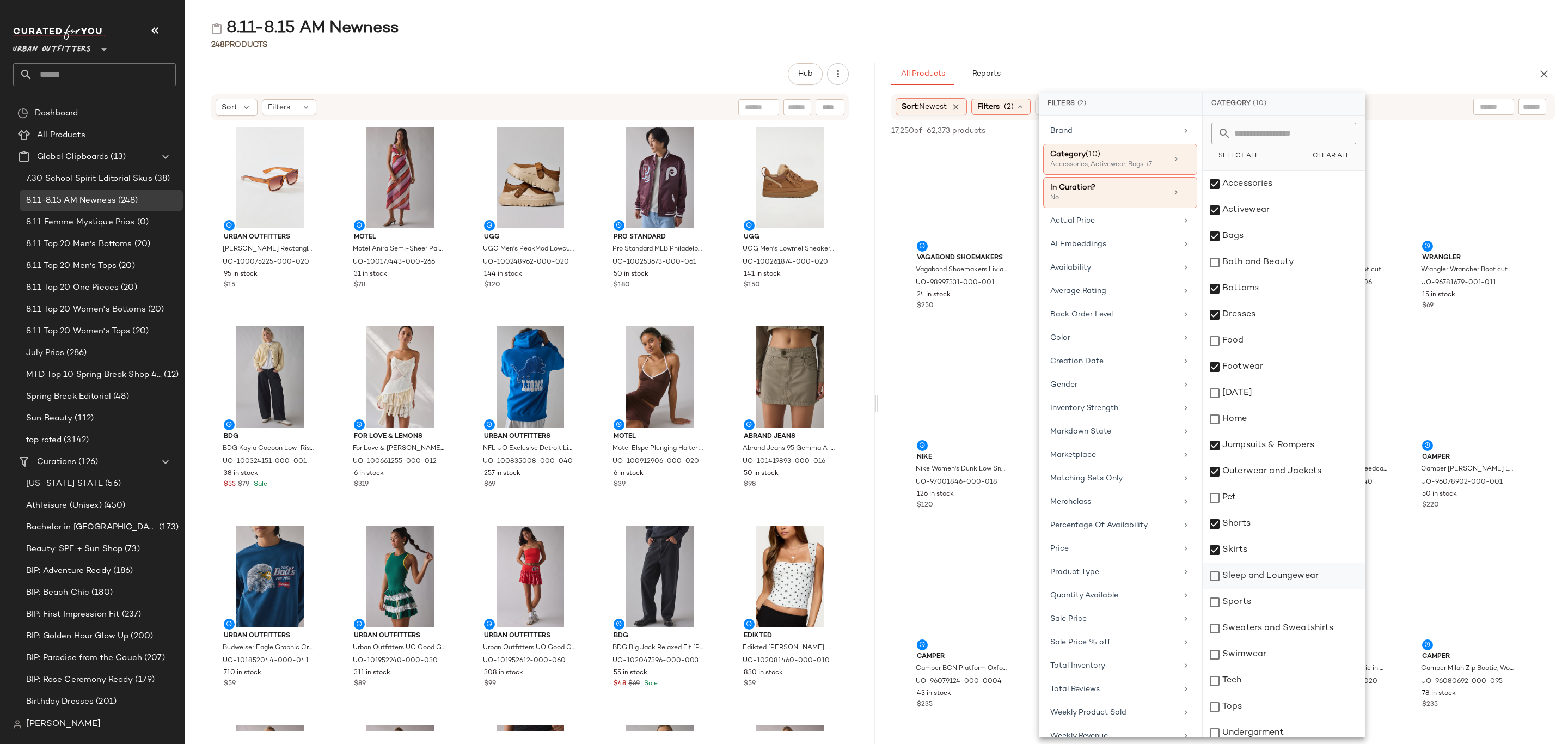
click at [1268, 572] on div "Sleep and Loungewear" at bounding box center [1284, 576] width 163 height 26
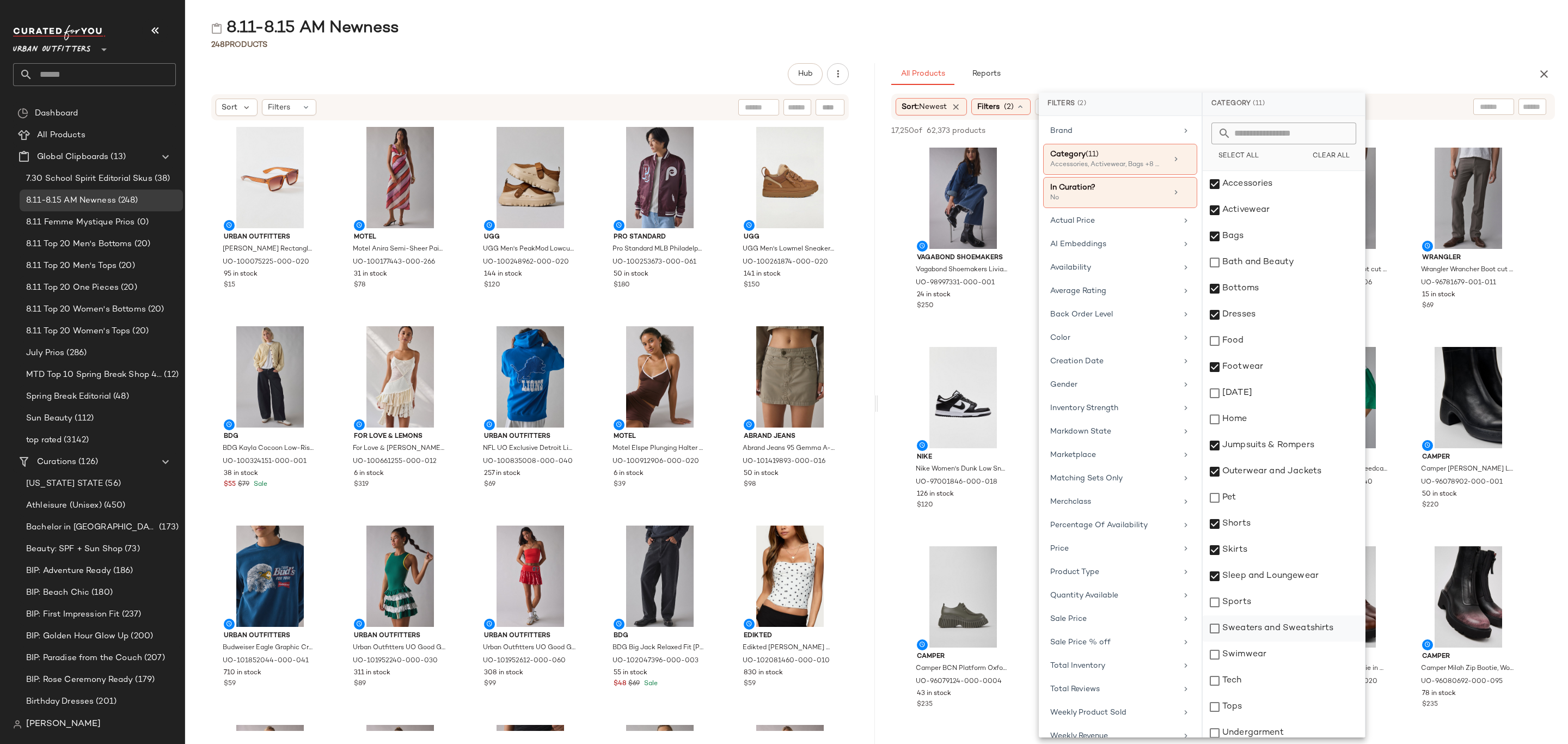
drag, startPoint x: 1263, startPoint y: 619, endPoint x: 1262, endPoint y: 630, distance: 11.0
click at [1263, 618] on div "Sweaters and Sweatshirts" at bounding box center [1284, 628] width 163 height 26
click at [1261, 657] on div "Swimwear" at bounding box center [1284, 655] width 163 height 26
click at [1261, 698] on div "Tops" at bounding box center [1284, 707] width 163 height 26
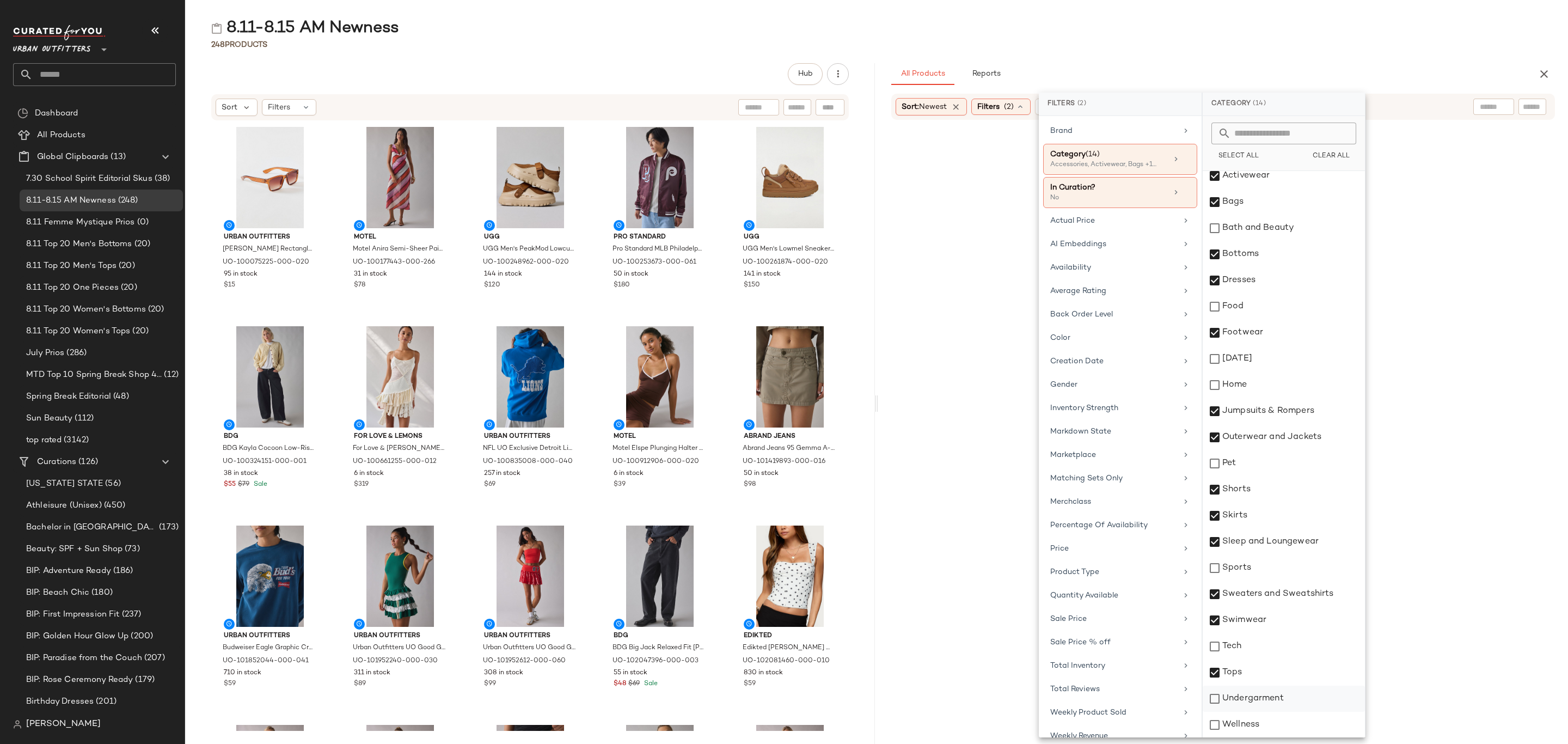
click at [1281, 706] on div "Undergarment" at bounding box center [1284, 698] width 163 height 26
click at [1370, 36] on div "8.11-8.15 AM Newness" at bounding box center [877, 29] width 1383 height 22
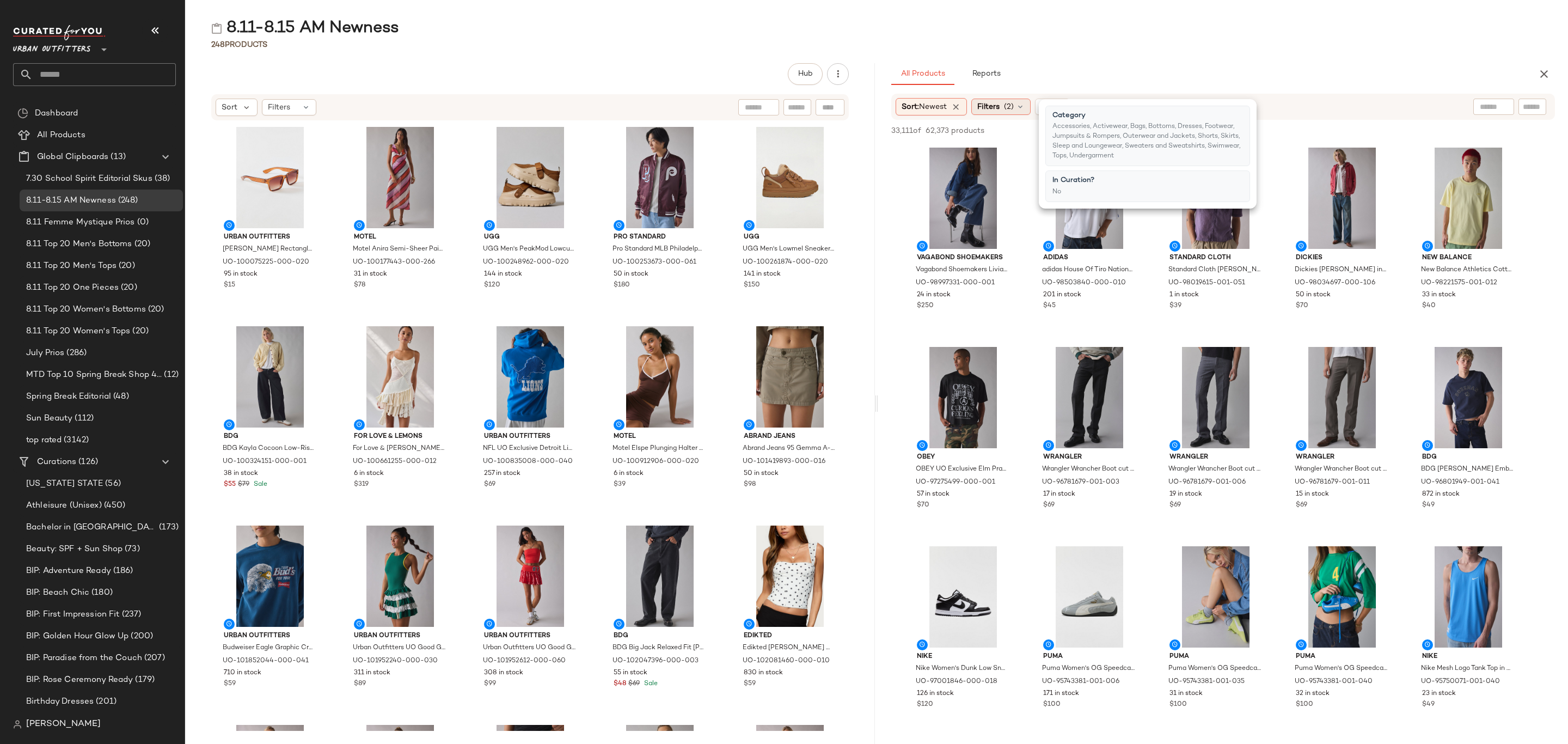
click at [992, 106] on span "Filters" at bounding box center [989, 107] width 23 height 12
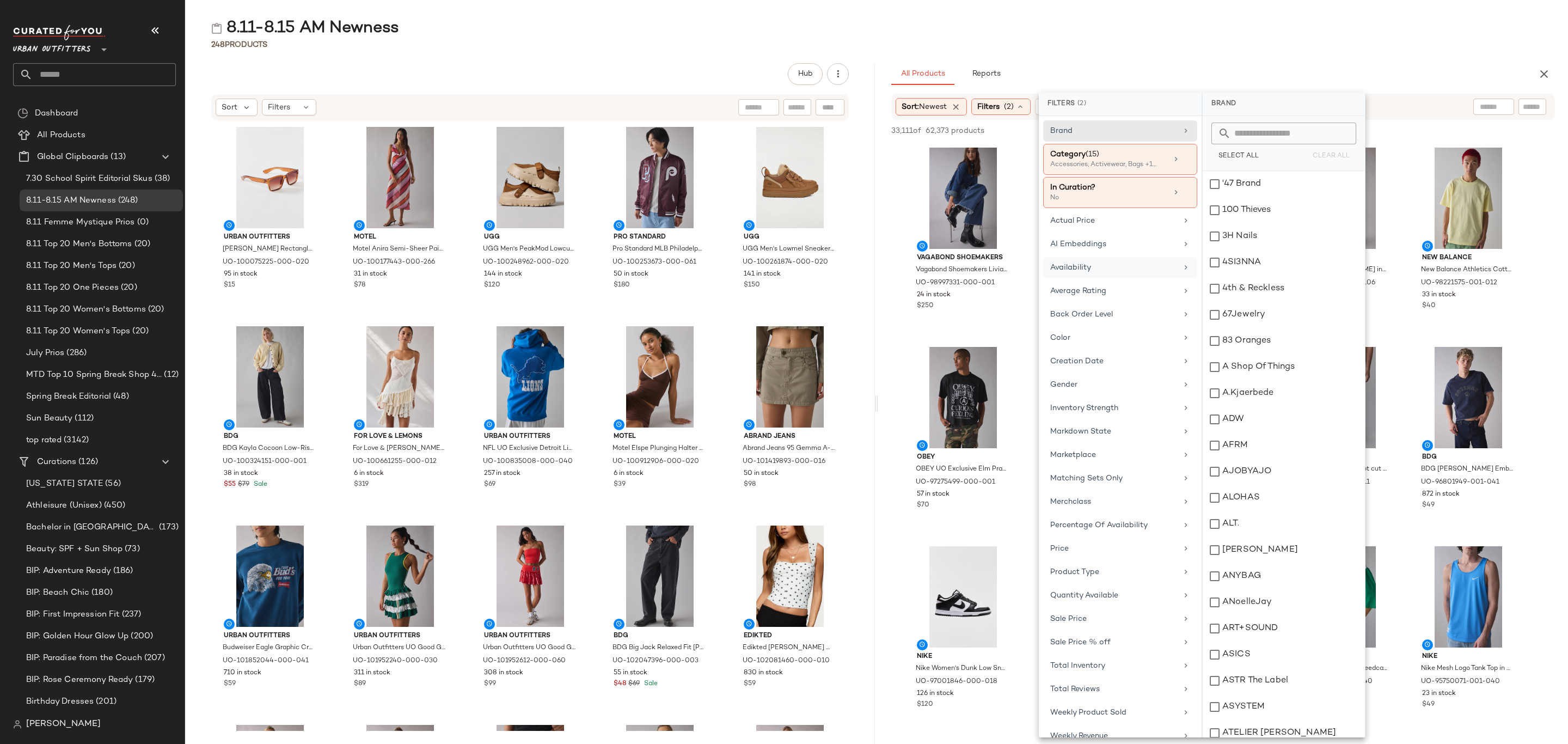
click at [1105, 268] on div "Availability" at bounding box center [1113, 267] width 127 height 12
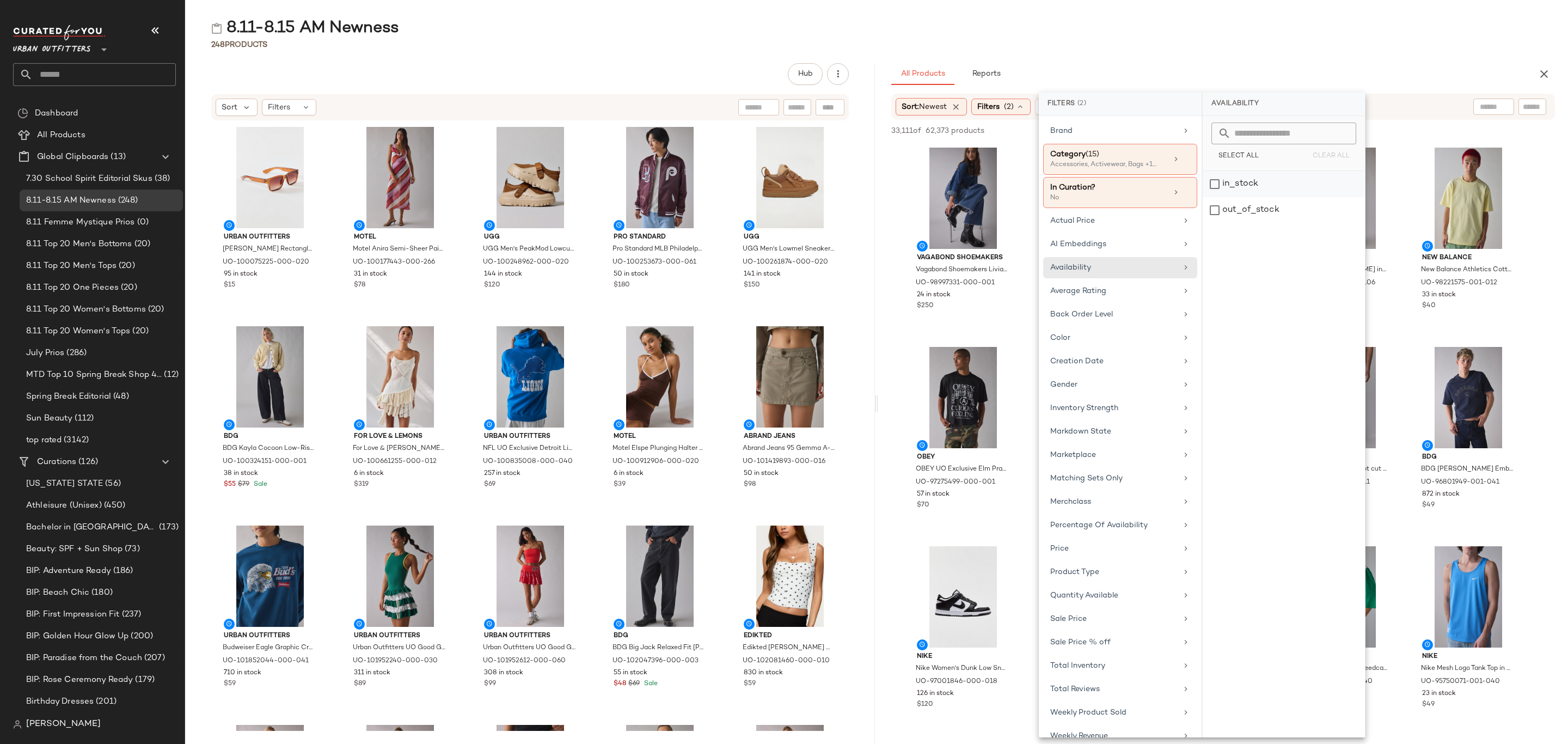
click at [1253, 197] on div "in_stock" at bounding box center [1284, 210] width 163 height 26
click at [1310, 65] on div "All Products Reports" at bounding box center [1205, 74] width 629 height 22
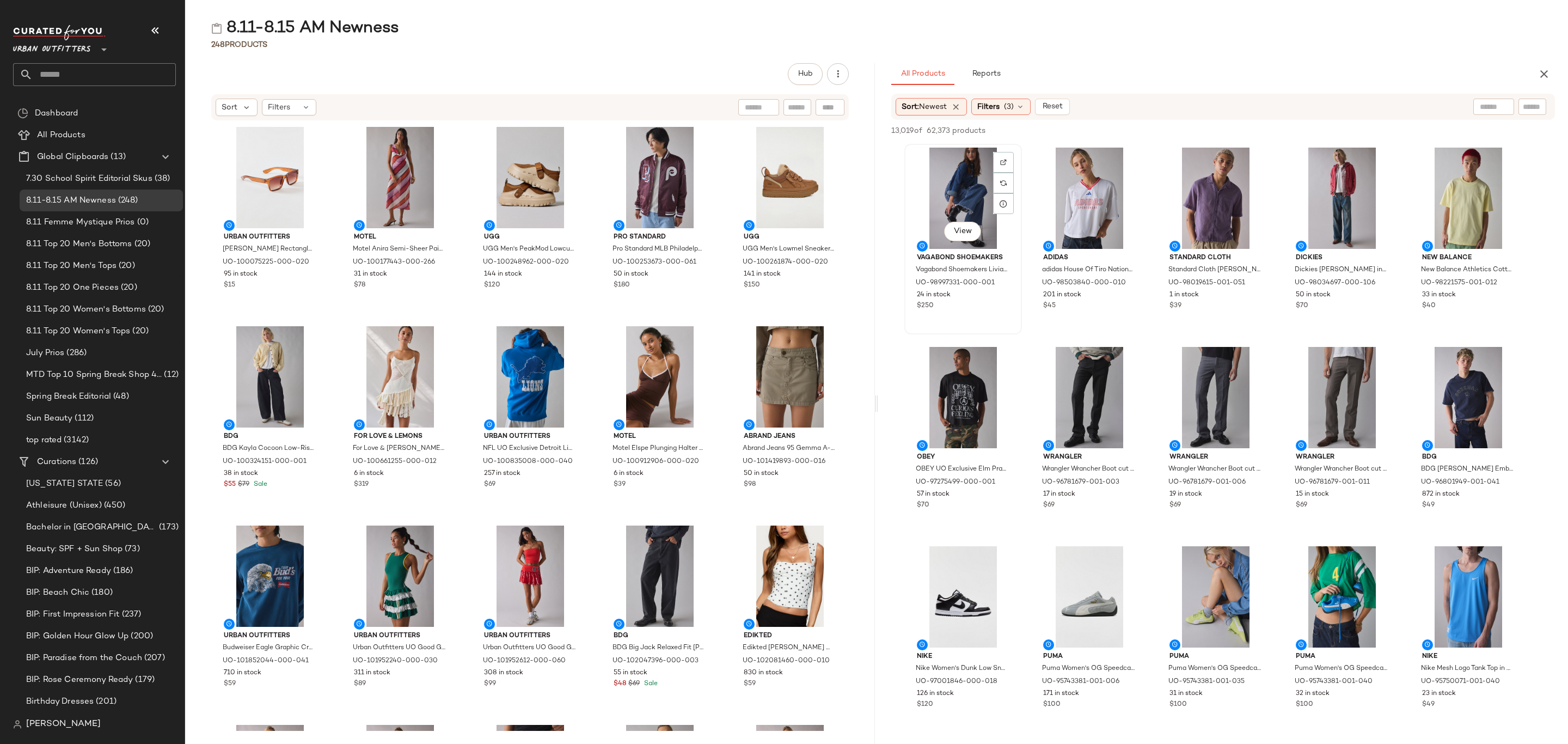
click at [947, 163] on div "View" at bounding box center [963, 198] width 110 height 101
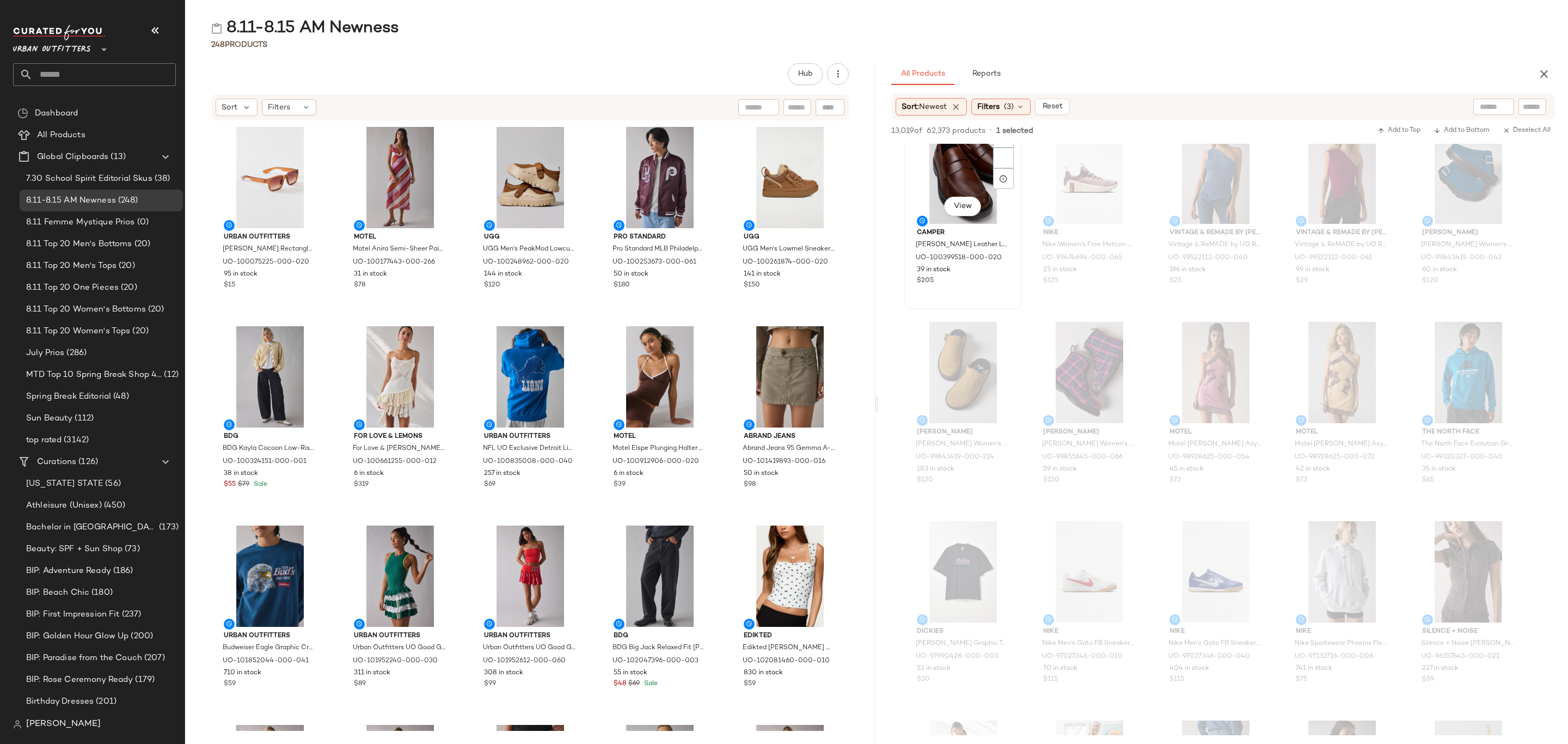
scroll to position [4983, 0]
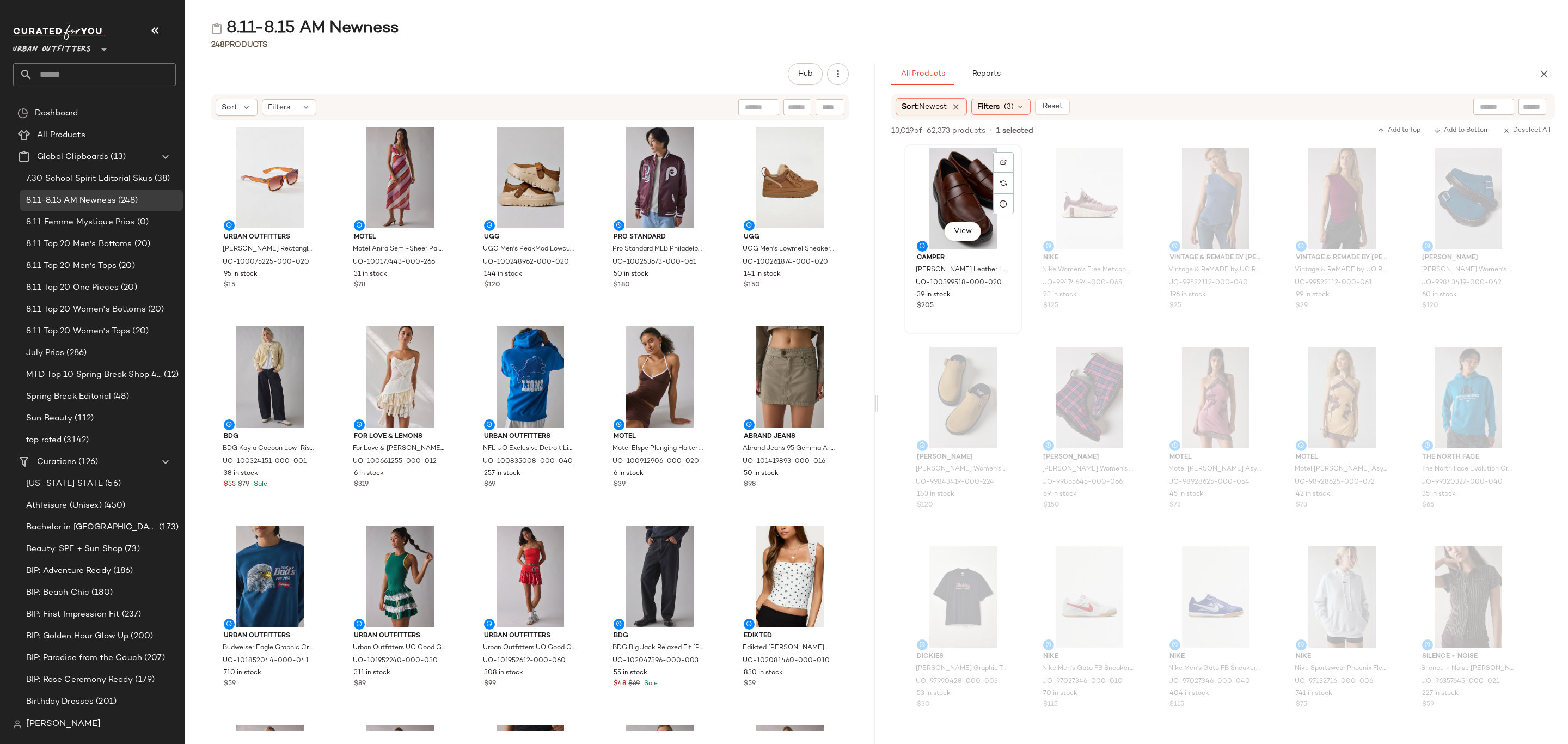
click at [993, 306] on div "$205" at bounding box center [963, 306] width 93 height 10
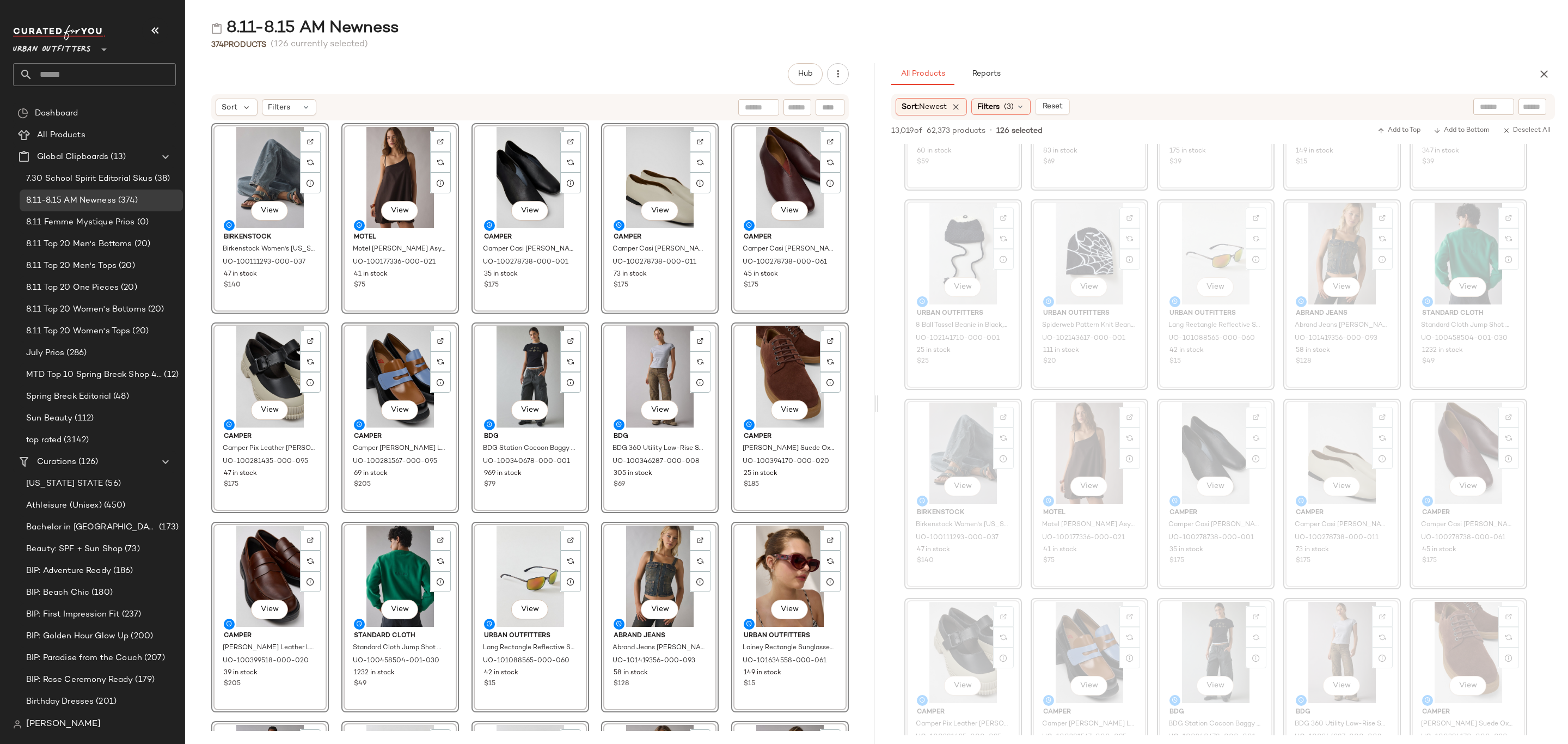
scroll to position [0, 0]
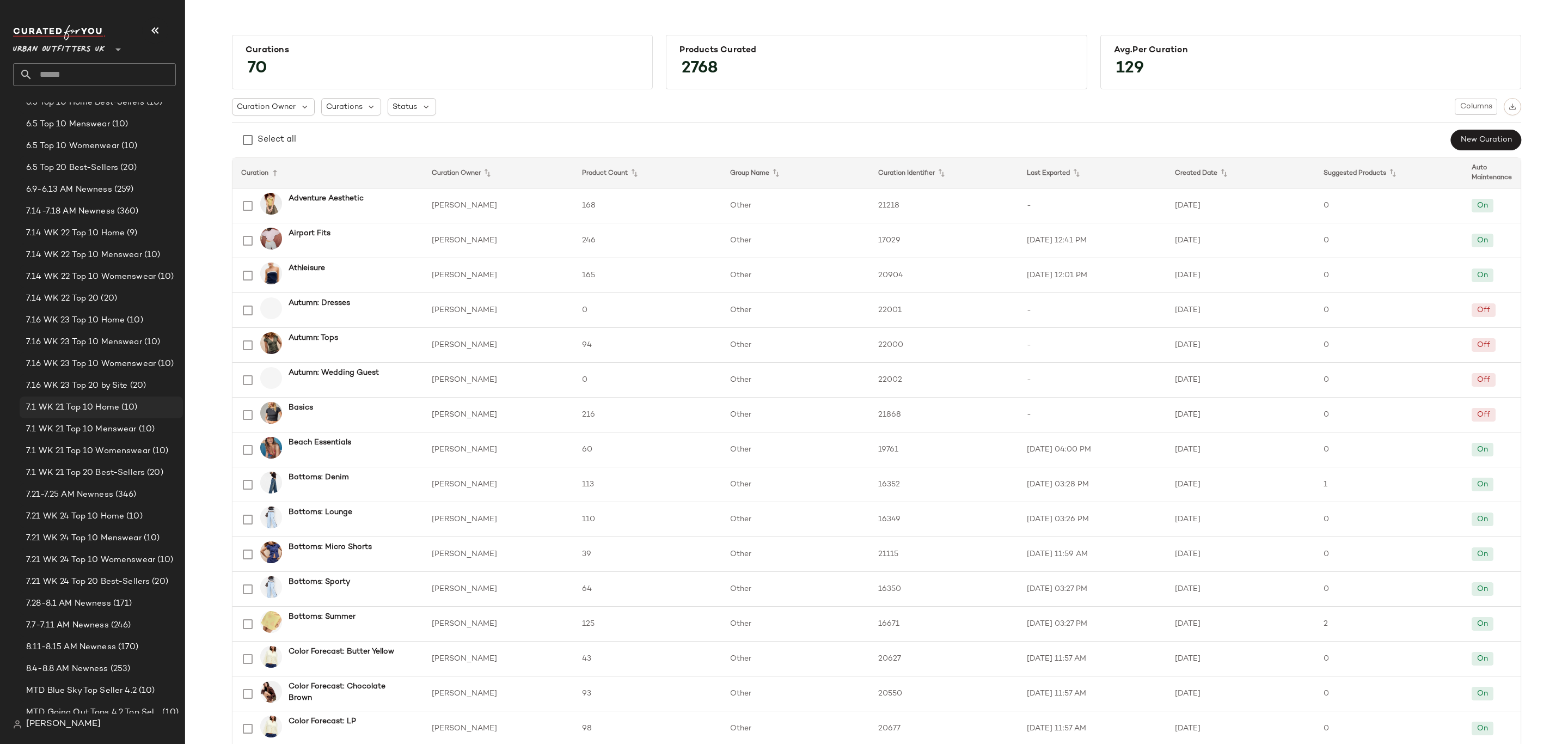
scroll to position [899, 0]
click at [100, 565] on span "8.11-8.15 AM Newness" at bounding box center [71, 566] width 90 height 13
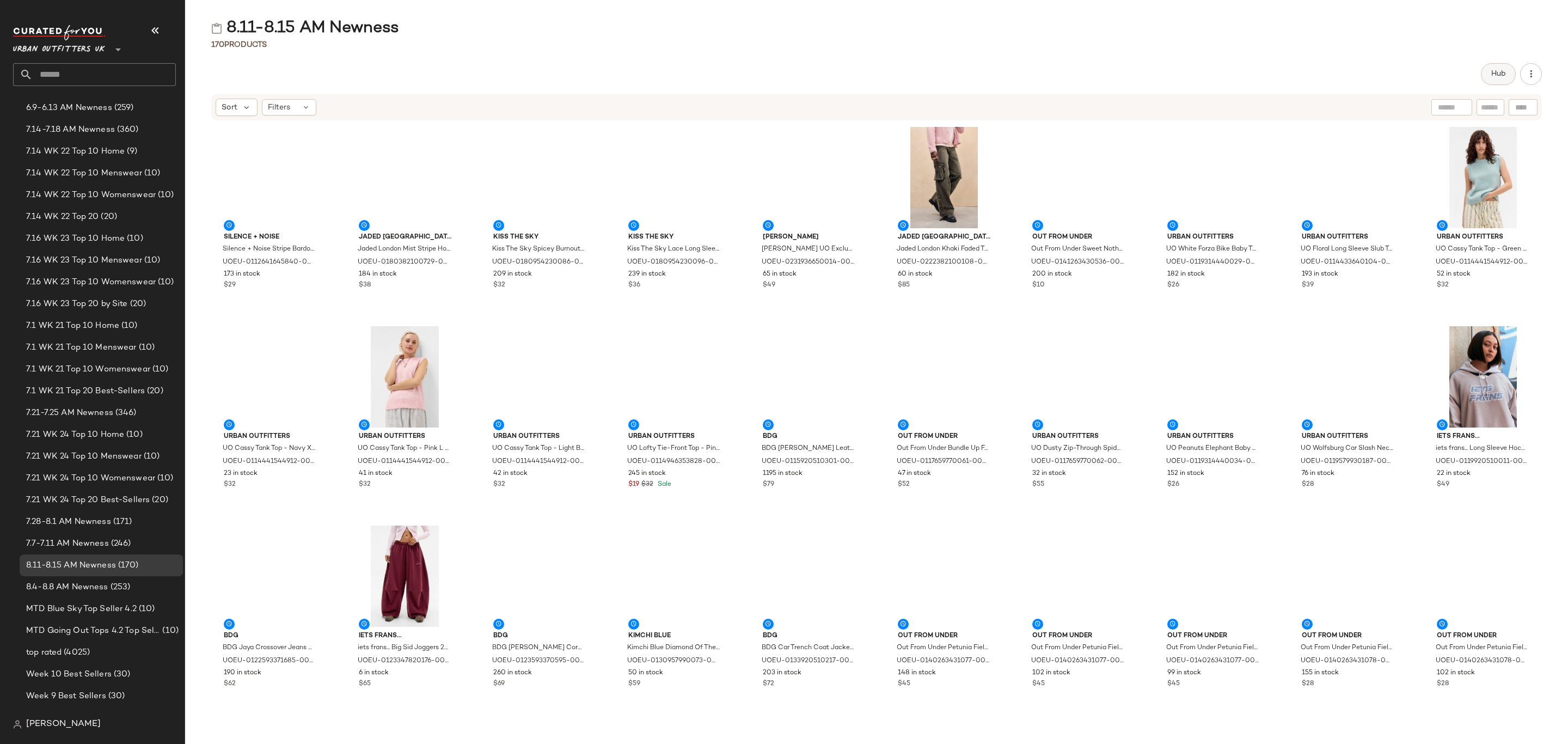
click at [1493, 77] on span "Hub" at bounding box center [1498, 74] width 15 height 9
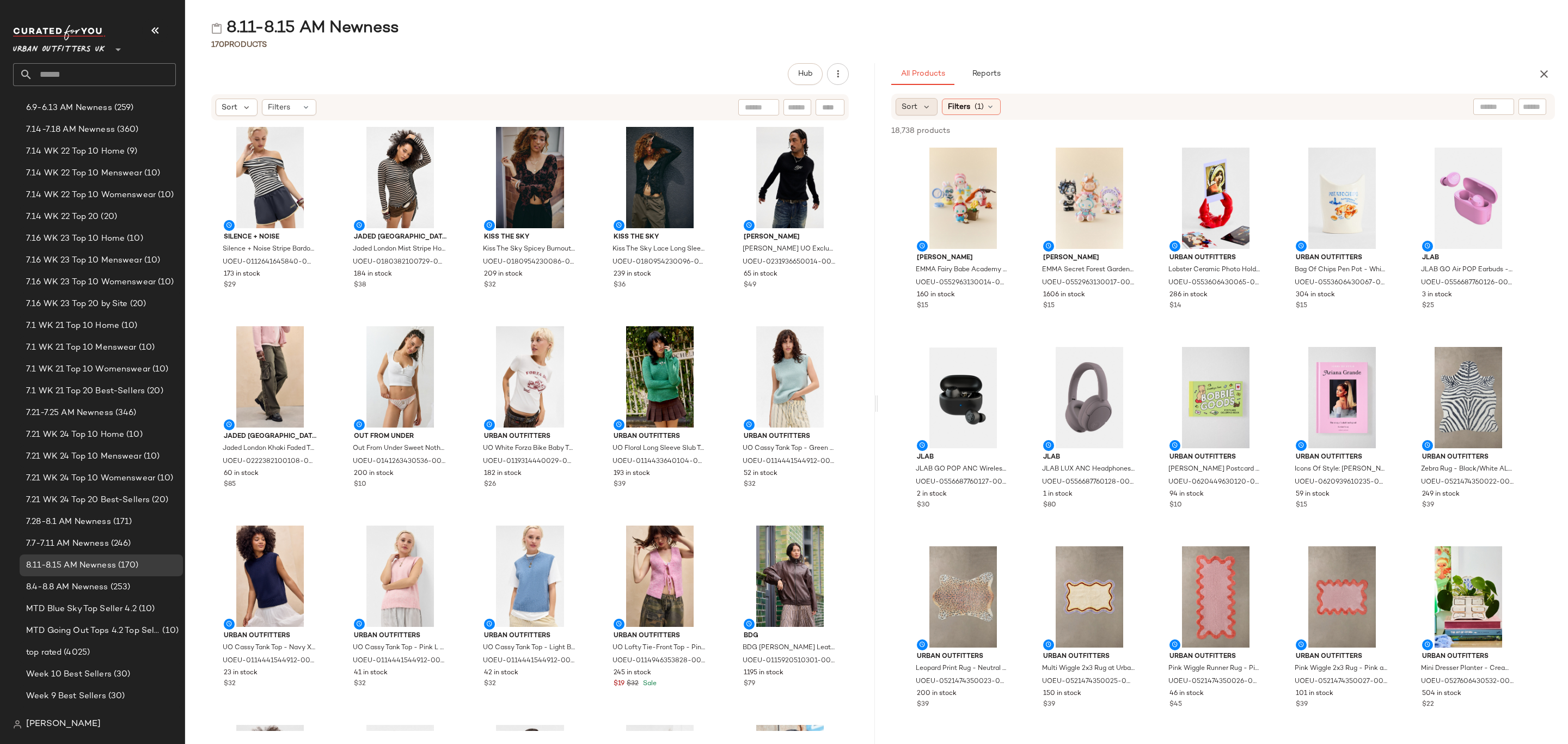
click at [905, 108] on span "Sort" at bounding box center [909, 107] width 16 height 12
click at [930, 134] on span "Newest" at bounding box center [936, 136] width 29 height 12
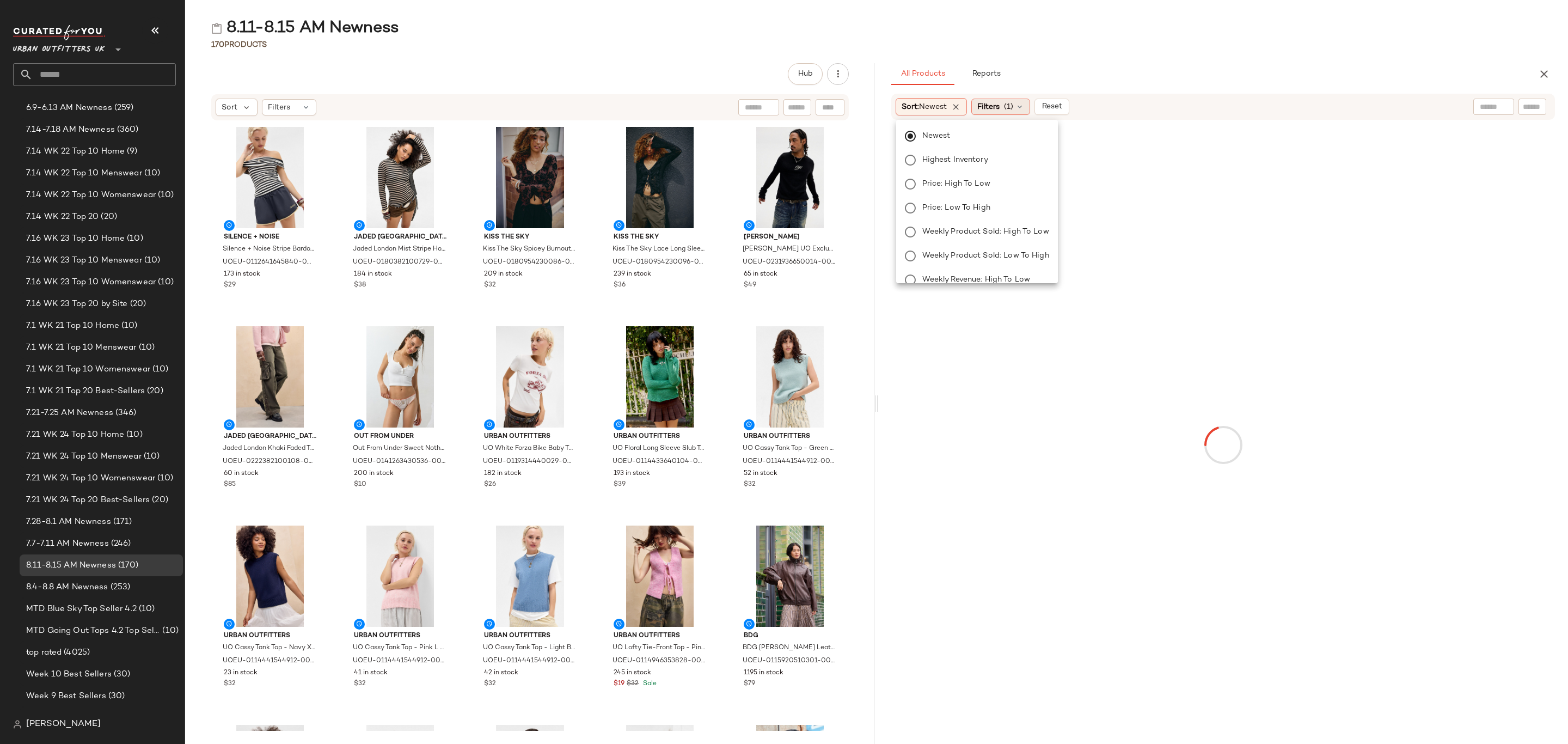
click at [985, 102] on span "Filters" at bounding box center [989, 107] width 23 height 12
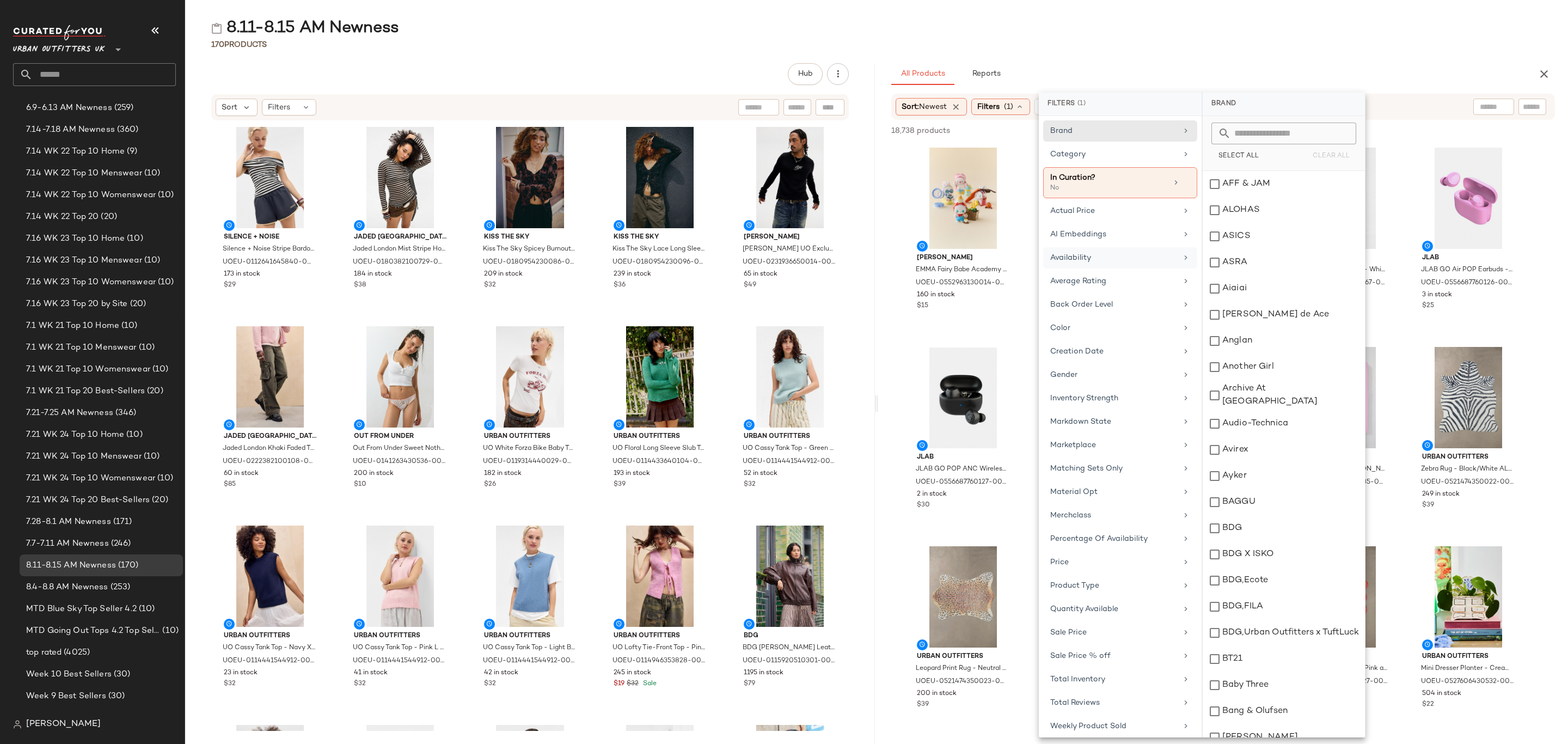
click at [1107, 271] on div "Availability" at bounding box center [1120, 281] width 154 height 21
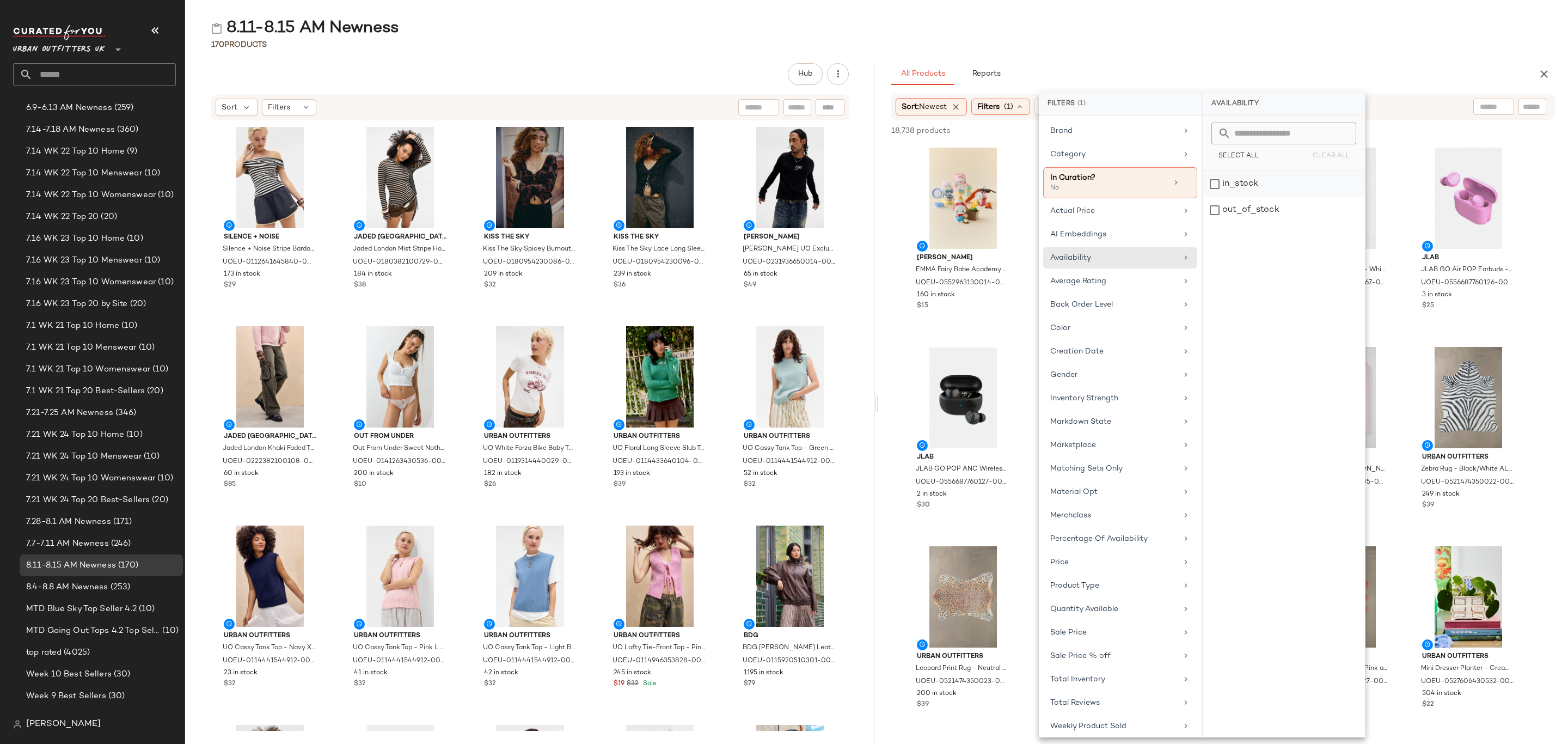
click at [1241, 197] on div "in_stock" at bounding box center [1284, 210] width 163 height 26
click at [1091, 149] on div "Category" at bounding box center [1113, 154] width 127 height 12
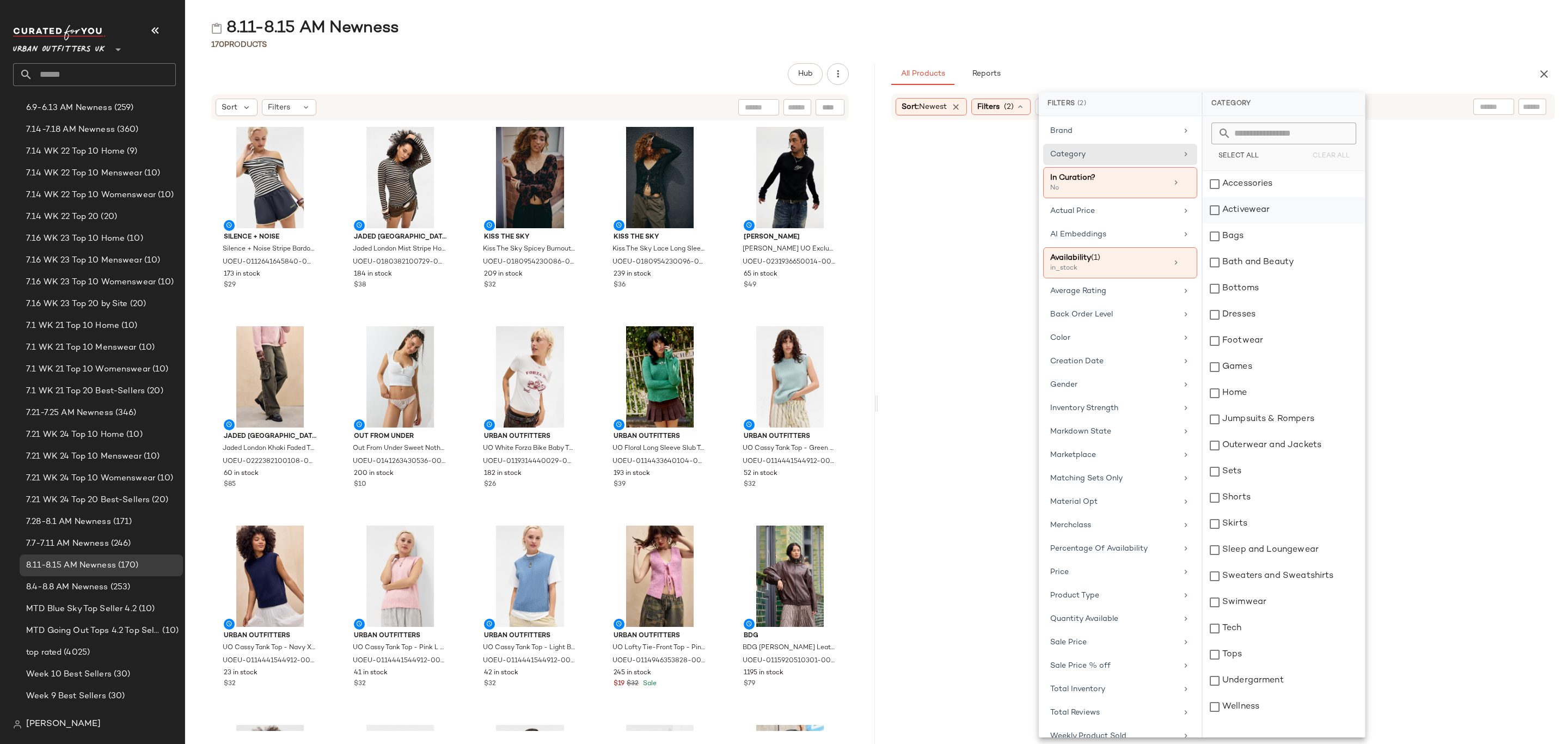
click at [1242, 187] on div "Accessories" at bounding box center [1284, 184] width 163 height 26
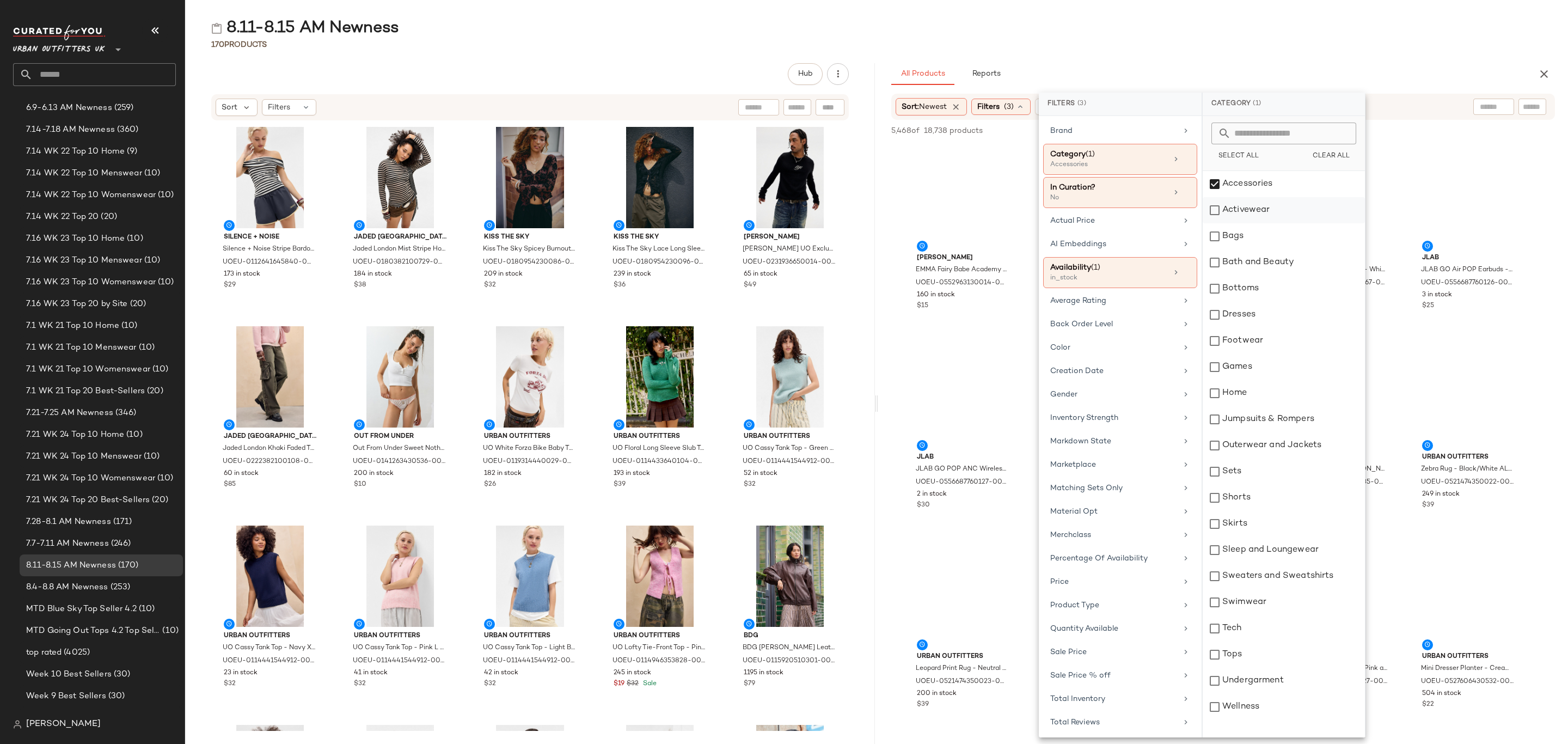
click at [1250, 208] on div "Activewear" at bounding box center [1284, 210] width 163 height 26
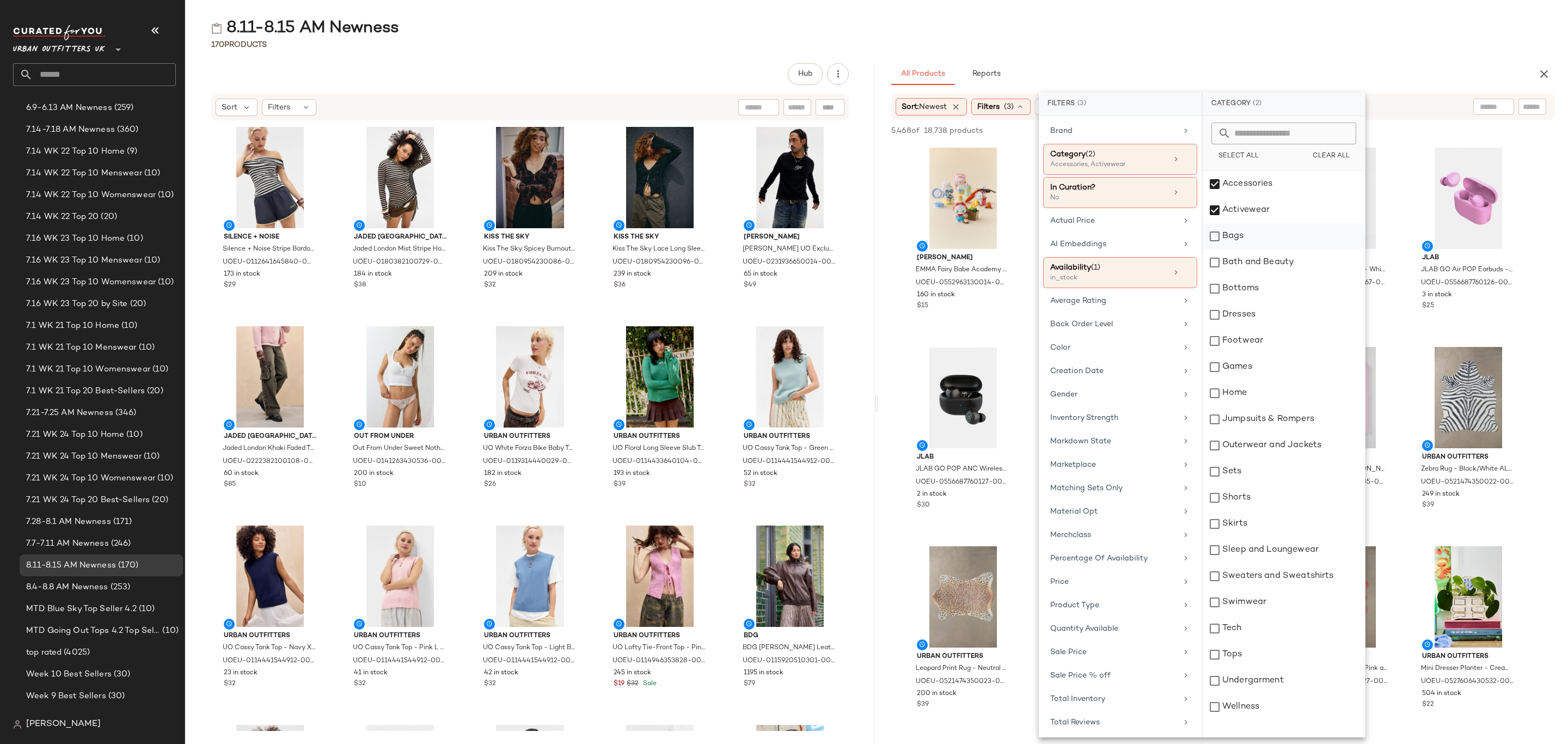
click at [1253, 240] on div "Bags" at bounding box center [1284, 236] width 163 height 26
click at [1258, 288] on div "Bottoms" at bounding box center [1284, 289] width 163 height 26
click at [1258, 312] on div "Dresses" at bounding box center [1284, 315] width 163 height 26
click at [1259, 340] on div "Footwear" at bounding box center [1284, 340] width 163 height 26
click at [1270, 422] on div "Jumpsuits & Rompers" at bounding box center [1284, 419] width 163 height 26
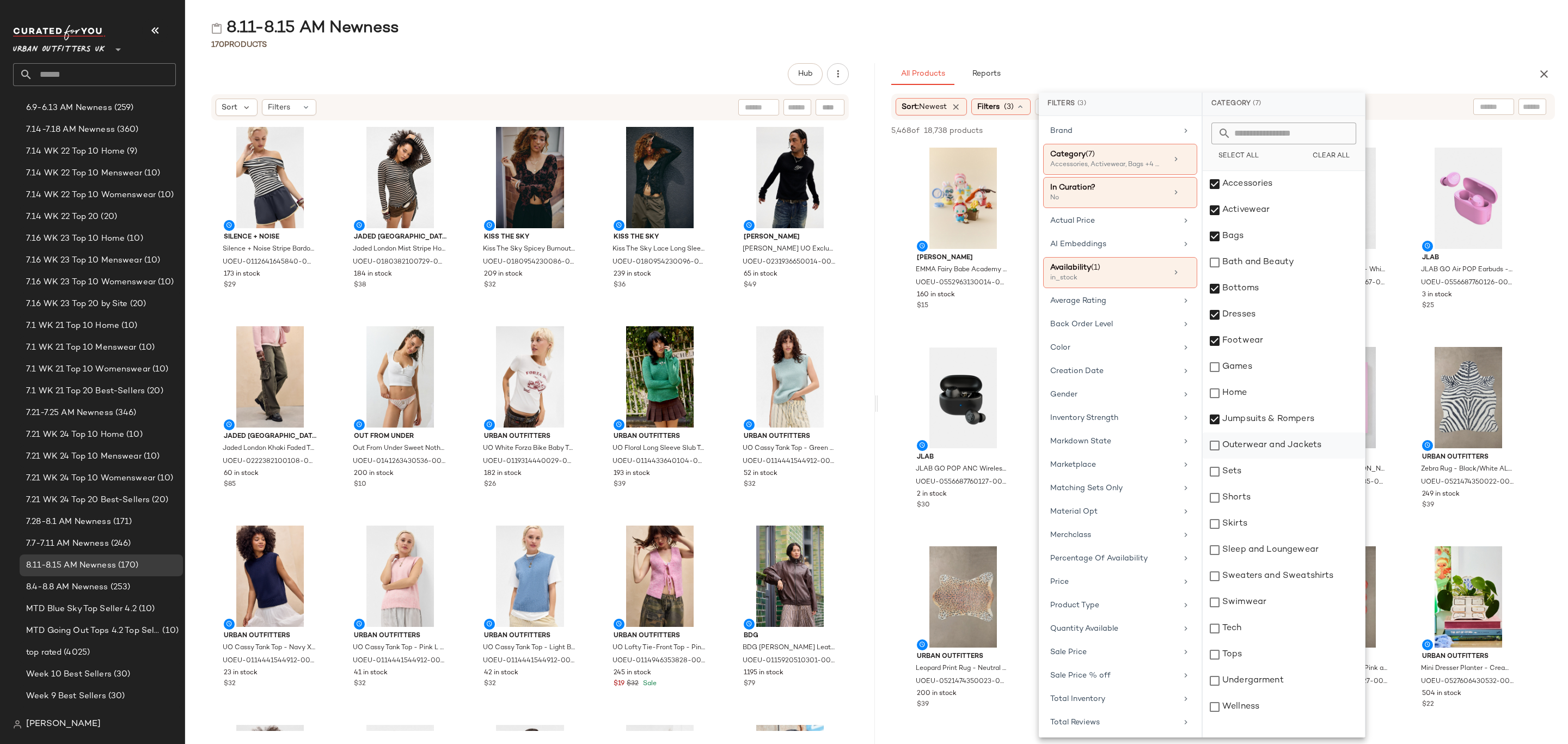
click at [1274, 440] on div "Outerwear and Jackets" at bounding box center [1284, 445] width 163 height 26
click at [1263, 472] on div "Sets" at bounding box center [1284, 471] width 163 height 26
click at [1256, 499] on div "Shorts" at bounding box center [1284, 497] width 163 height 26
click at [1253, 524] on div "Skirts" at bounding box center [1284, 524] width 163 height 26
click at [1262, 549] on div "Sleep and Loungewear" at bounding box center [1284, 550] width 163 height 26
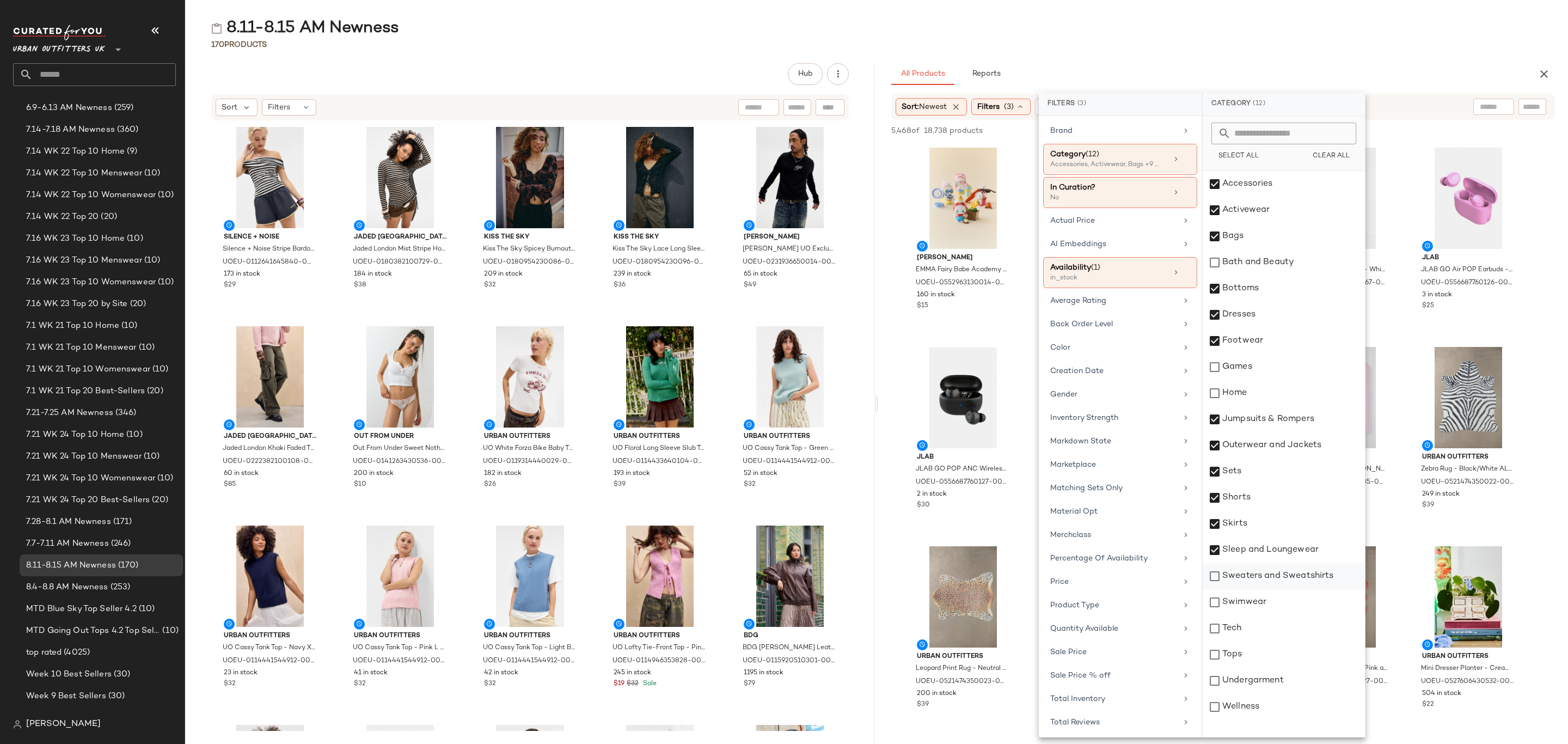
click at [1272, 574] on div "Sweaters and Sweatshirts" at bounding box center [1284, 576] width 163 height 26
click at [1272, 597] on div "Swimwear" at bounding box center [1284, 602] width 163 height 26
click at [1265, 648] on div "Tops" at bounding box center [1284, 655] width 163 height 26
click at [1283, 687] on div "Undergarment" at bounding box center [1284, 681] width 163 height 26
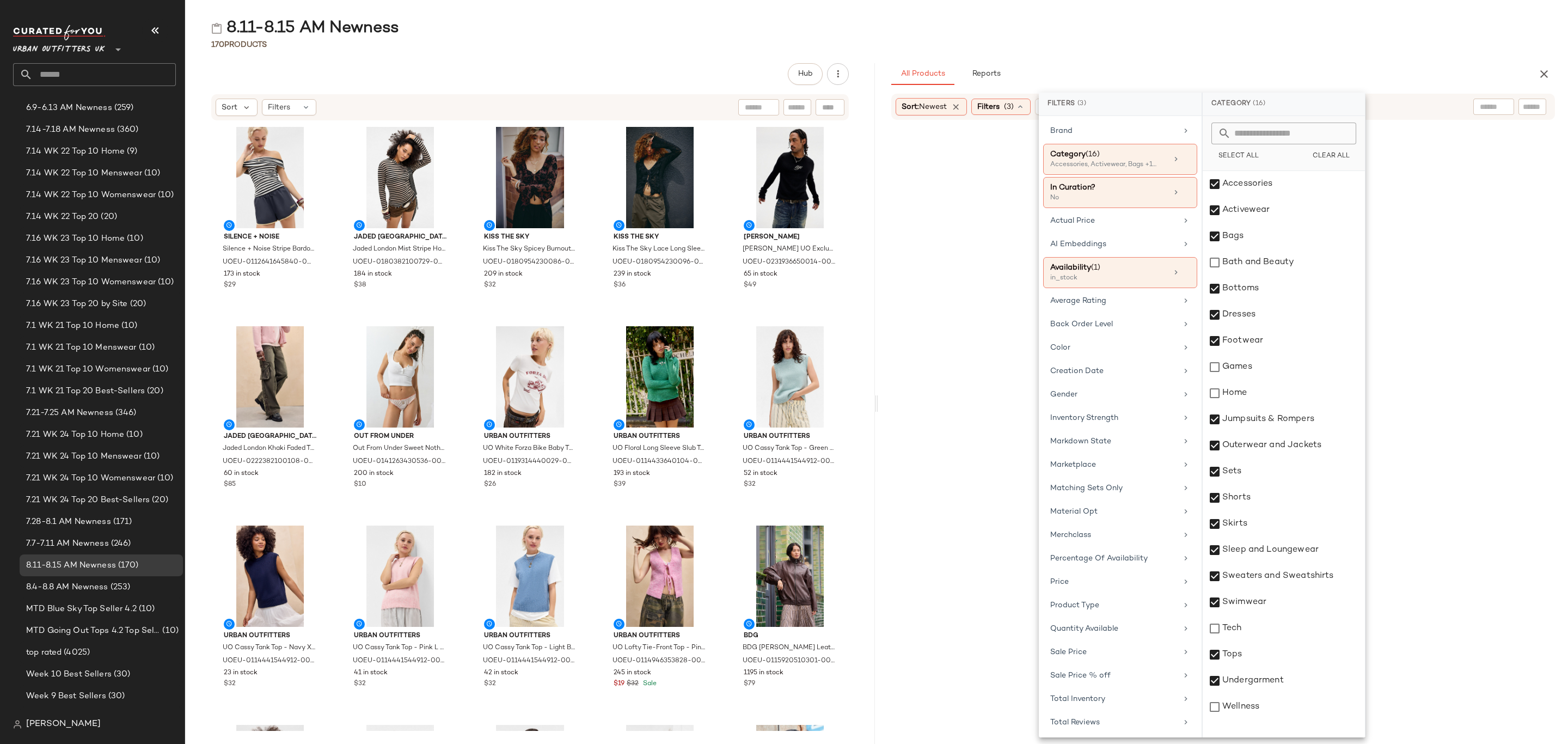
click at [1304, 44] on div "170 Products" at bounding box center [877, 44] width 1383 height 11
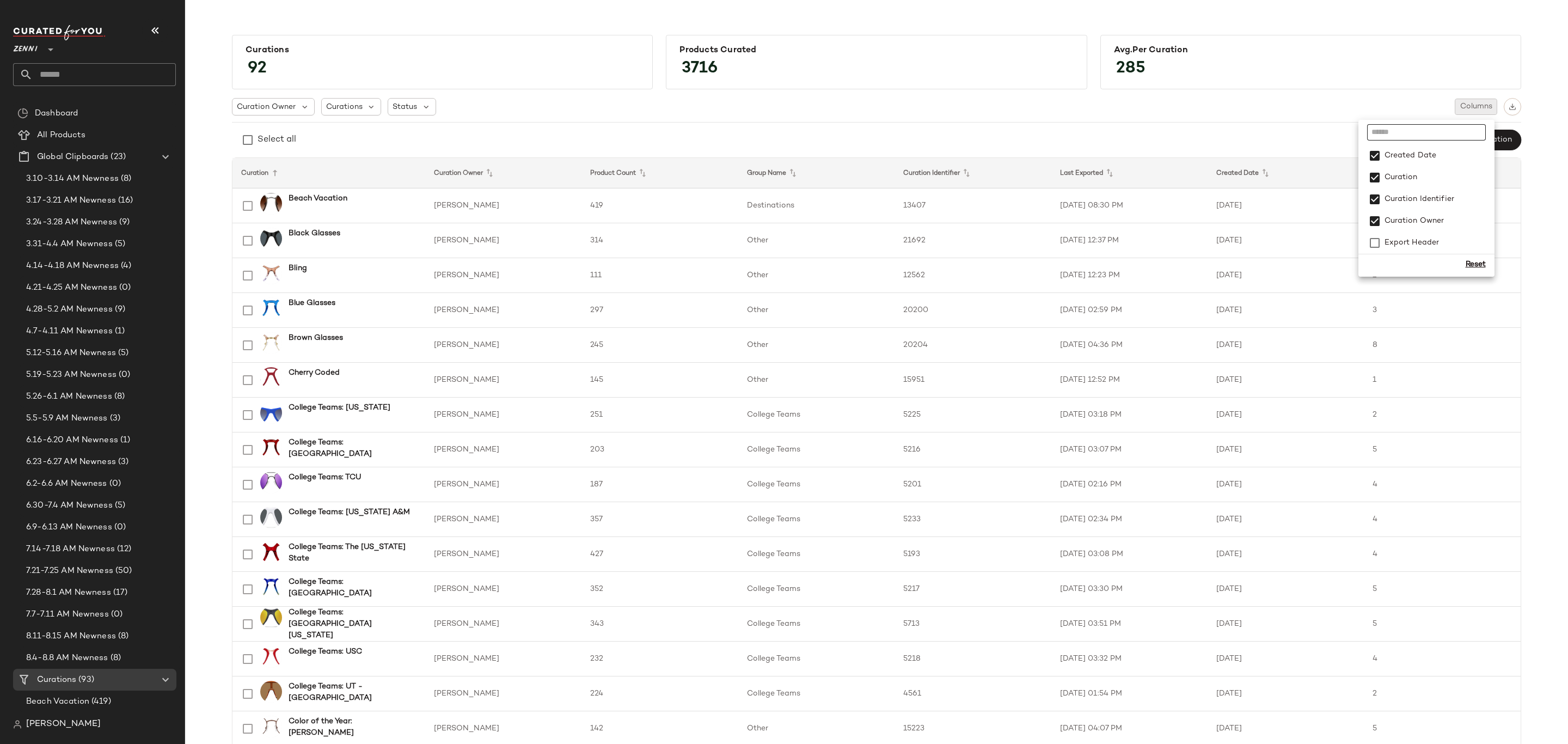
scroll to position [196, 0]
click at [80, 630] on span "8.11-8.15 AM Newness" at bounding box center [71, 636] width 90 height 13
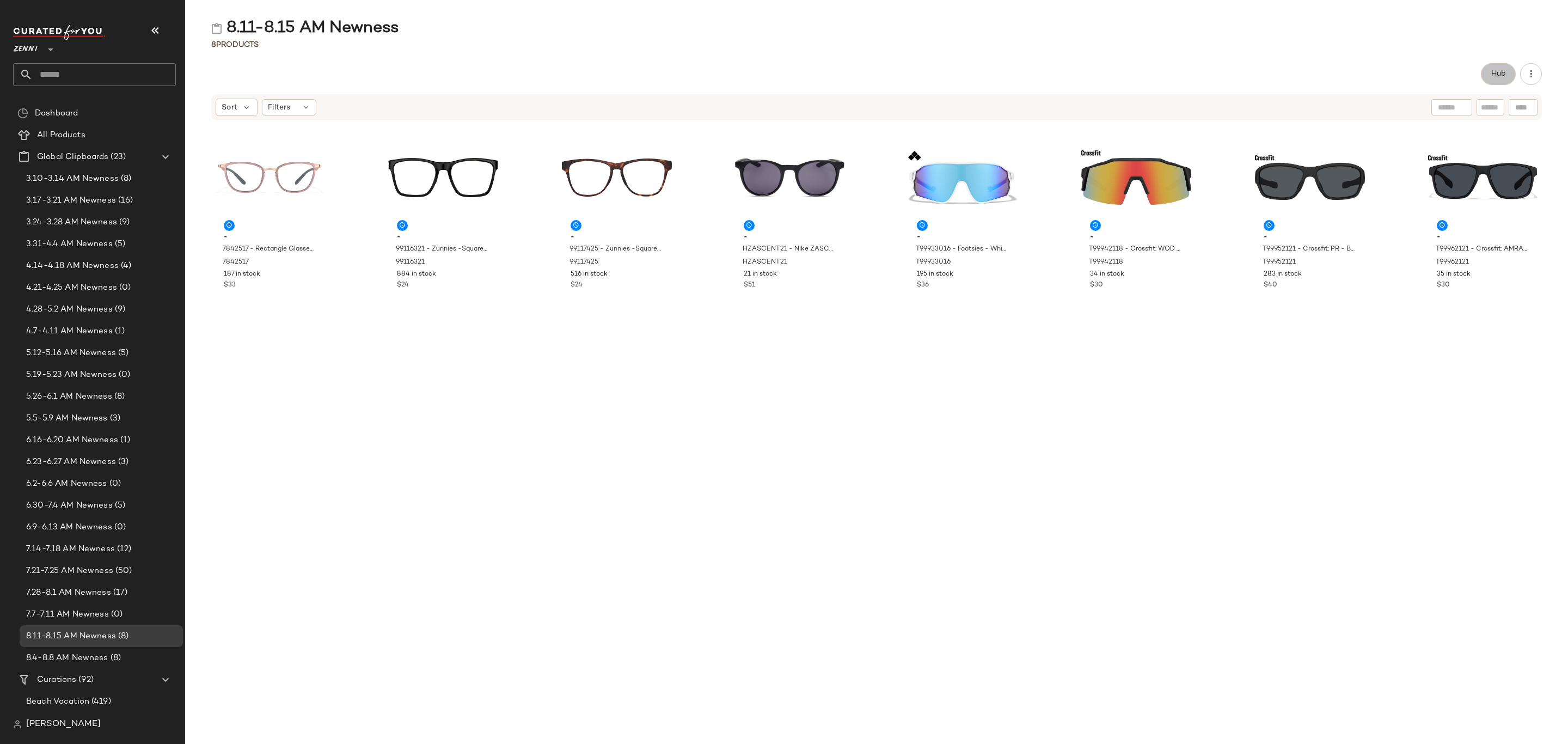
click at [1493, 74] on span "Hub" at bounding box center [1498, 74] width 15 height 9
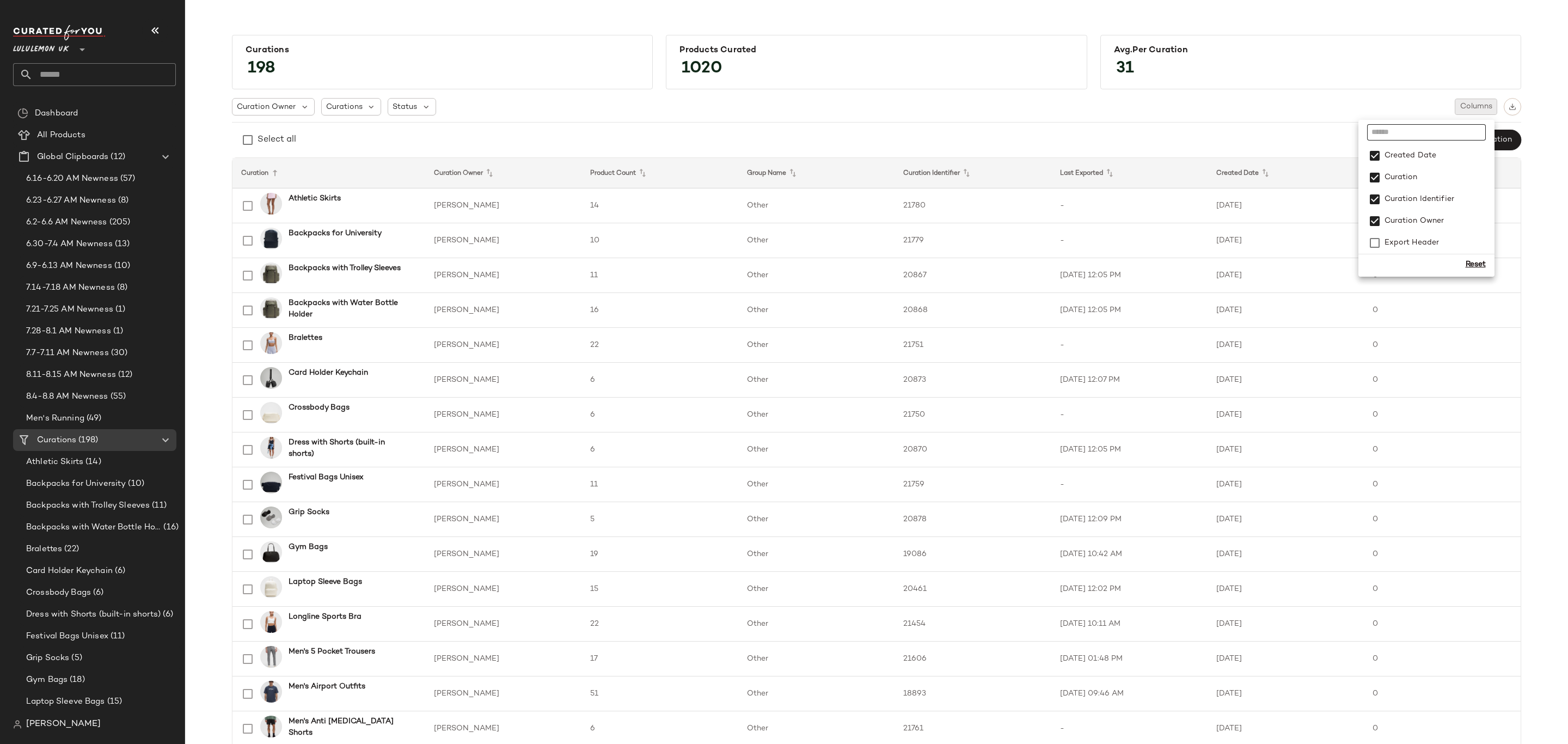
scroll to position [196, 0]
click at [75, 371] on span "8.11-8.15 AM Newness" at bounding box center [71, 375] width 90 height 13
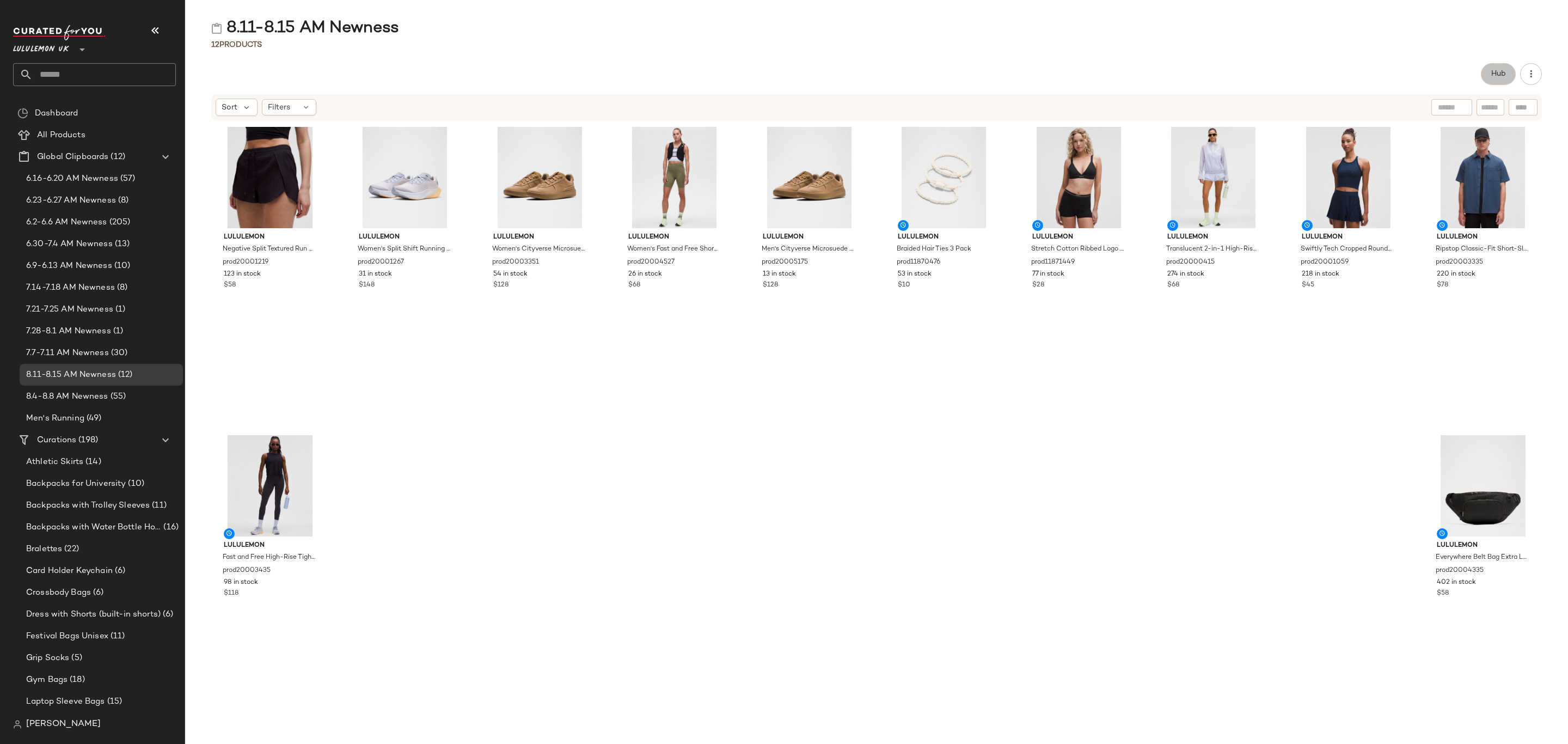
click at [1487, 70] on button "Hub" at bounding box center [1498, 74] width 35 height 22
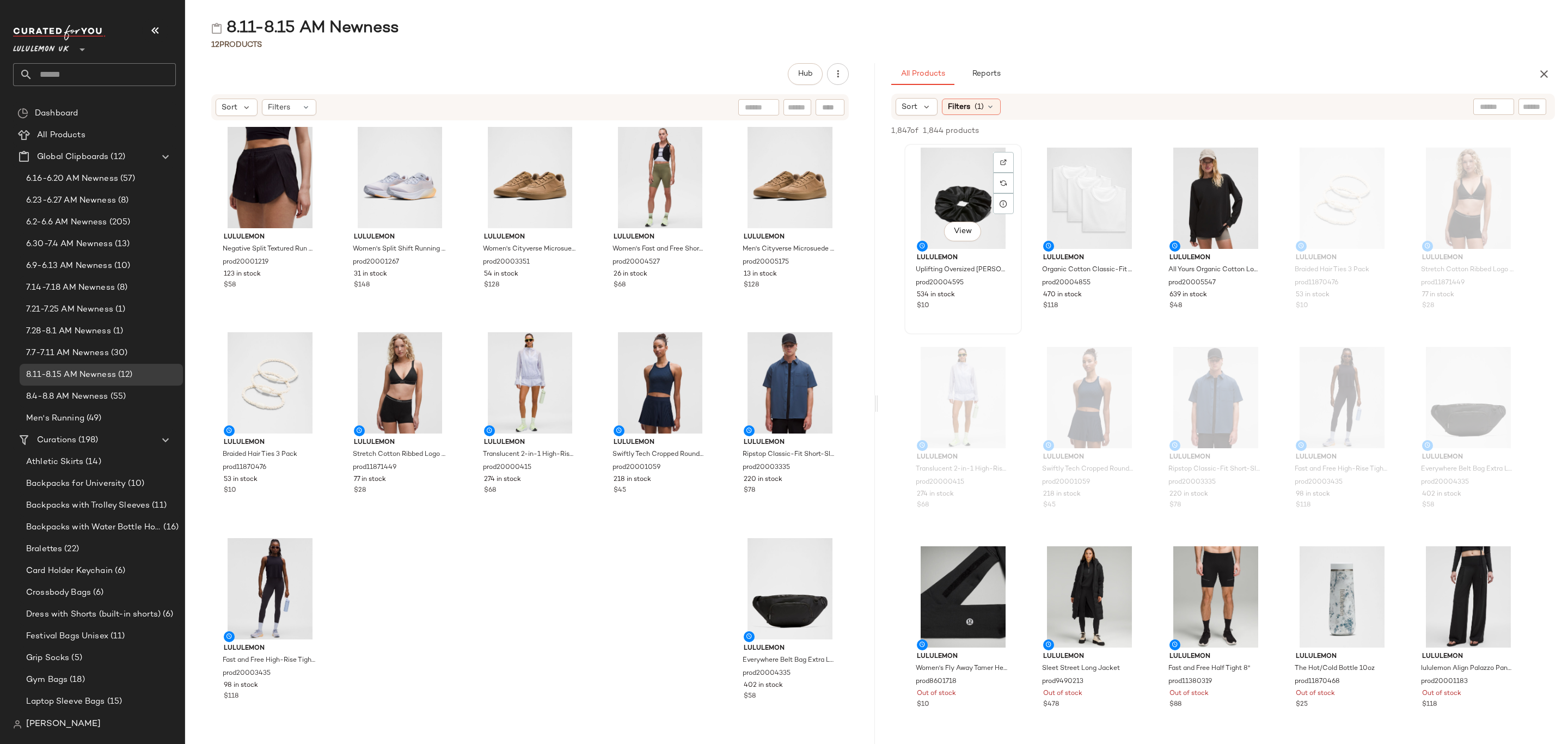
click at [967, 206] on div "View" at bounding box center [963, 198] width 110 height 101
click at [1115, 304] on div "$118" at bounding box center [1090, 306] width 93 height 10
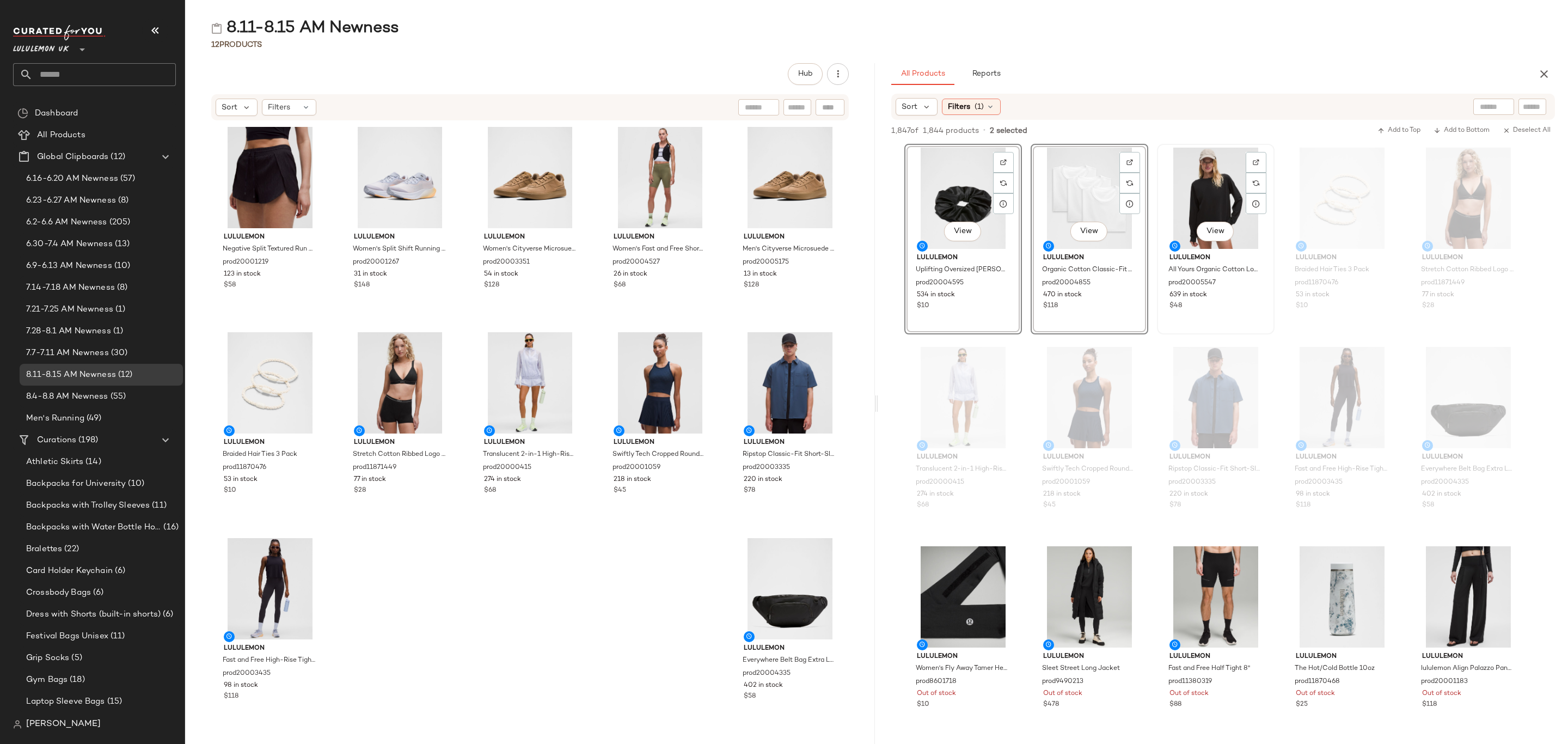
click at [1209, 304] on div "$48" at bounding box center [1216, 306] width 93 height 10
